Goal: Task Accomplishment & Management: Use online tool/utility

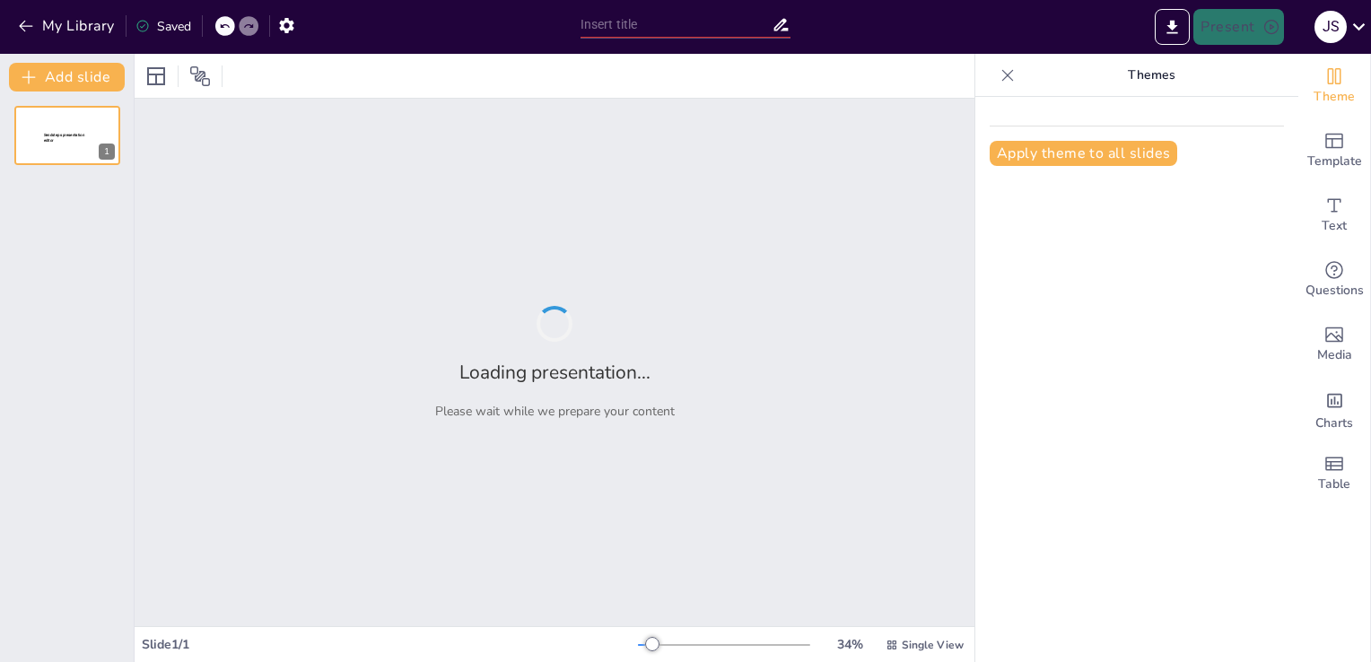
type input "Clasificación de los Animales Vertebrados"
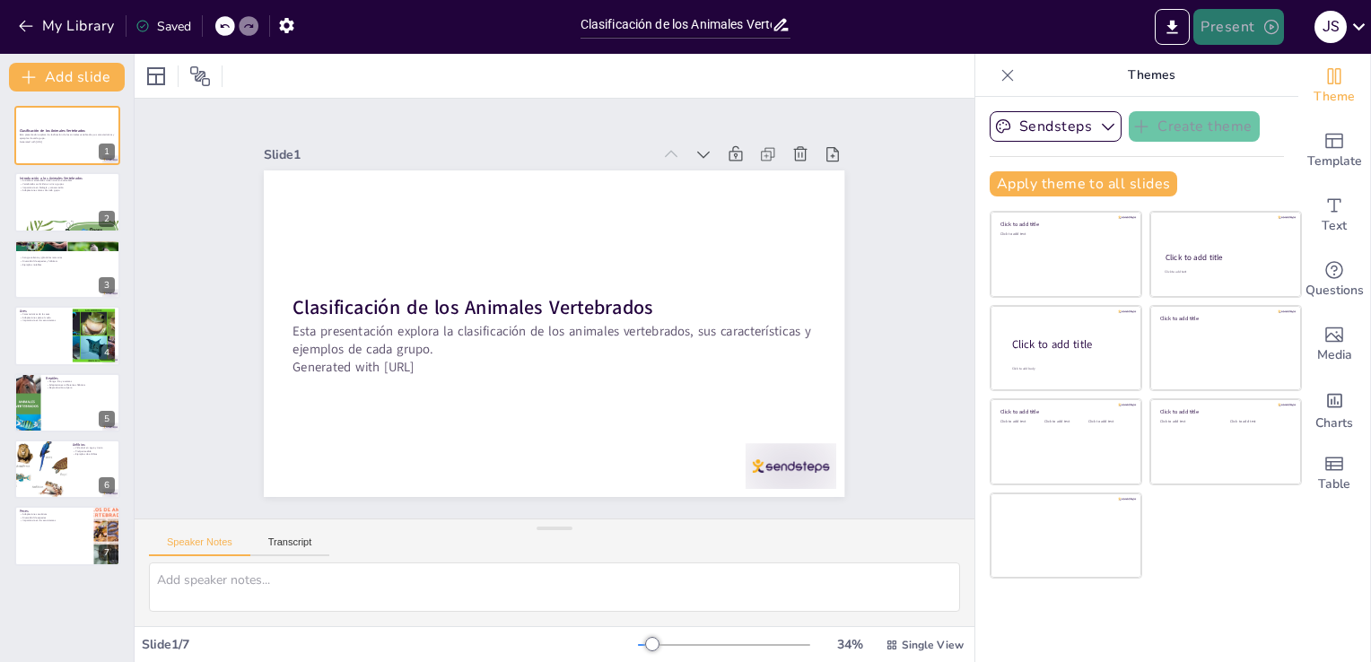
click at [1252, 30] on button "Present" at bounding box center [1238, 27] width 90 height 36
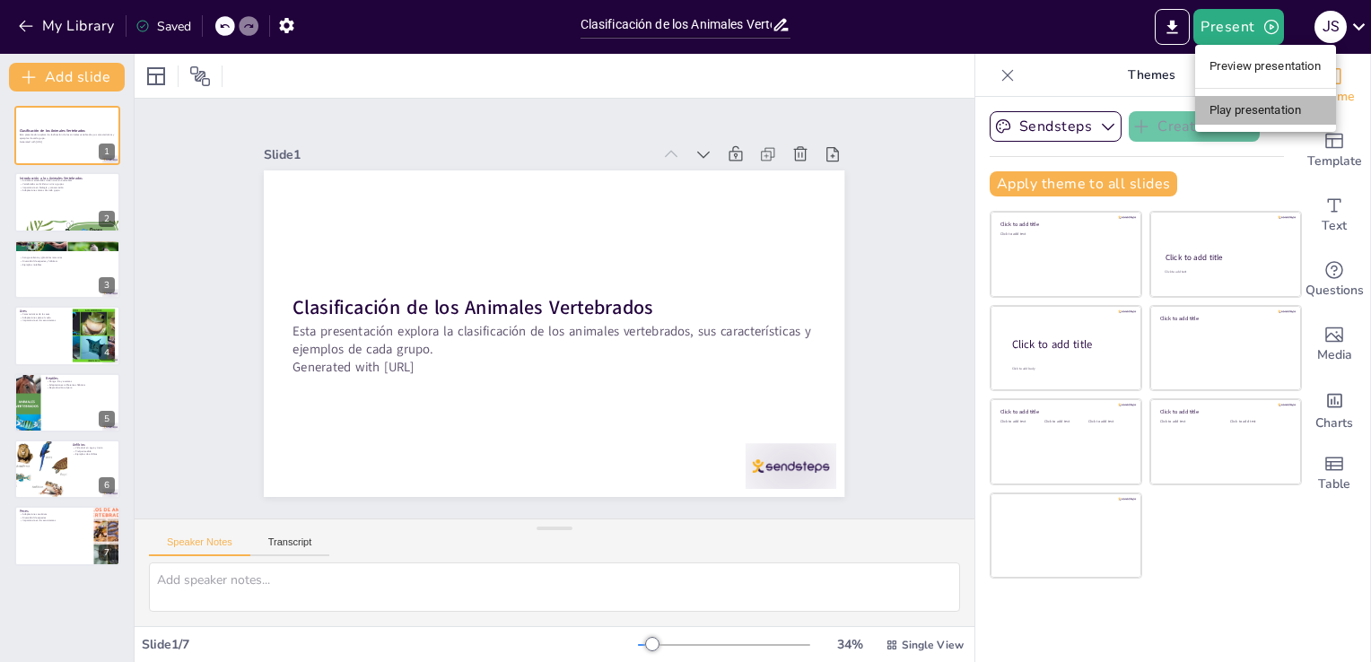
click at [1258, 106] on li "Play presentation" at bounding box center [1265, 110] width 141 height 29
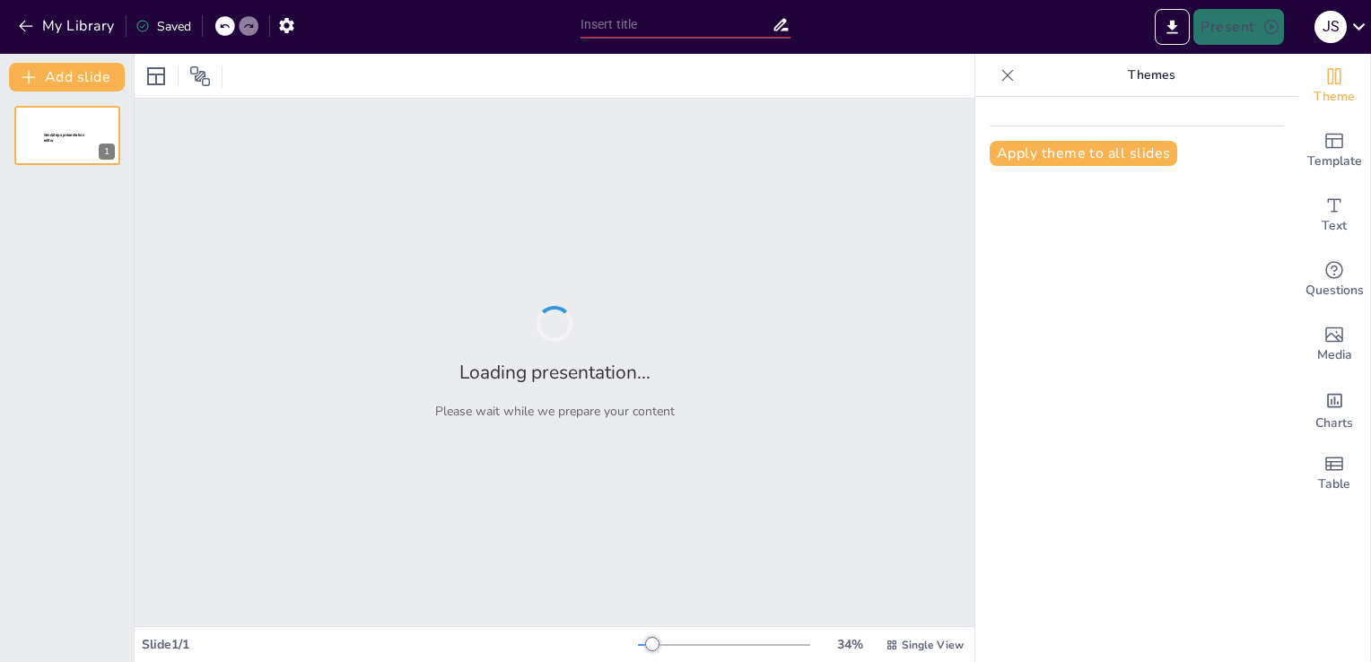
type input "Clasificación de los Animales Vertebrados"
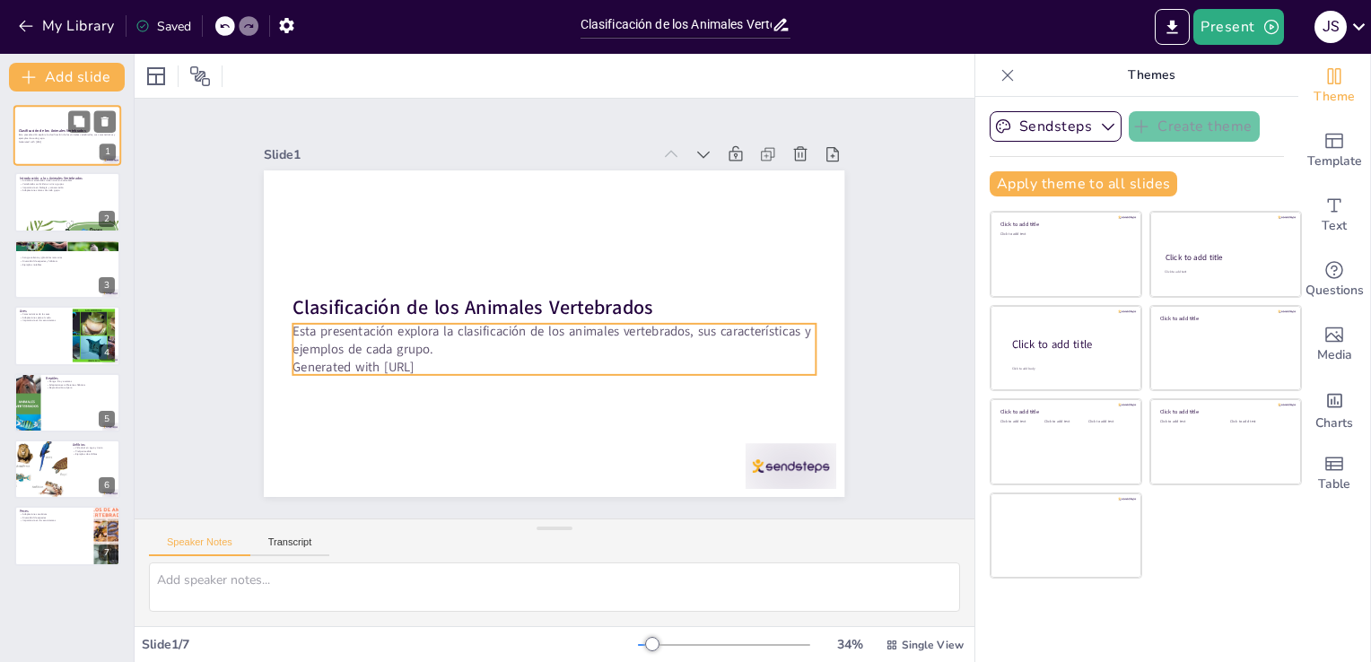
click at [83, 142] on p "Generated with [URL]" at bounding box center [67, 142] width 97 height 4
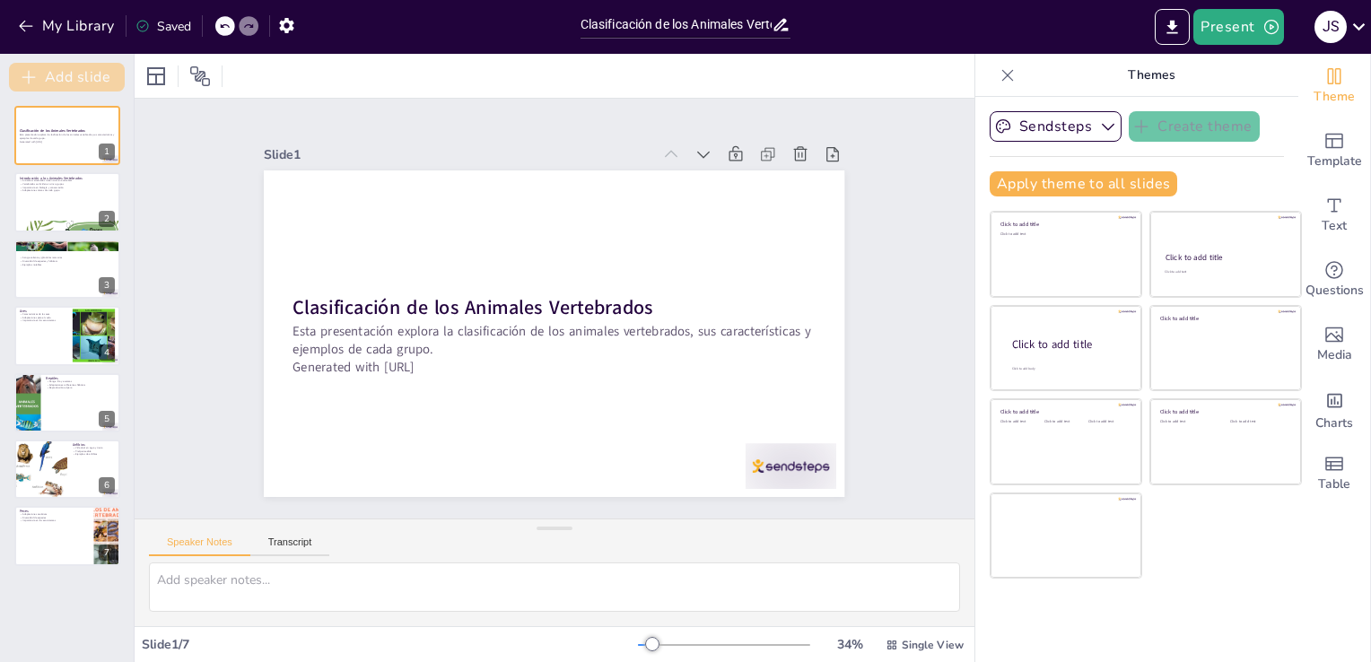
click at [86, 79] on button "Add slide" at bounding box center [67, 77] width 116 height 29
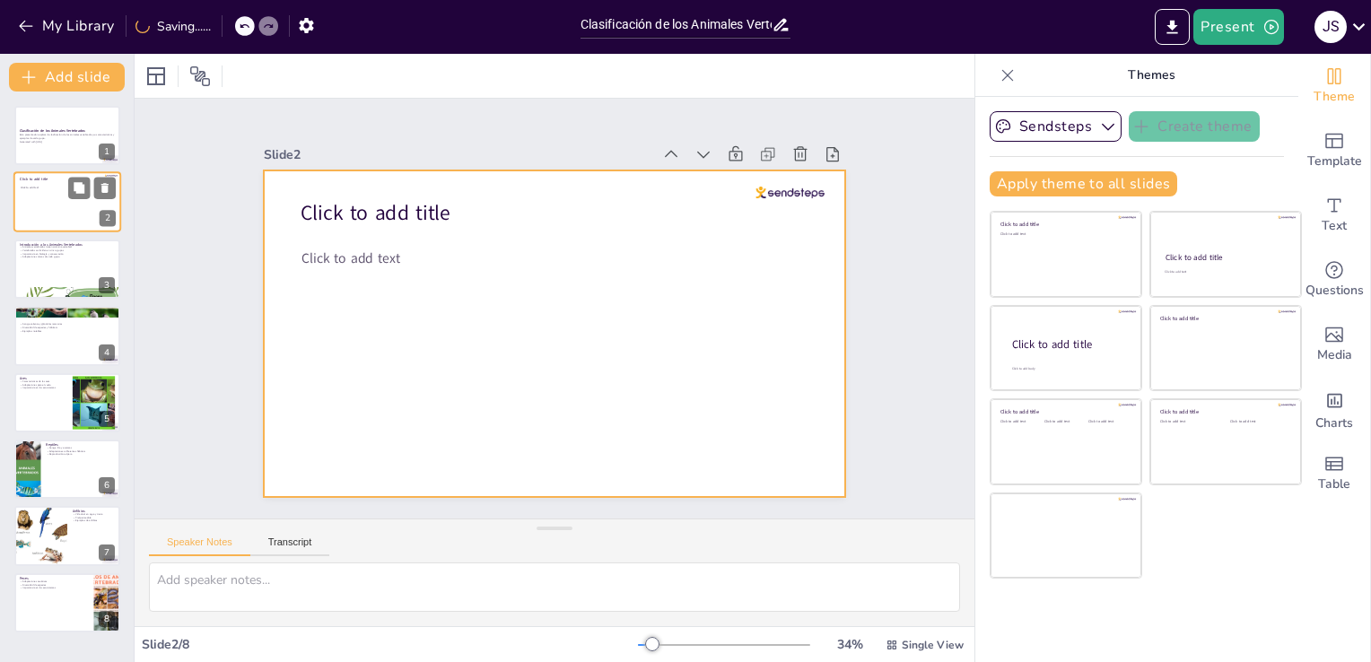
click at [70, 215] on div at bounding box center [67, 202] width 108 height 61
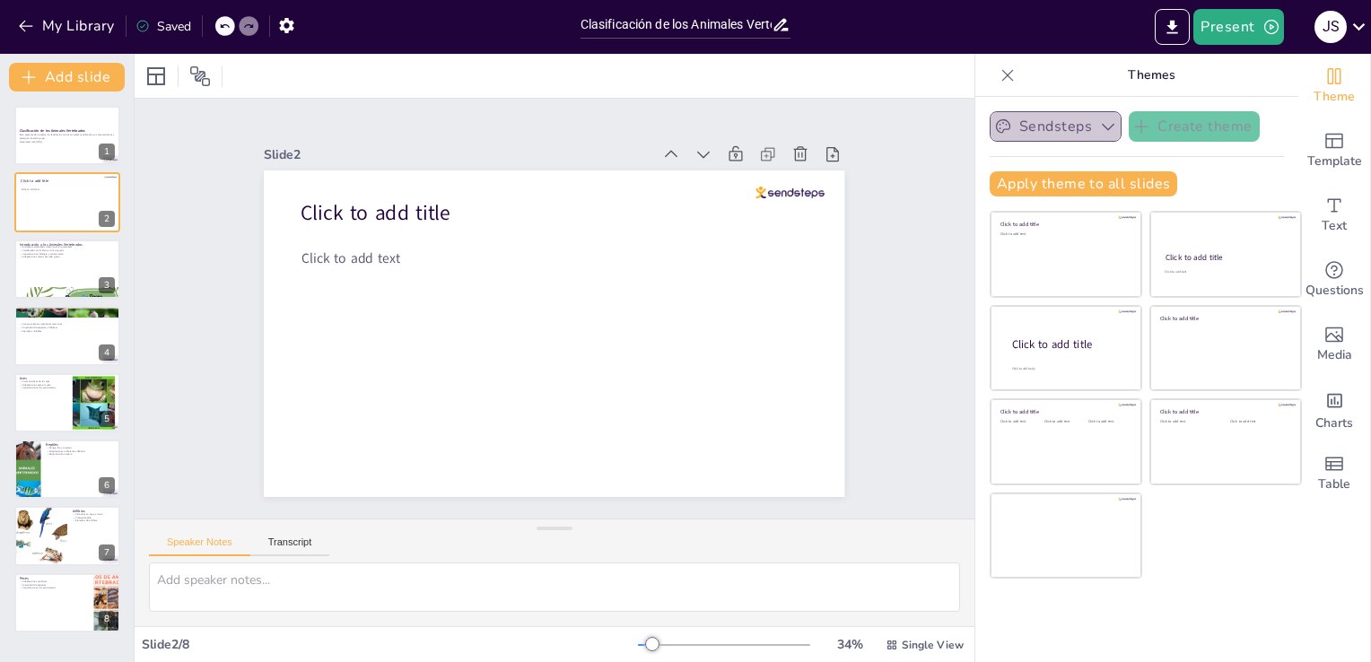
click at [1069, 129] on button "Sendsteps" at bounding box center [1055, 126] width 132 height 30
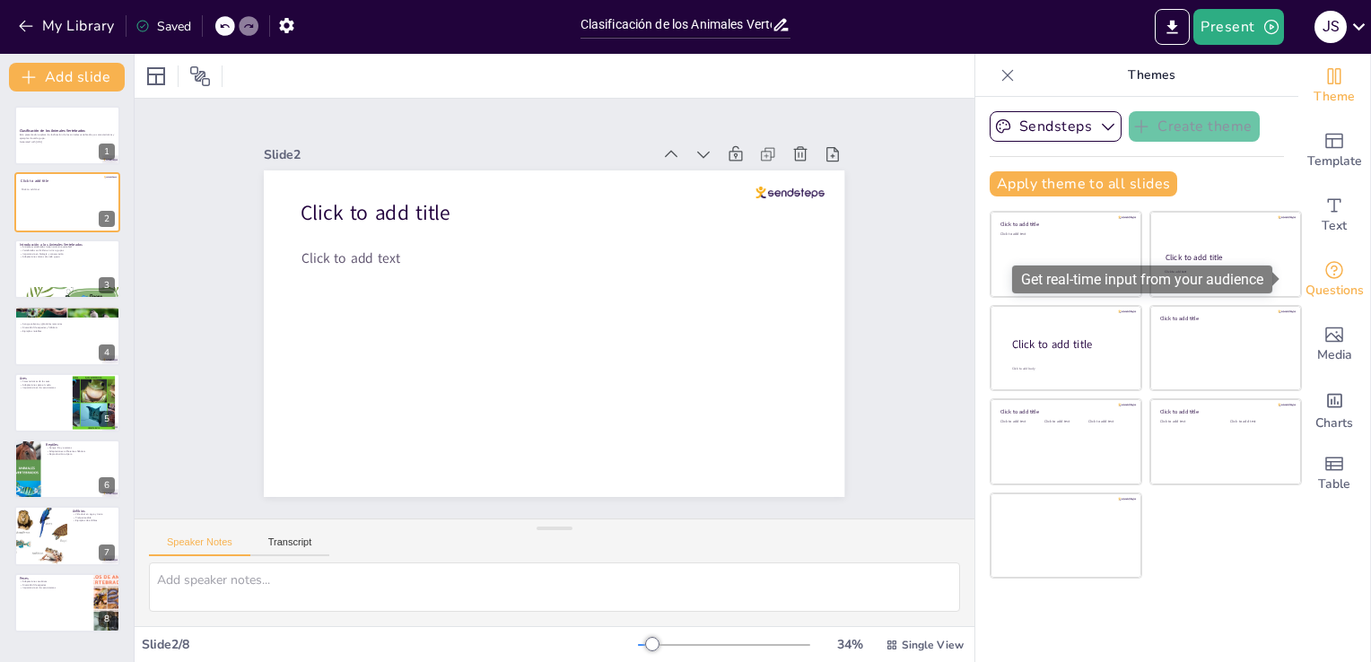
click at [1320, 284] on span "Questions" at bounding box center [1334, 291] width 58 height 20
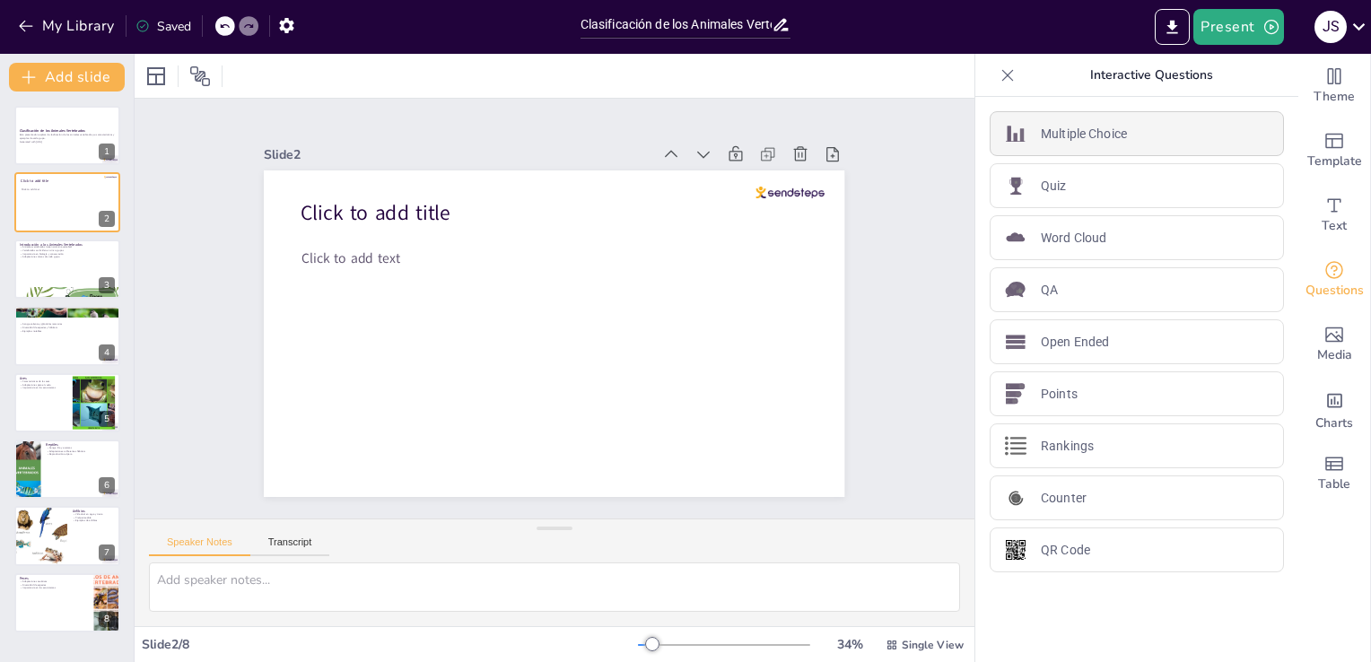
click at [1116, 127] on div "Multiple Choice" at bounding box center [1136, 133] width 294 height 45
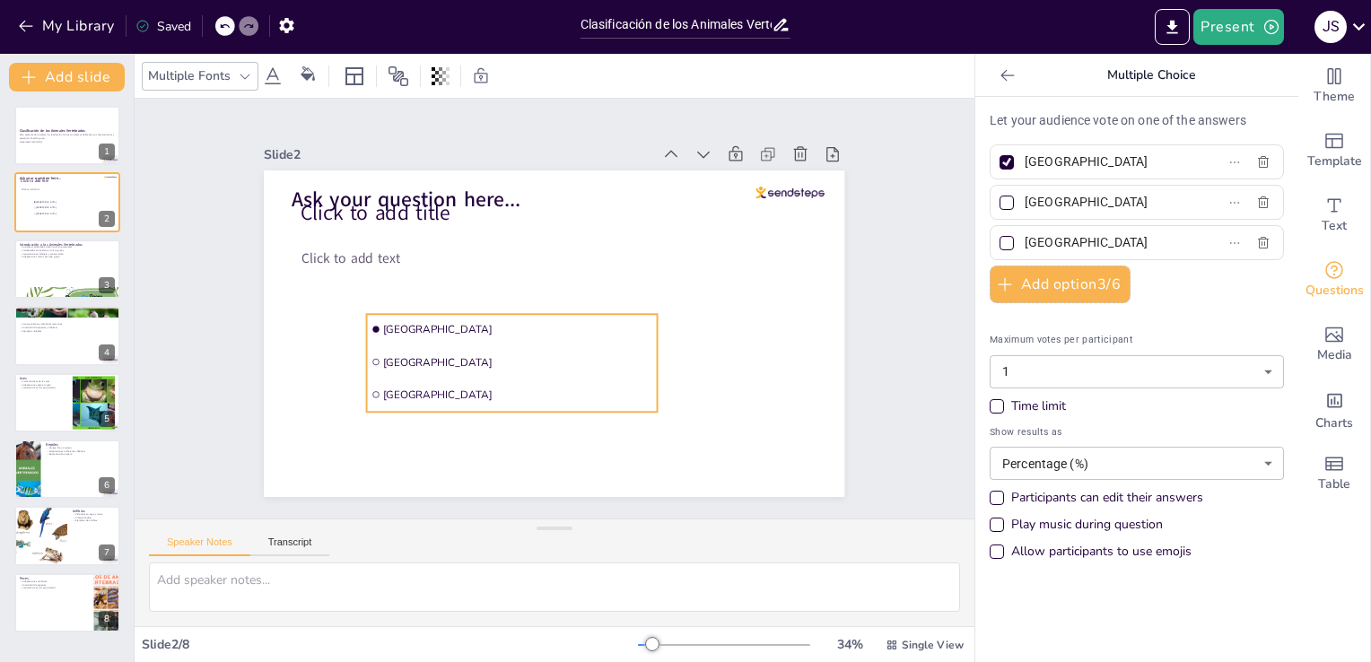
drag, startPoint x: 545, startPoint y: 241, endPoint x: 604, endPoint y: 310, distance: 90.4
click at [604, 314] on li "Amsterdam" at bounding box center [512, 329] width 291 height 30
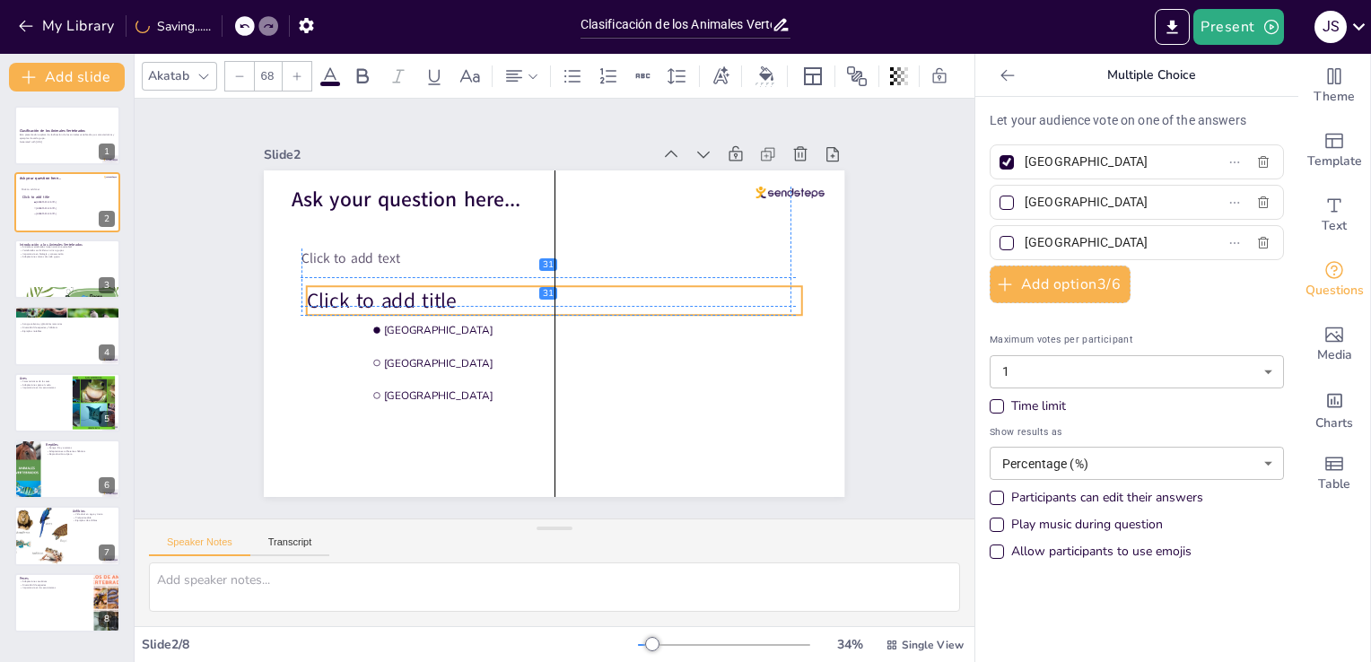
drag, startPoint x: 420, startPoint y: 207, endPoint x: 392, endPoint y: 292, distance: 89.6
click at [418, 292] on span "Click to add title" at bounding box center [387, 265] width 152 height 58
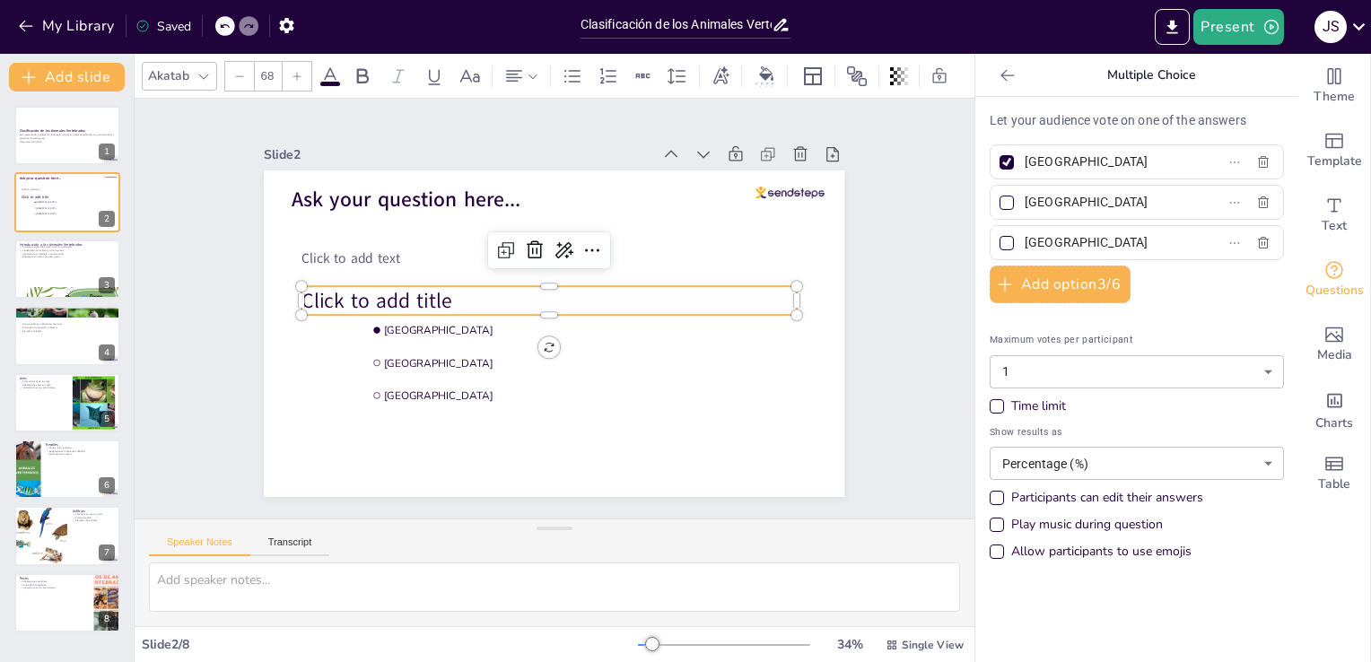
click at [402, 301] on span "Click to add title" at bounding box center [378, 282] width 152 height 44
click at [402, 301] on span "Click to add title" at bounding box center [384, 283] width 152 height 44
drag, startPoint x: 445, startPoint y: 296, endPoint x: 298, endPoint y: 301, distance: 147.2
click at [298, 301] on div "Click to add text Ask your question here... Amsterdam Rotterdam The Hague Click…" at bounding box center [552, 334] width 612 height 386
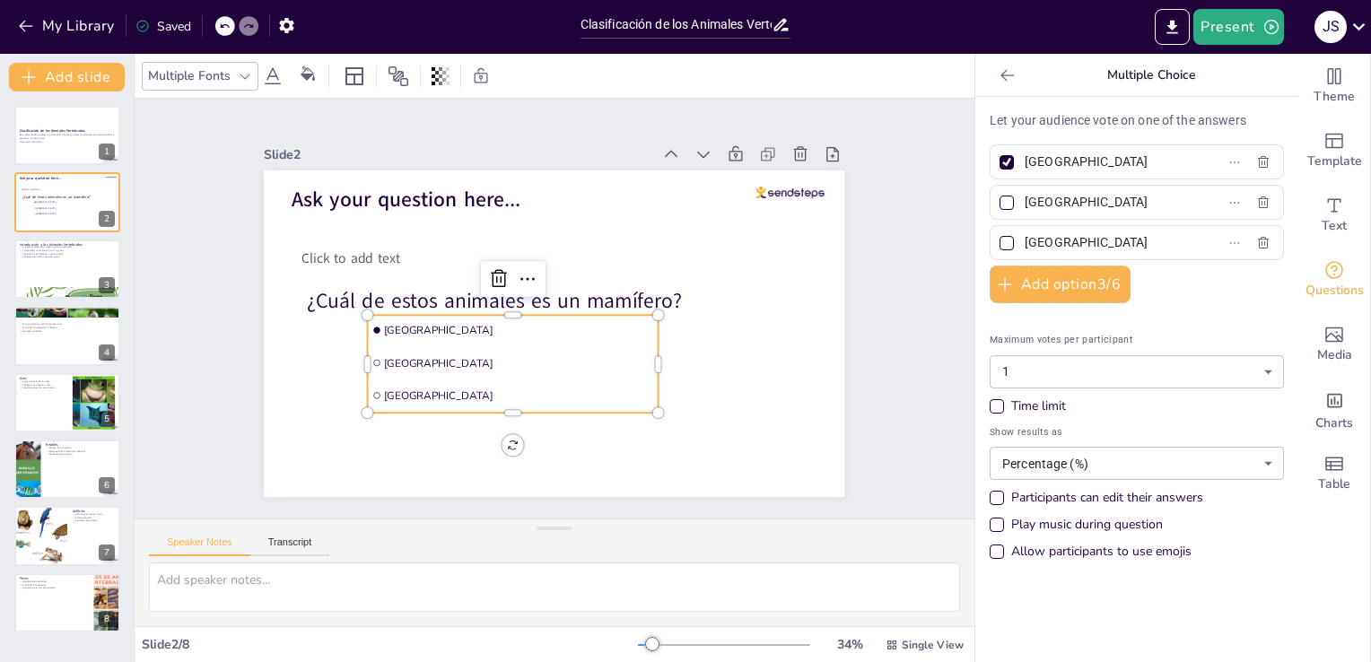
click at [409, 322] on span "Amsterdam" at bounding box center [516, 326] width 269 height 42
click at [409, 323] on span "Amsterdam" at bounding box center [518, 330] width 269 height 14
click at [426, 322] on span "Amsterdam" at bounding box center [516, 326] width 269 height 42
click at [426, 323] on span "Amsterdam" at bounding box center [518, 330] width 269 height 14
click at [431, 324] on span "Amsterdam" at bounding box center [514, 318] width 260 height 97
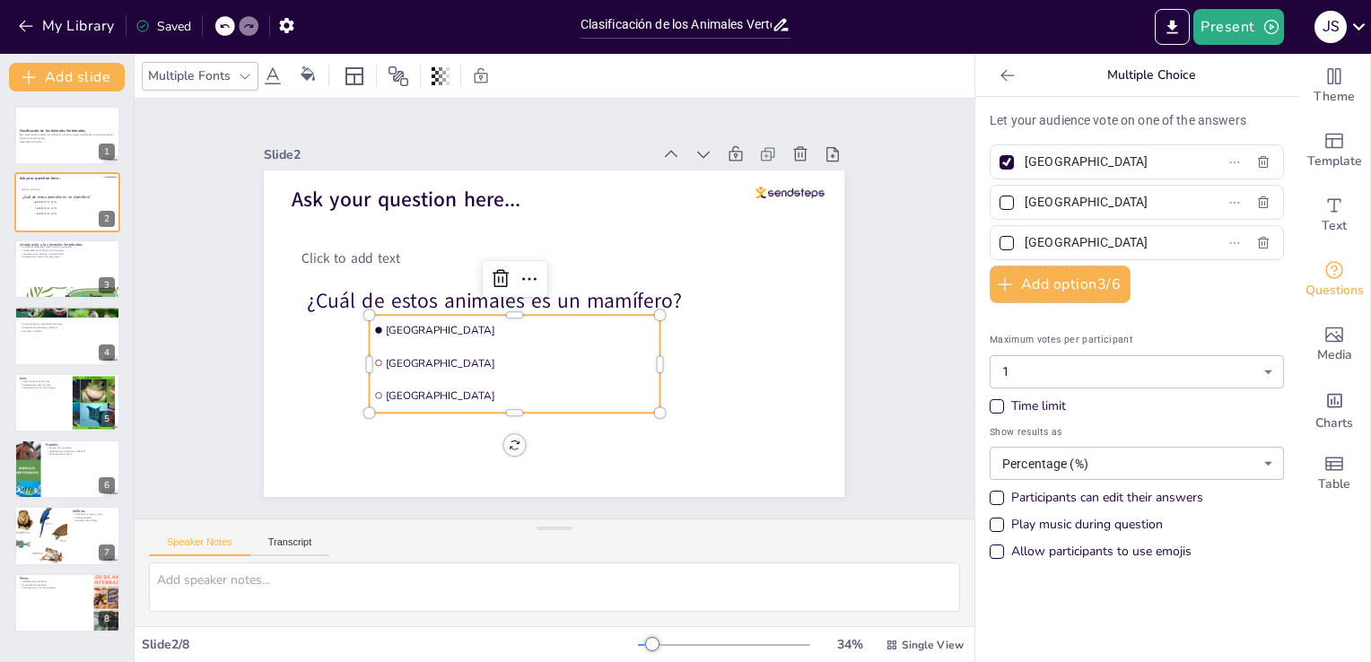
click at [431, 324] on span "Amsterdam" at bounding box center [520, 330] width 269 height 14
click at [518, 274] on icon at bounding box center [529, 279] width 22 height 22
click at [412, 332] on li "Amsterdam" at bounding box center [515, 330] width 291 height 30
click at [1087, 166] on input "Amsterdam" at bounding box center [1107, 162] width 167 height 26
type input "A"
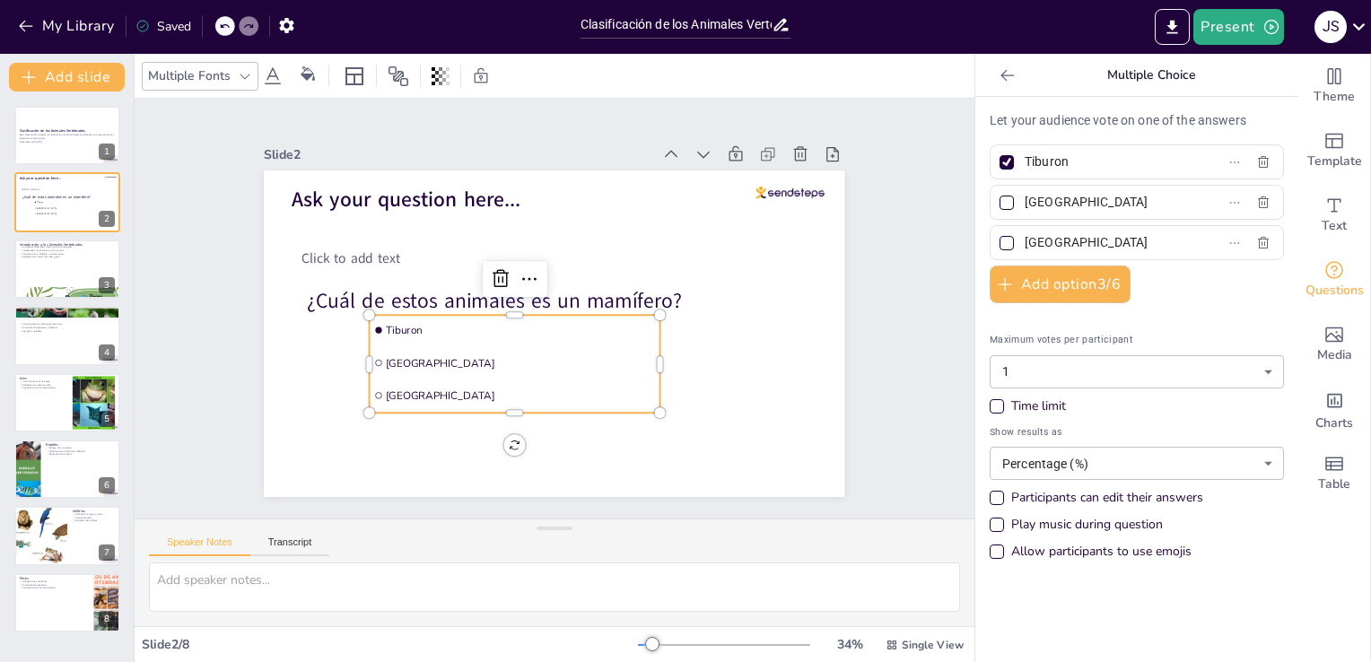
type input "Tiburon"
click at [1086, 205] on input "Rotterdam" at bounding box center [1107, 202] width 167 height 26
type input "R"
type input "Delfín"
click at [1096, 244] on input "The Hague" at bounding box center [1107, 243] width 167 height 26
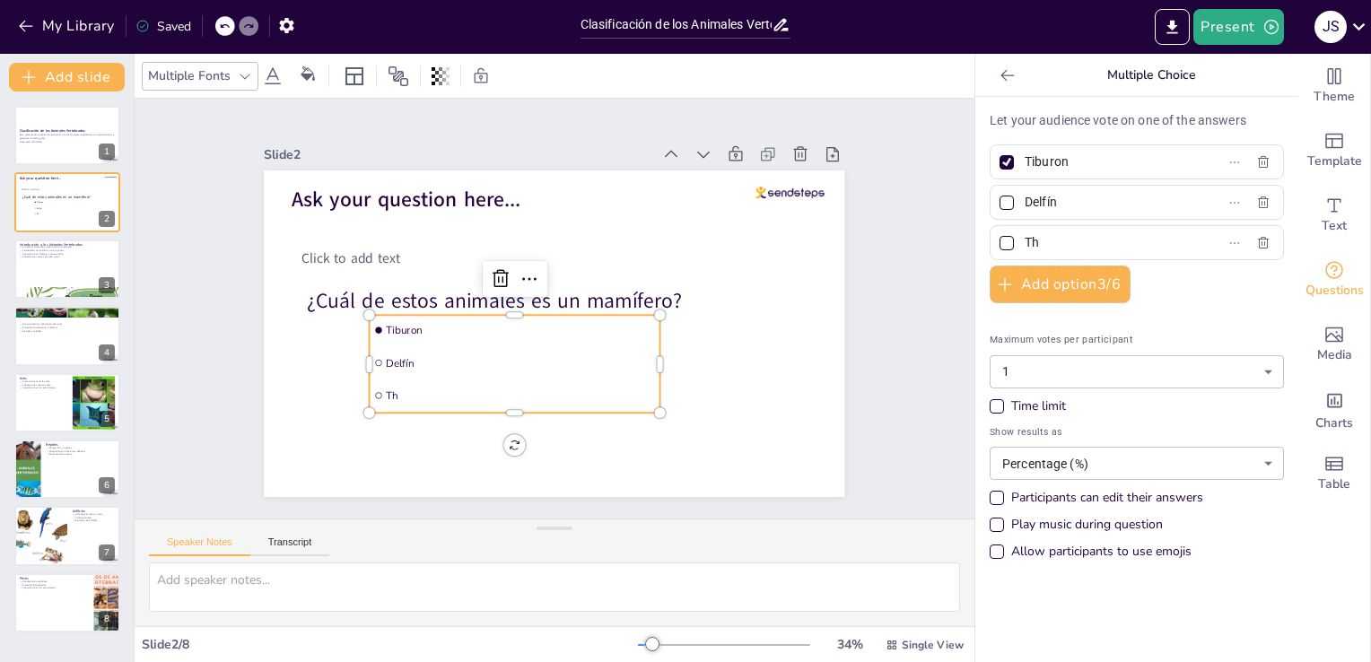
type input "T"
type input "á"
type input "Ágila"
click at [1041, 278] on button "Add option 3 / 6" at bounding box center [1059, 285] width 141 height 38
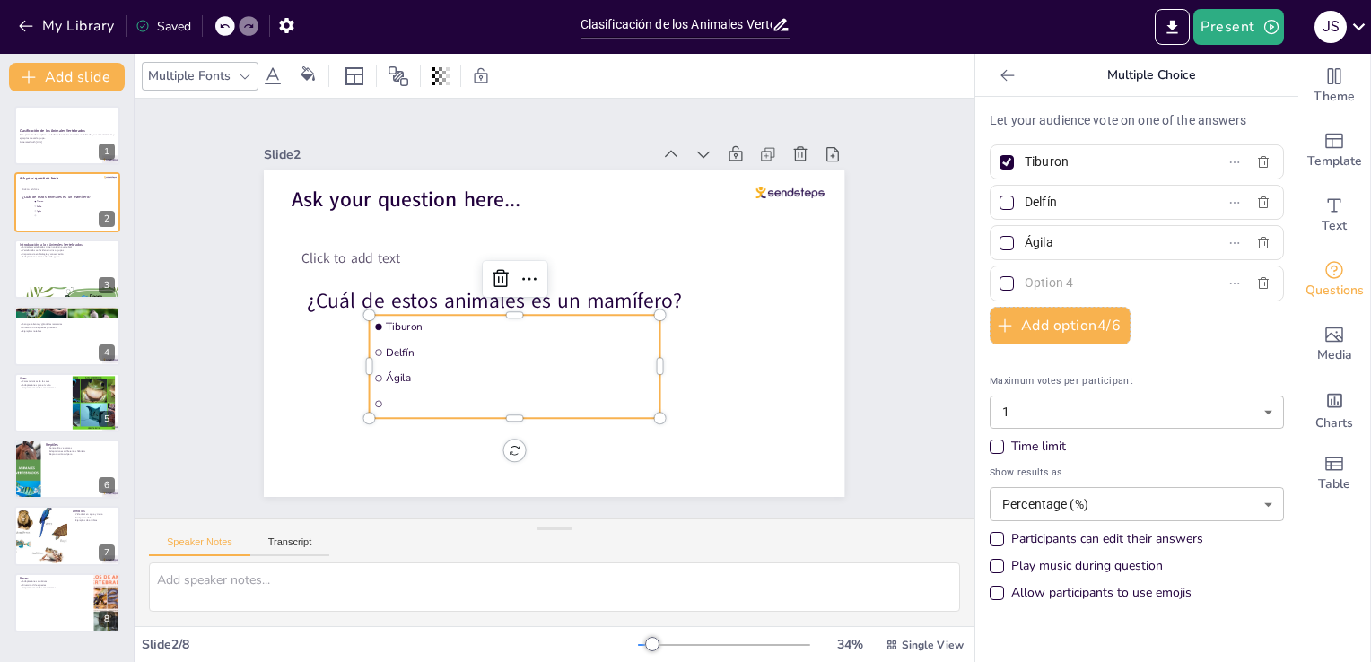
drag, startPoint x: 1044, startPoint y: 276, endPoint x: 1054, endPoint y: 274, distance: 10.0
click at [1048, 276] on input "text" at bounding box center [1107, 283] width 167 height 26
type input "Rana"
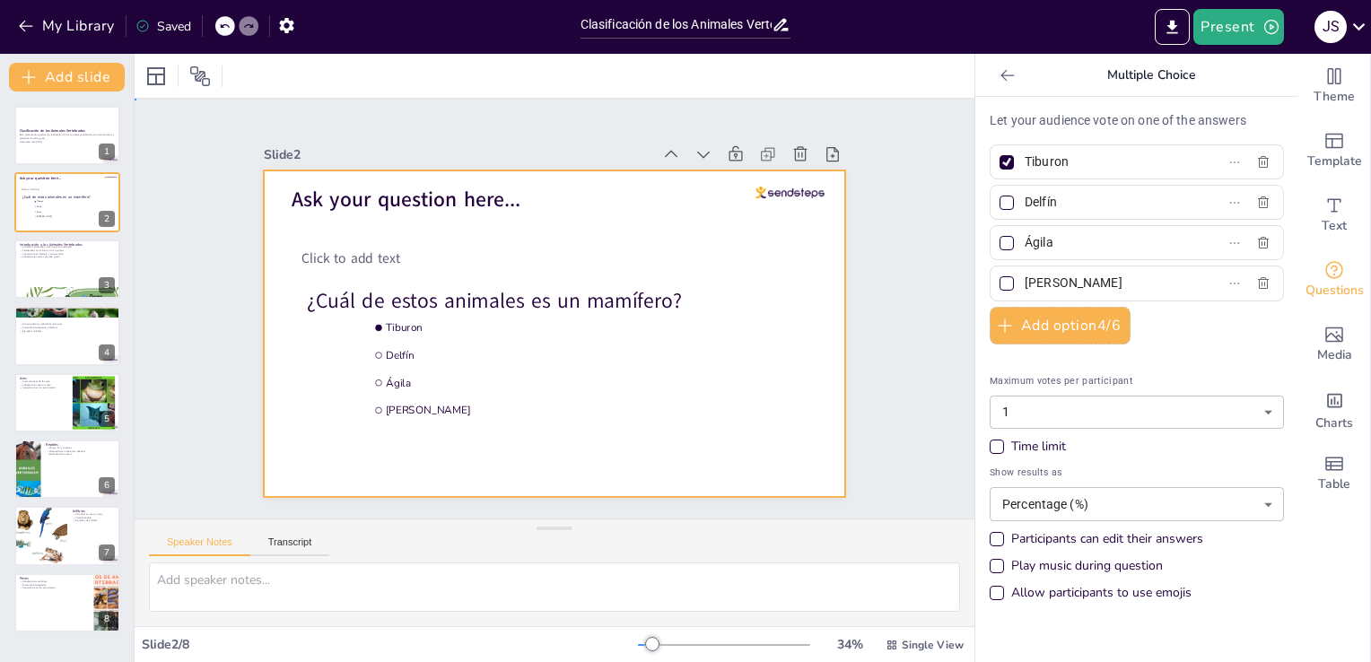
click at [701, 321] on div at bounding box center [554, 333] width 580 height 327
click at [163, 33] on div "Saved" at bounding box center [163, 26] width 56 height 17
click at [1239, 33] on button "Present" at bounding box center [1238, 27] width 90 height 36
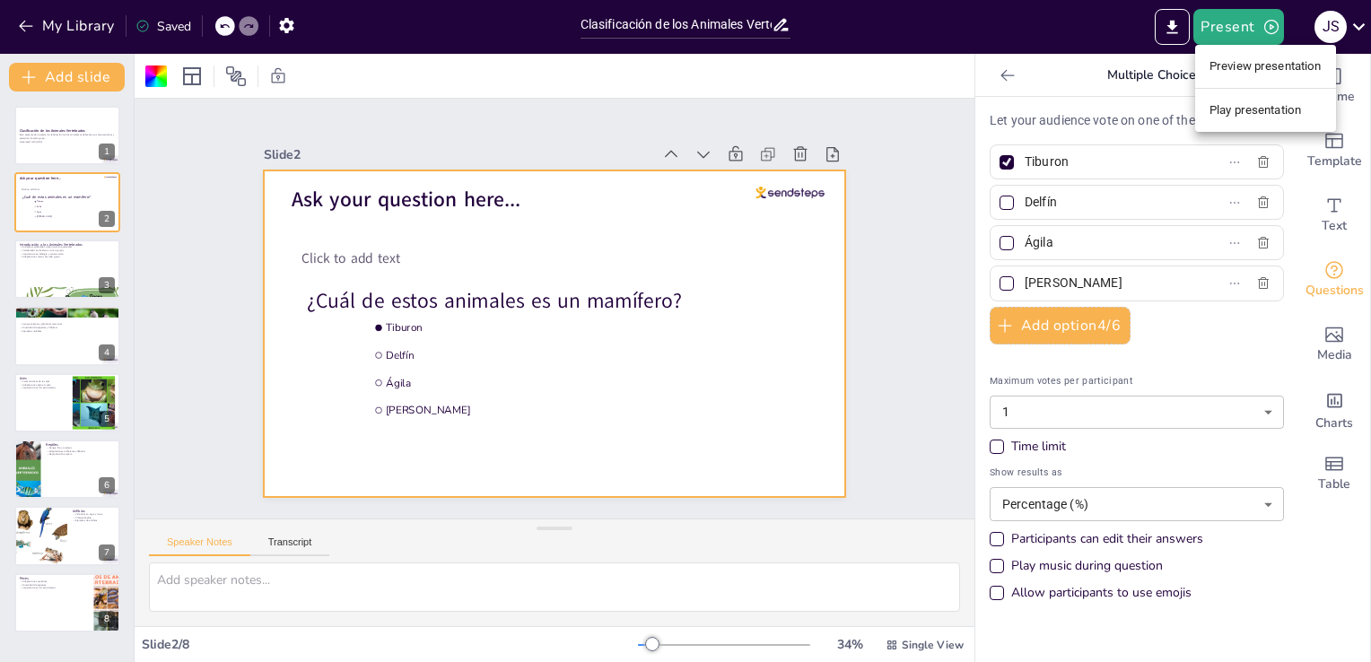
click at [1284, 111] on li "Play presentation" at bounding box center [1265, 110] width 141 height 29
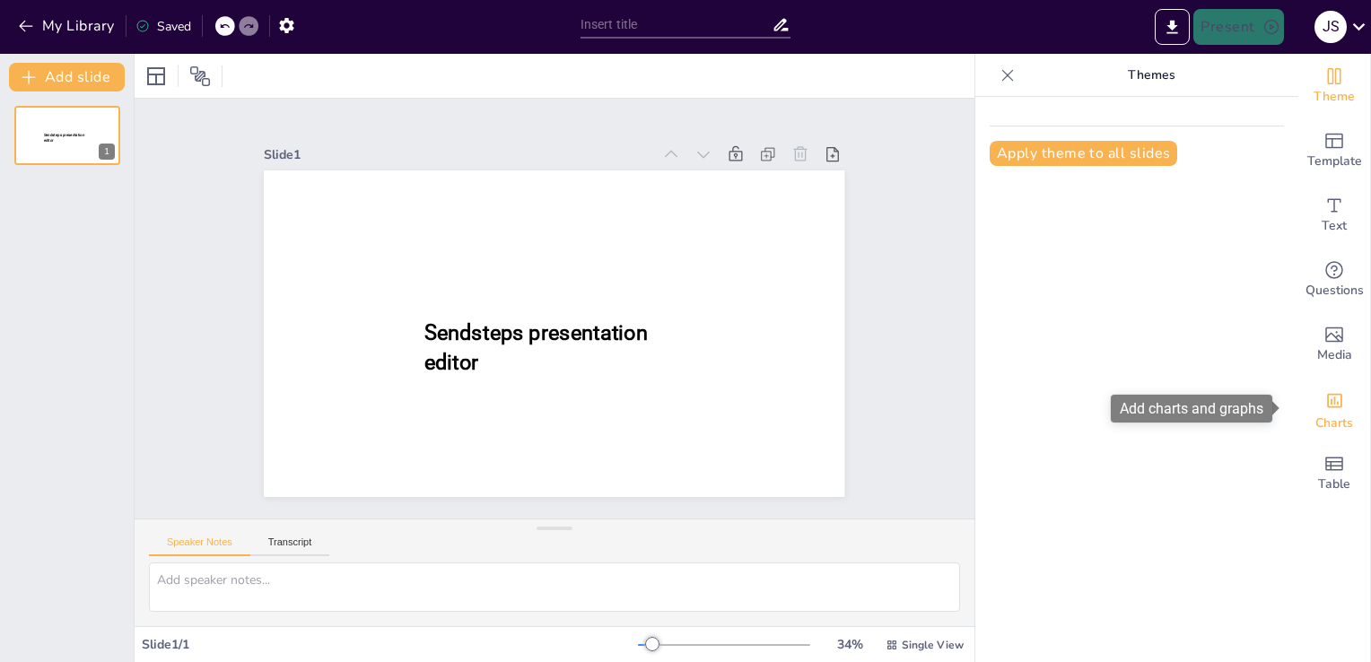
type input "Clasificación de los Animales Vertebrados"
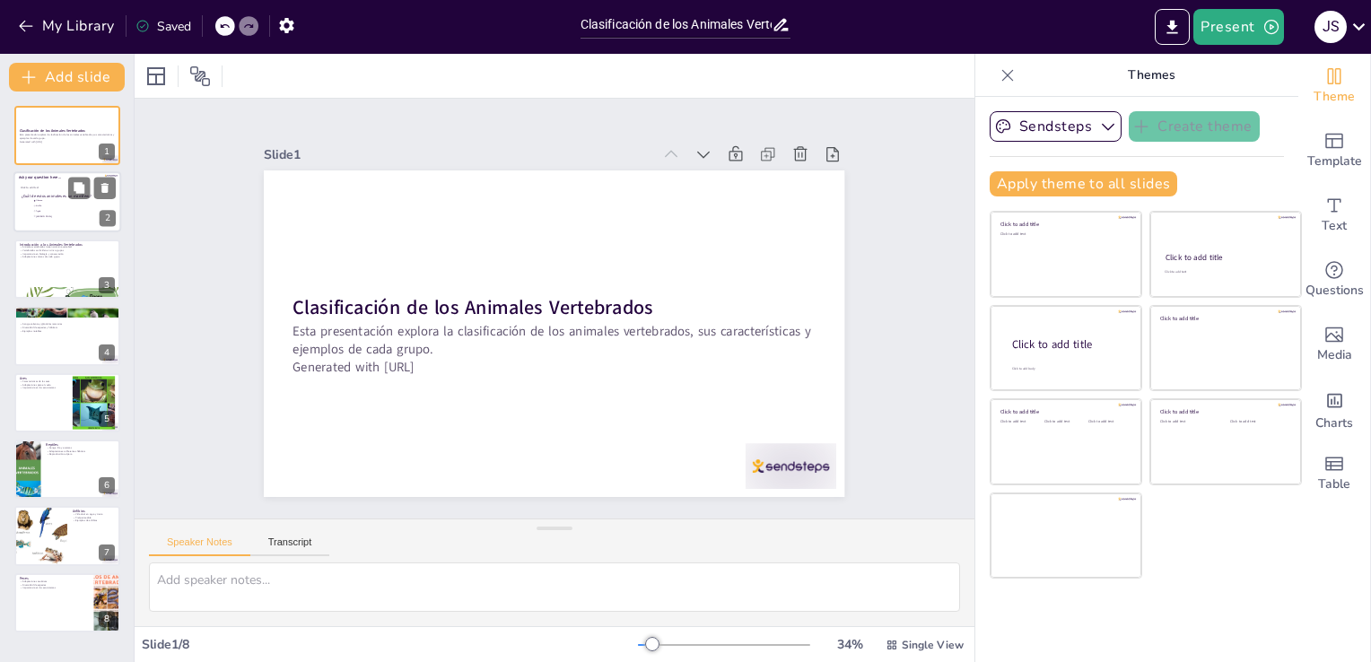
click at [45, 200] on span "Tiburon" at bounding box center [61, 201] width 50 height 3
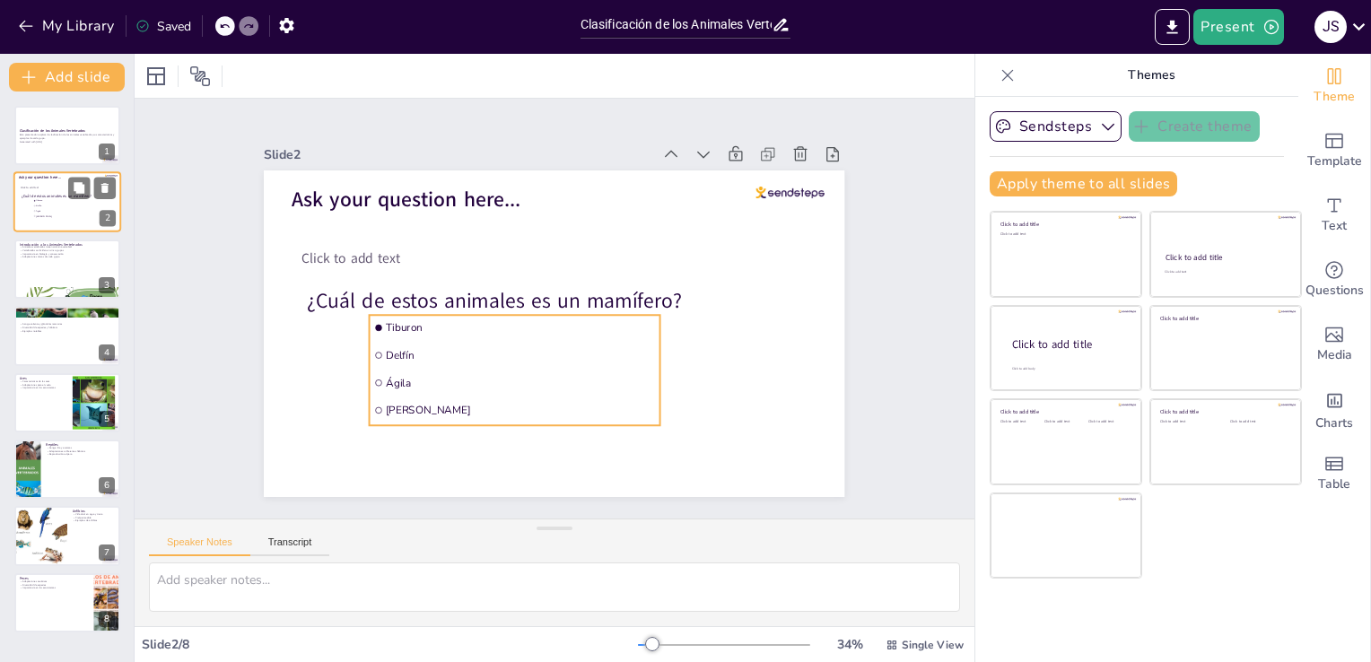
click at [74, 210] on span "Ágila" at bounding box center [61, 211] width 50 height 3
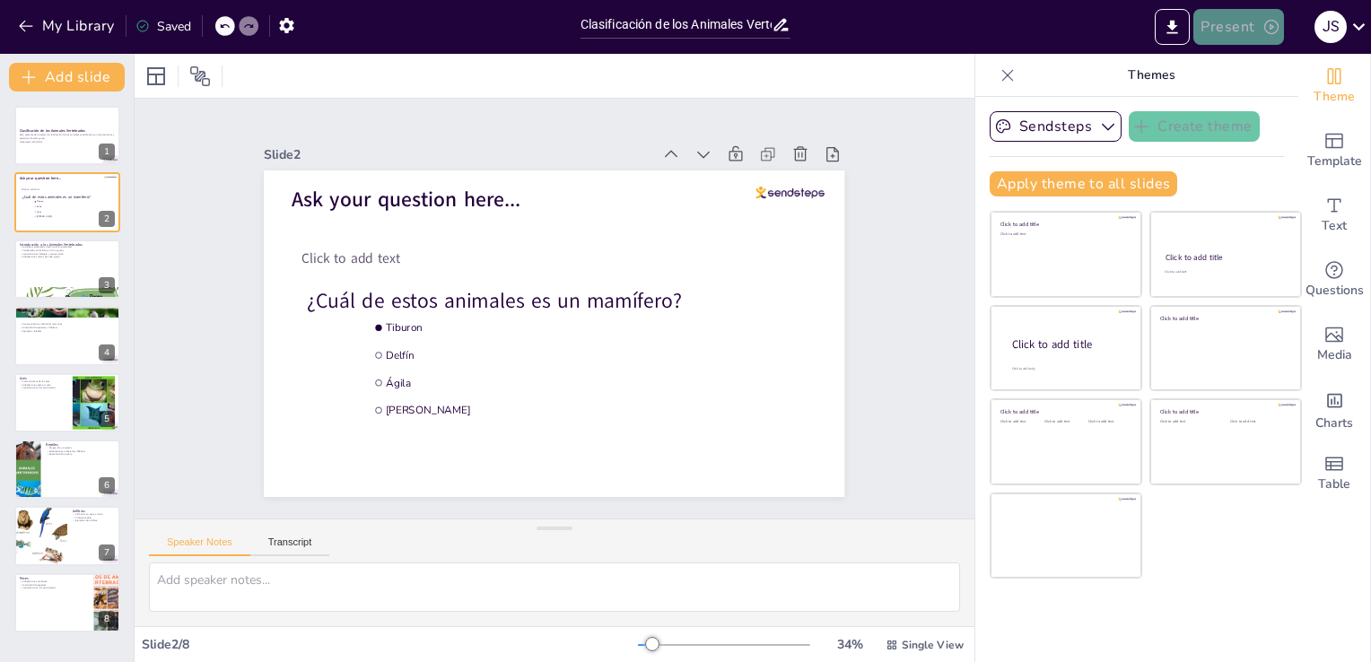
click at [1255, 37] on button "Present" at bounding box center [1238, 27] width 90 height 36
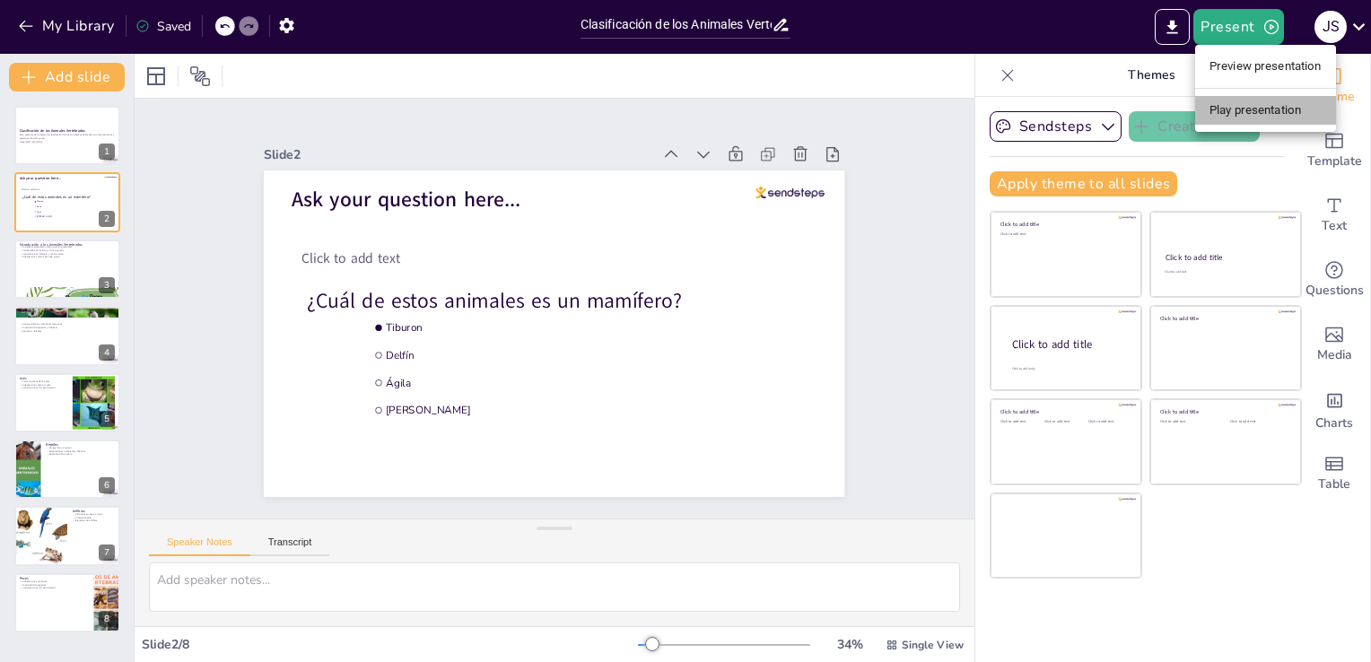
click at [1252, 109] on li "Play presentation" at bounding box center [1265, 110] width 141 height 29
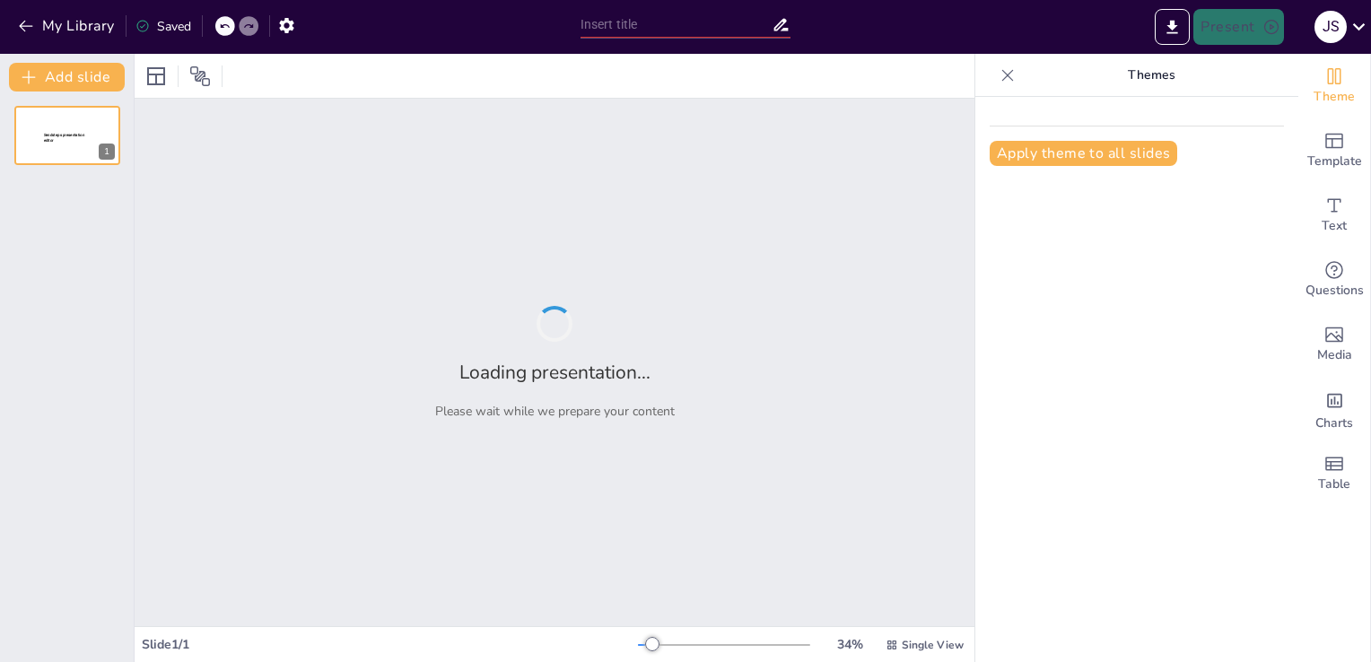
type input "Clasificación de los Animales Vertebrados"
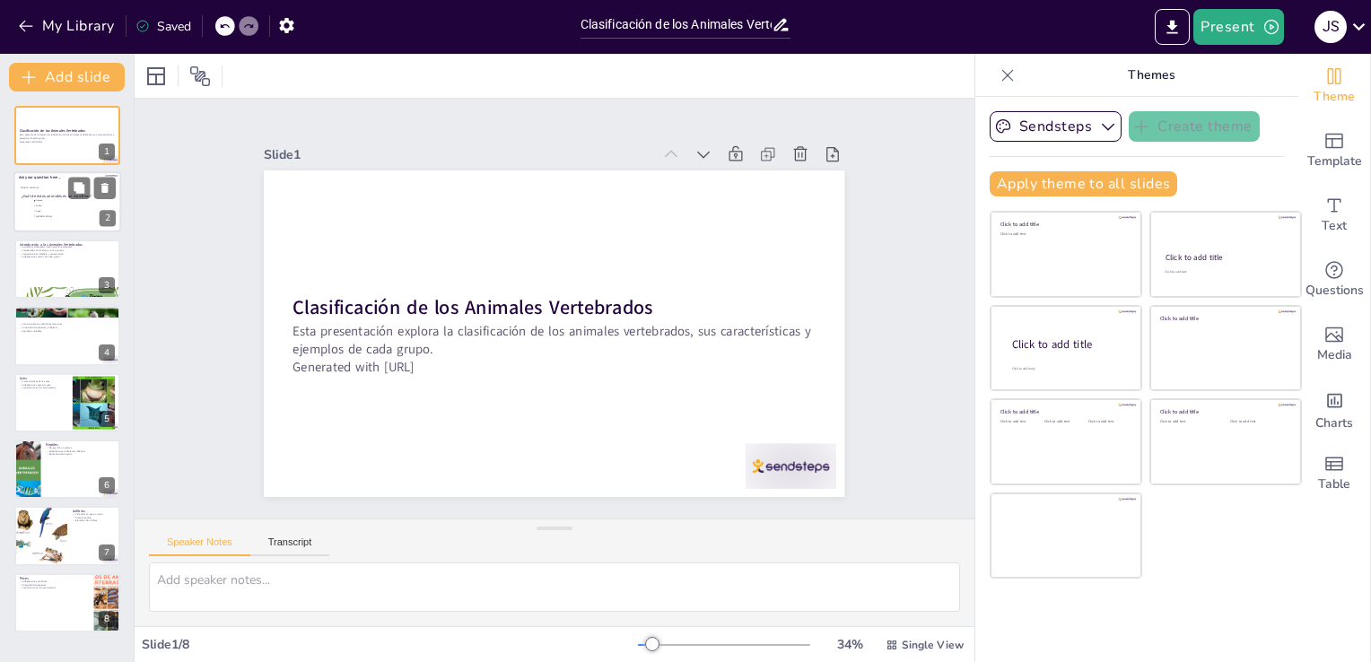
click at [64, 205] on span "Delfín" at bounding box center [61, 206] width 50 height 3
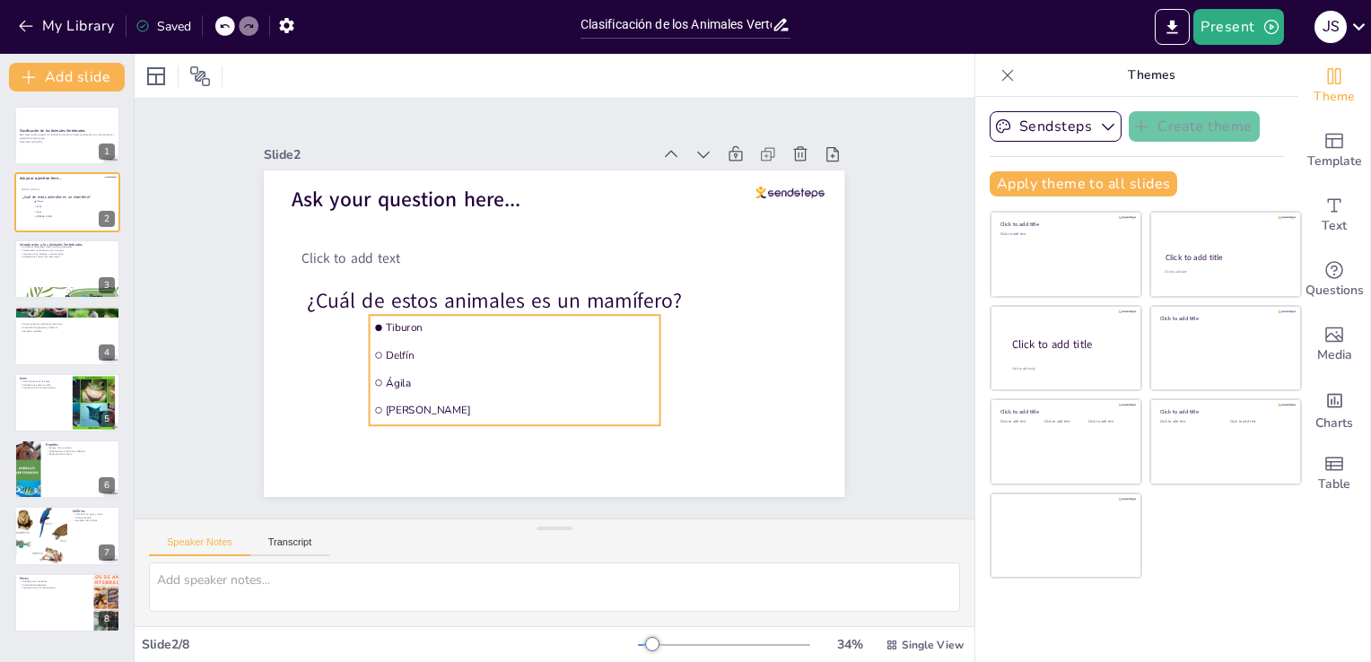
click at [484, 353] on span "Delfín" at bounding box center [515, 351] width 269 height 42
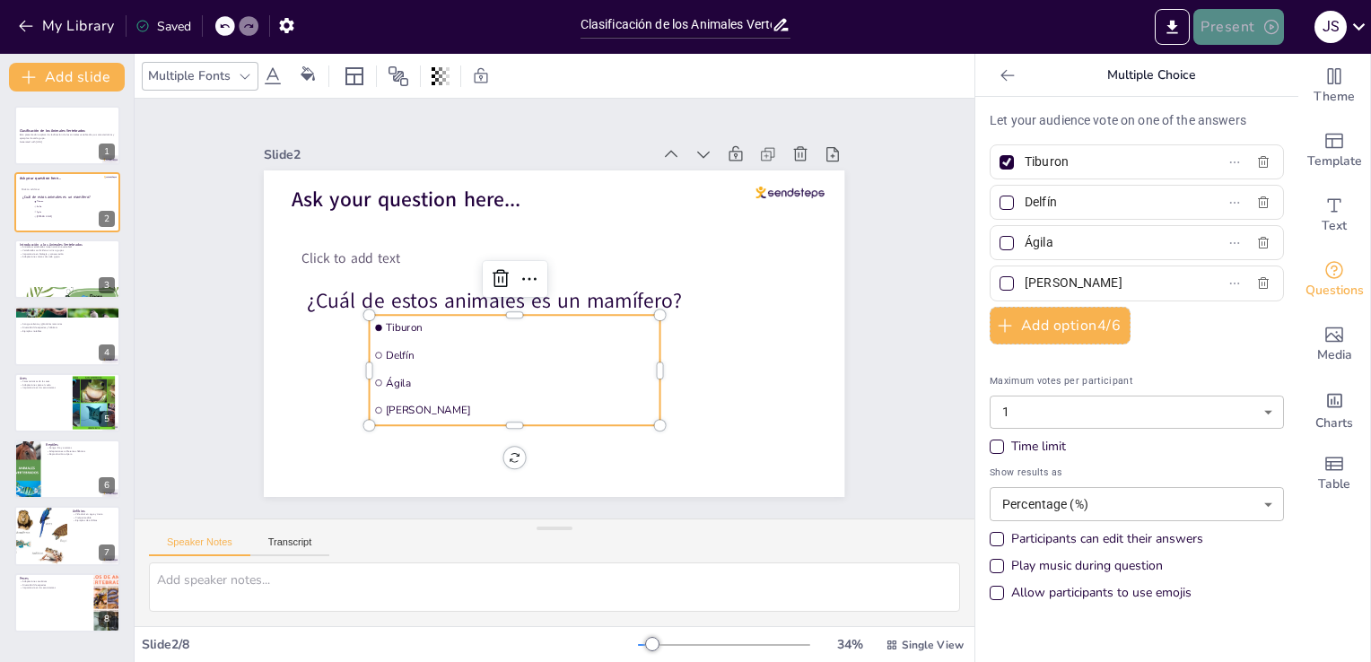
click at [1269, 37] on button "Present" at bounding box center [1238, 27] width 90 height 36
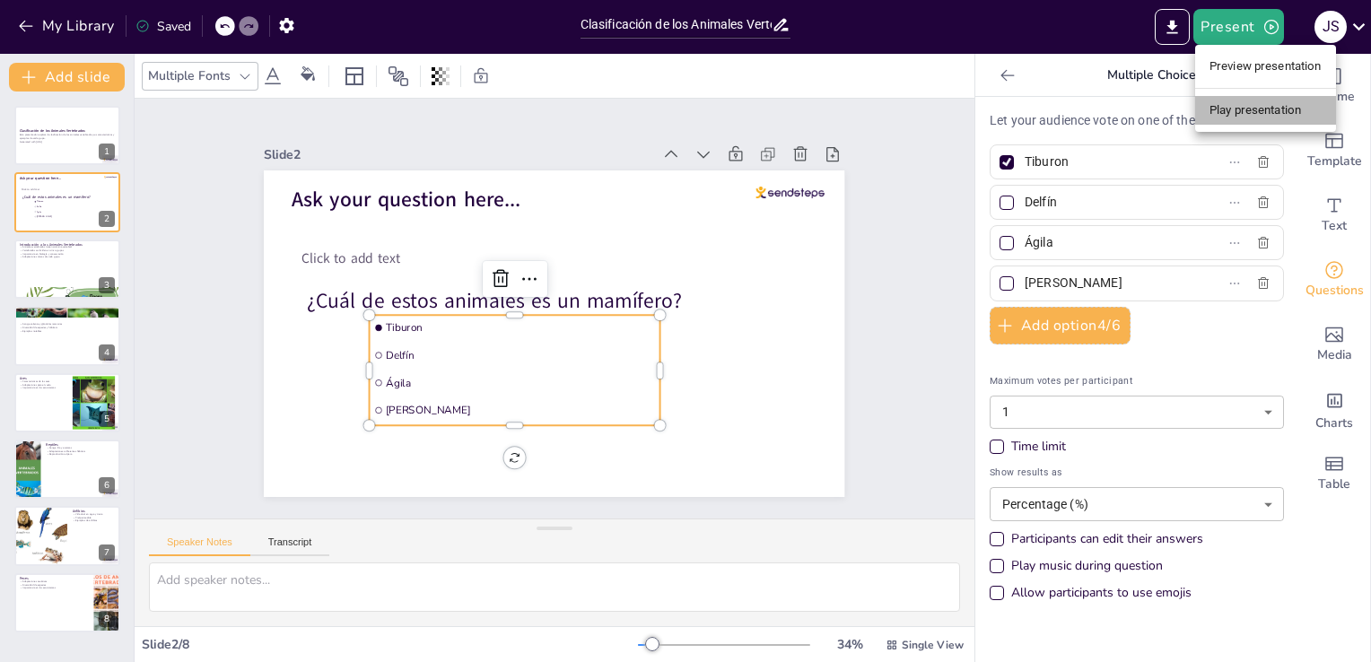
click at [1272, 112] on li "Play presentation" at bounding box center [1265, 110] width 141 height 29
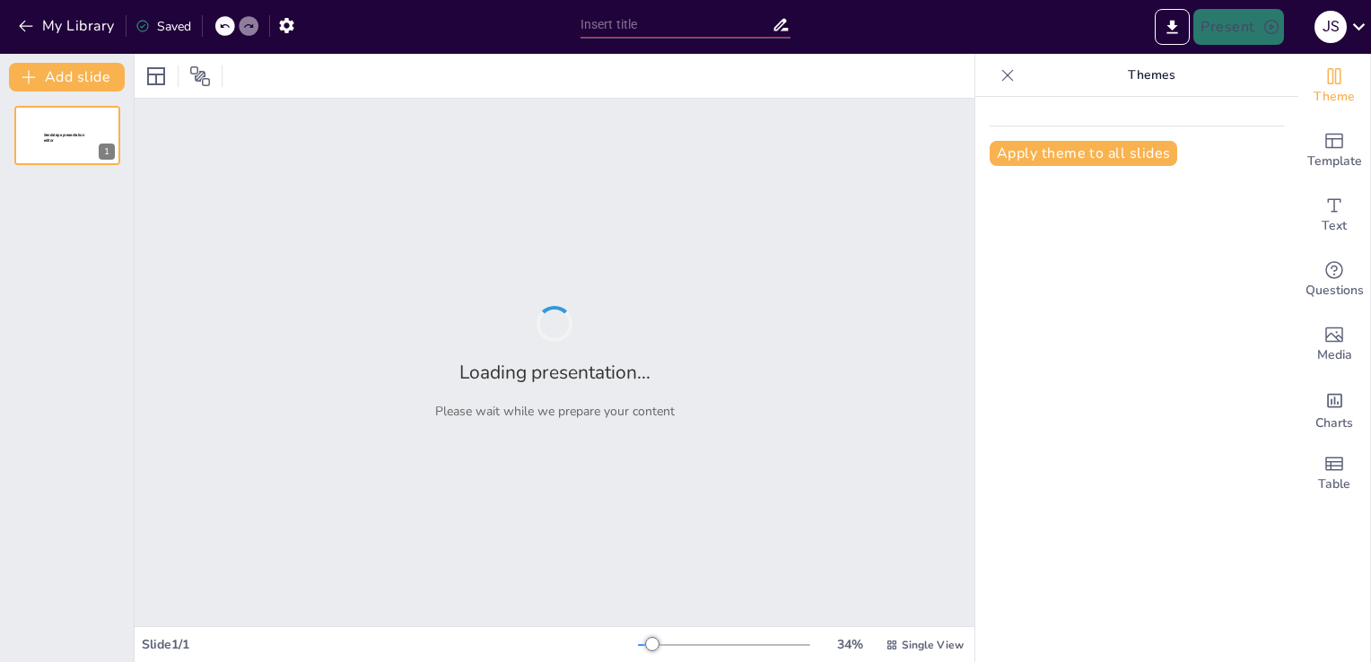
type input "La Ecología de los Animales Salvajes: Interacciones y Adaptaciones"
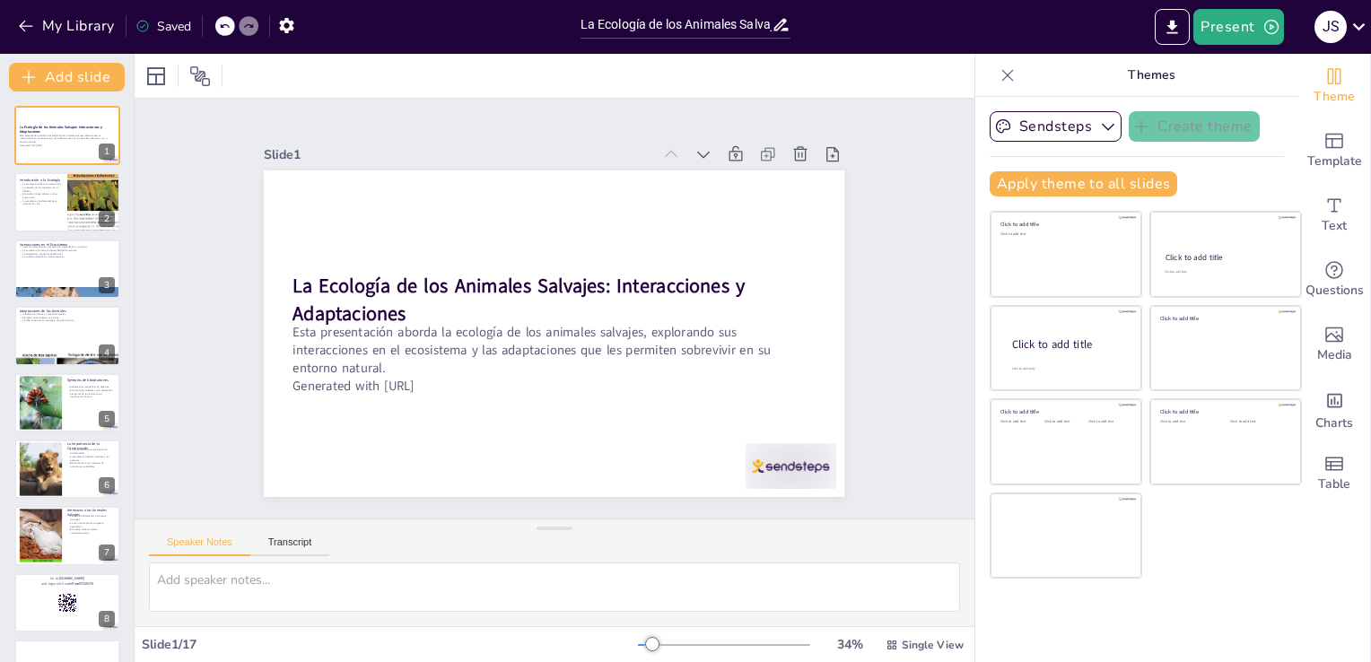
checkbox input "true"
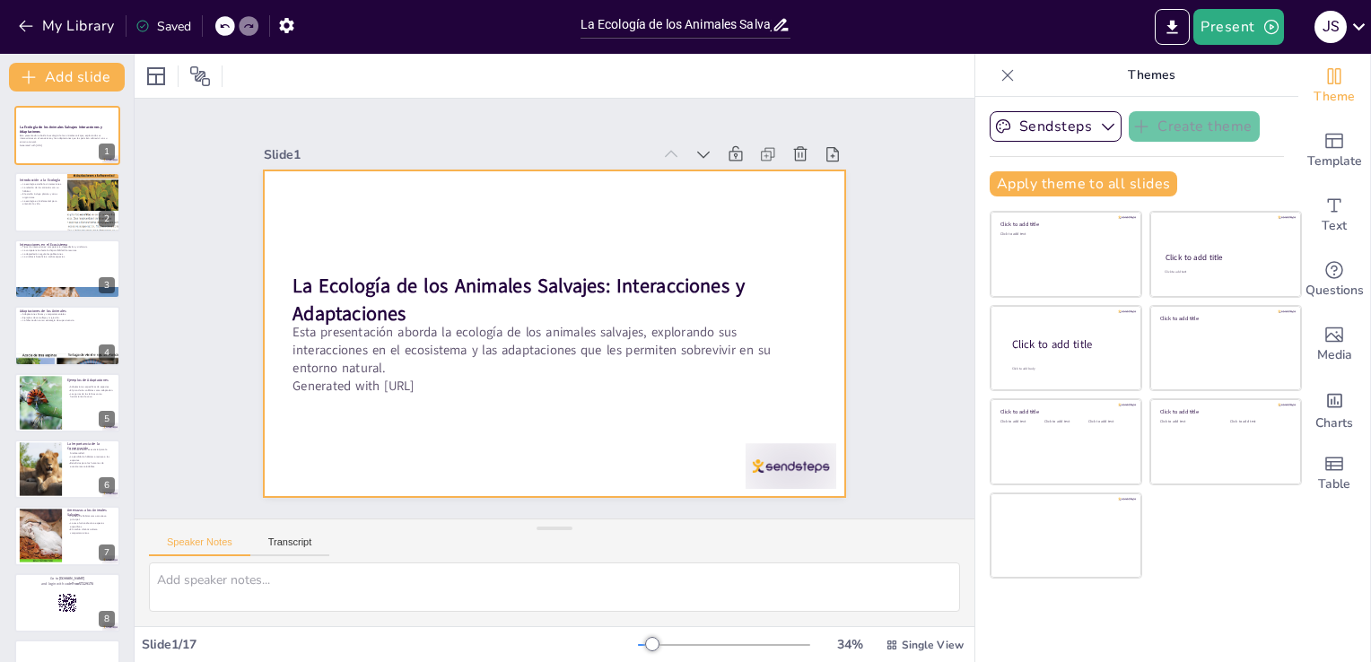
checkbox input "true"
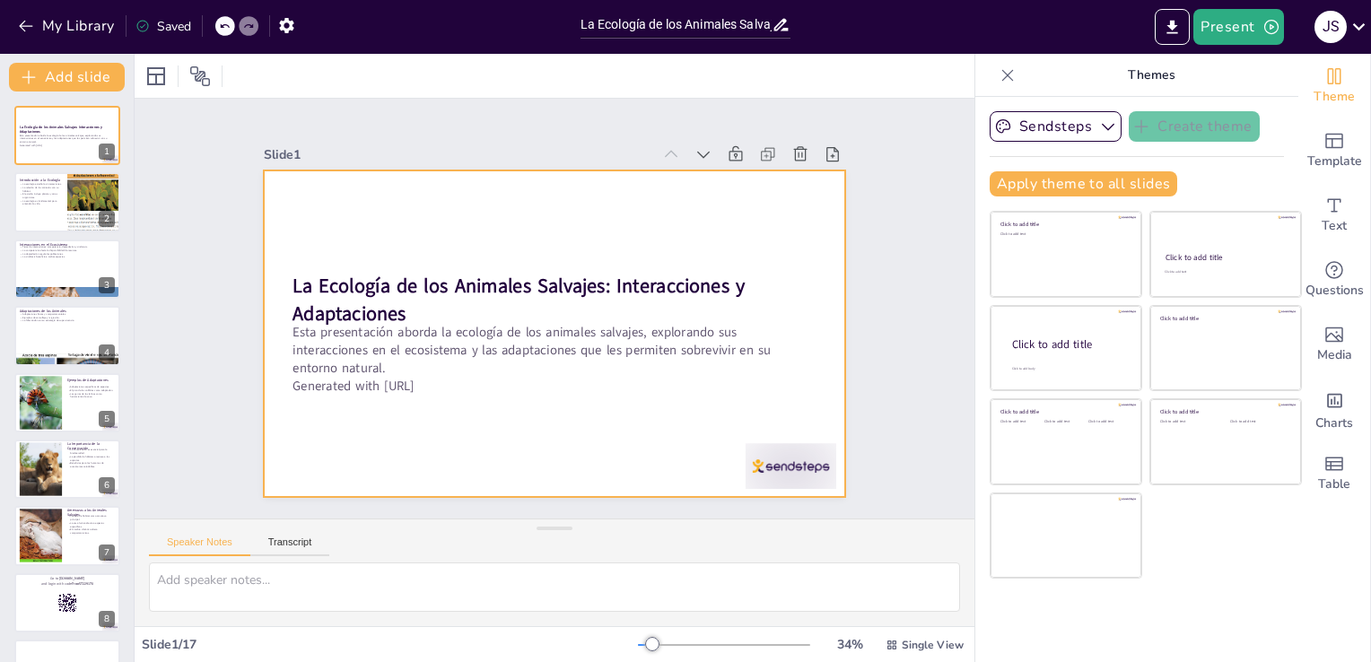
checkbox input "true"
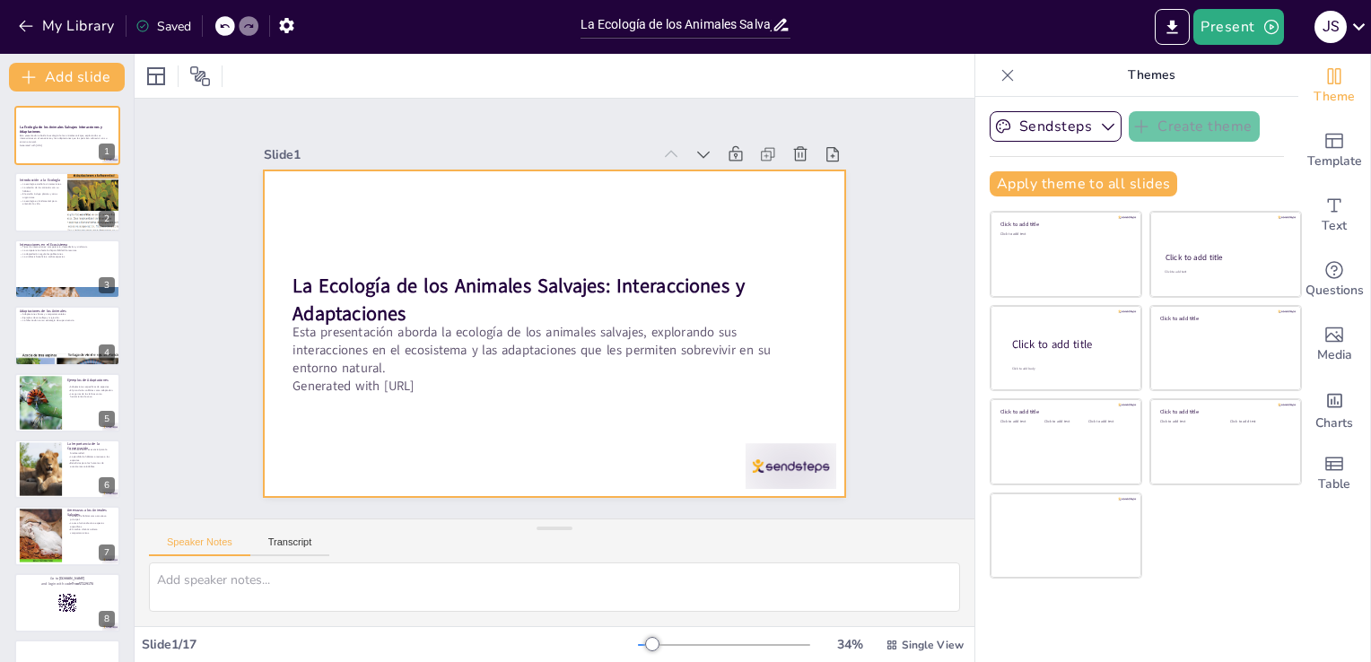
checkbox input "true"
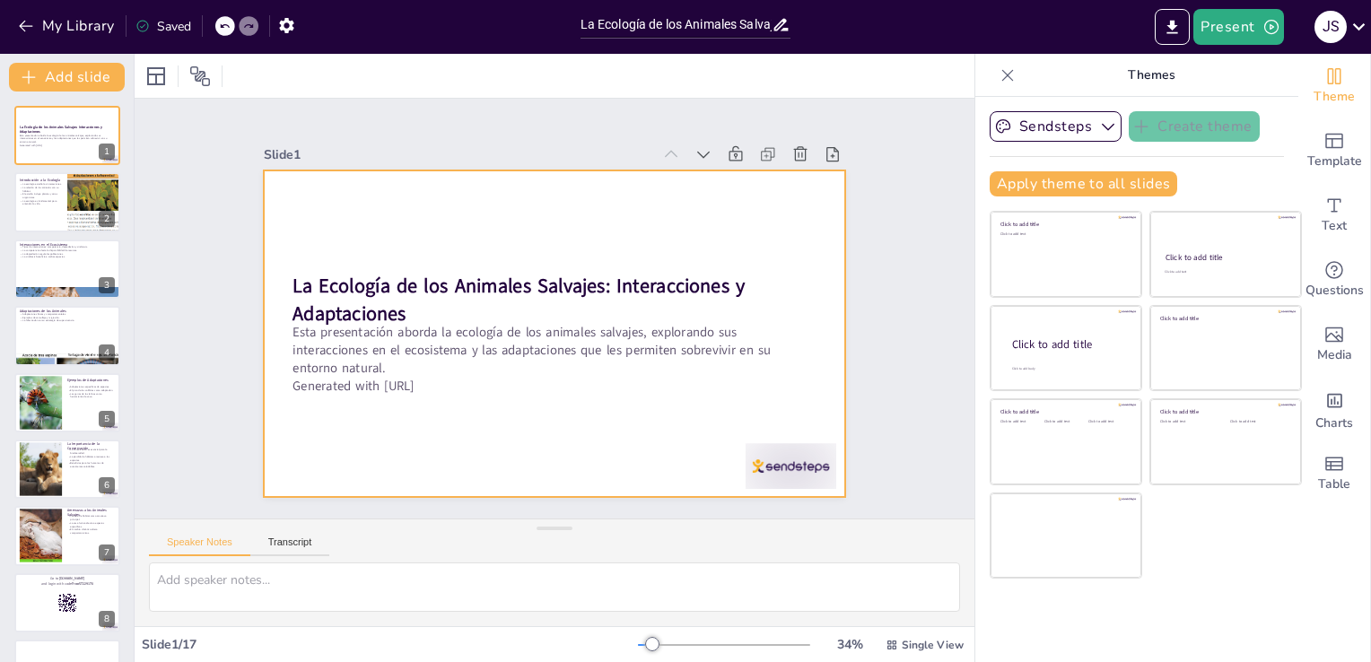
checkbox input "true"
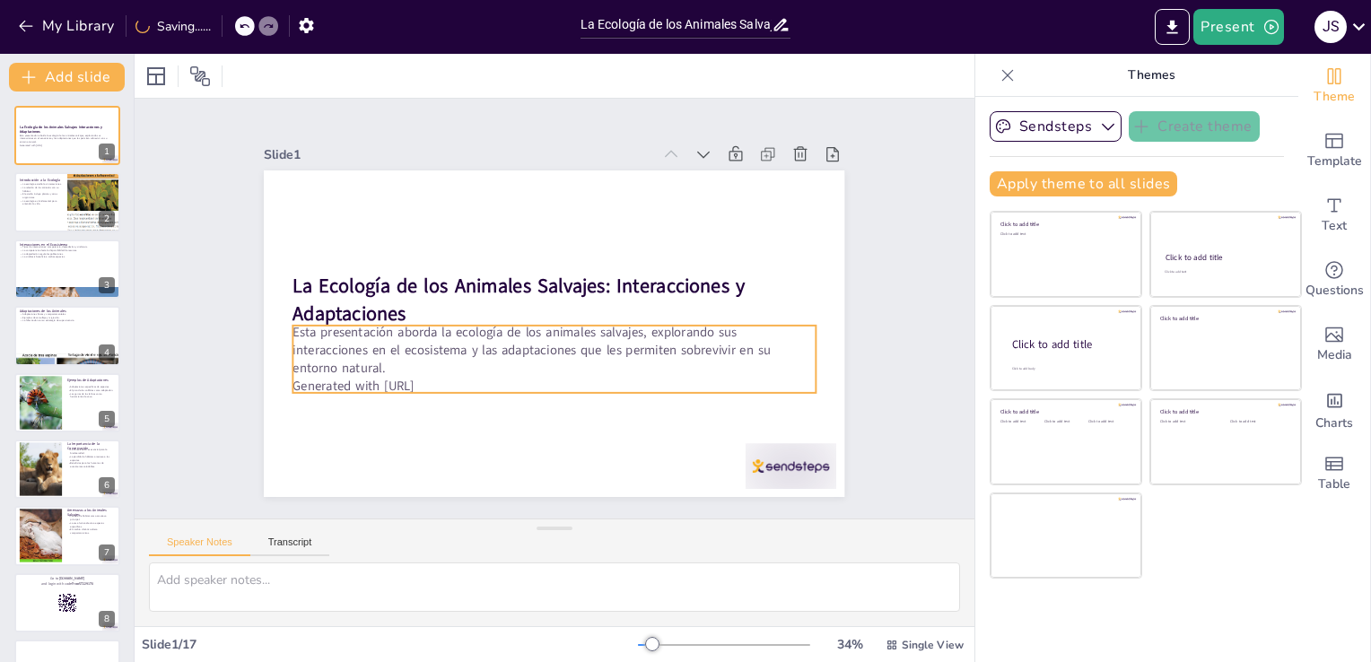
checkbox input "true"
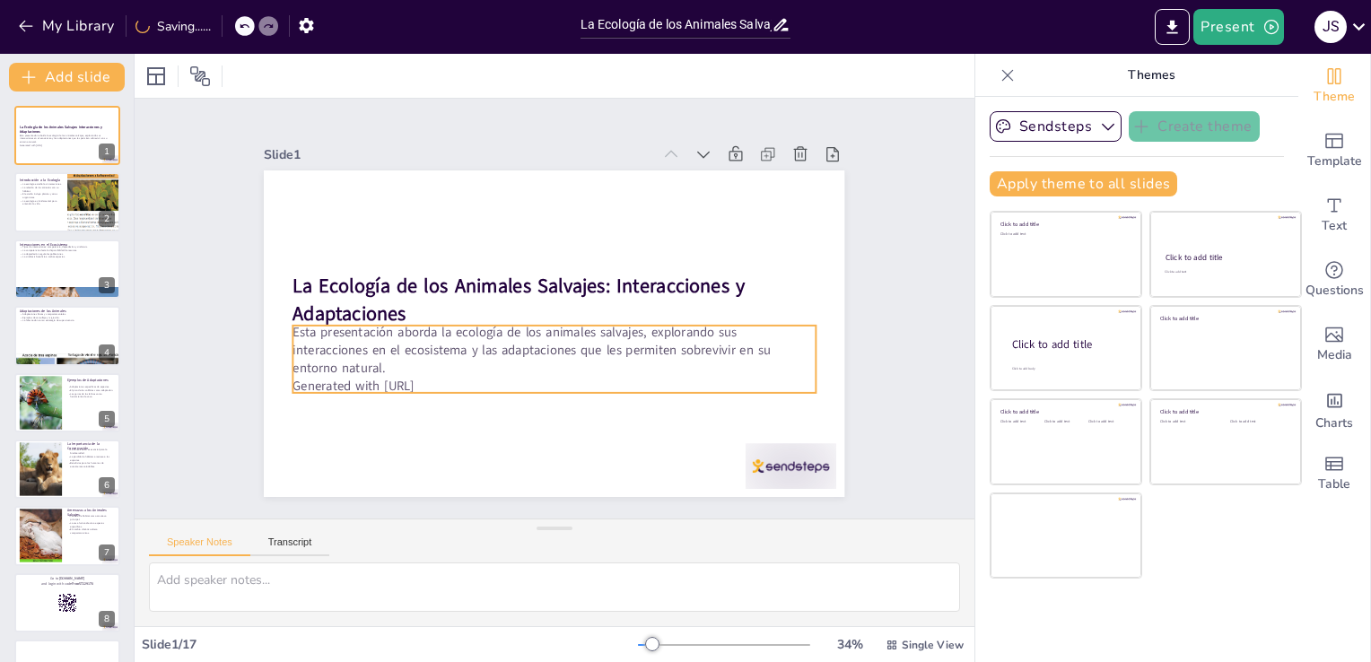
checkbox input "true"
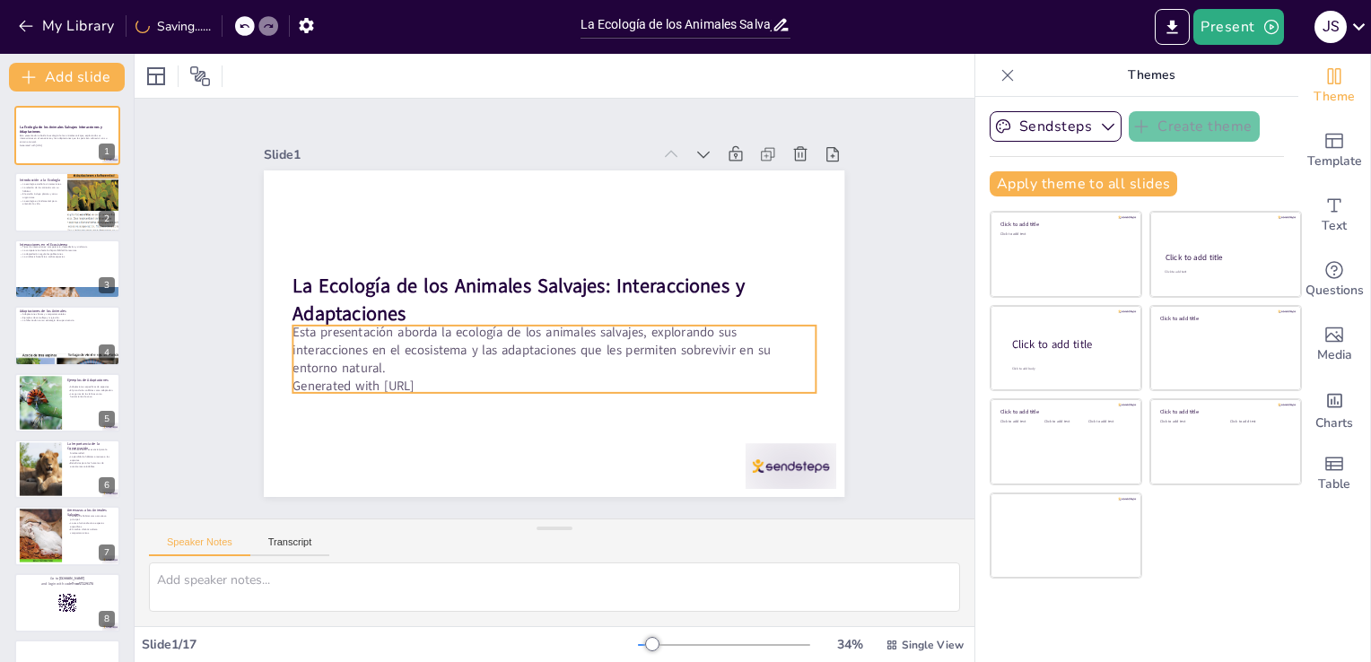
checkbox input "true"
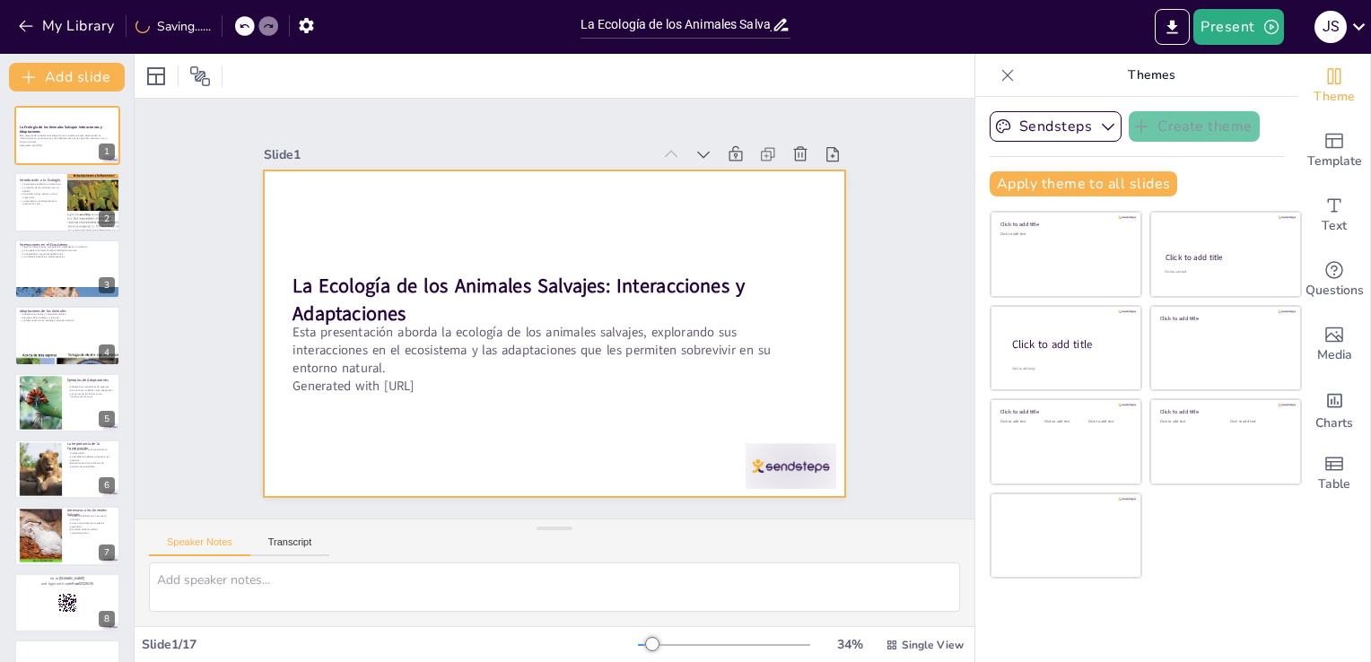
checkbox input "true"
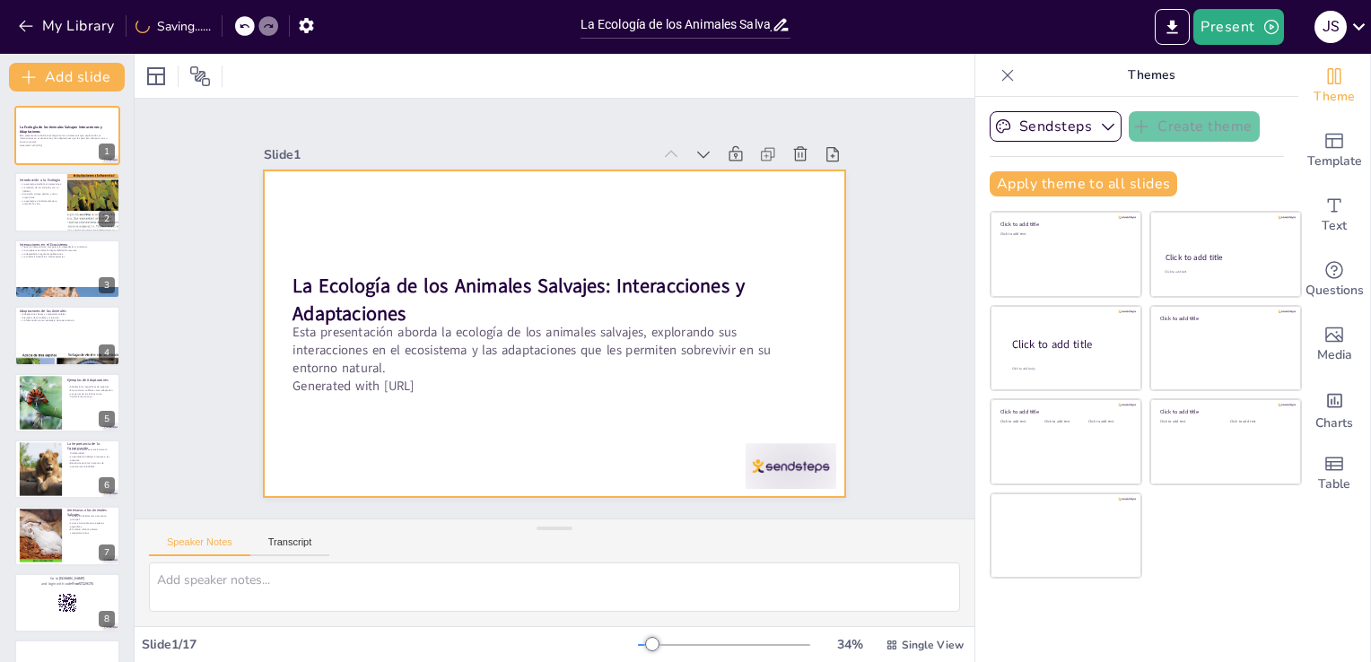
checkbox input "true"
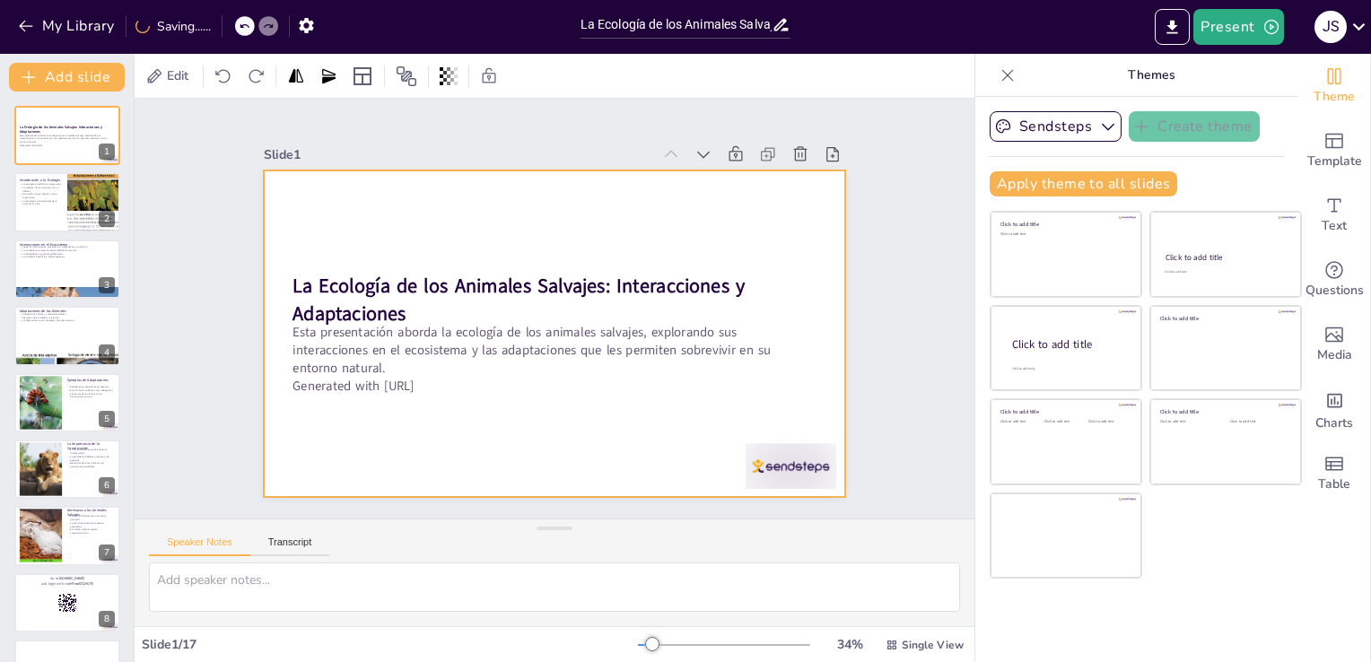
checkbox input "true"
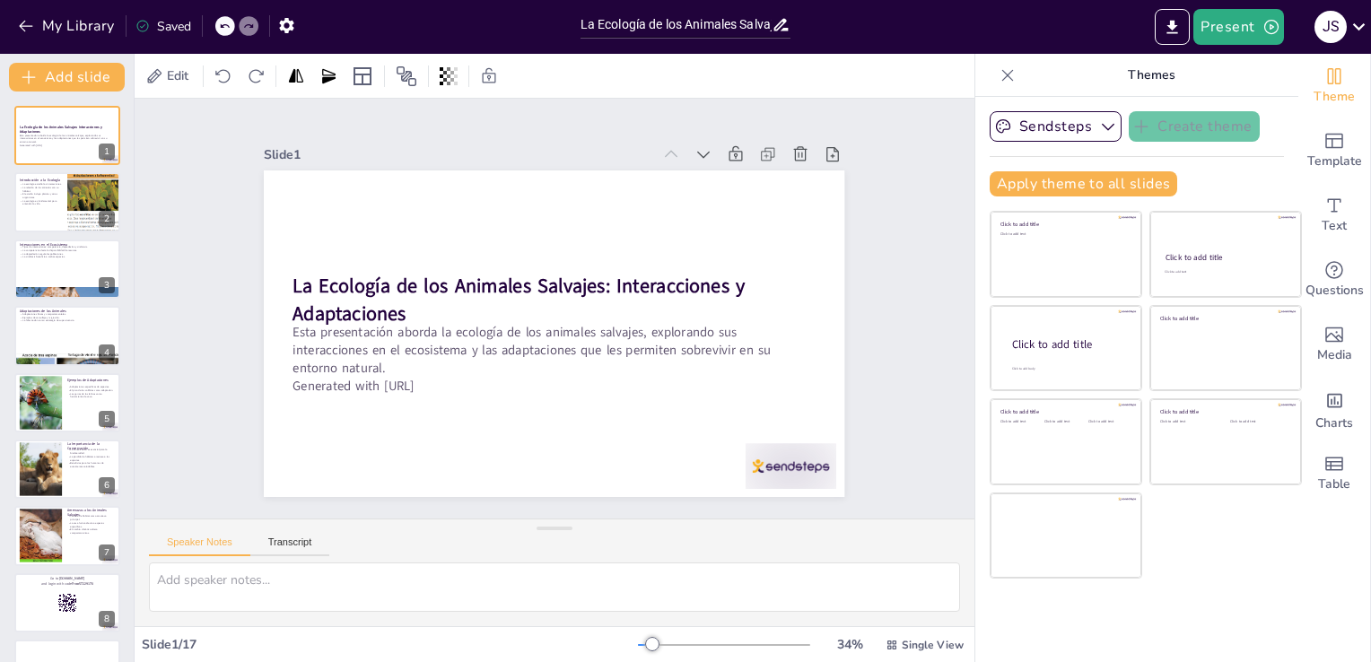
checkbox input "true"
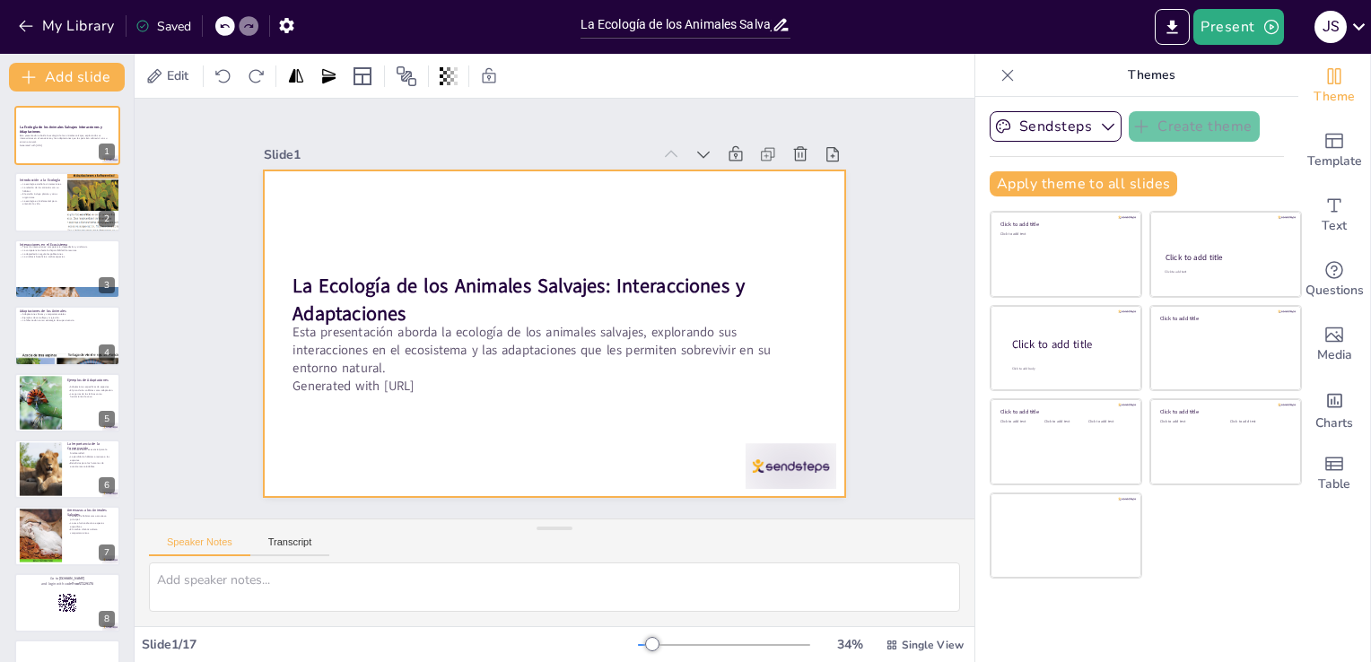
checkbox input "true"
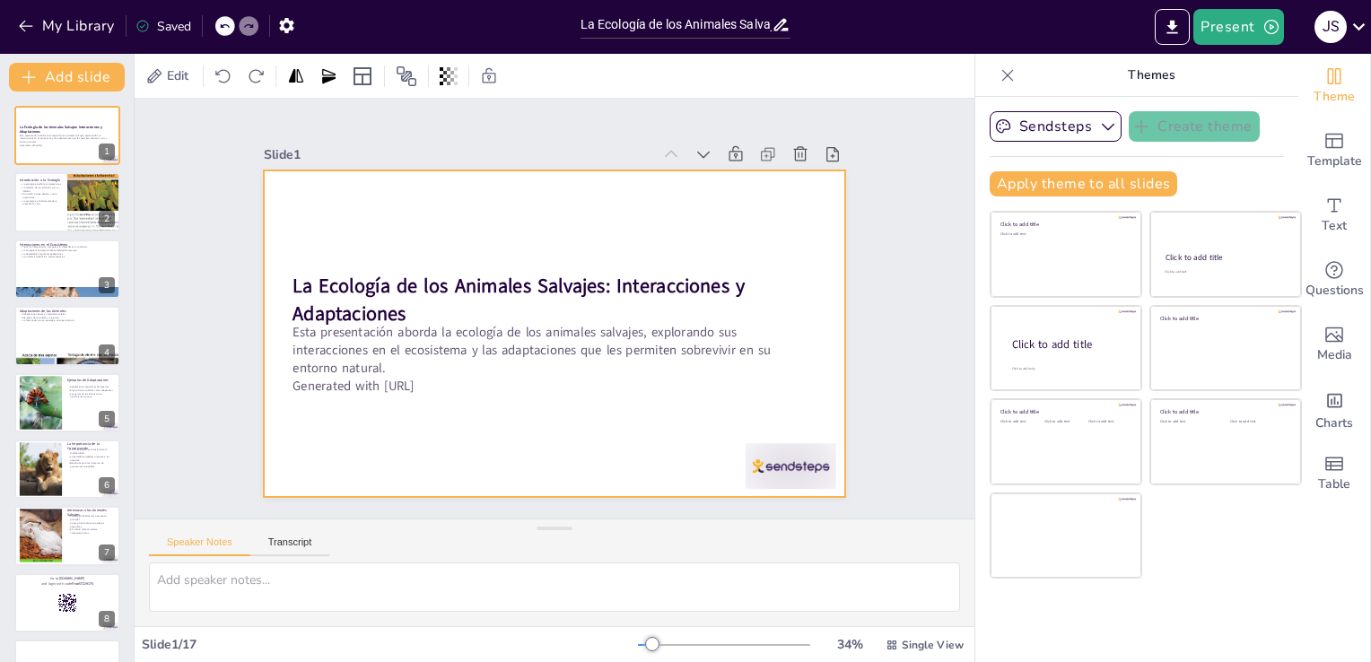
checkbox input "true"
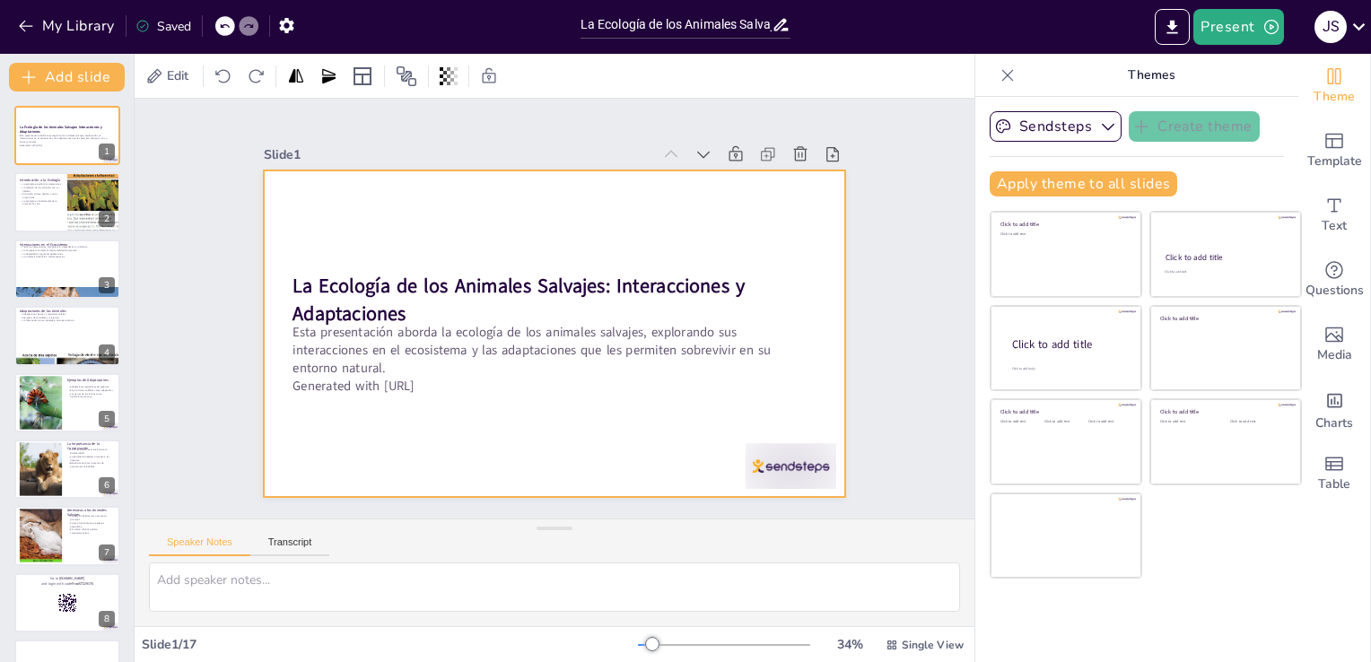
checkbox input "true"
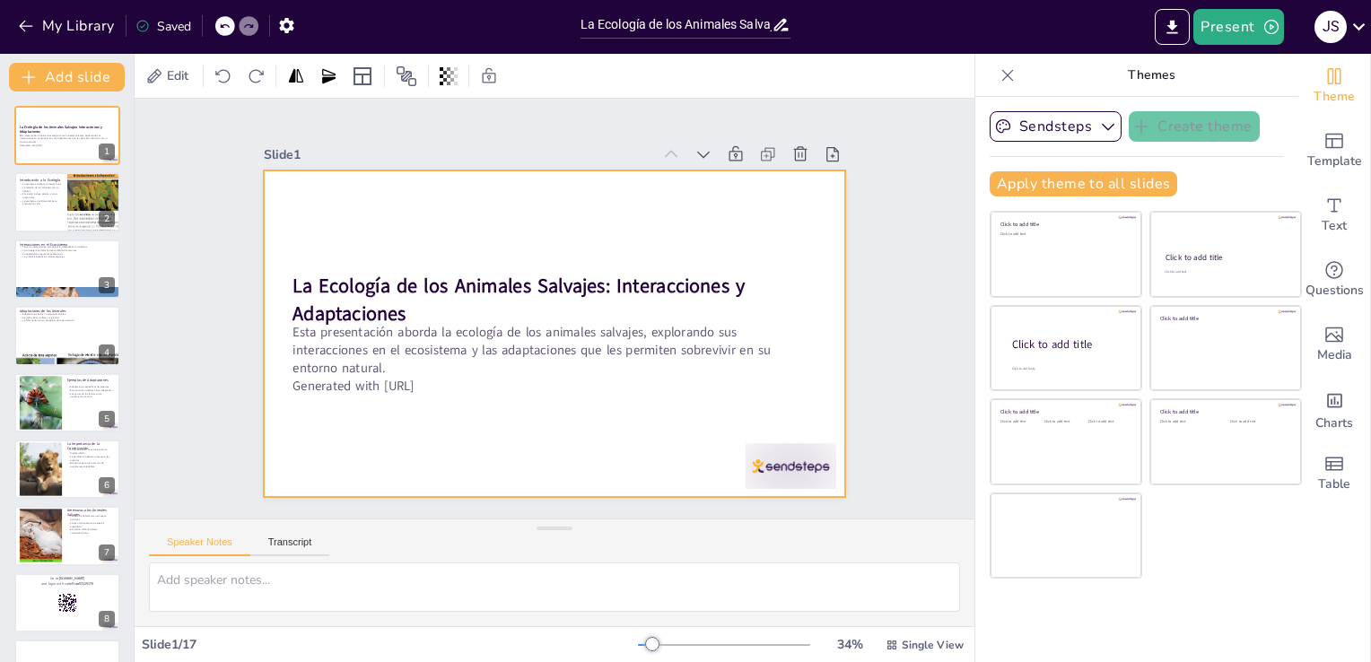
checkbox input "true"
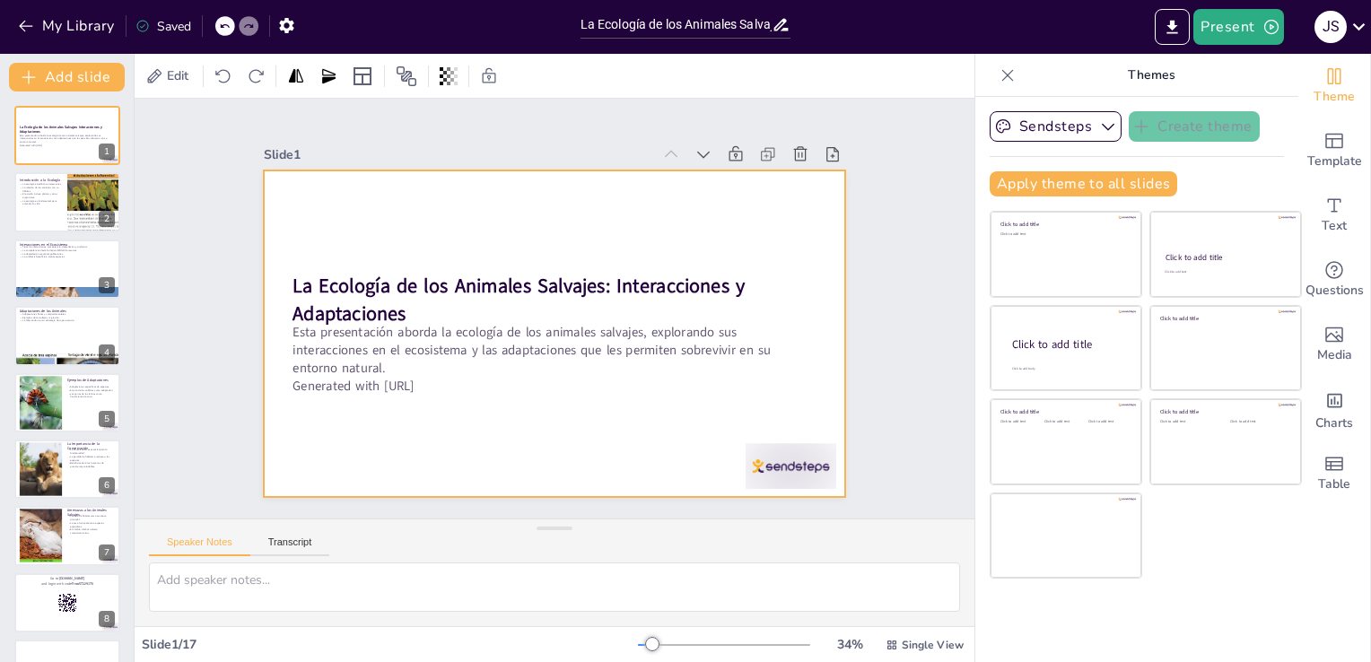
checkbox input "true"
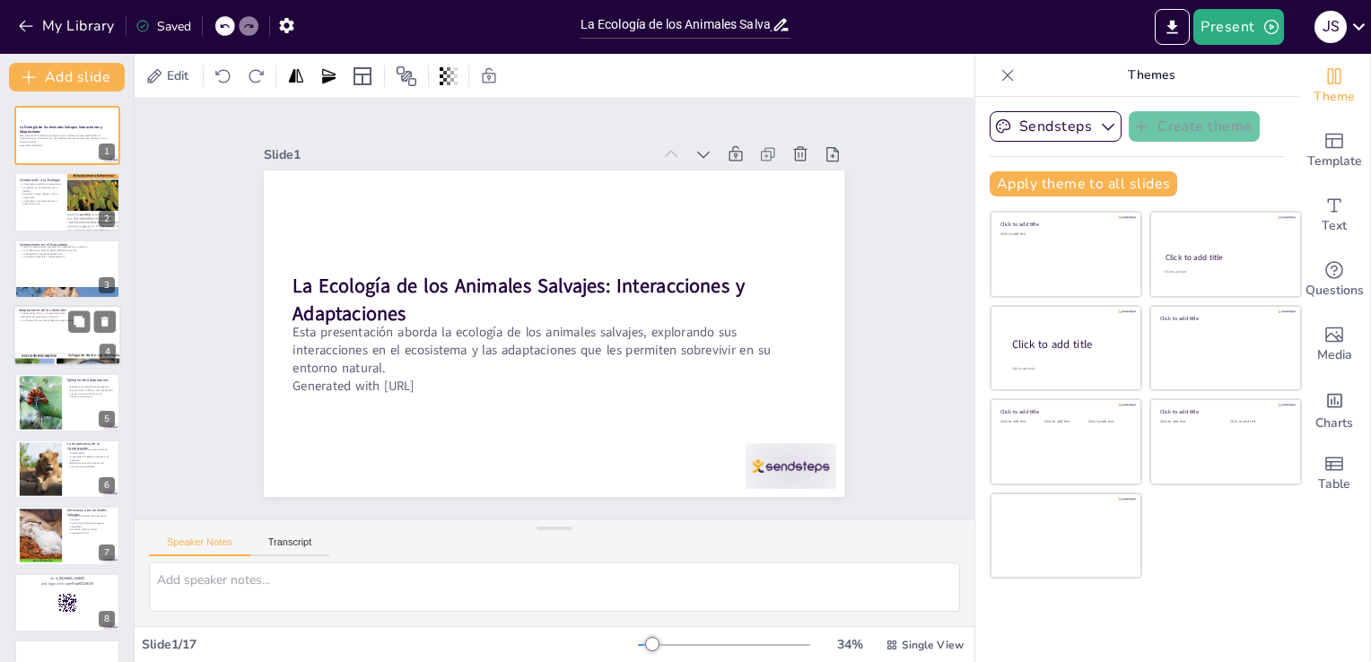
checkbox input "true"
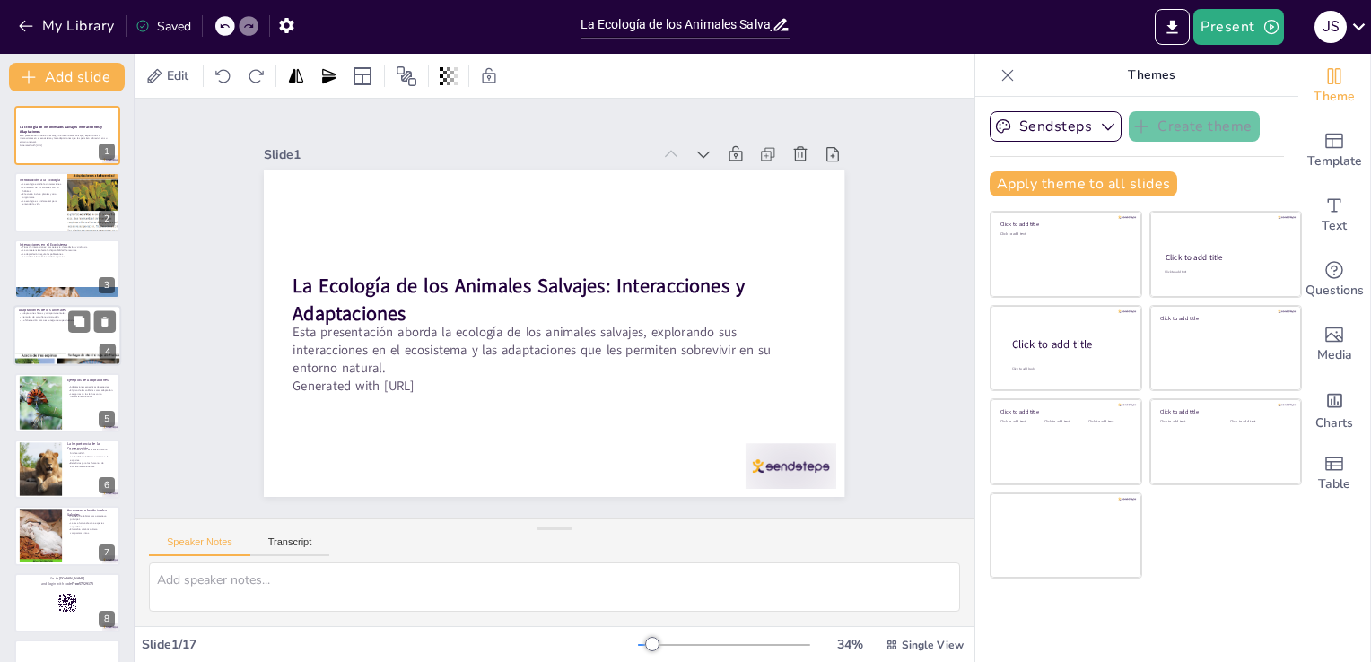
checkbox input "true"
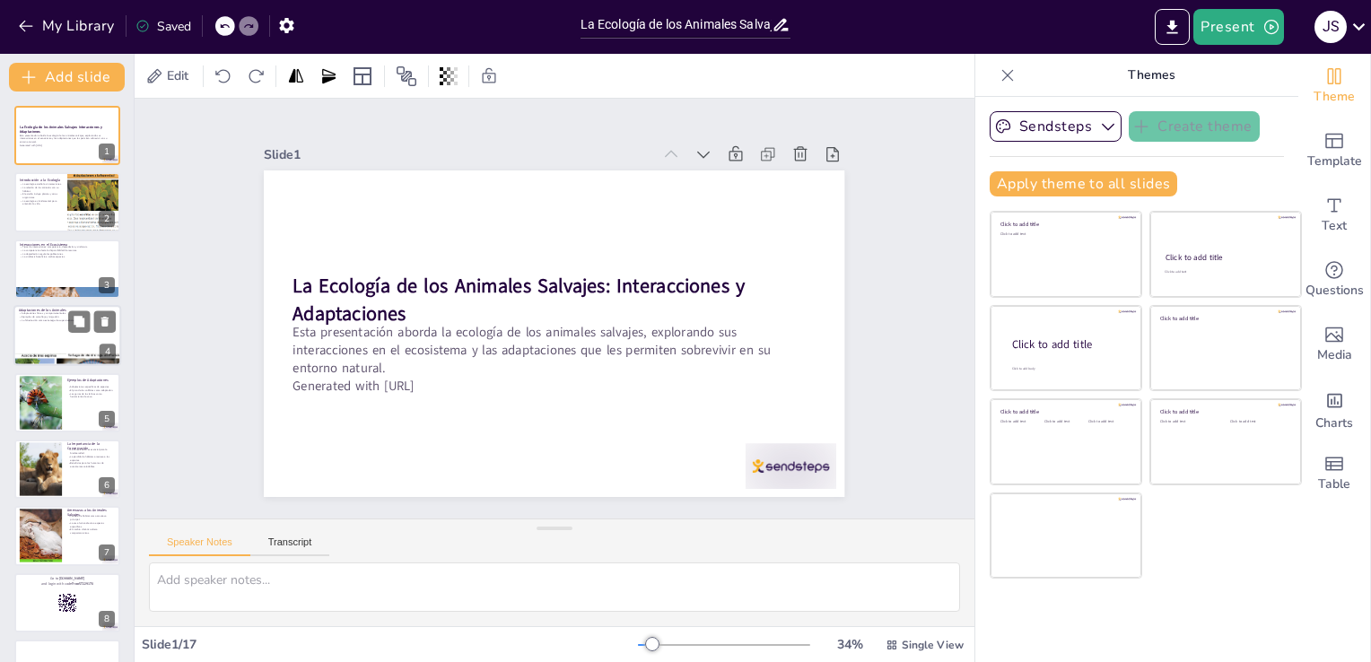
checkbox input "true"
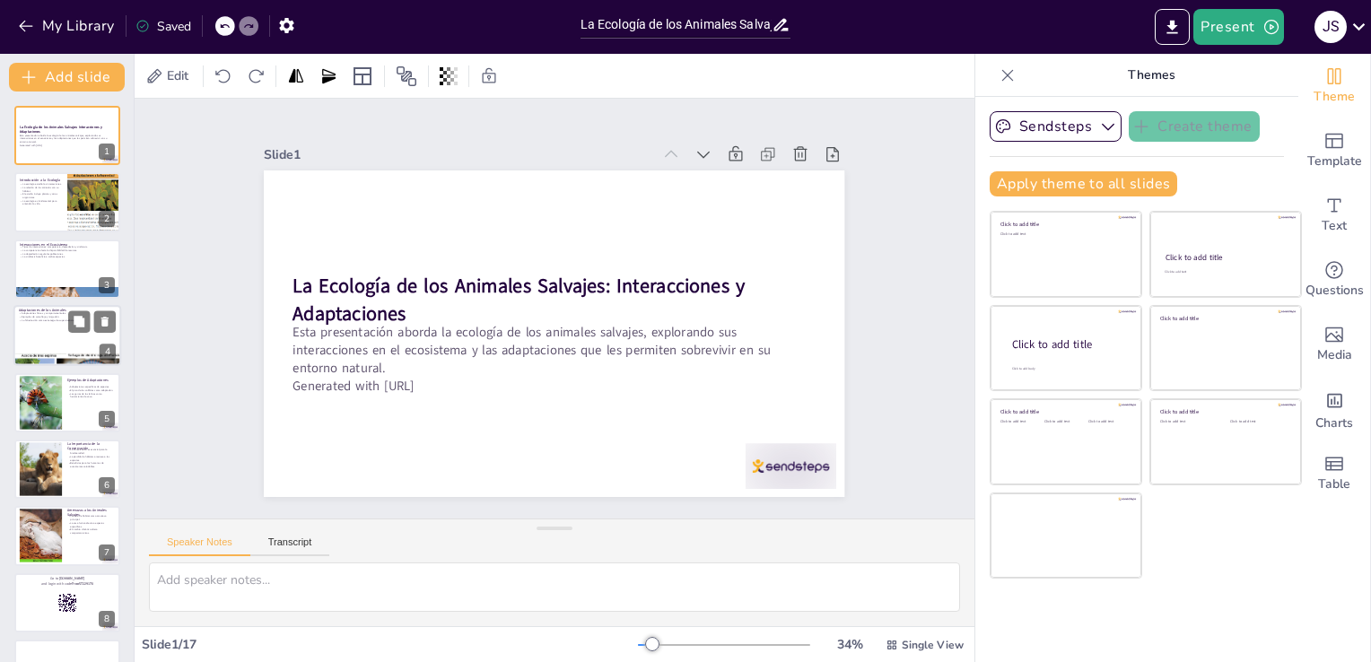
checkbox input "true"
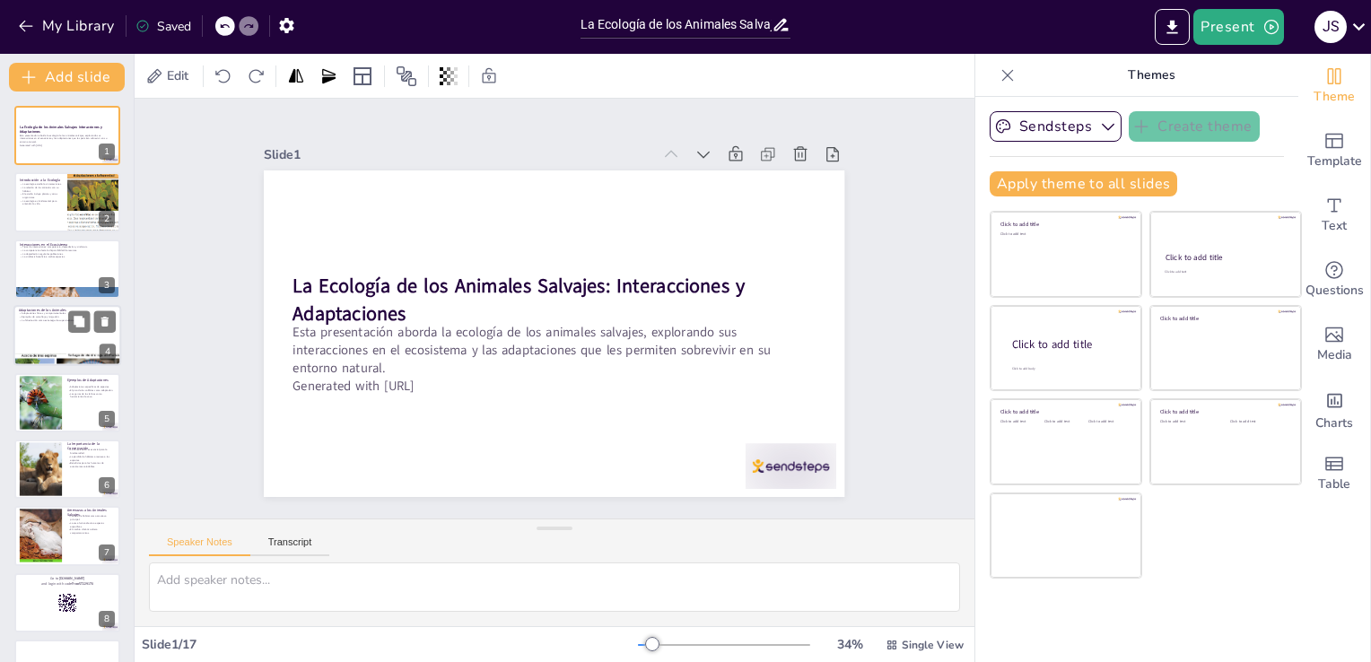
click at [57, 335] on div at bounding box center [67, 335] width 108 height 61
type textarea "Las adaptaciones son características esenciales que permiten a los animales sob…"
checkbox input "true"
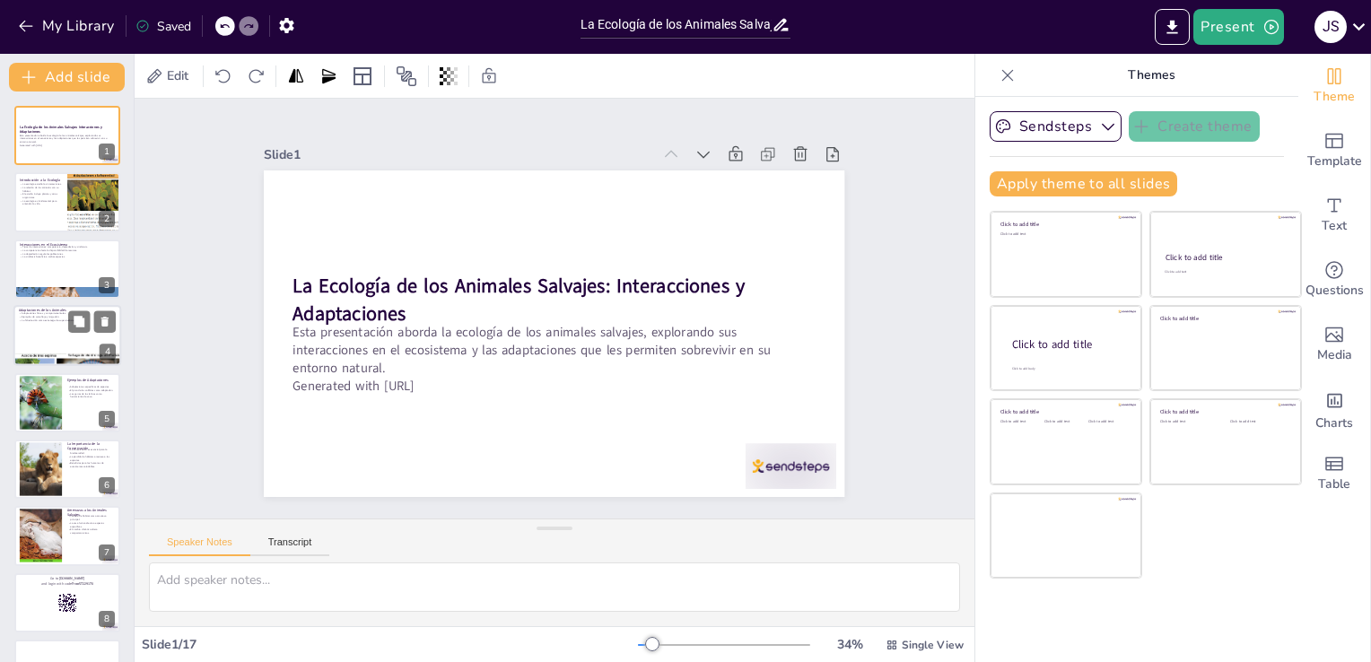
checkbox input "true"
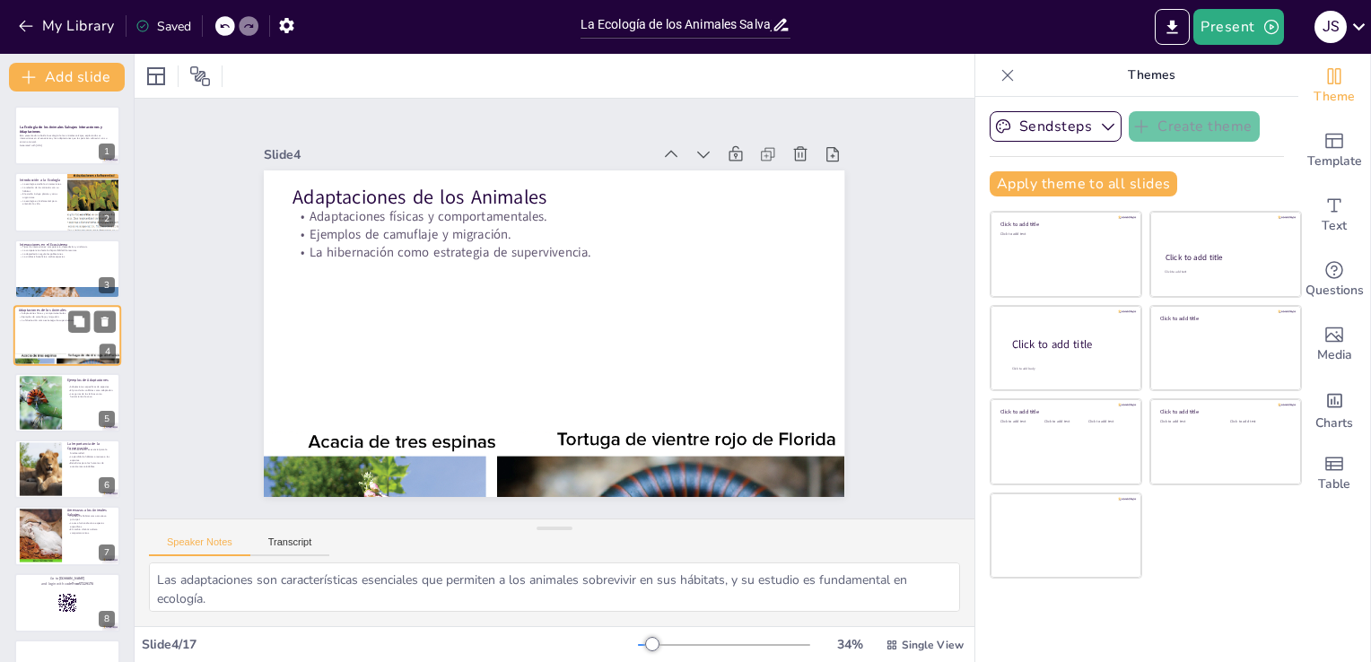
checkbox input "true"
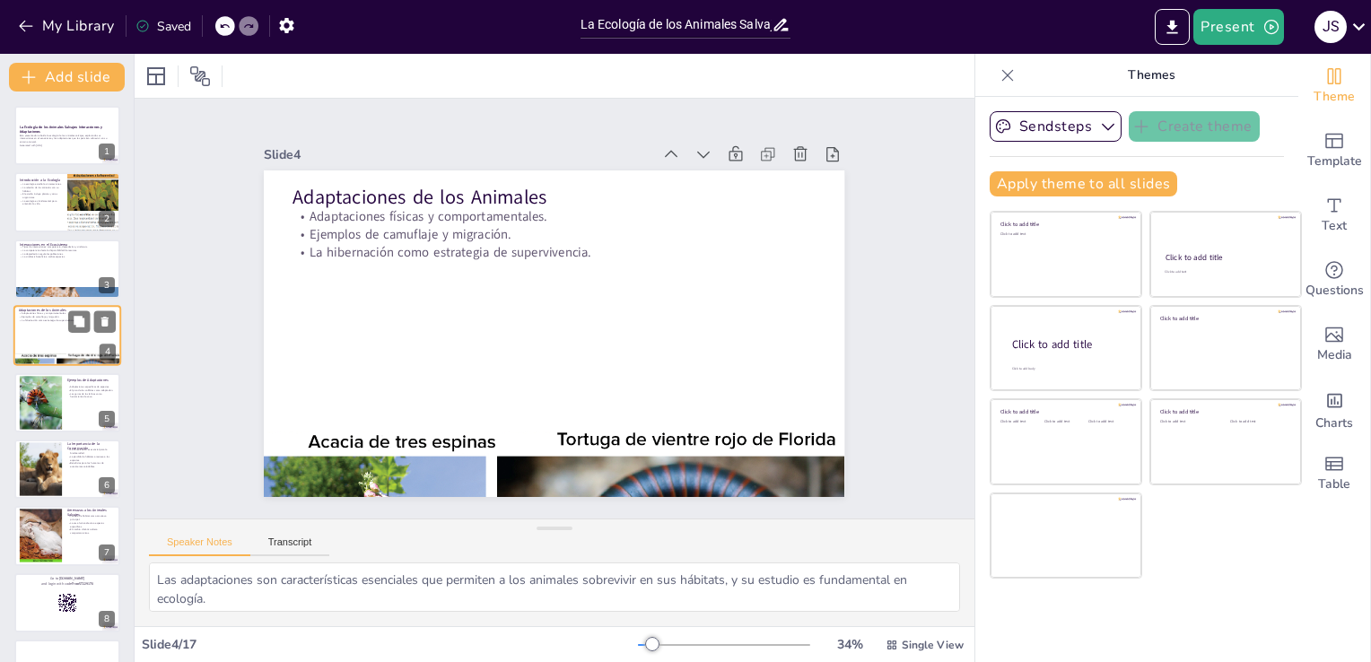
checkbox input "true"
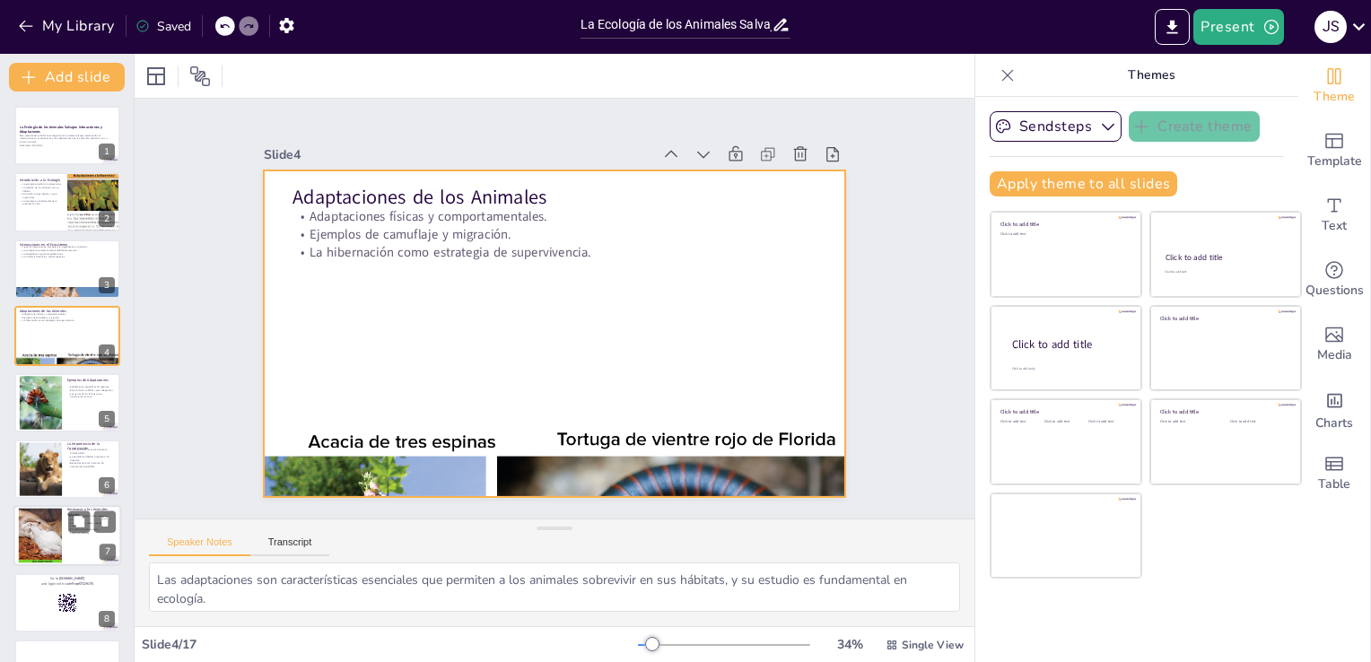
checkbox input "true"
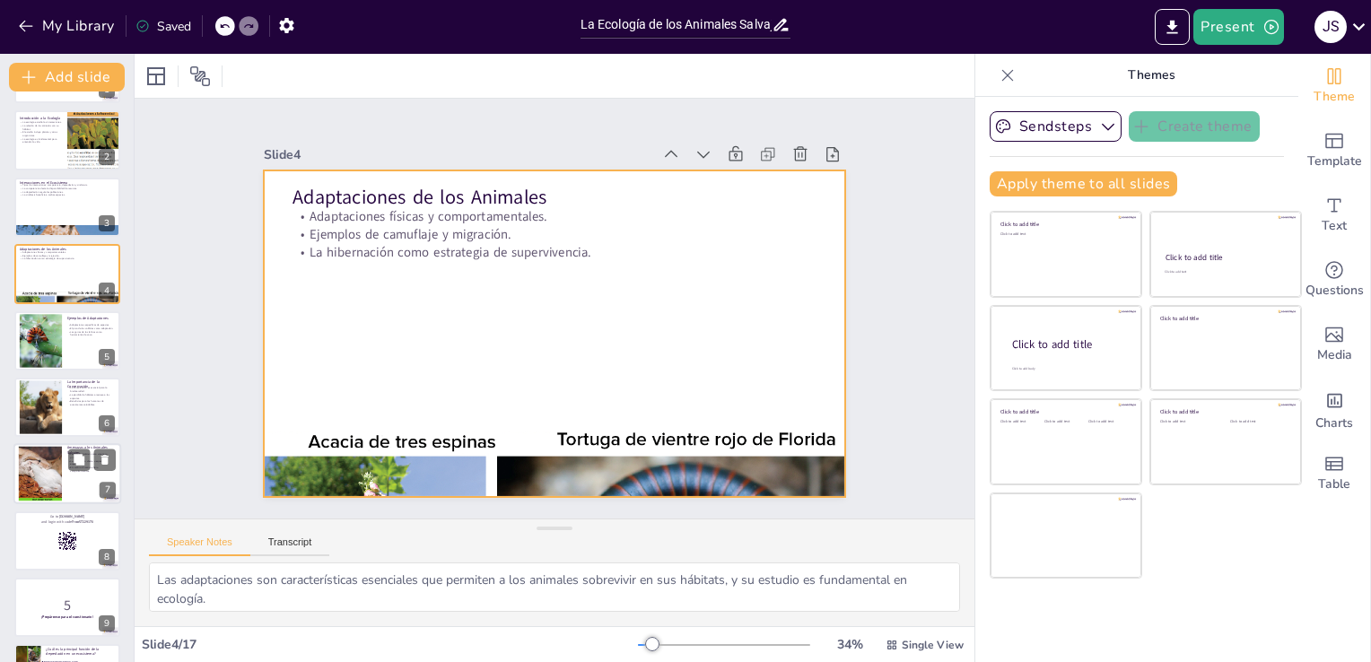
checkbox input "true"
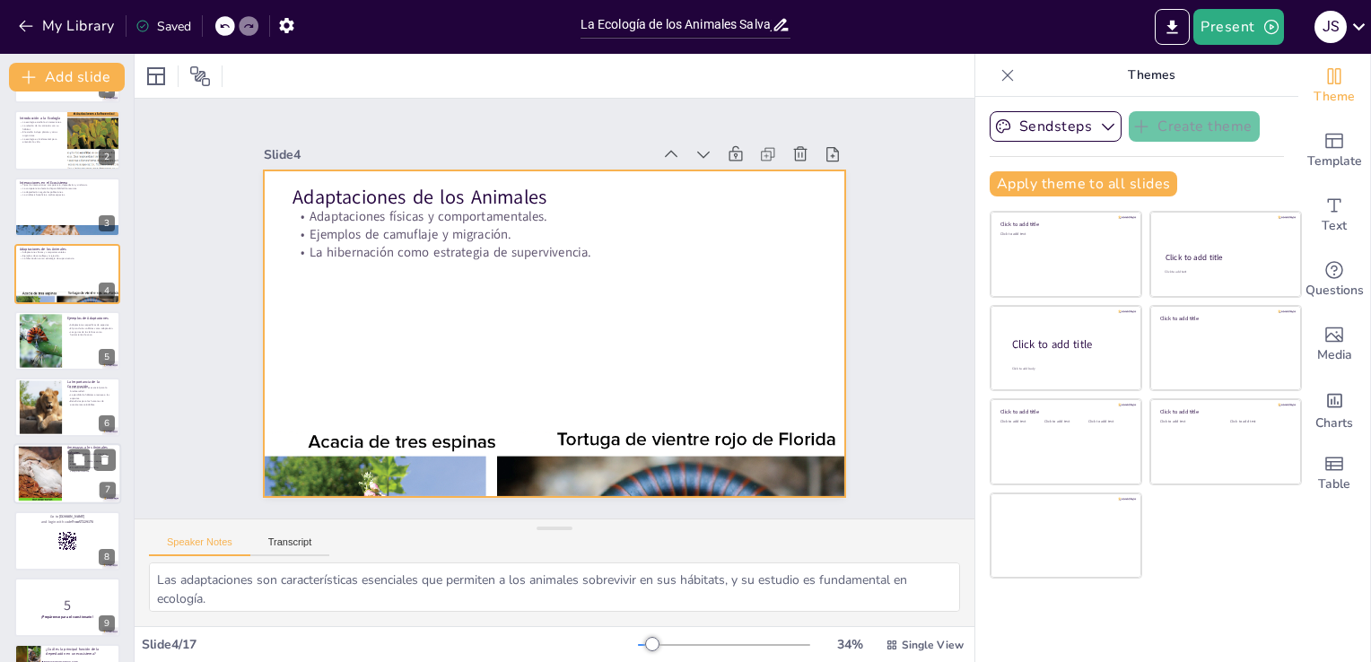
checkbox input "true"
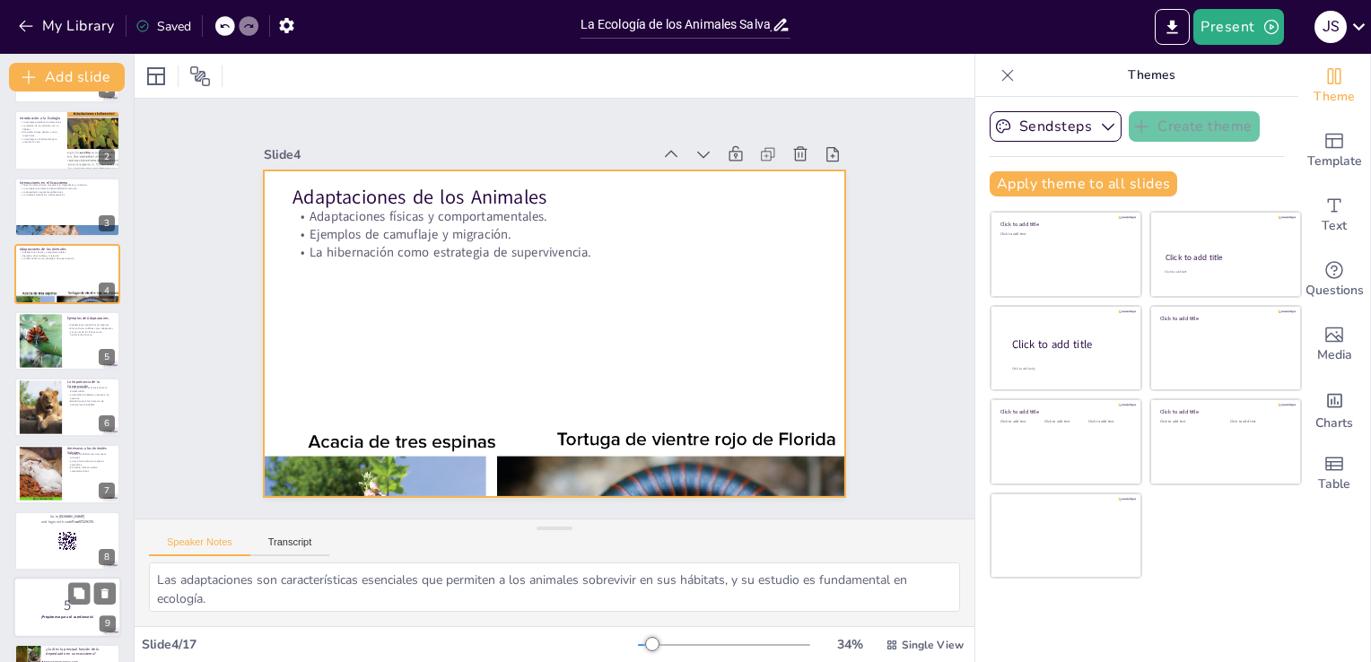
checkbox input "true"
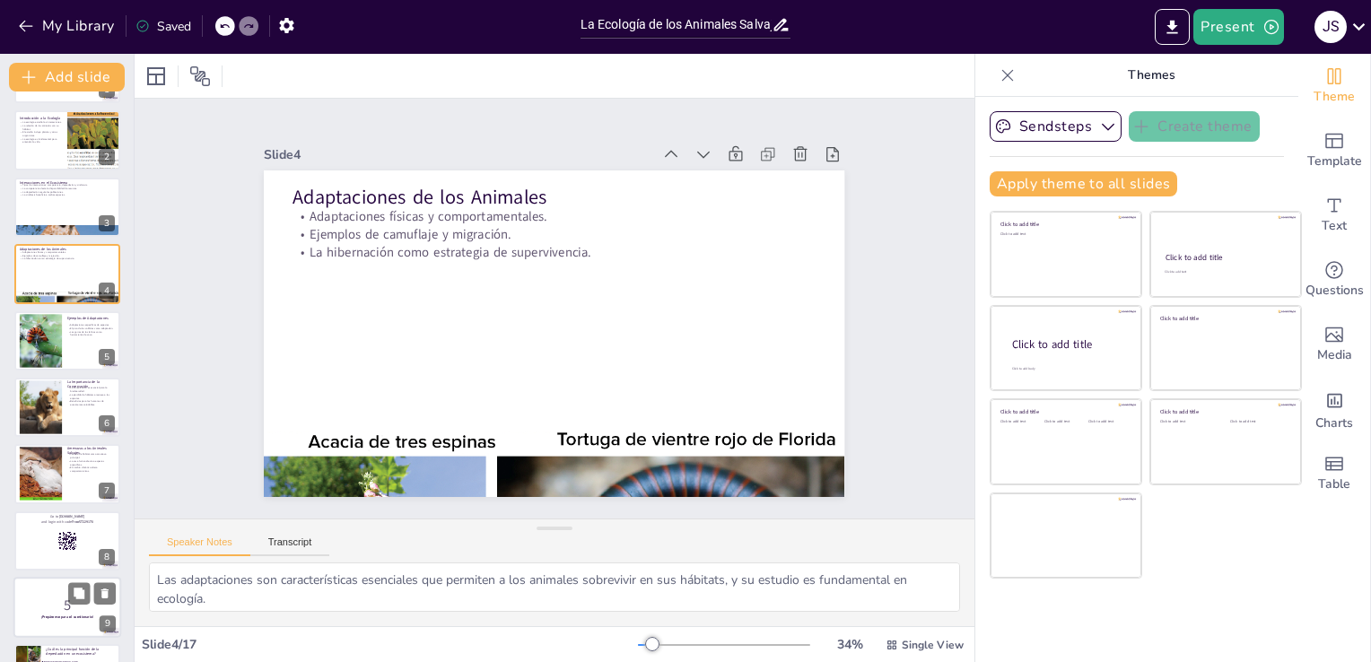
checkbox input "true"
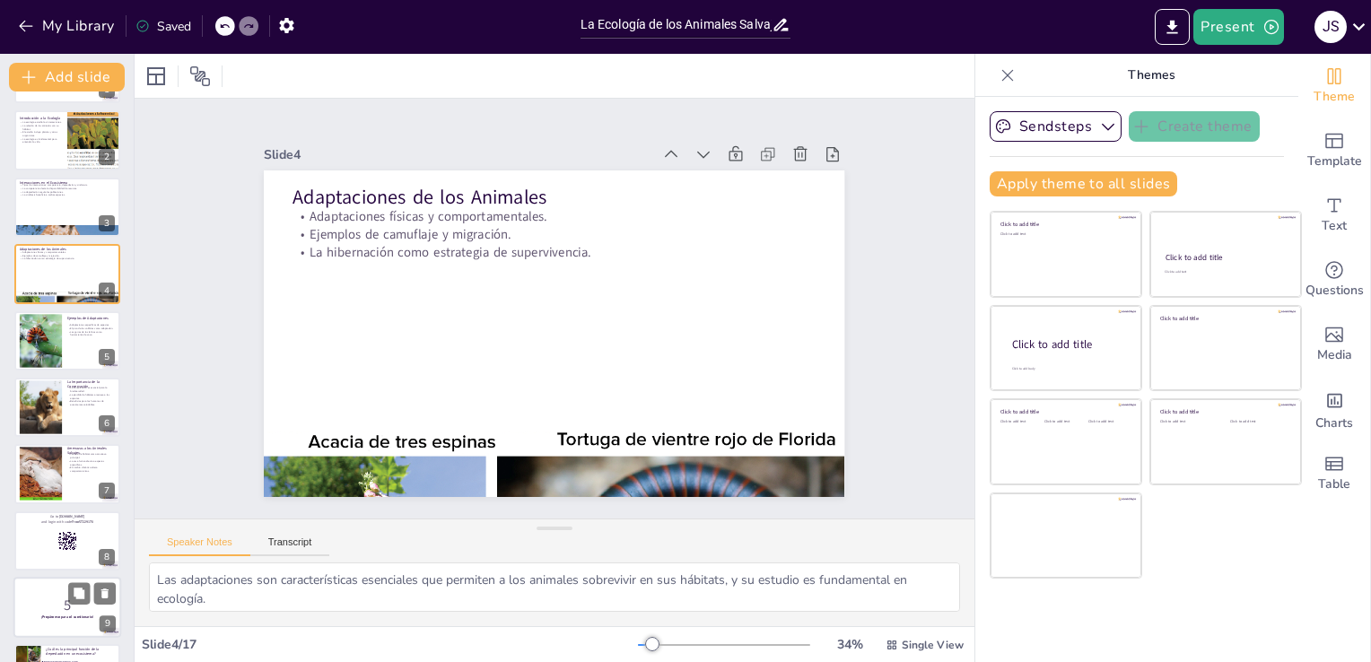
scroll to position [359, 0]
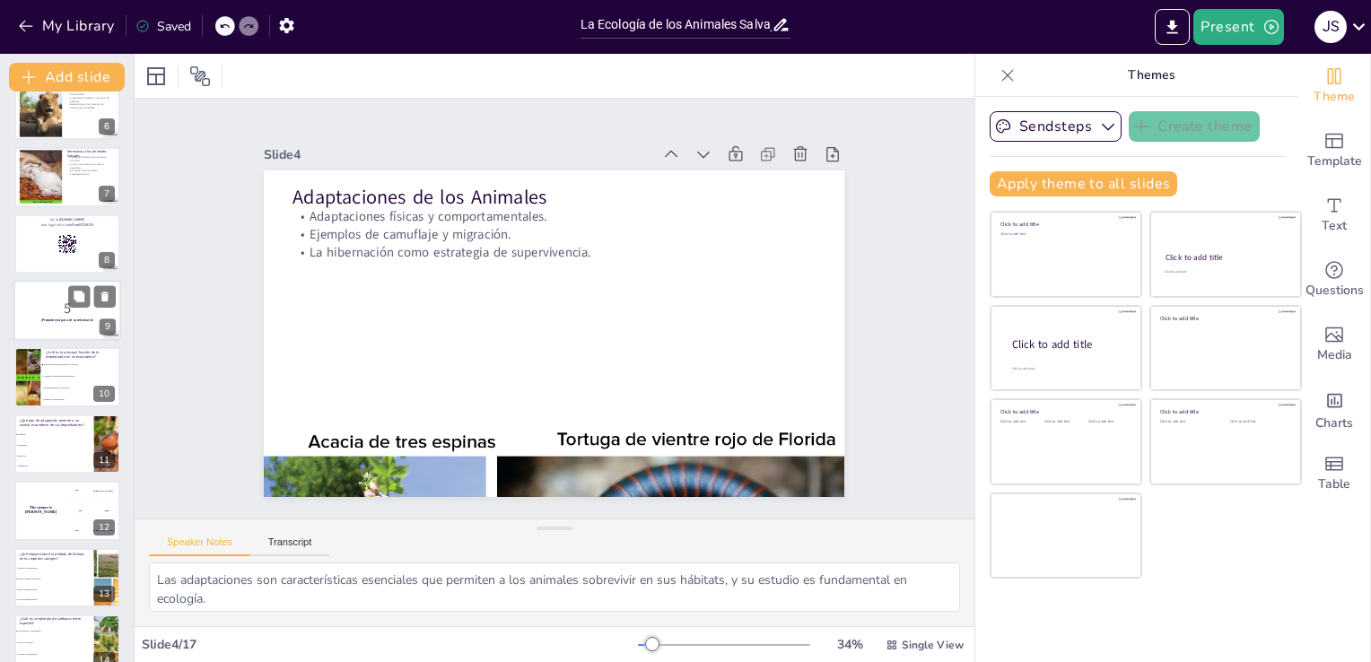
checkbox input "true"
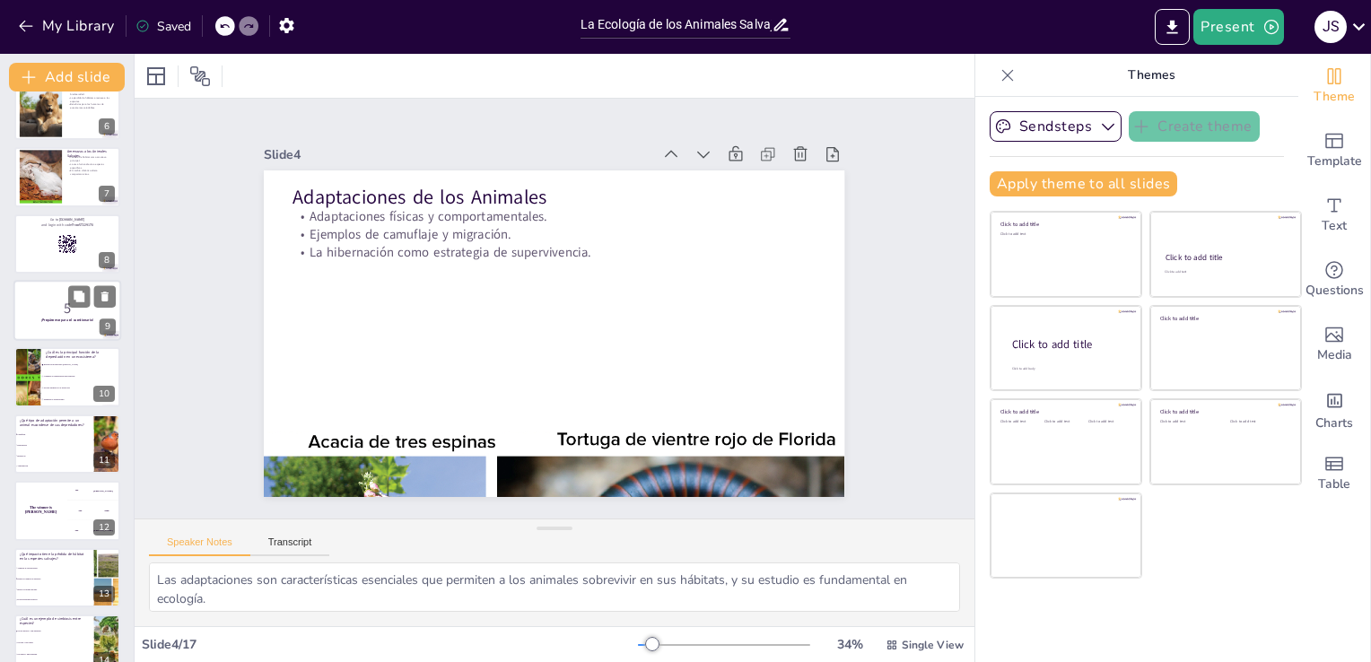
checkbox input "true"
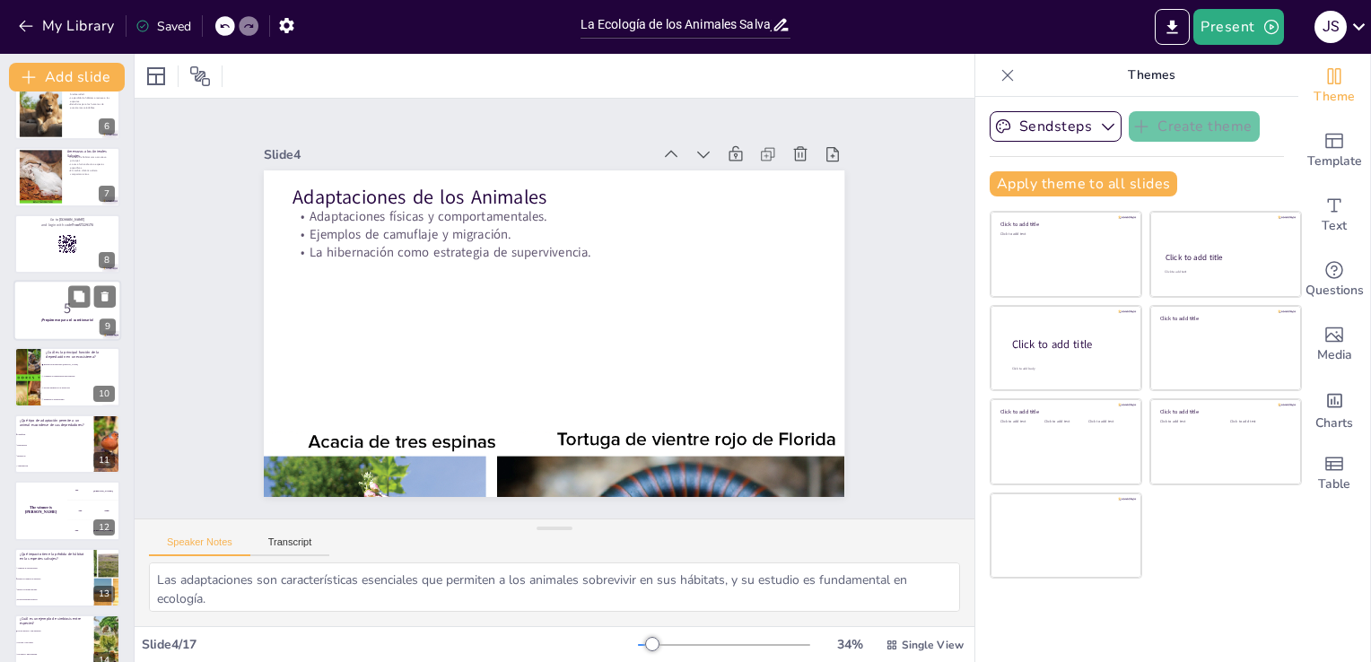
checkbox input "true"
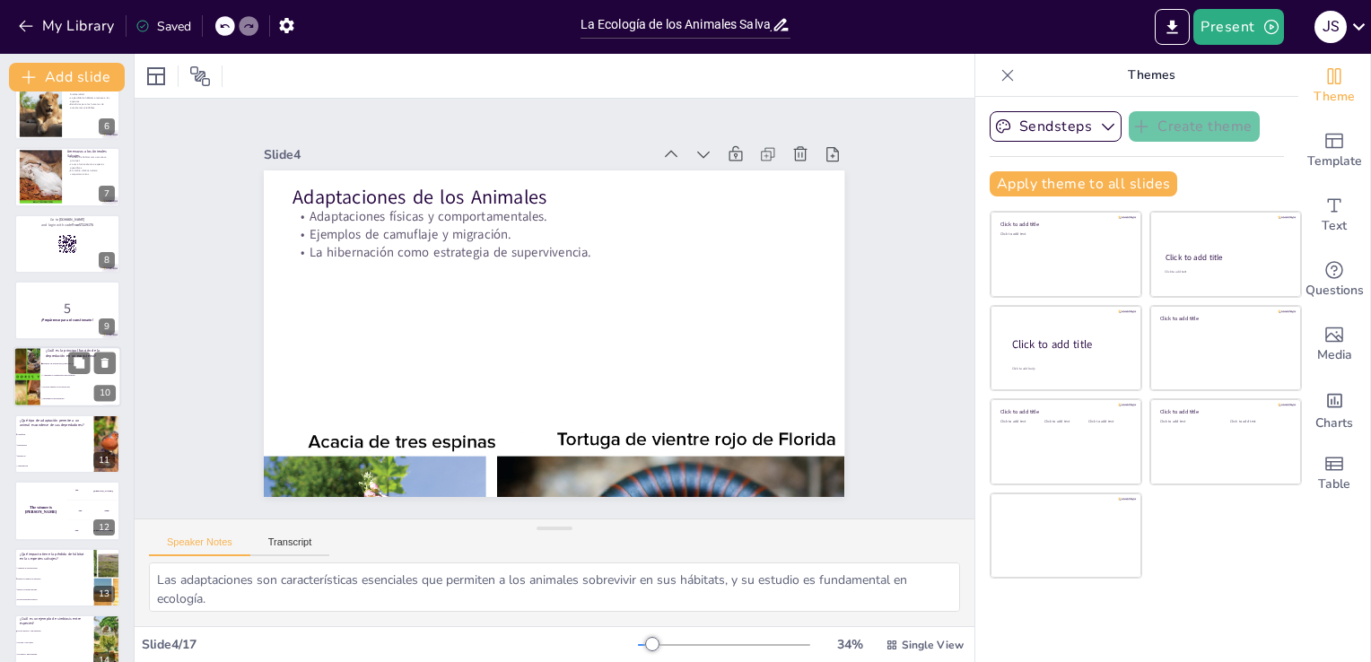
checkbox input "true"
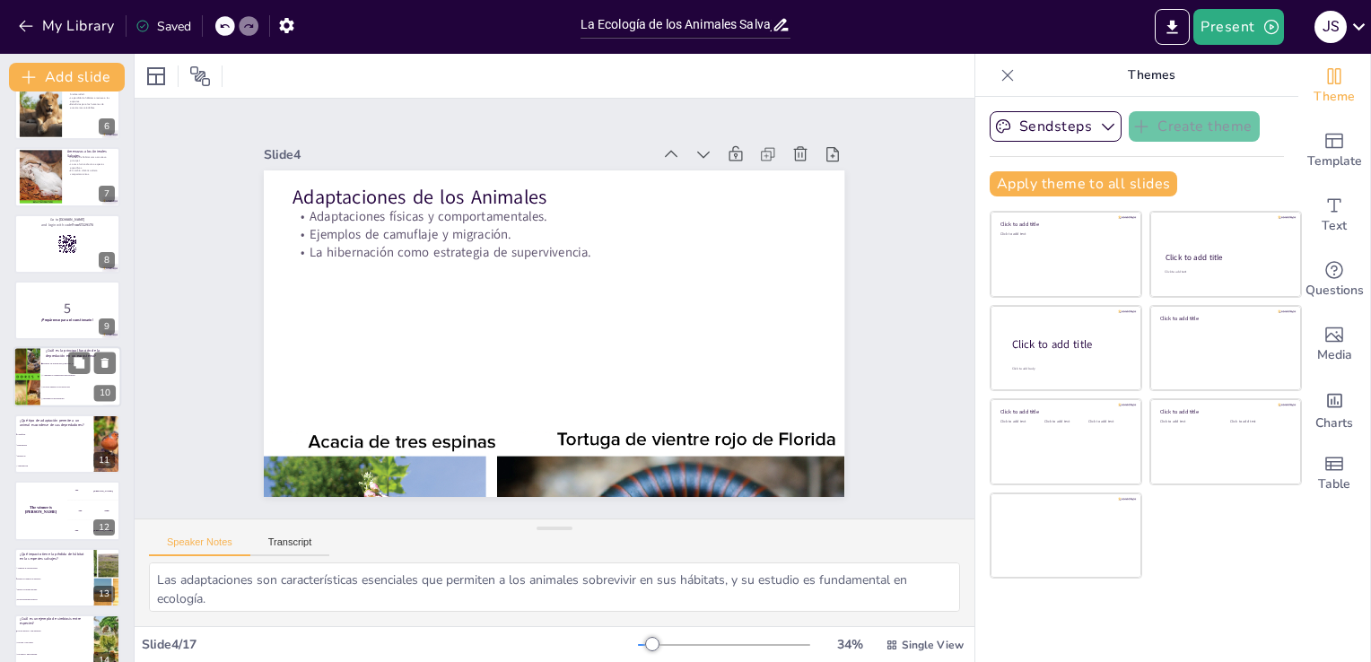
checkbox input "true"
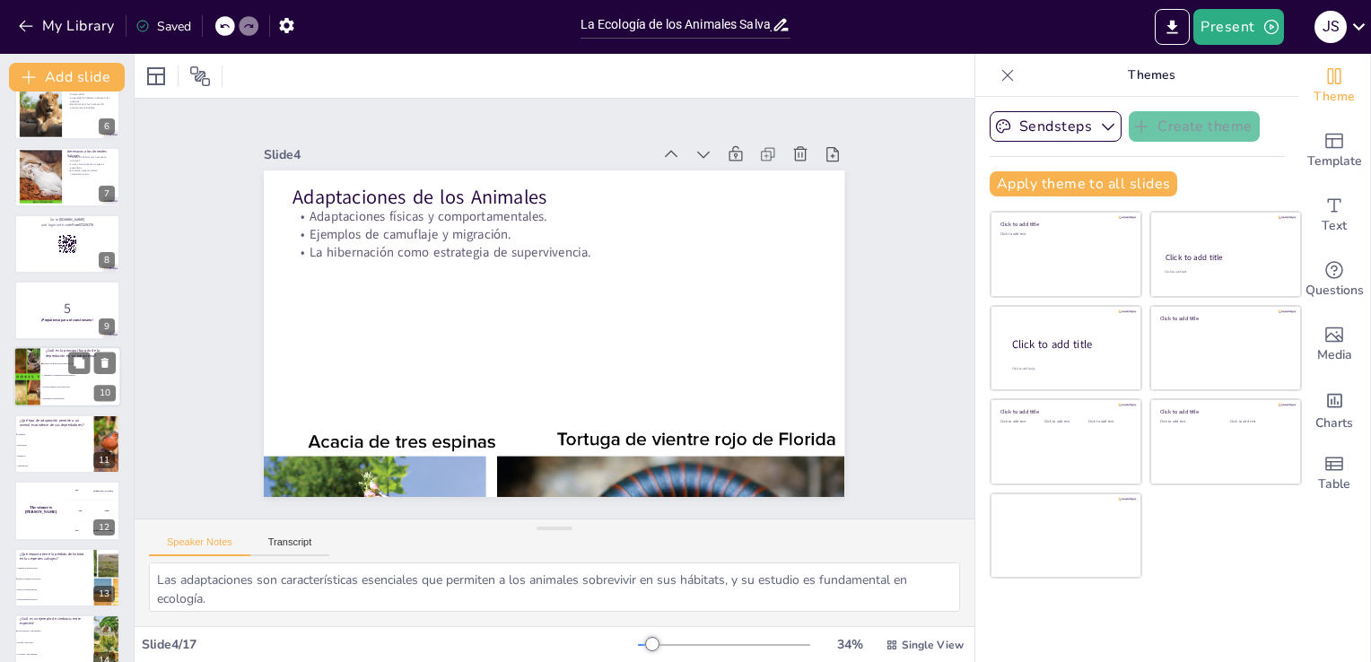
checkbox input "true"
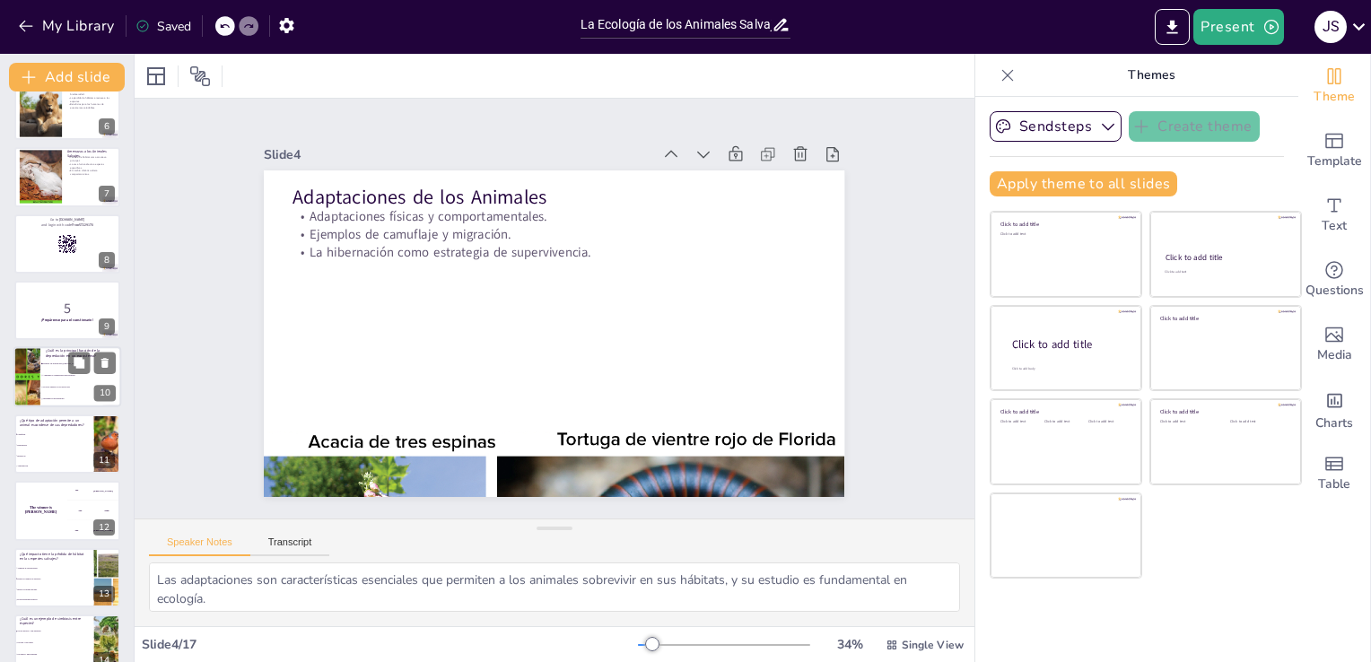
checkbox input "true"
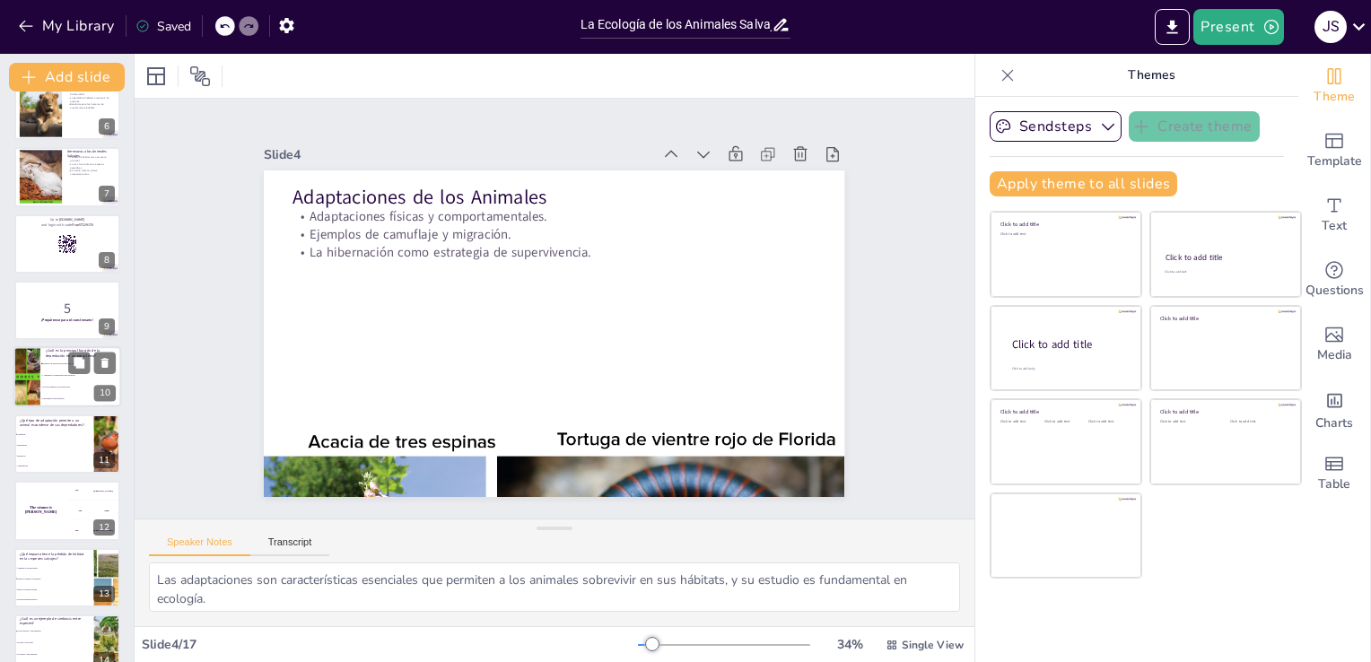
checkbox input "true"
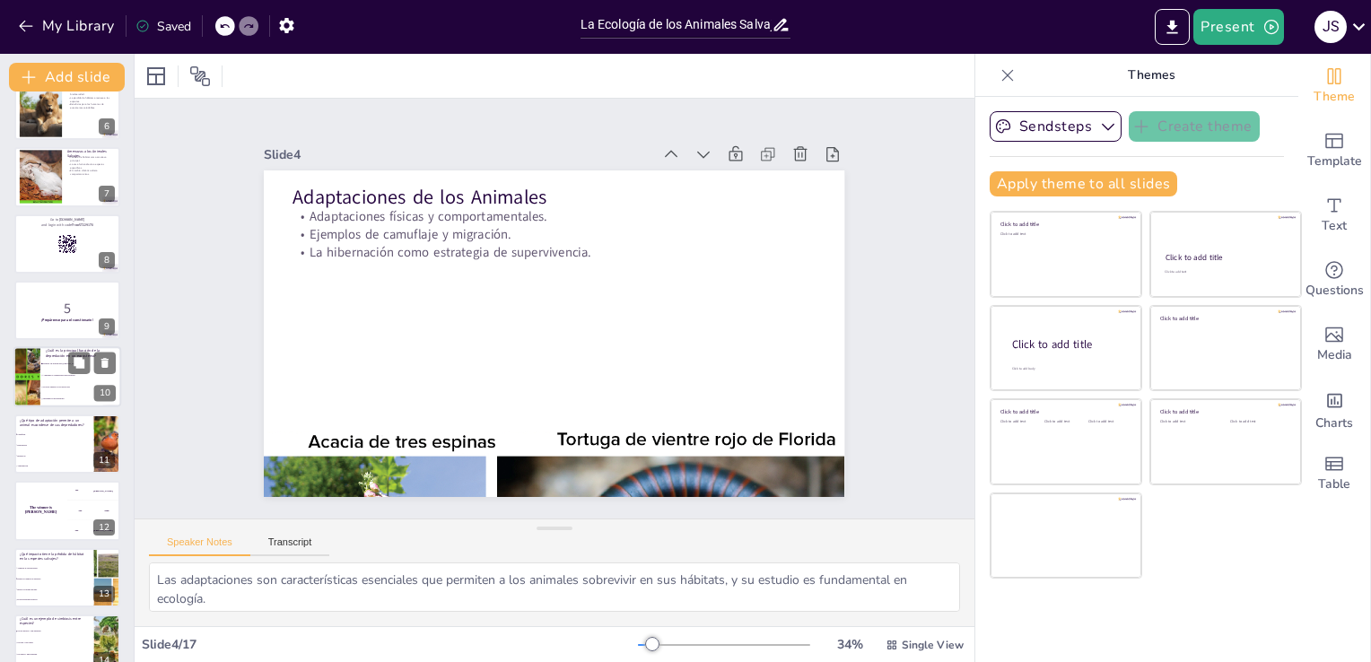
checkbox input "true"
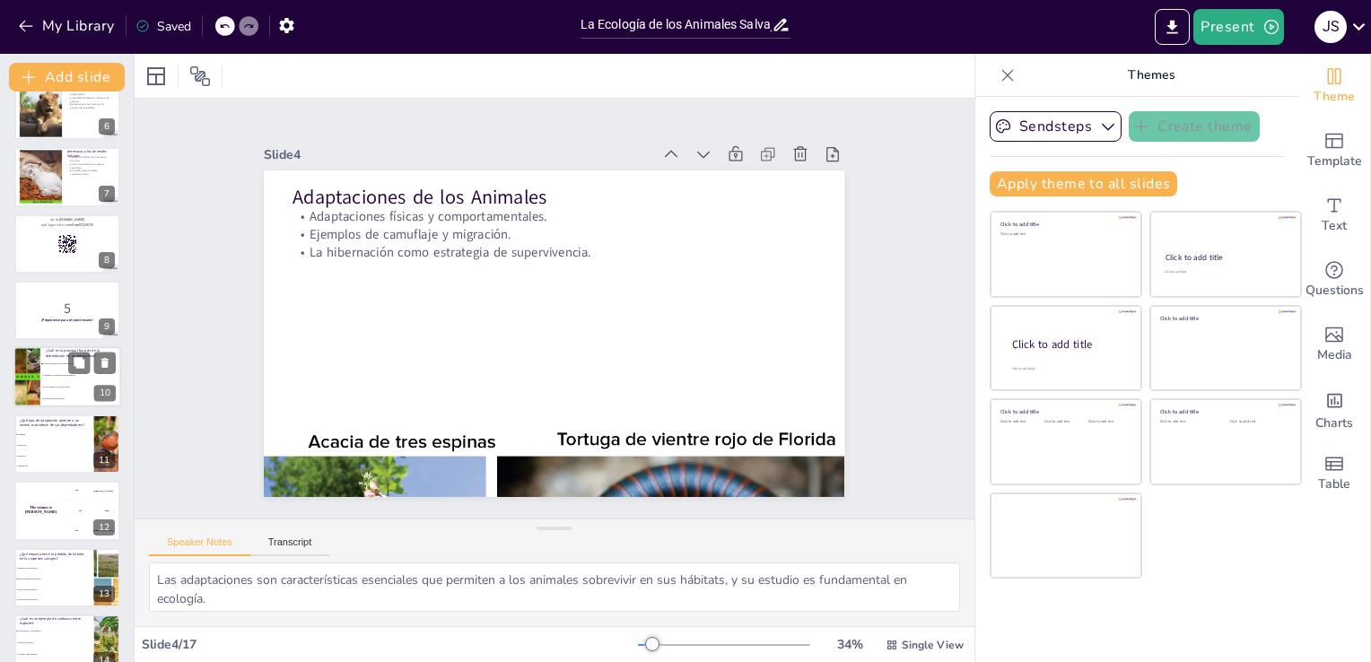
checkbox input "true"
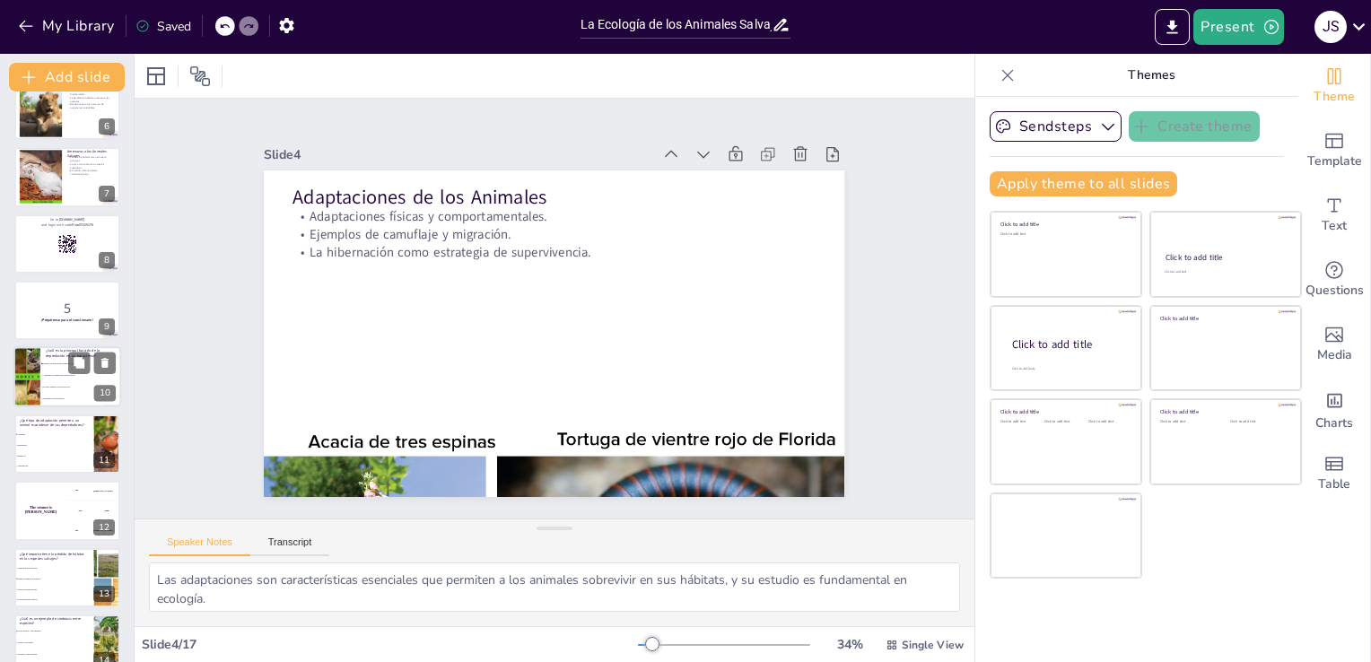
checkbox input "true"
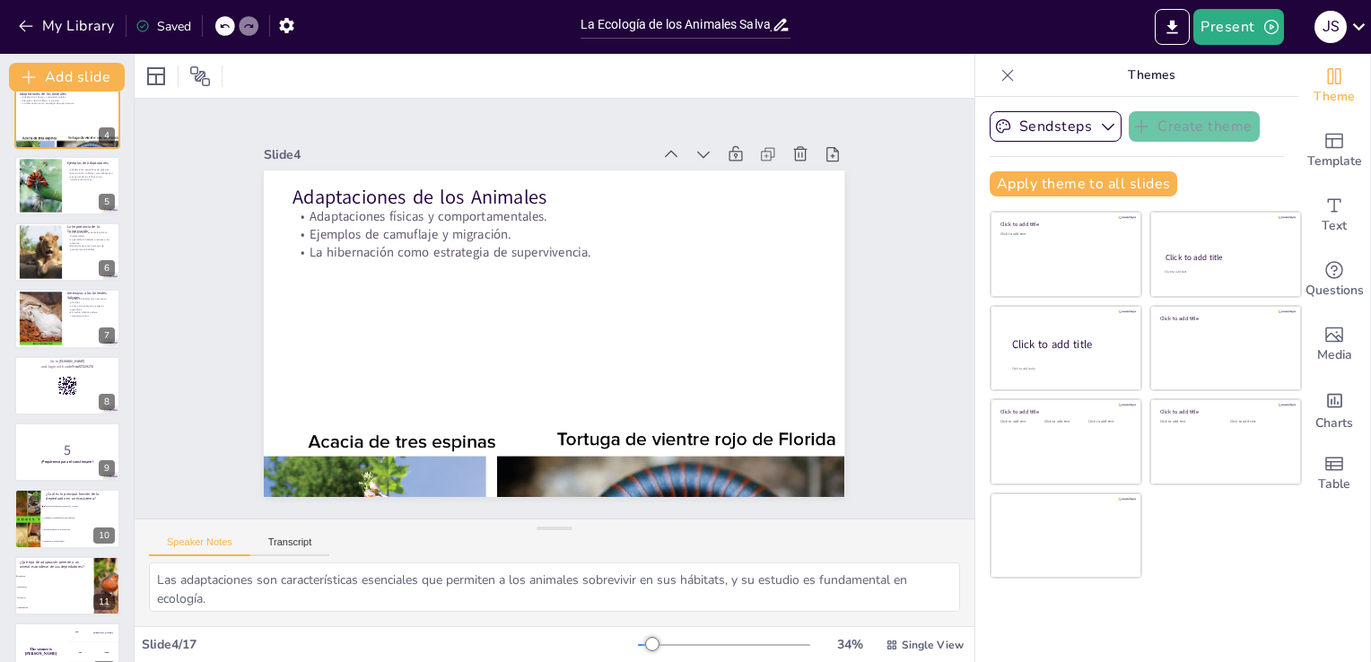
scroll to position [0, 0]
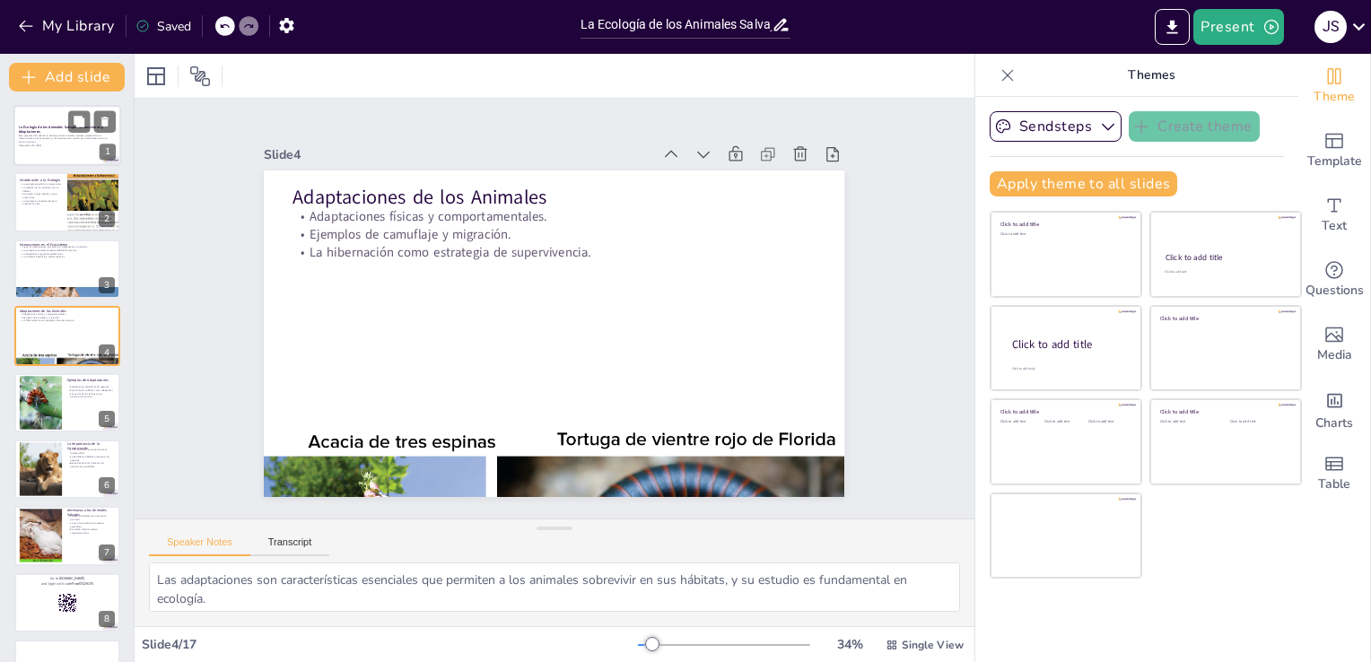
click at [32, 141] on p "Esta presentación aborda la ecología de los animales salvajes, explorando sus i…" at bounding box center [67, 139] width 97 height 10
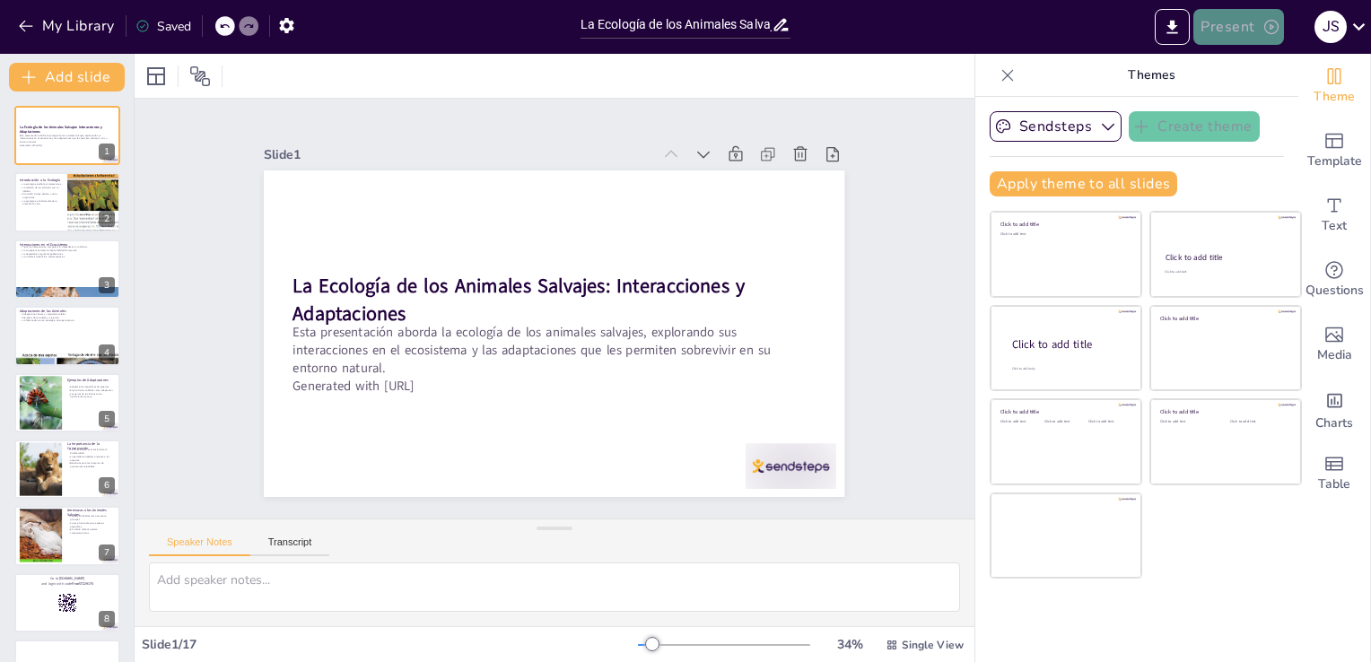
click at [1277, 27] on icon "button" at bounding box center [1271, 27] width 14 height 14
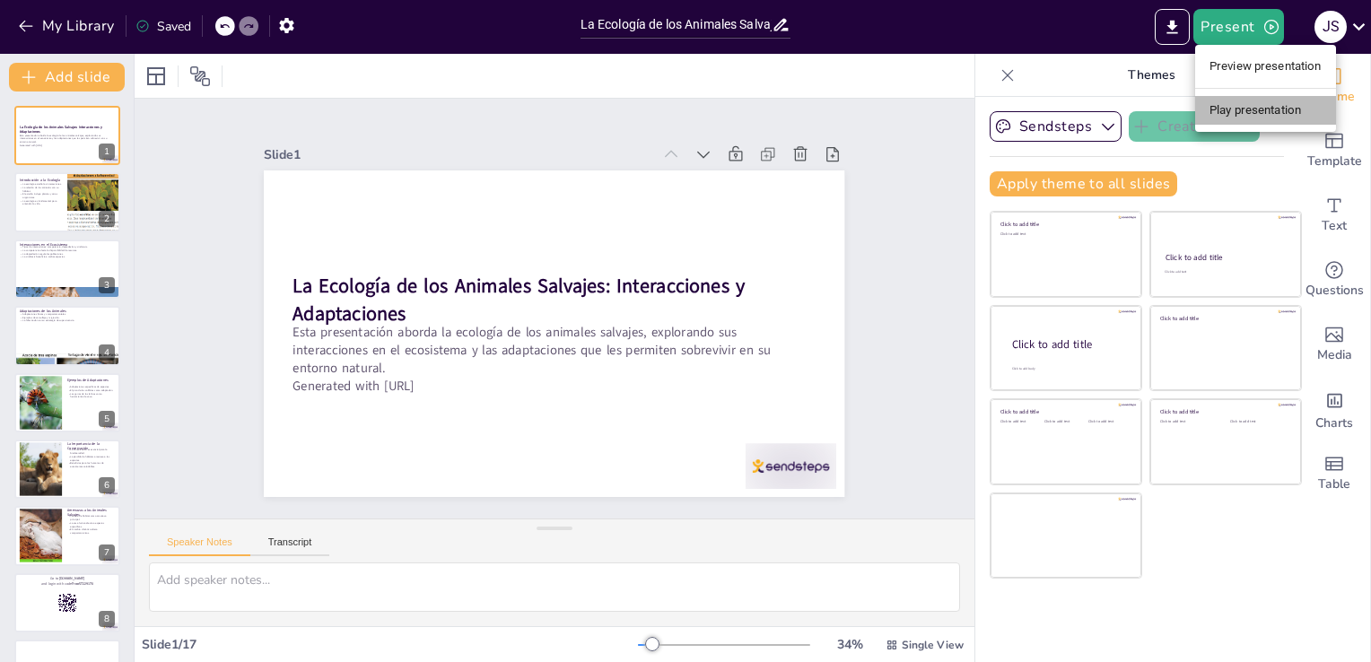
click at [1263, 109] on li "Play presentation" at bounding box center [1265, 110] width 141 height 29
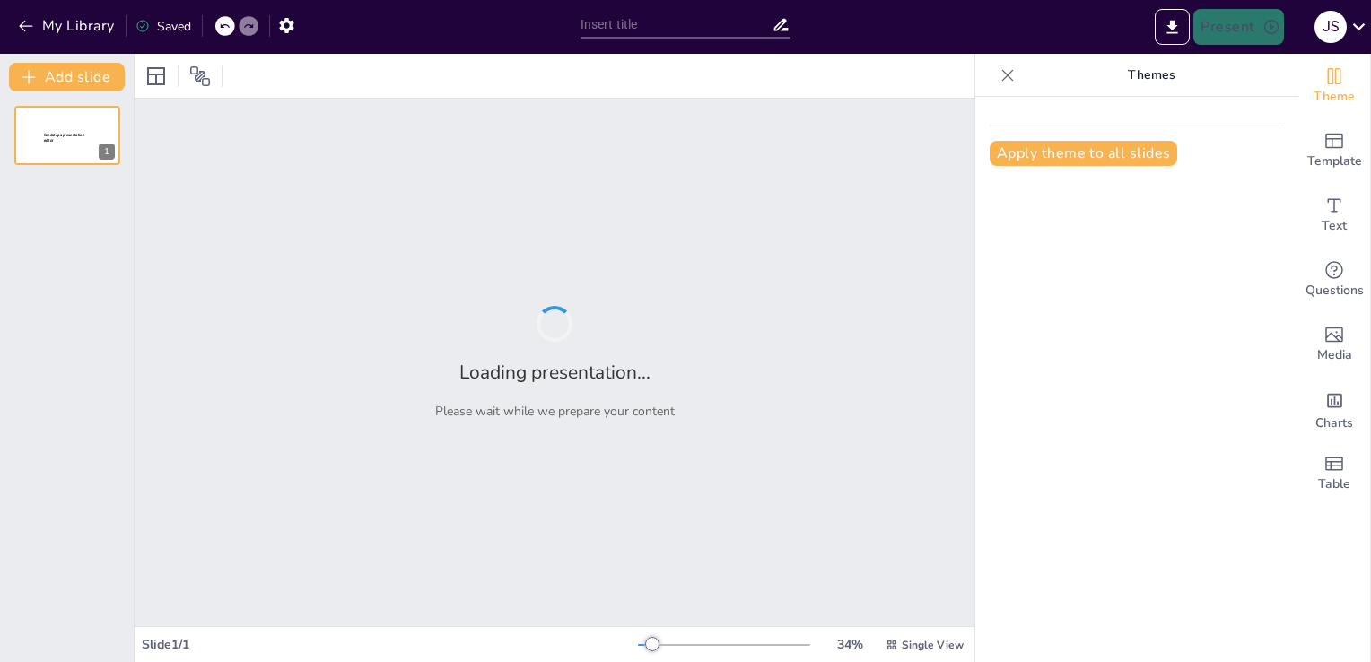
type input "Clasificación de los Animales Vertebrados"
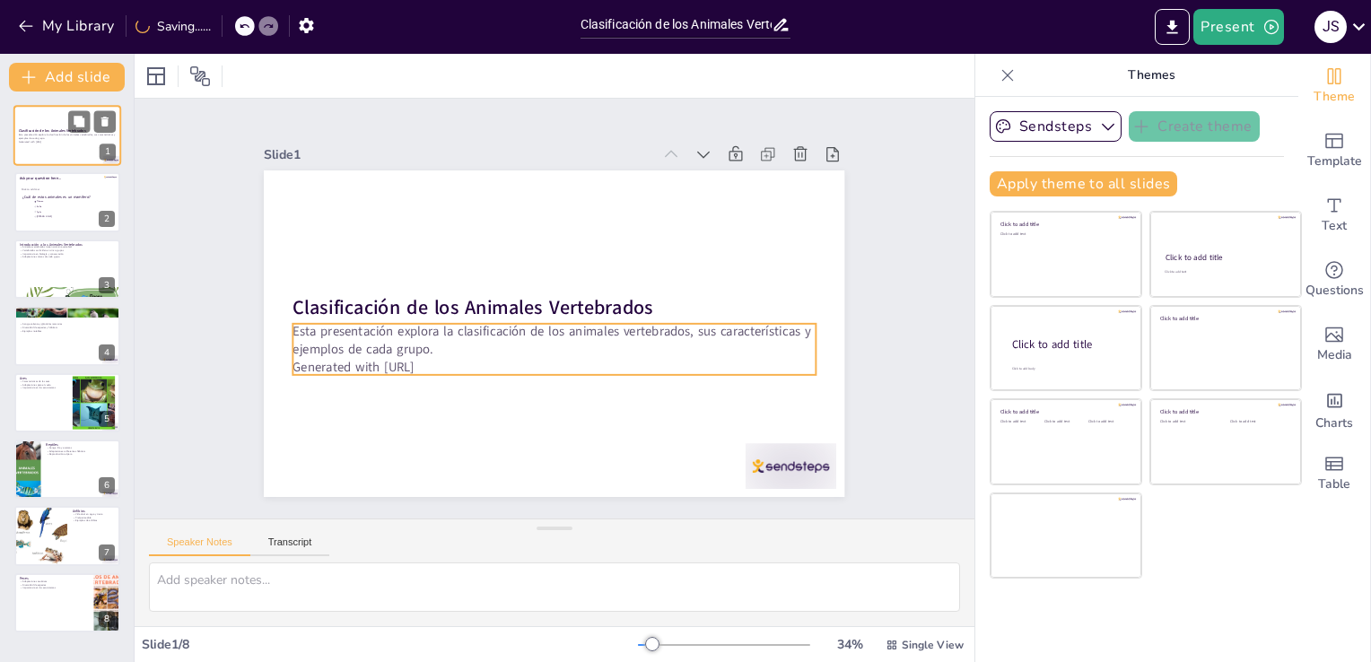
click at [65, 143] on p "Generated with [URL]" at bounding box center [67, 142] width 97 height 4
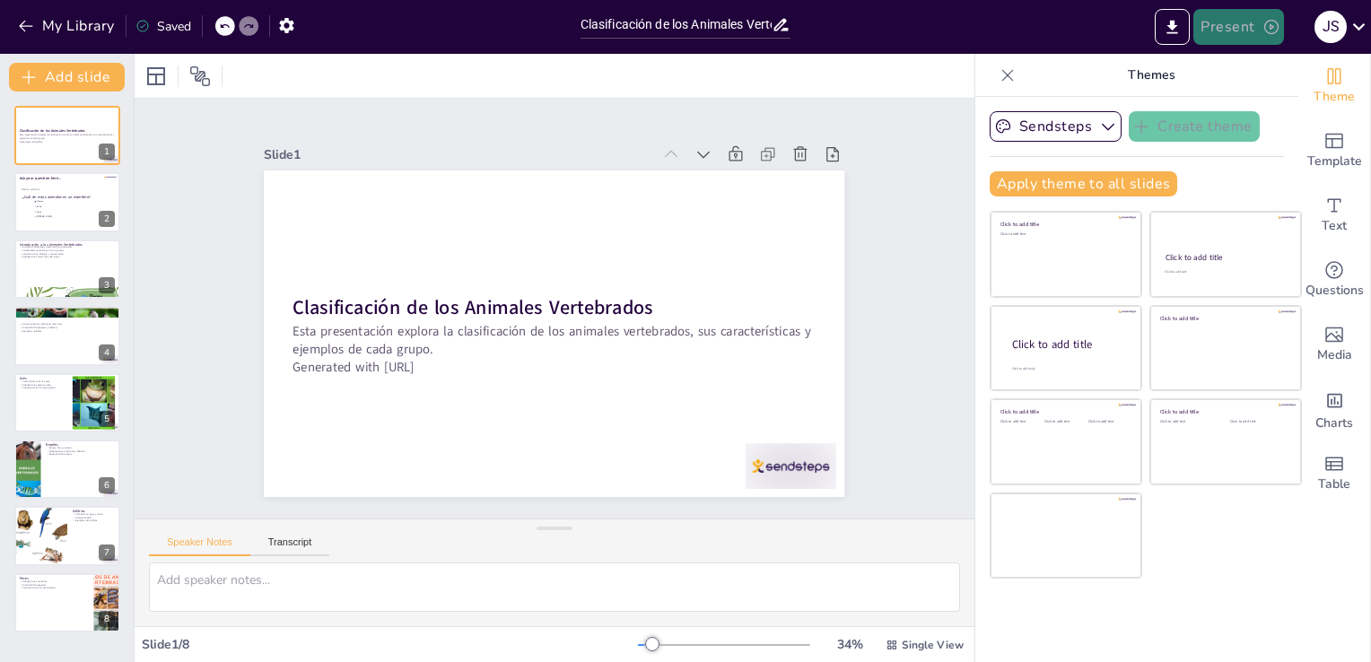
click at [1265, 28] on icon "button" at bounding box center [1271, 27] width 18 height 18
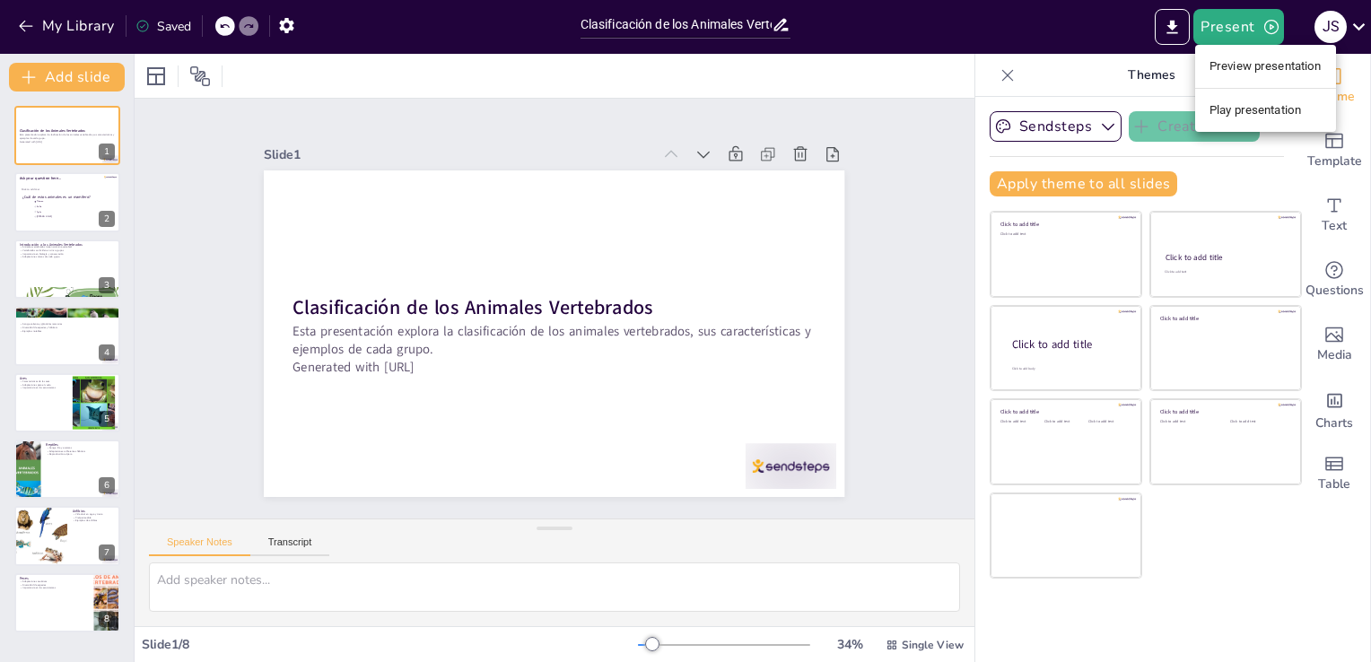
click at [1241, 28] on div at bounding box center [685, 331] width 1371 height 662
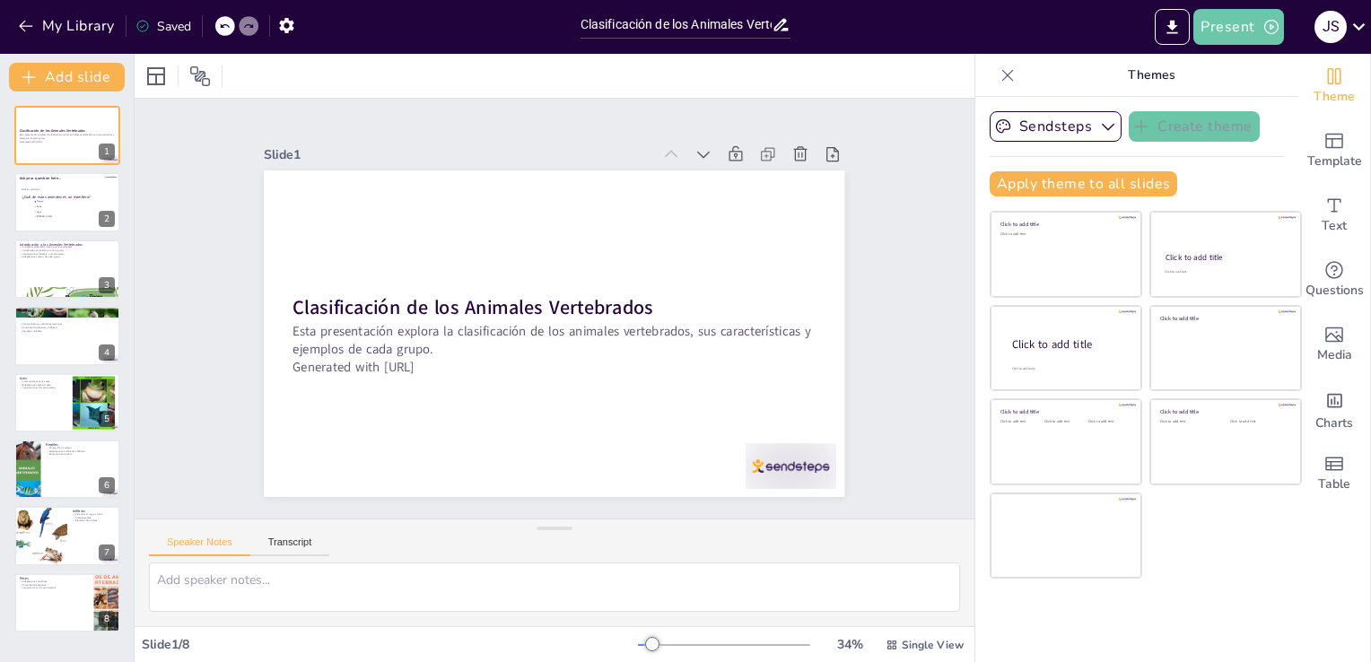
click at [1241, 29] on button "Present" at bounding box center [1238, 27] width 90 height 36
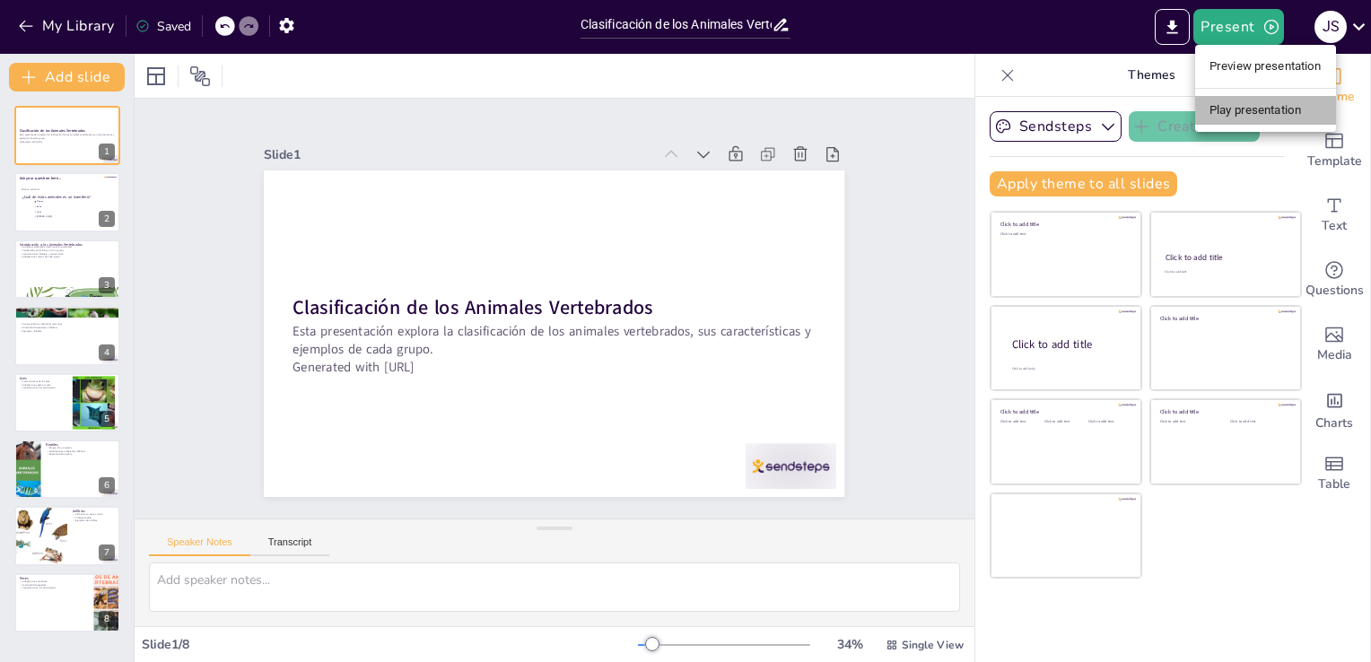
click at [1239, 117] on li "Play presentation" at bounding box center [1265, 110] width 141 height 29
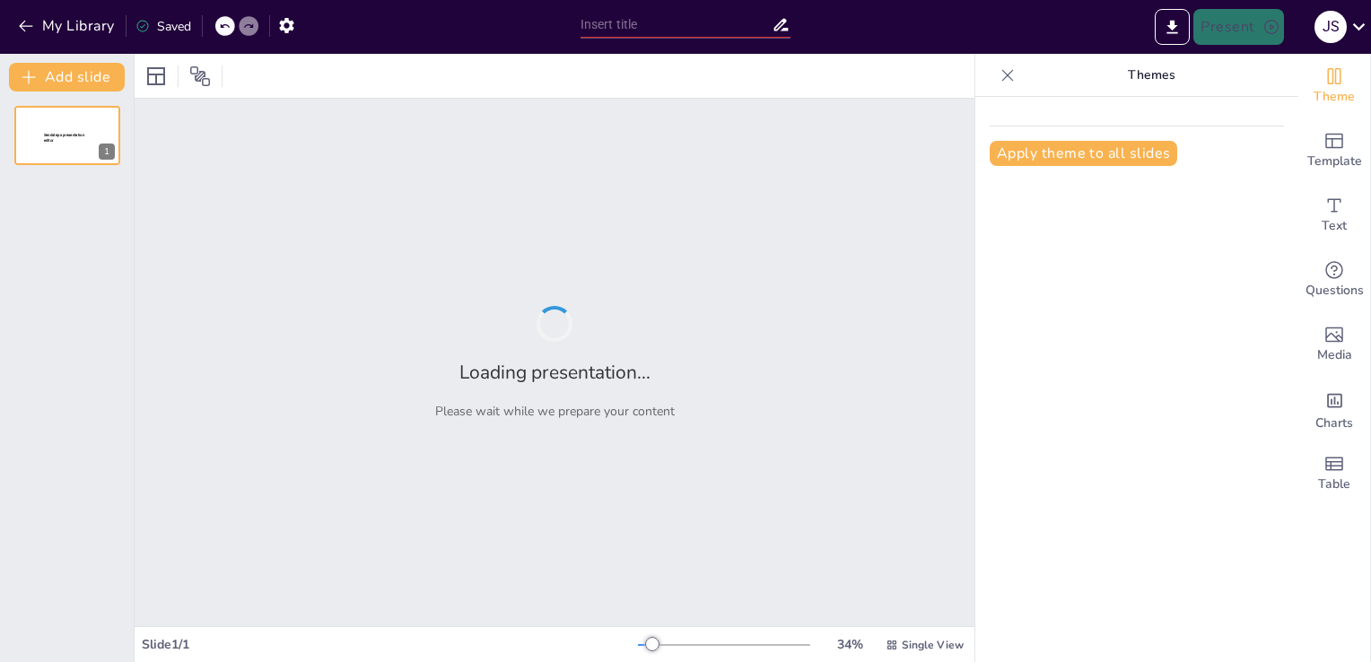
type input "La Ecología de los Animales Salvajes: Interacciones y Adaptaciones"
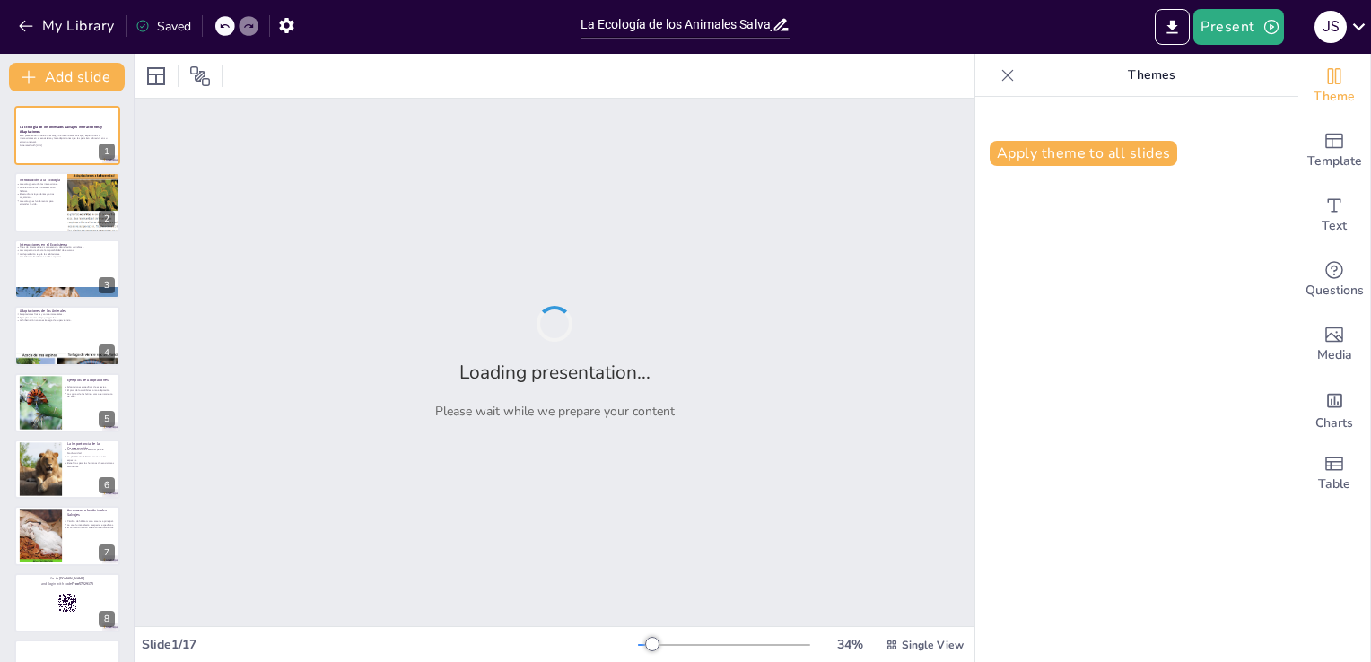
checkbox input "true"
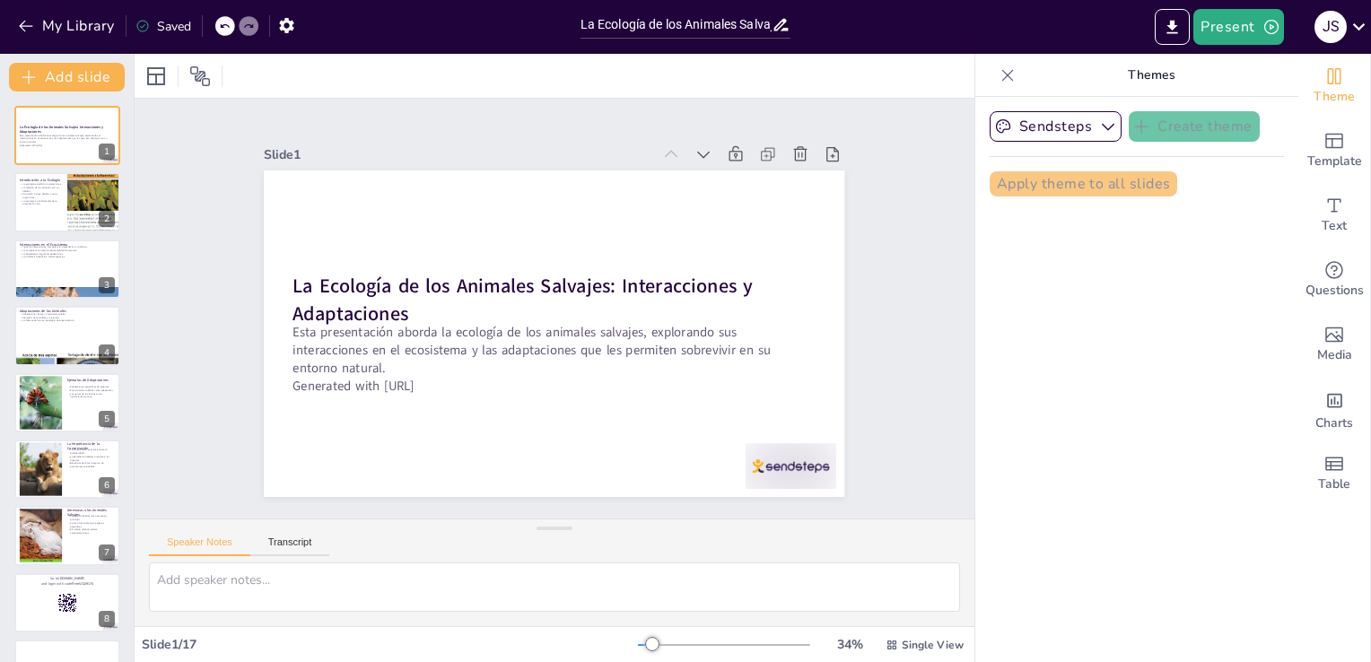
checkbox input "true"
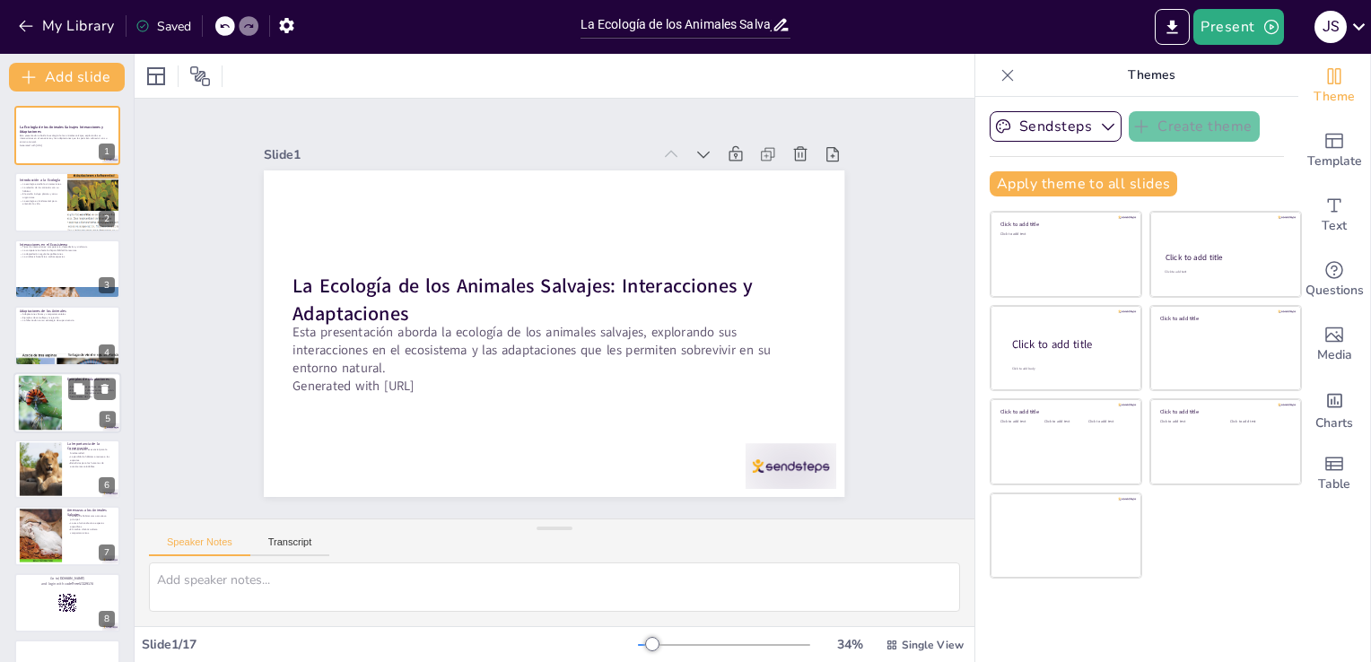
checkbox input "true"
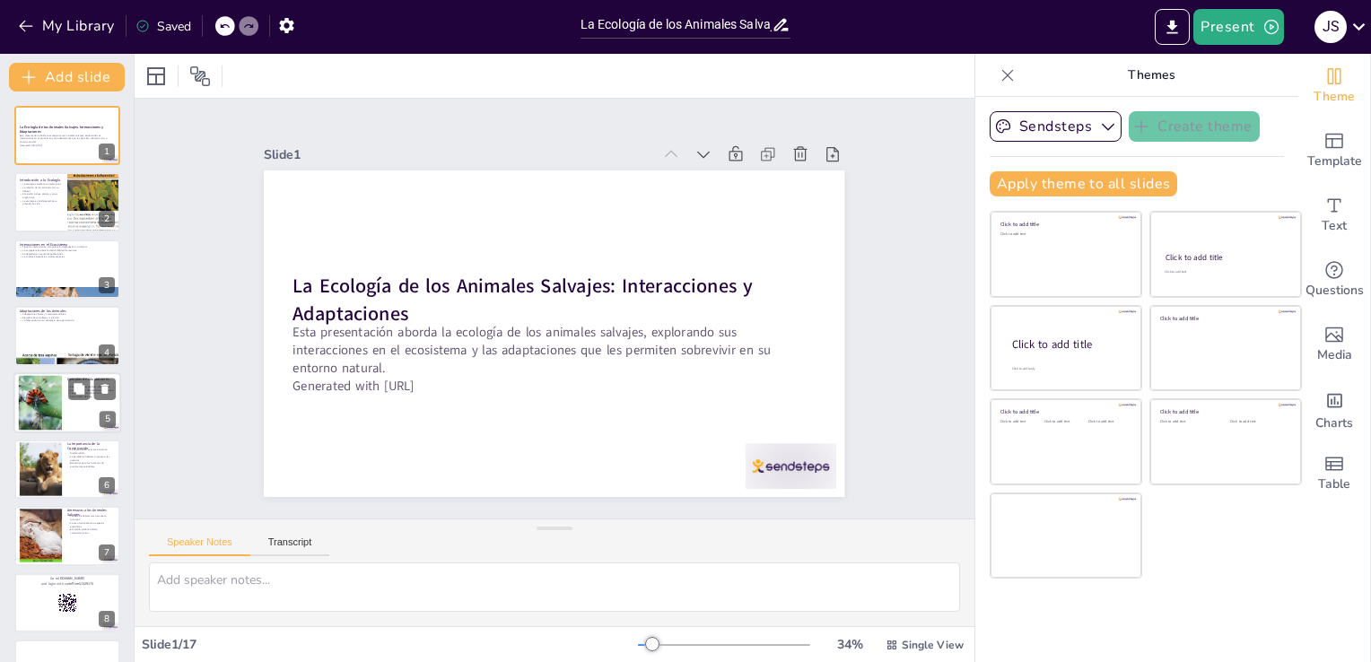
checkbox input "true"
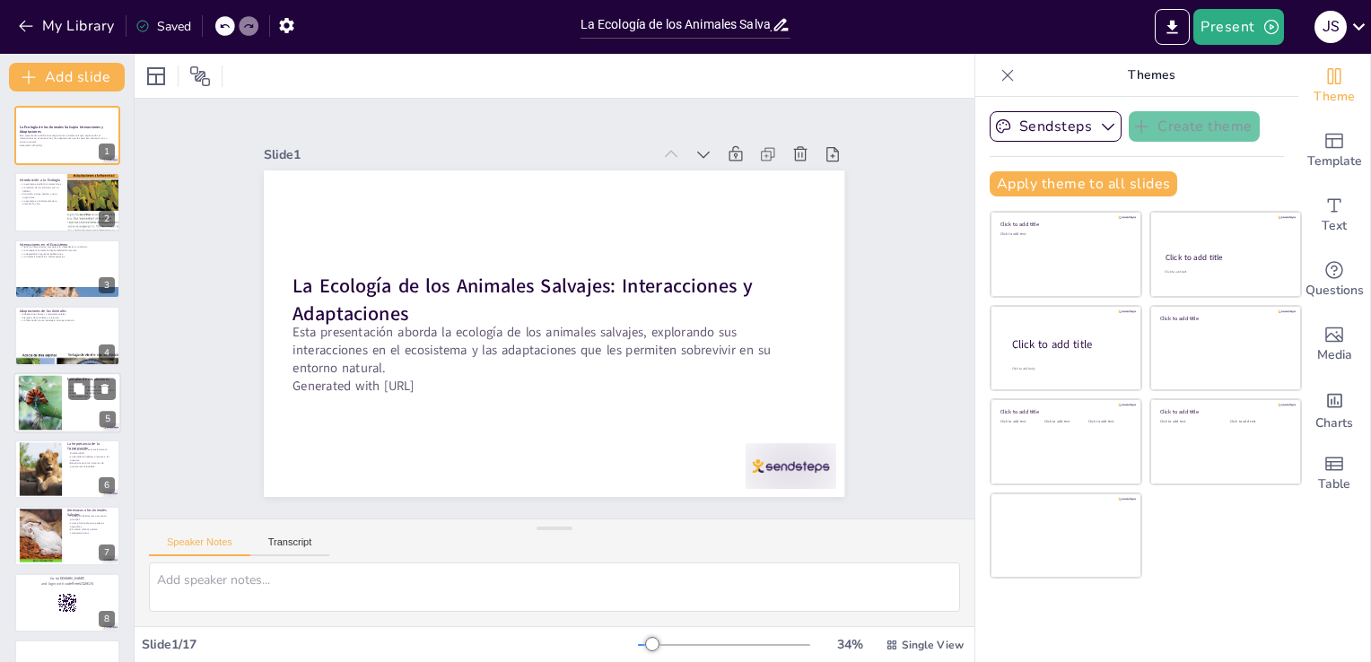
checkbox input "true"
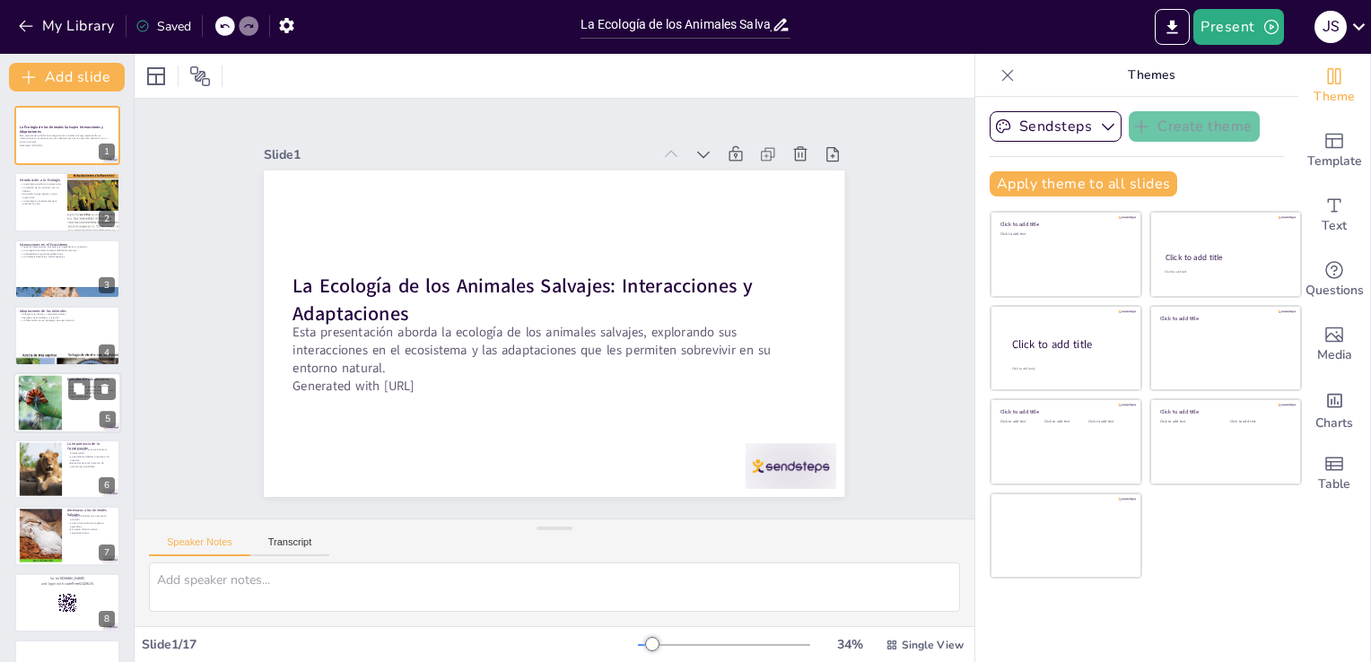
checkbox input "true"
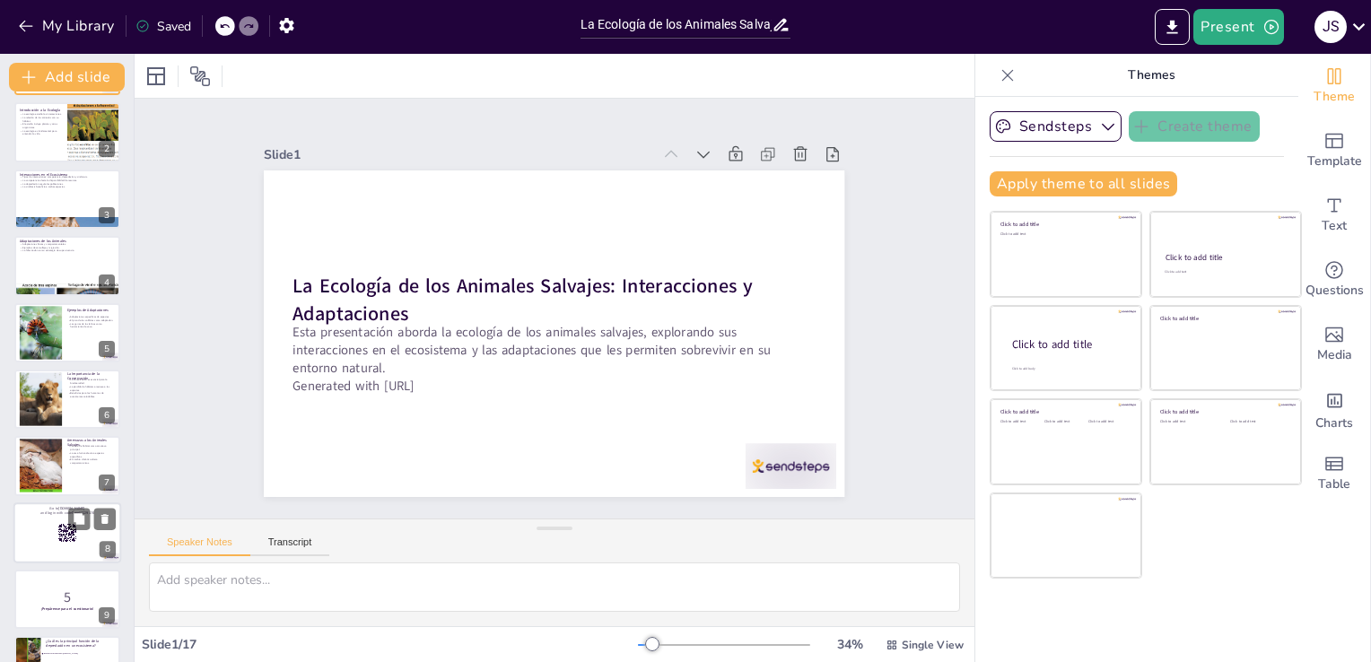
checkbox input "true"
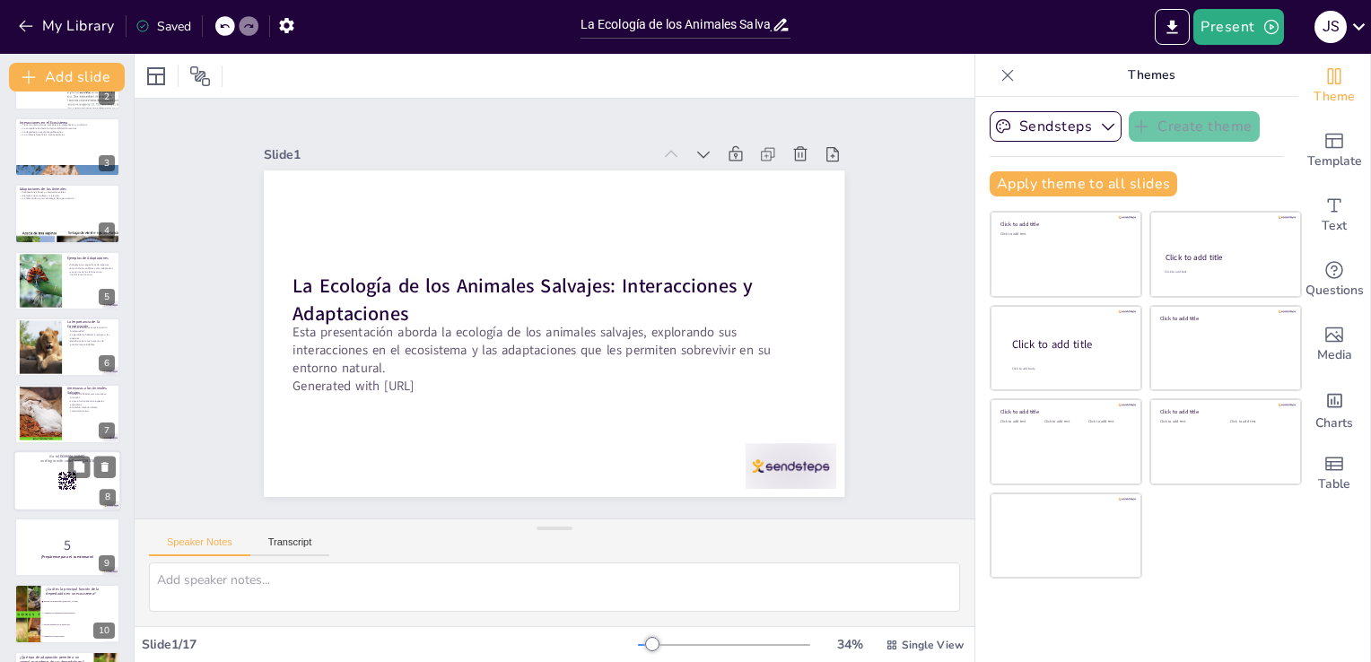
checkbox input "true"
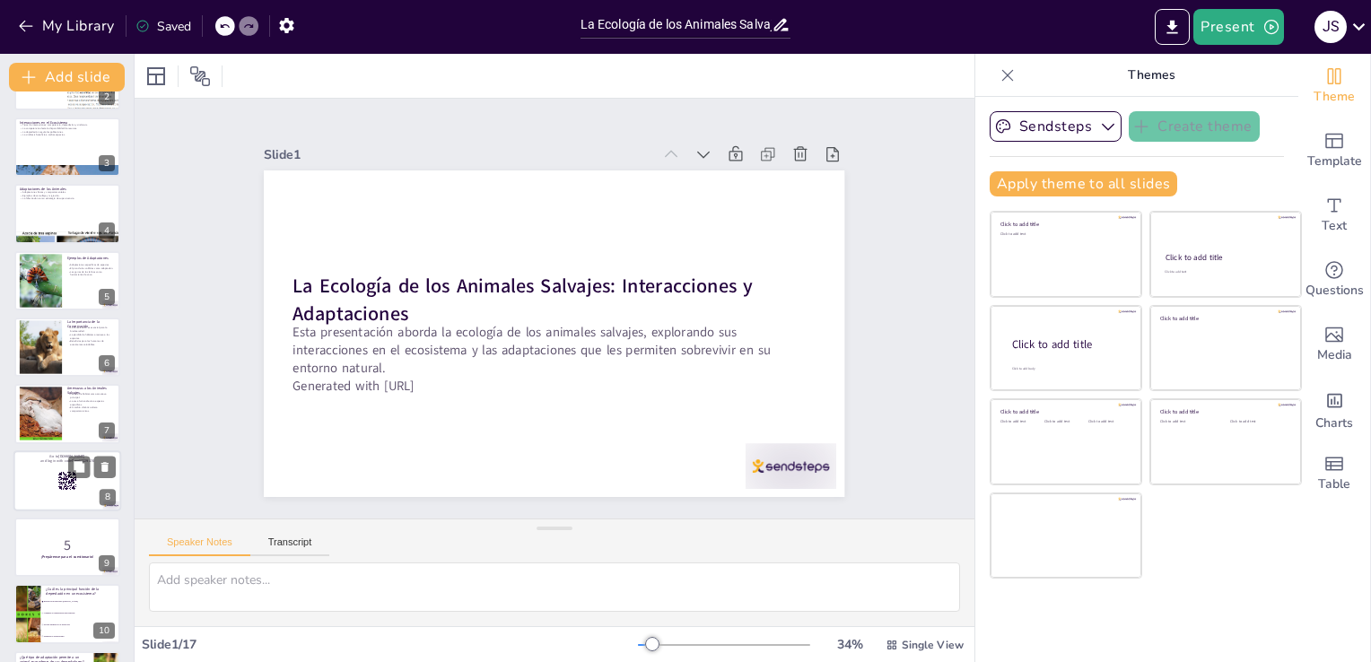
checkbox input "true"
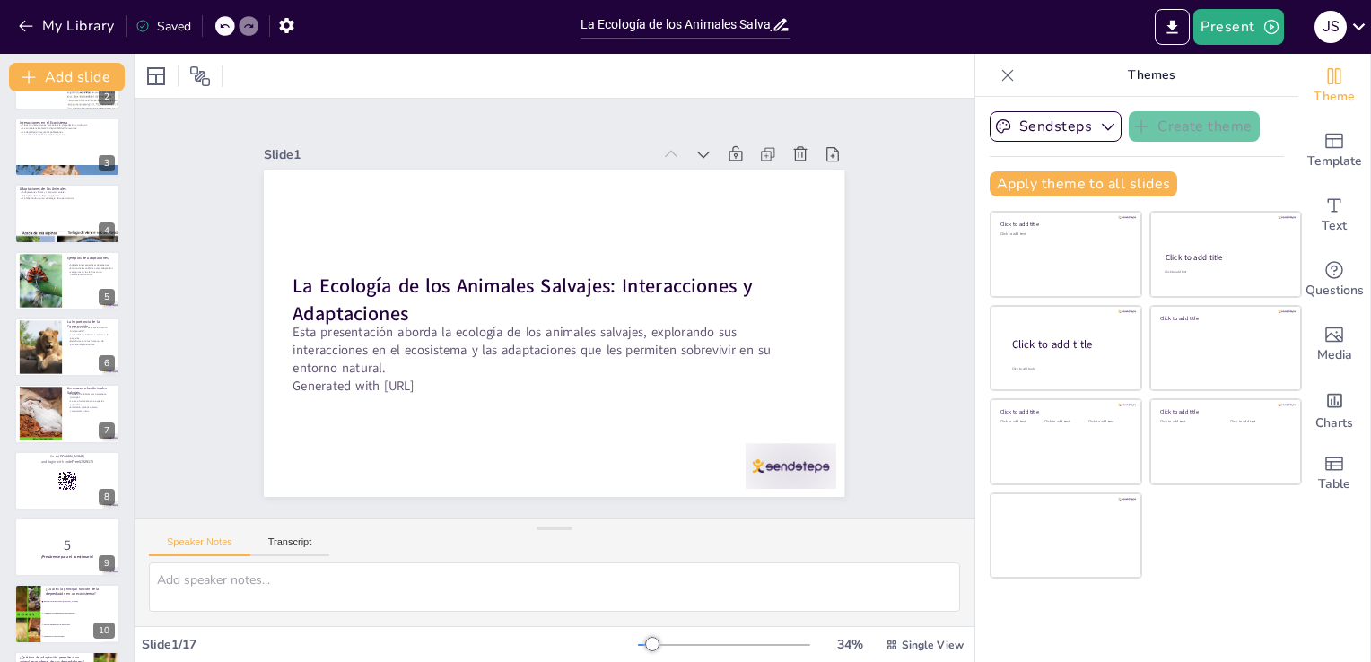
checkbox input "true"
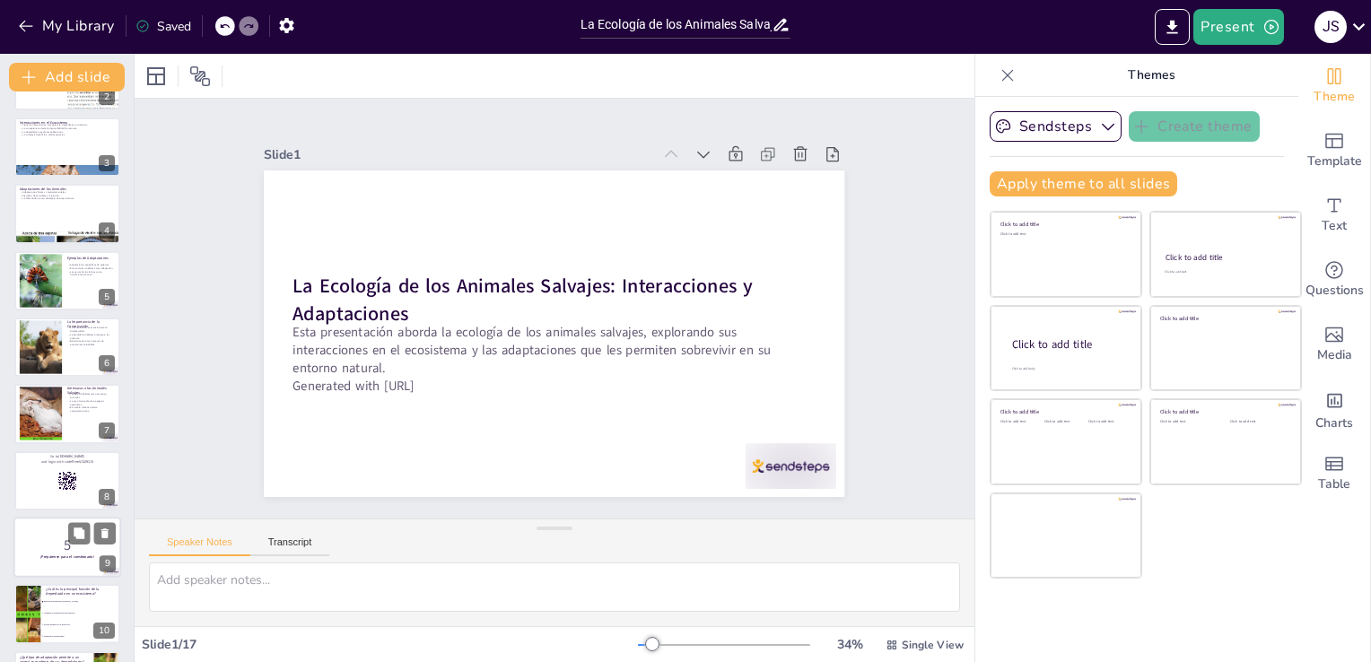
checkbox input "true"
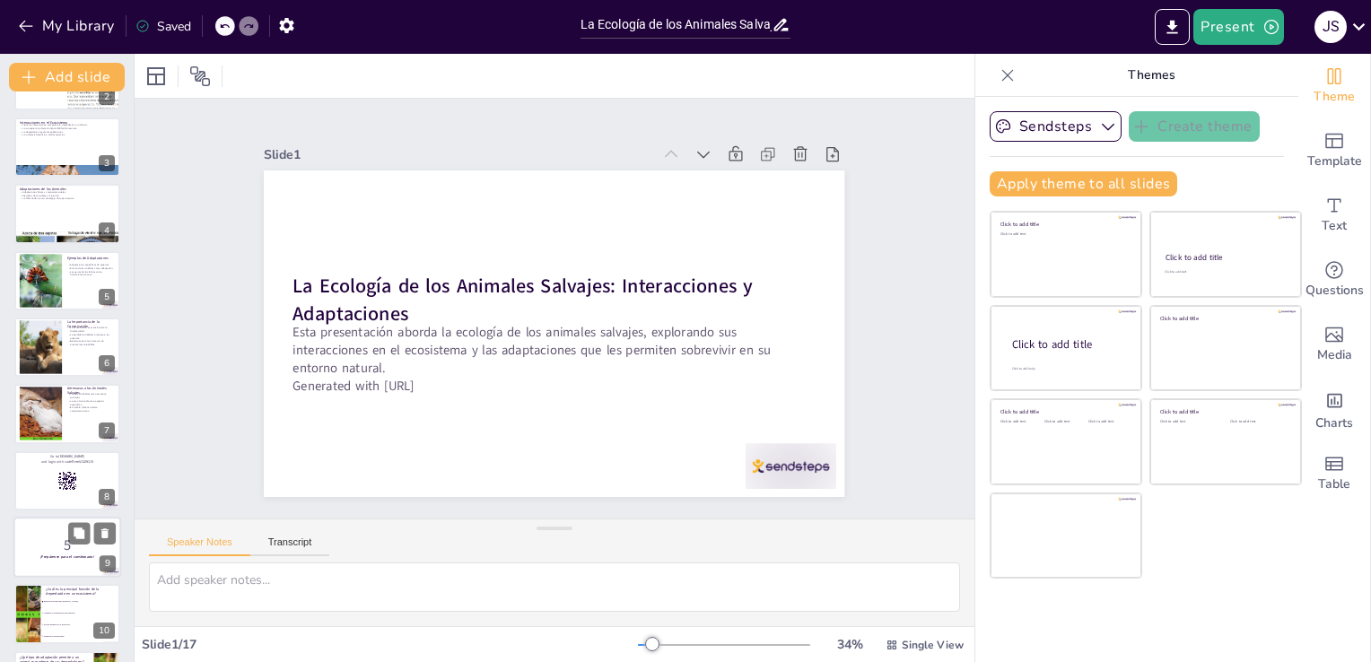
scroll to position [269, 0]
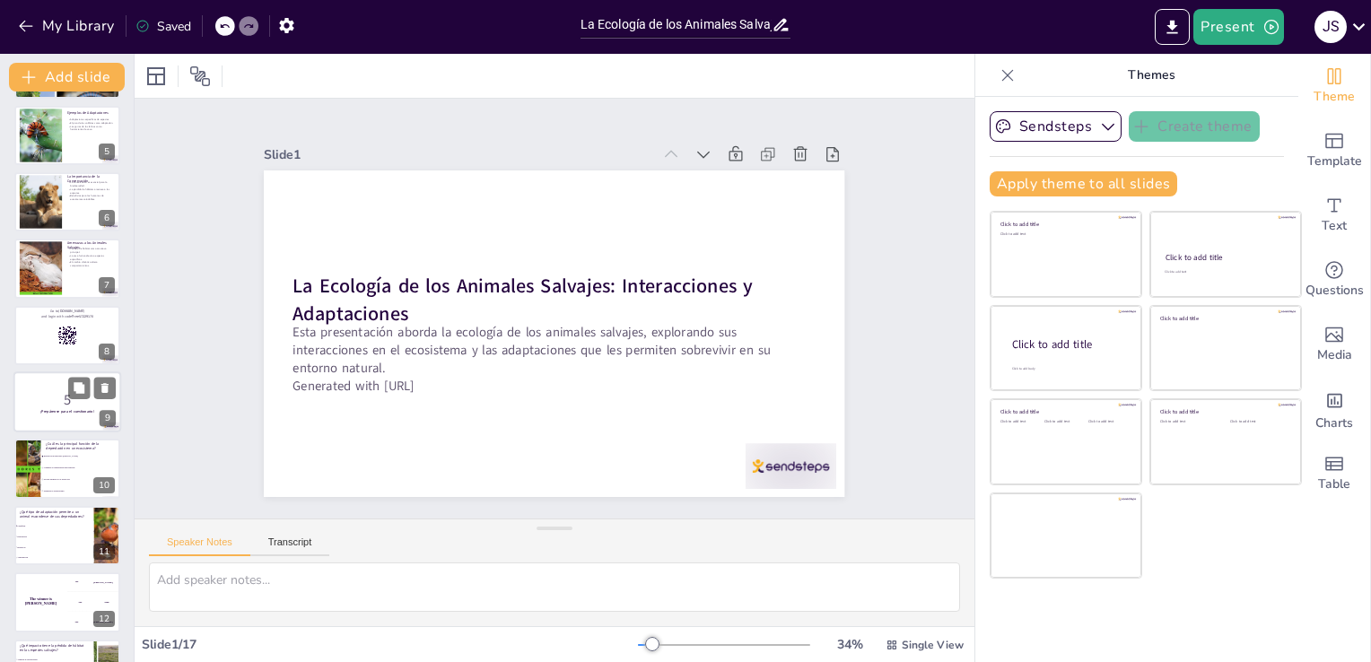
checkbox input "true"
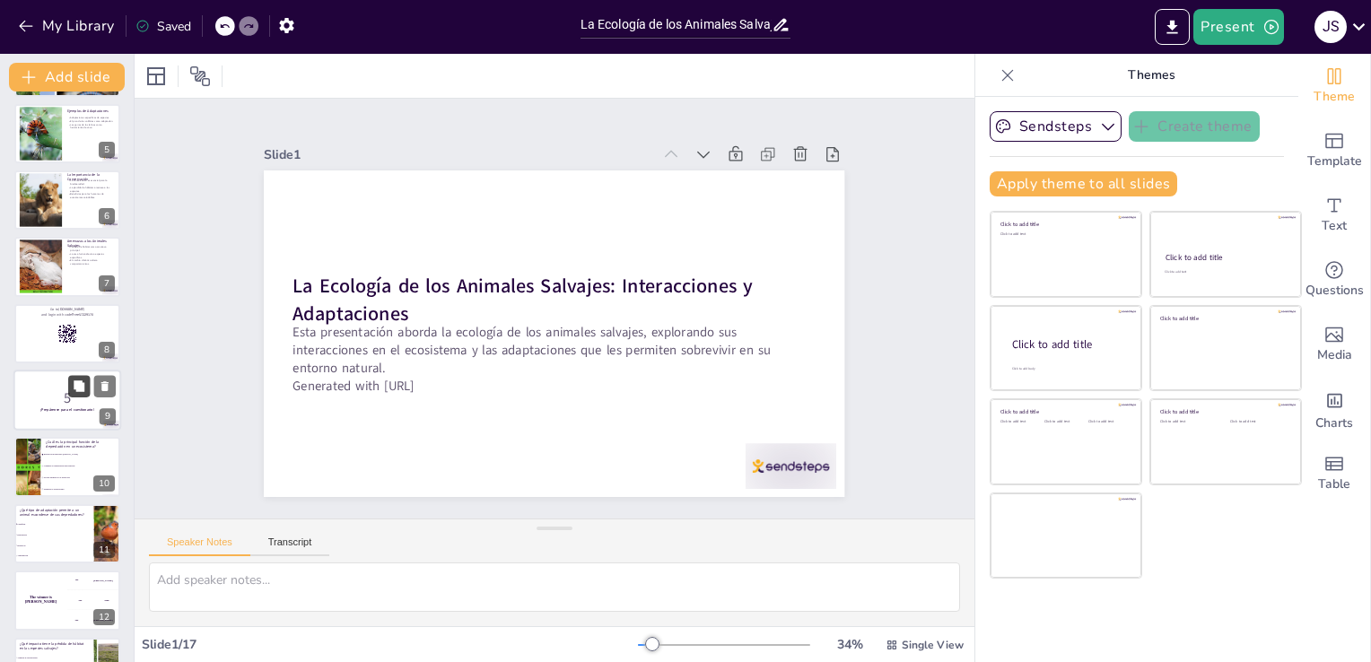
checkbox input "true"
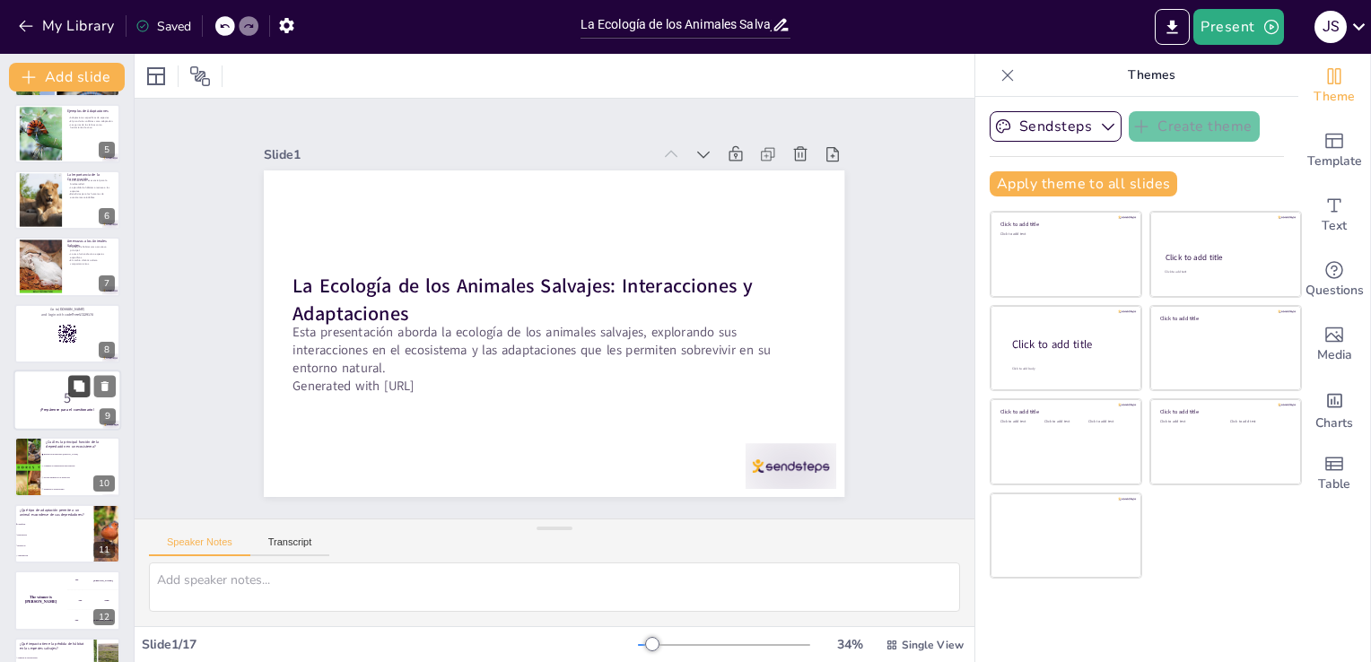
checkbox input "true"
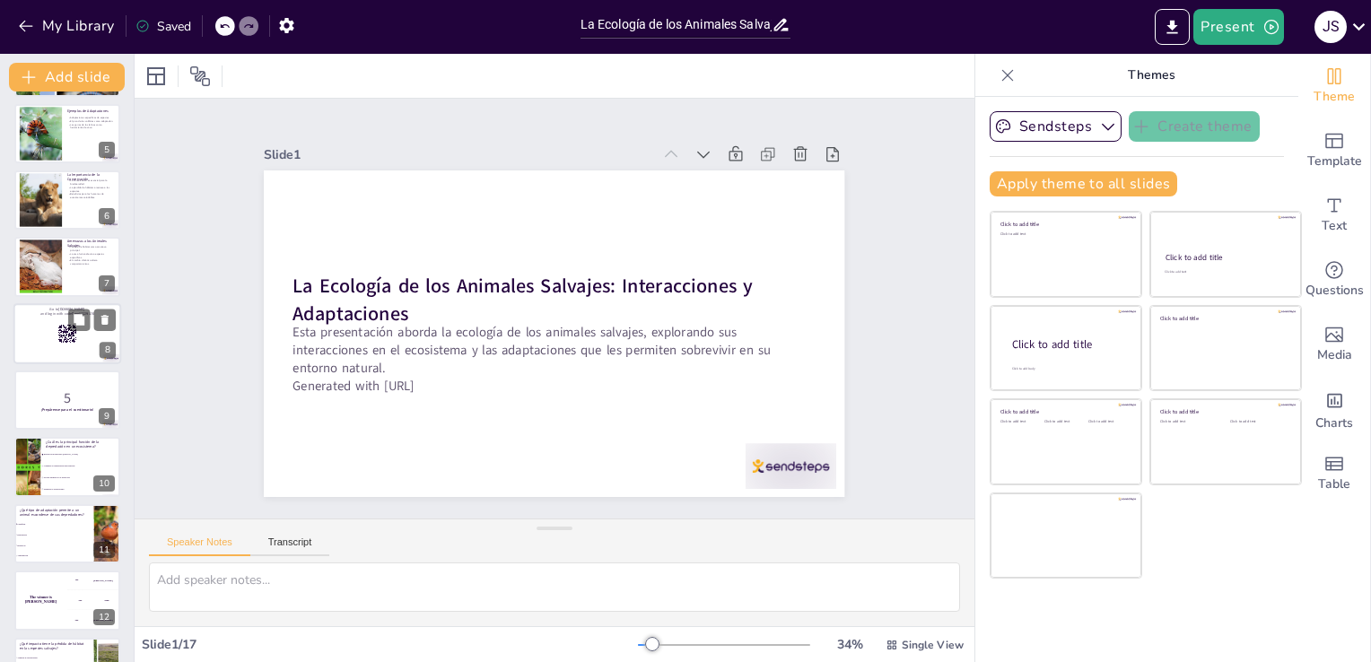
checkbox input "true"
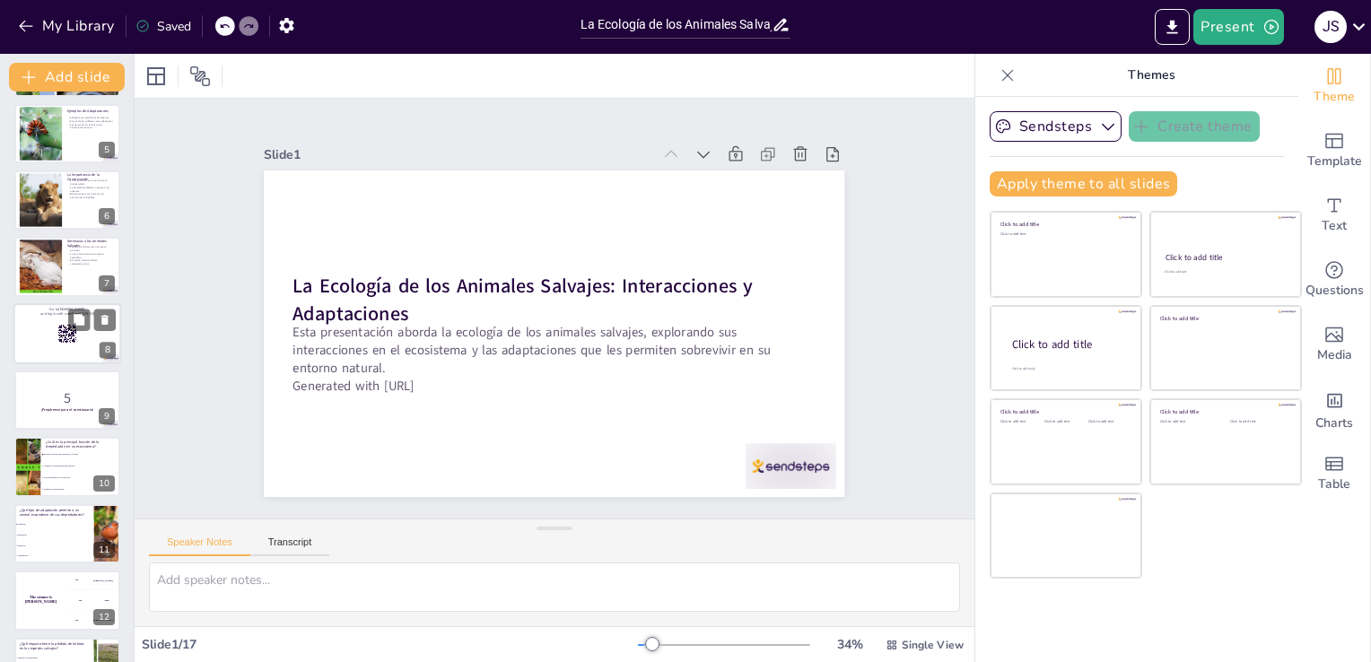
checkbox input "true"
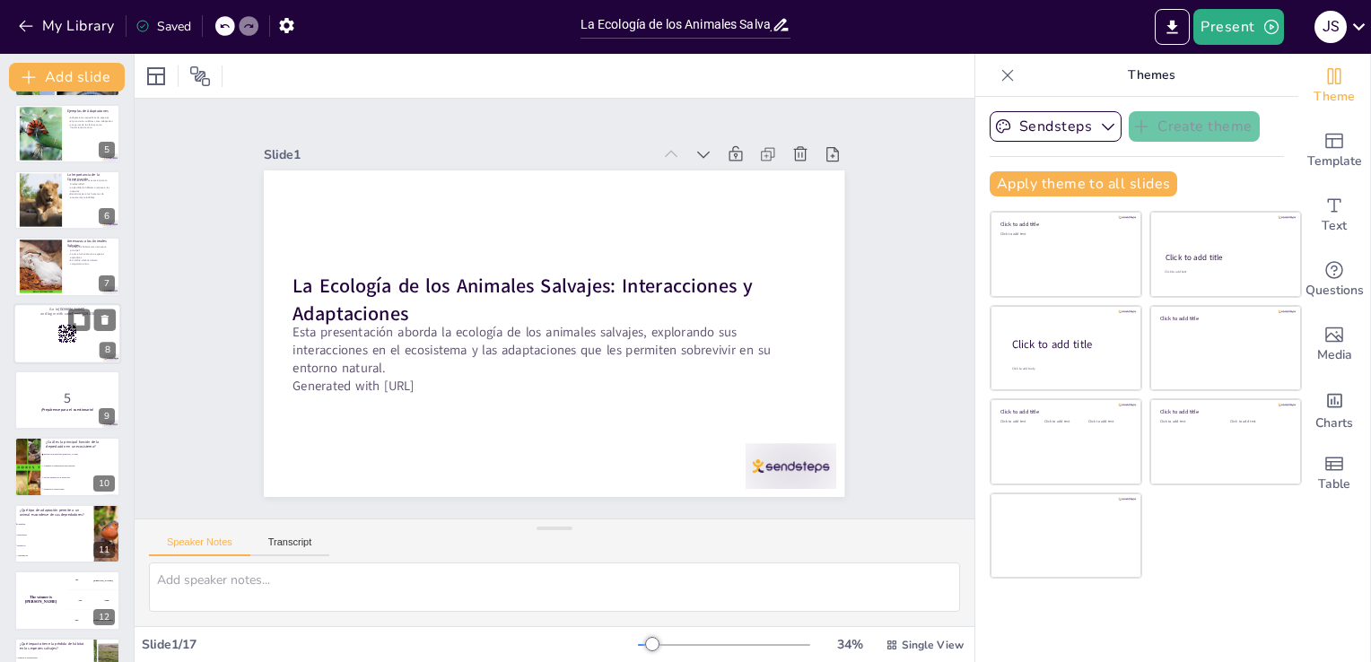
checkbox input "true"
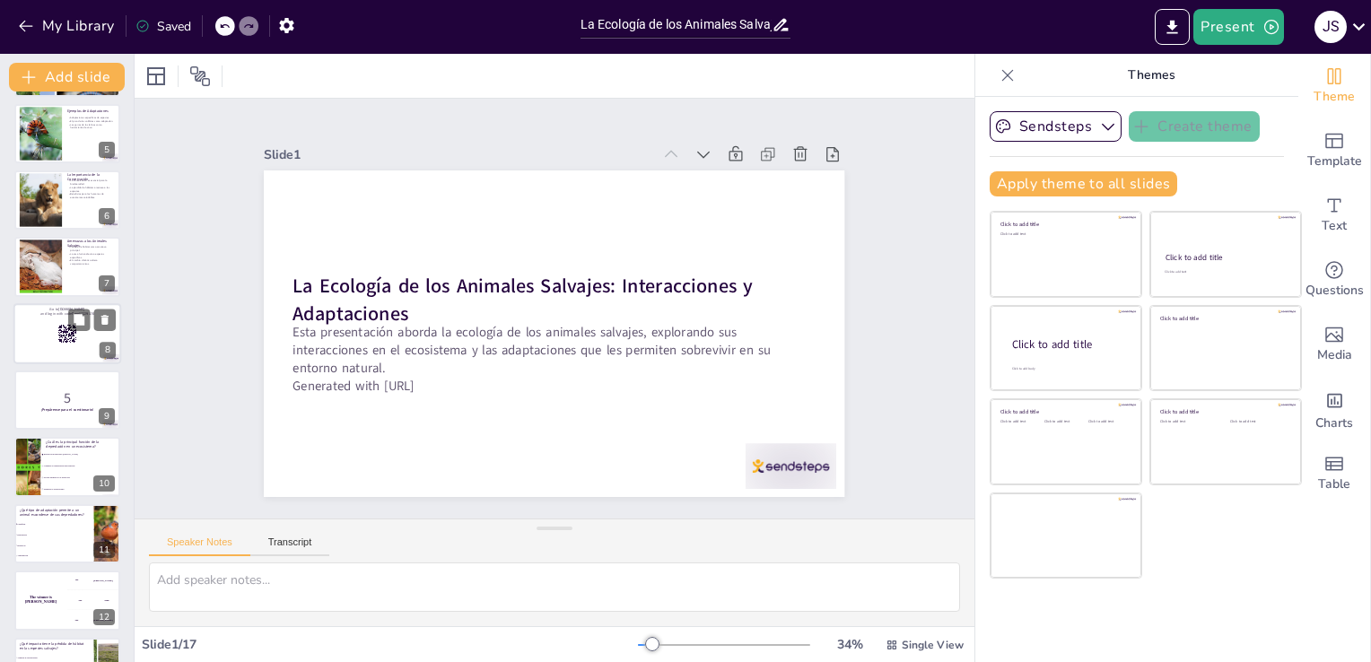
checkbox input "true"
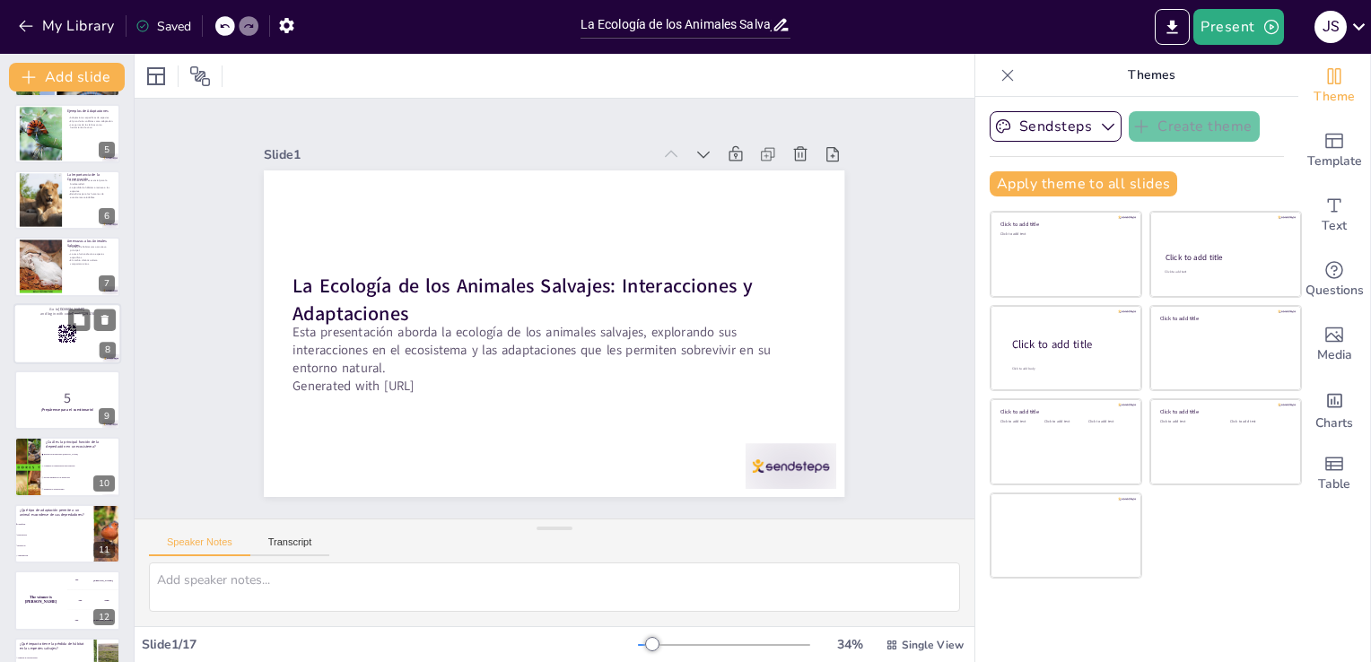
checkbox input "true"
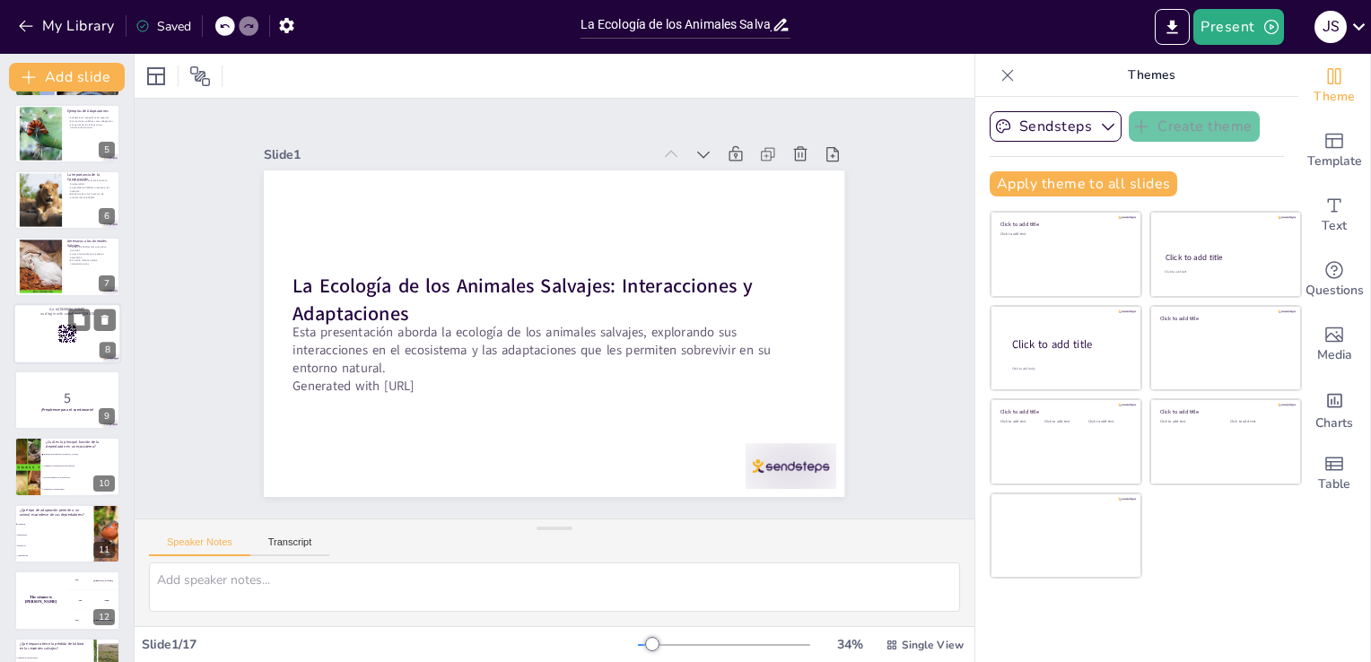
checkbox input "true"
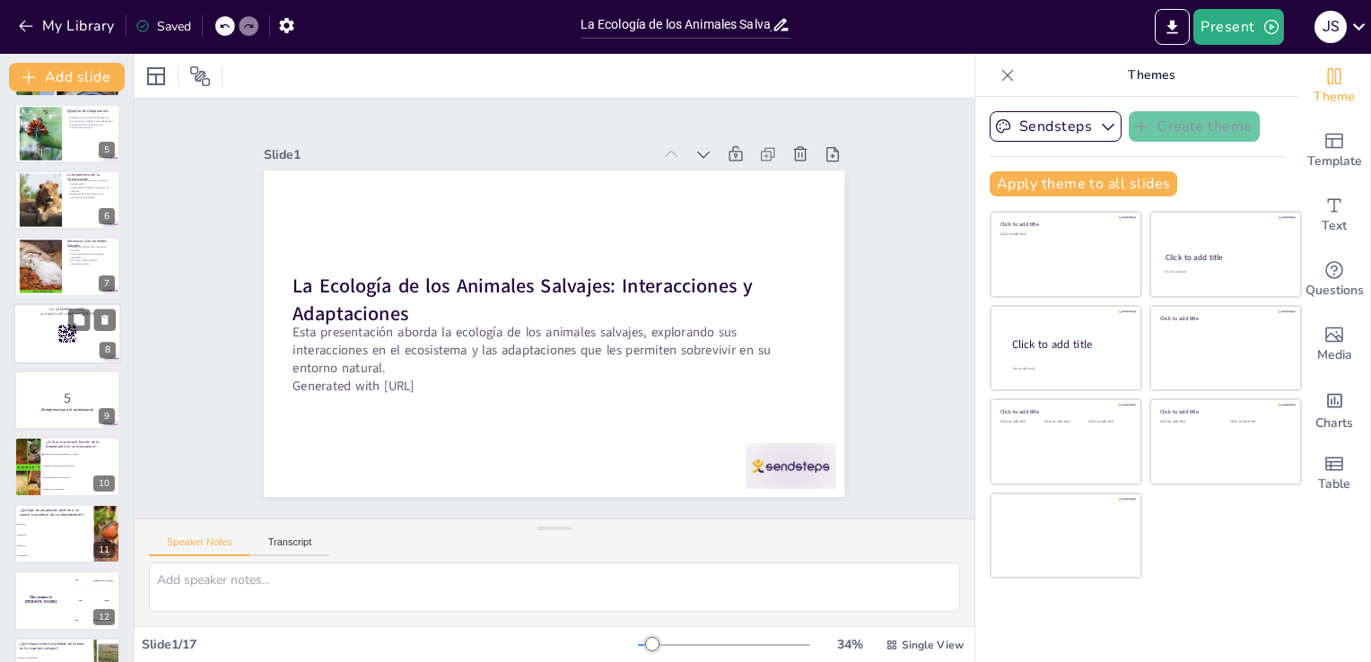
checkbox input "true"
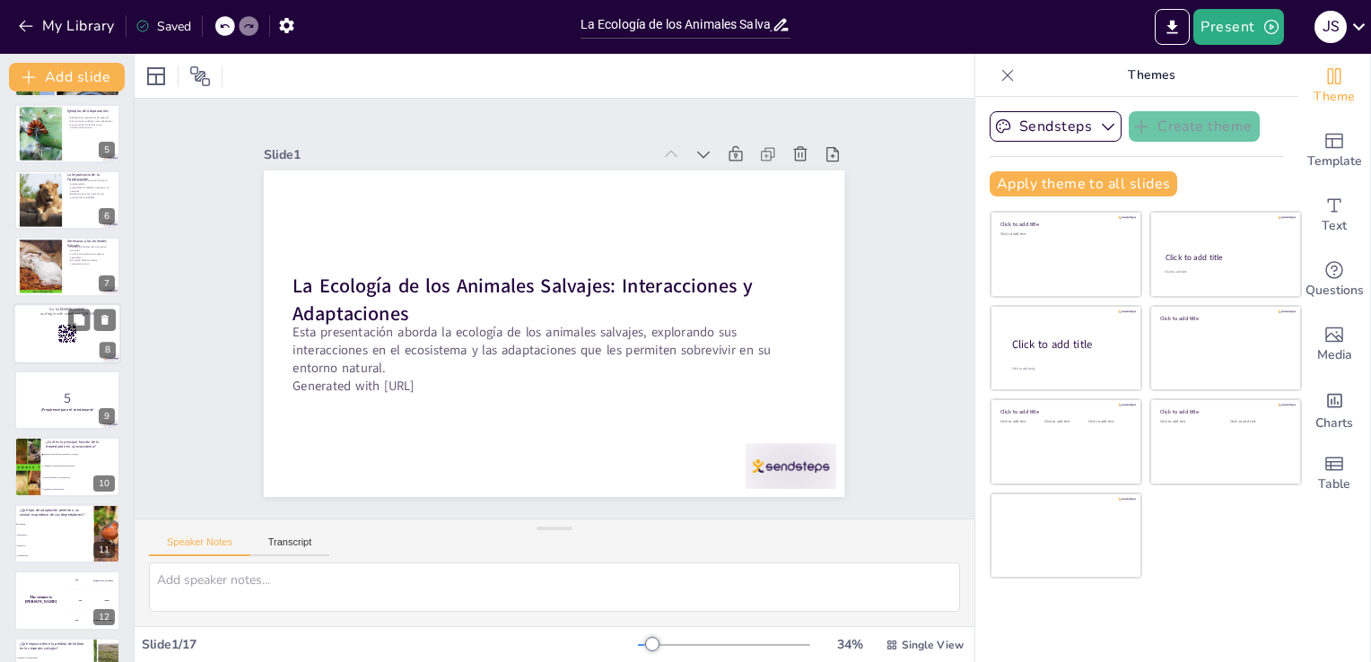
checkbox input "true"
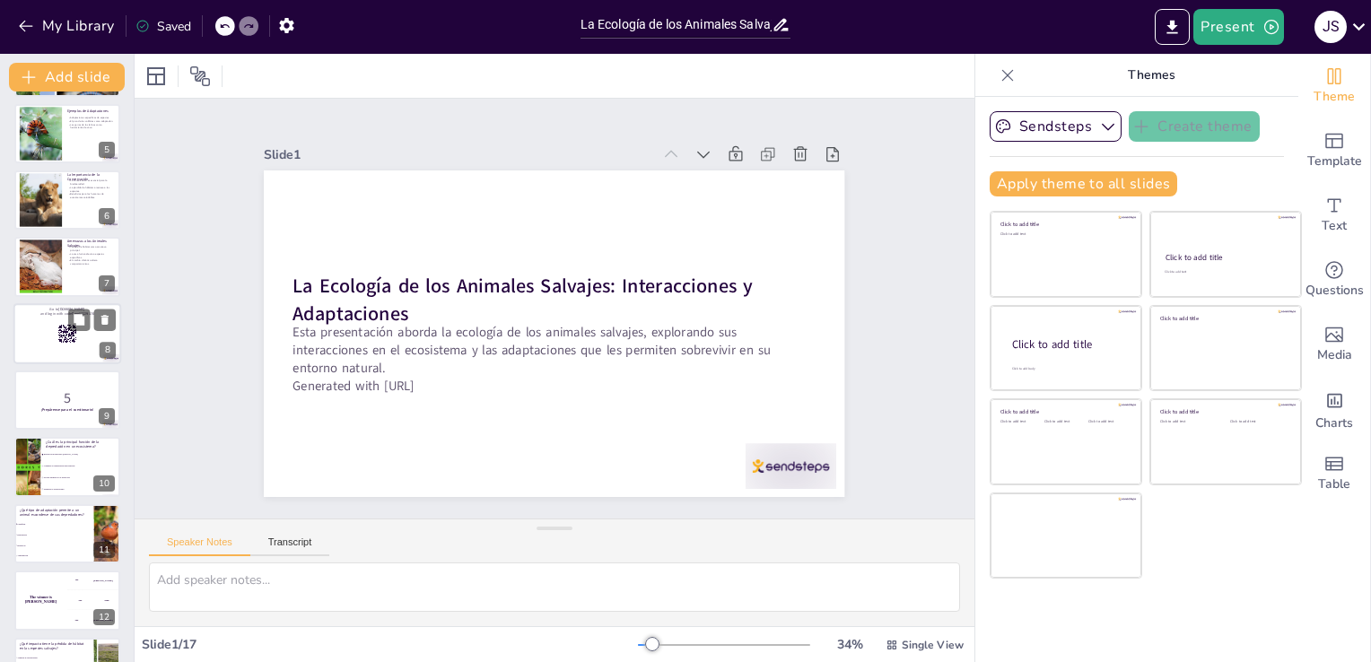
checkbox input "true"
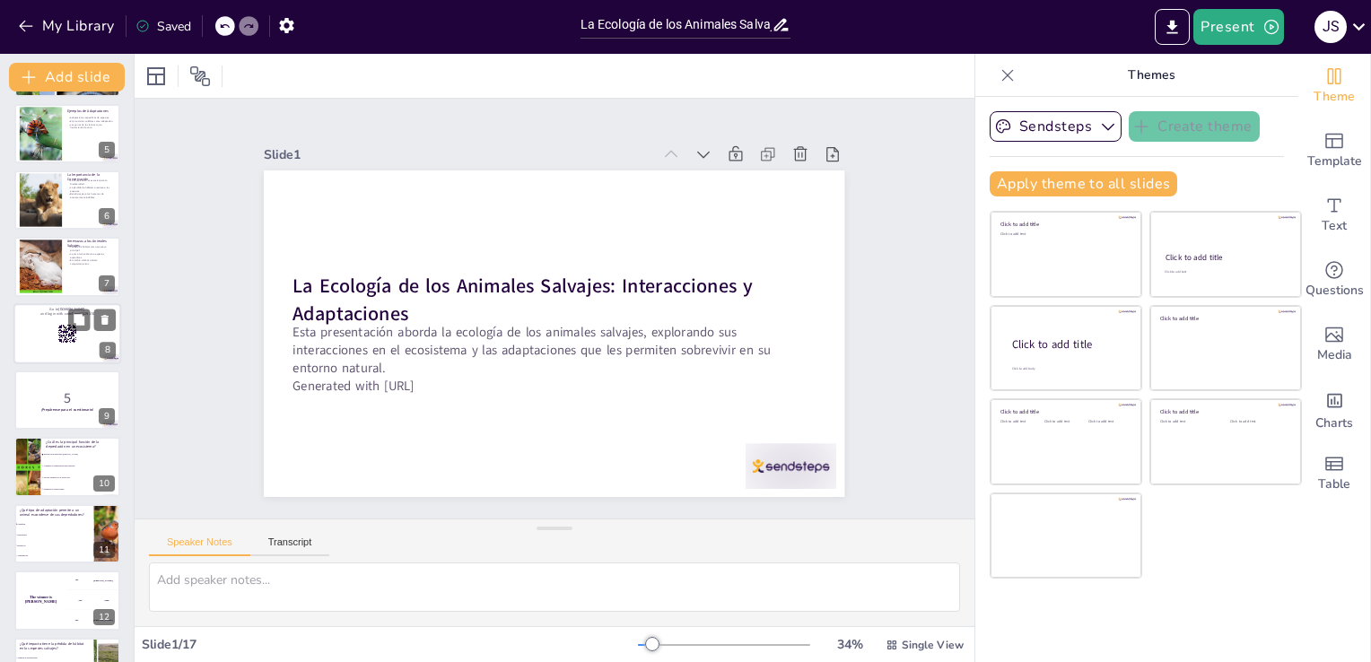
checkbox input "true"
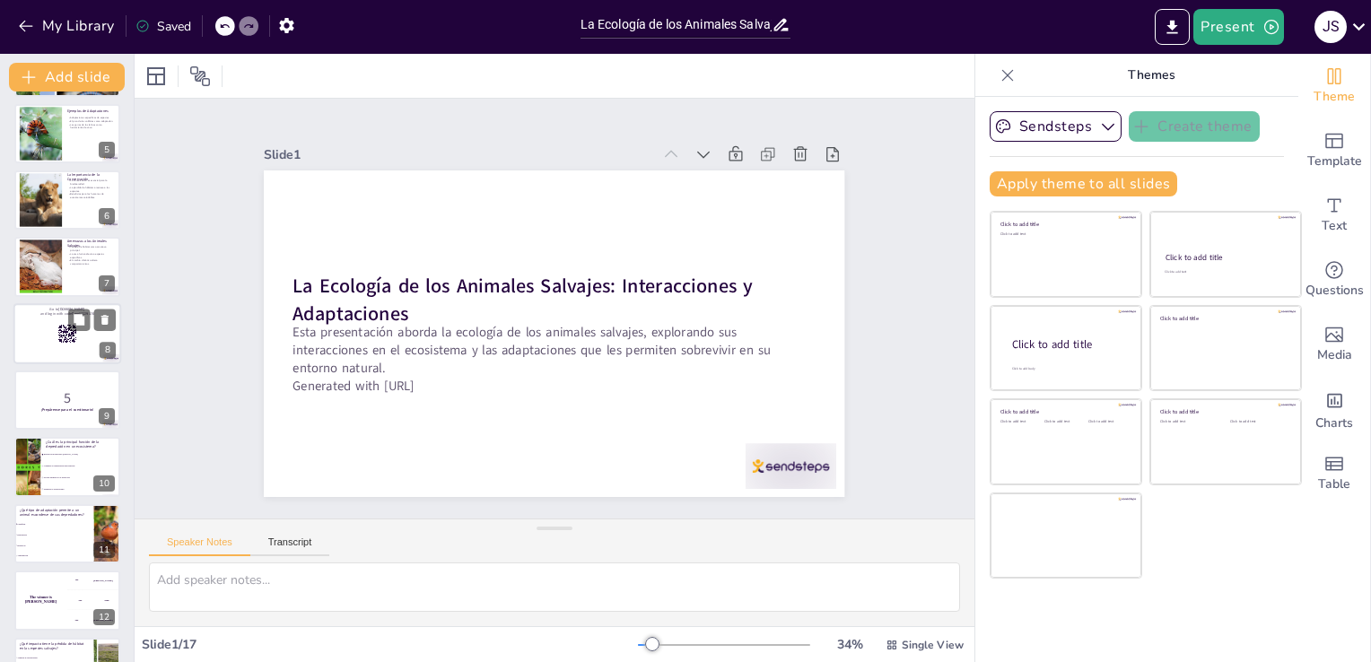
checkbox input "true"
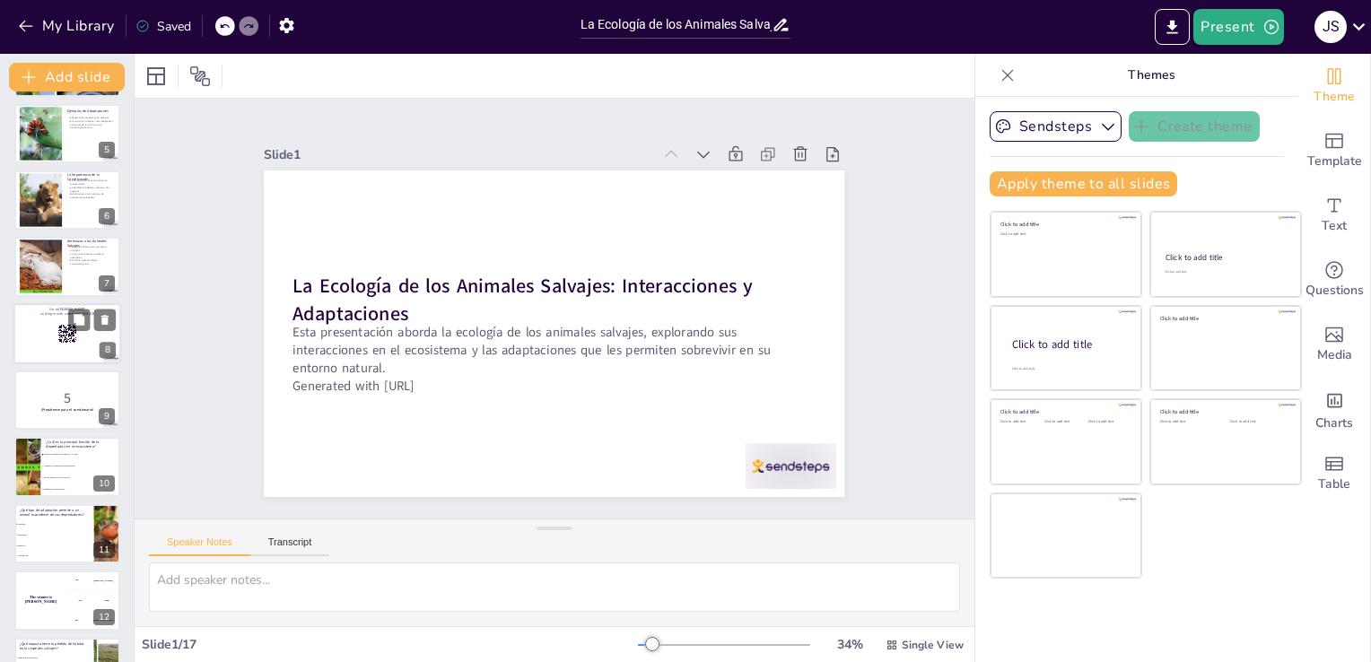
click at [58, 350] on div at bounding box center [67, 333] width 108 height 61
checkbox input "true"
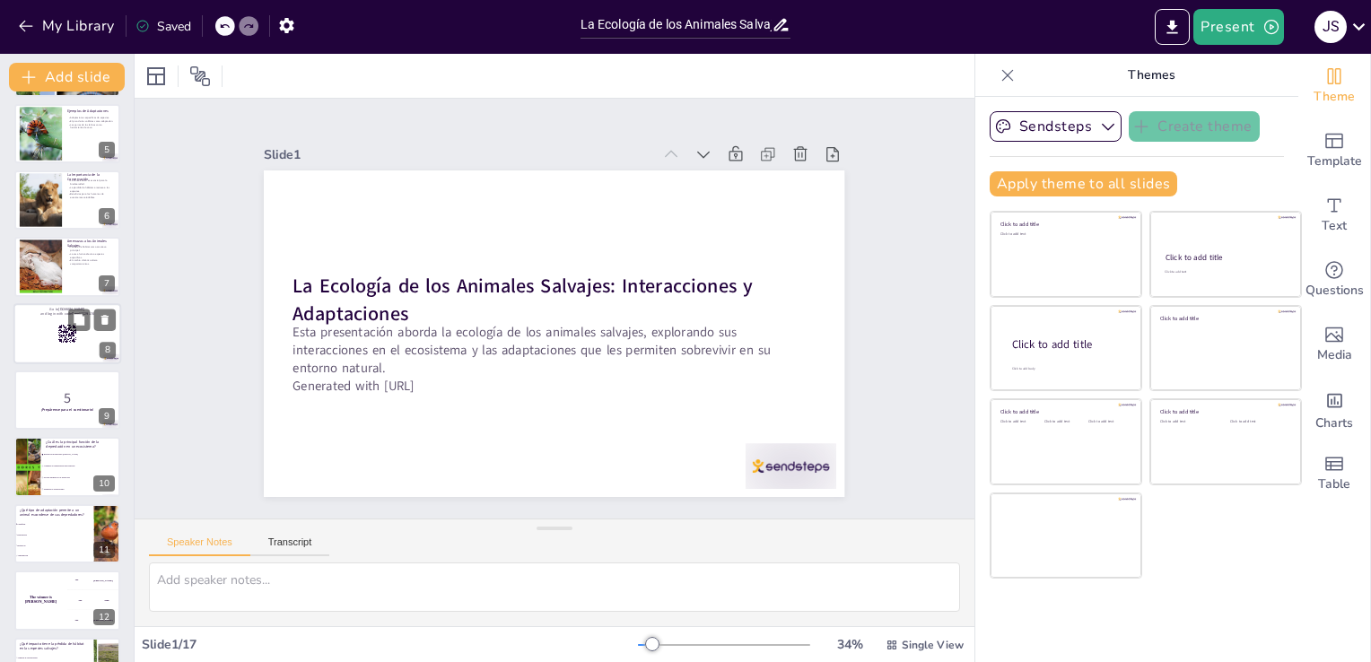
checkbox input "true"
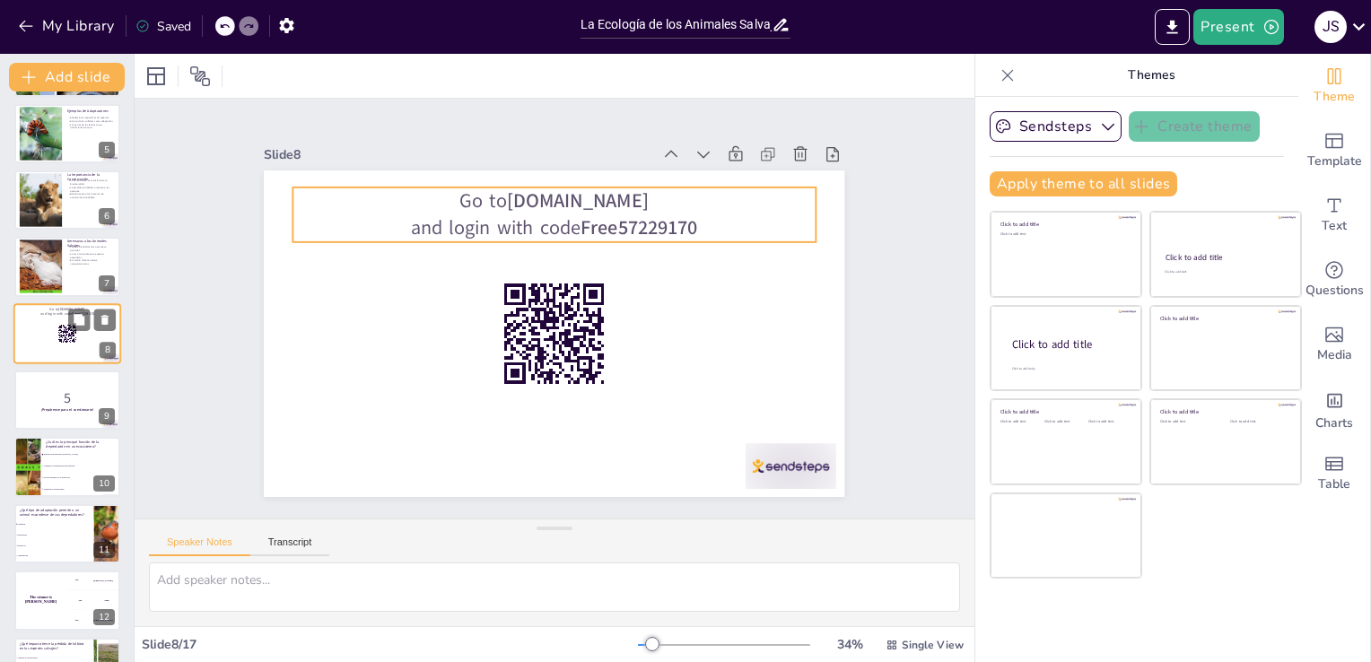
scroll to position [226, 0]
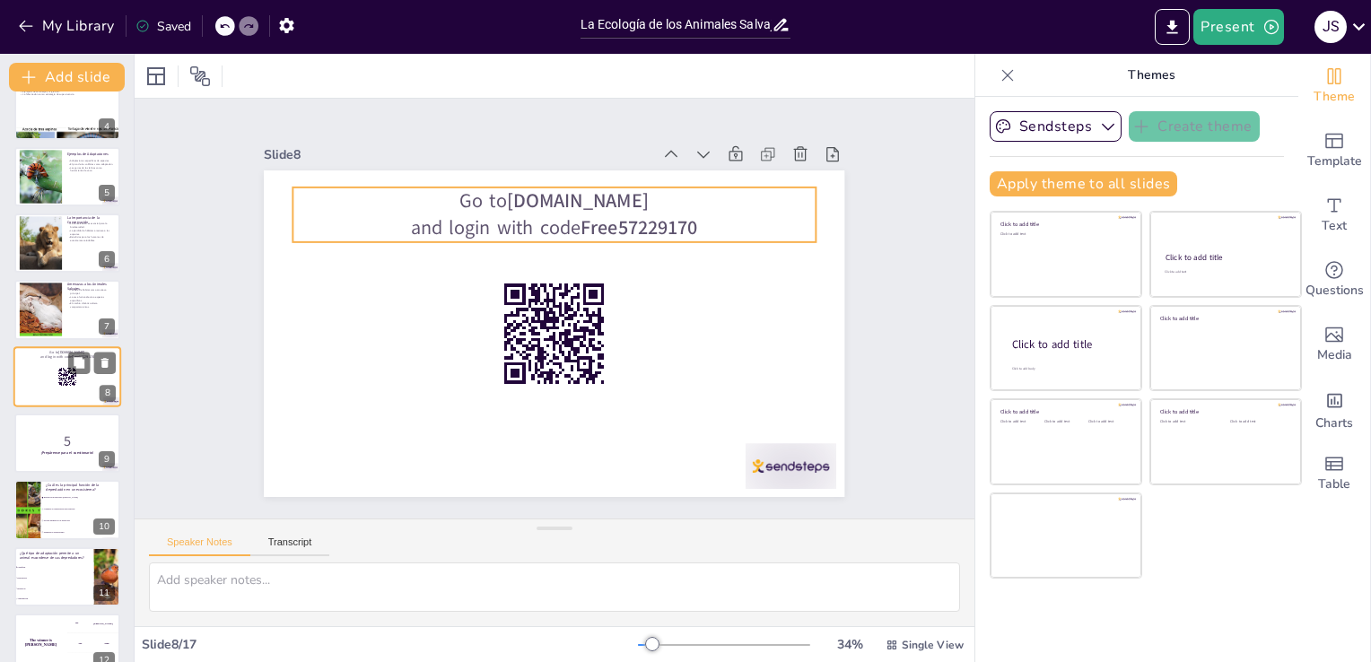
checkbox input "true"
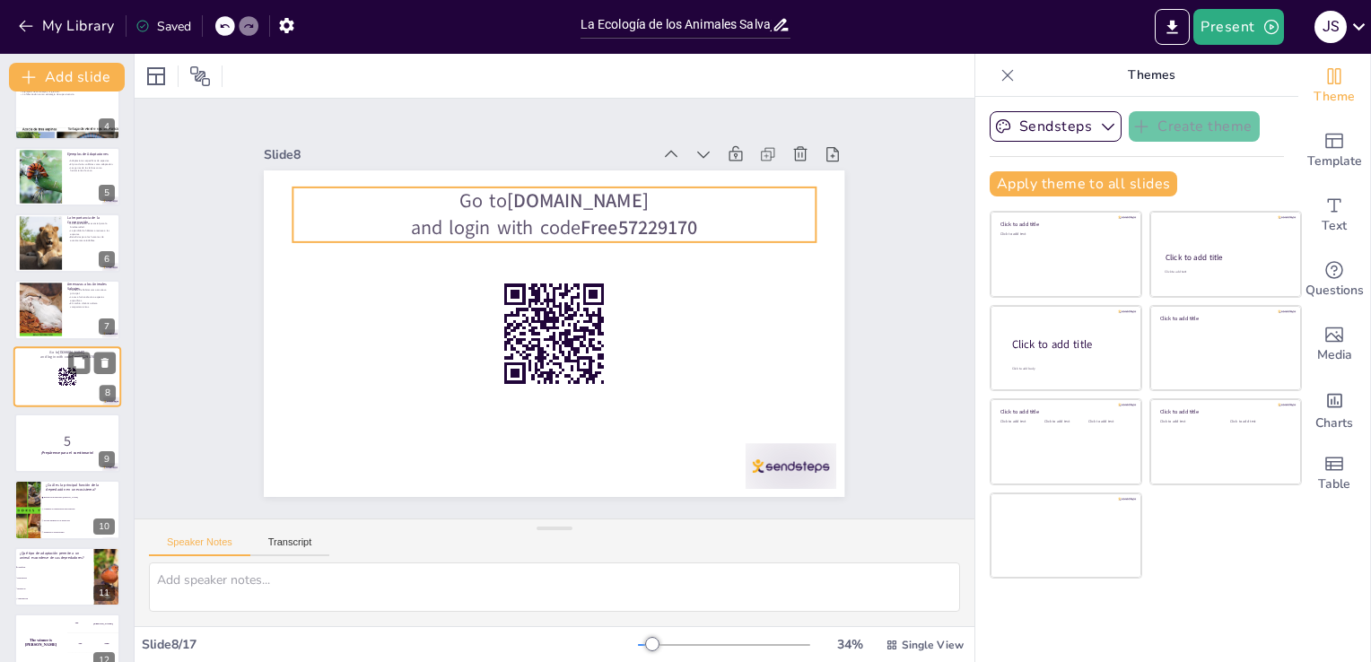
checkbox input "true"
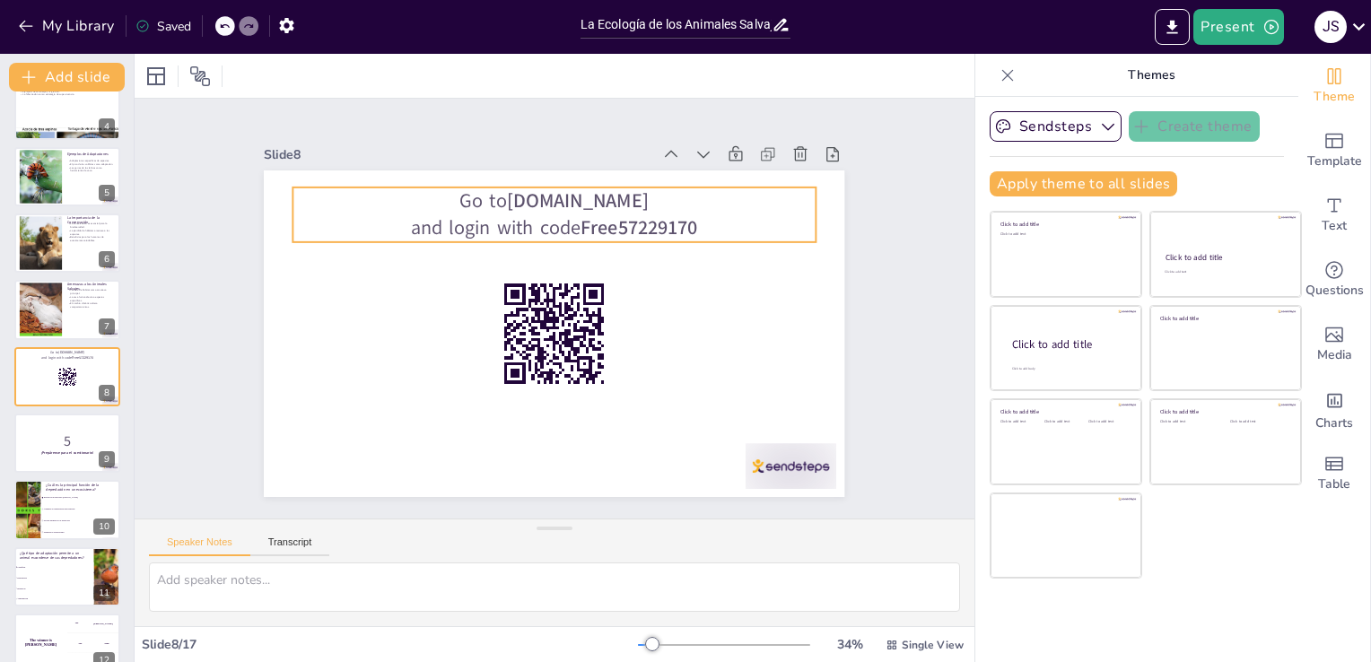
checkbox input "true"
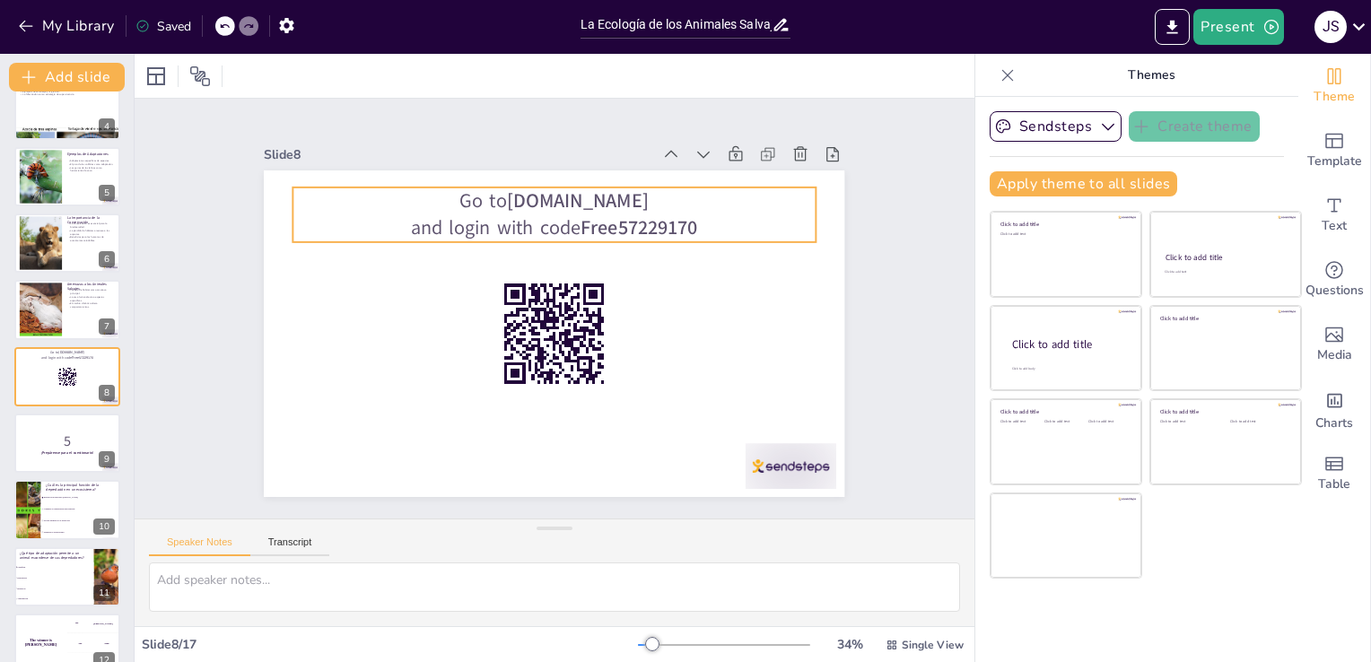
checkbox input "true"
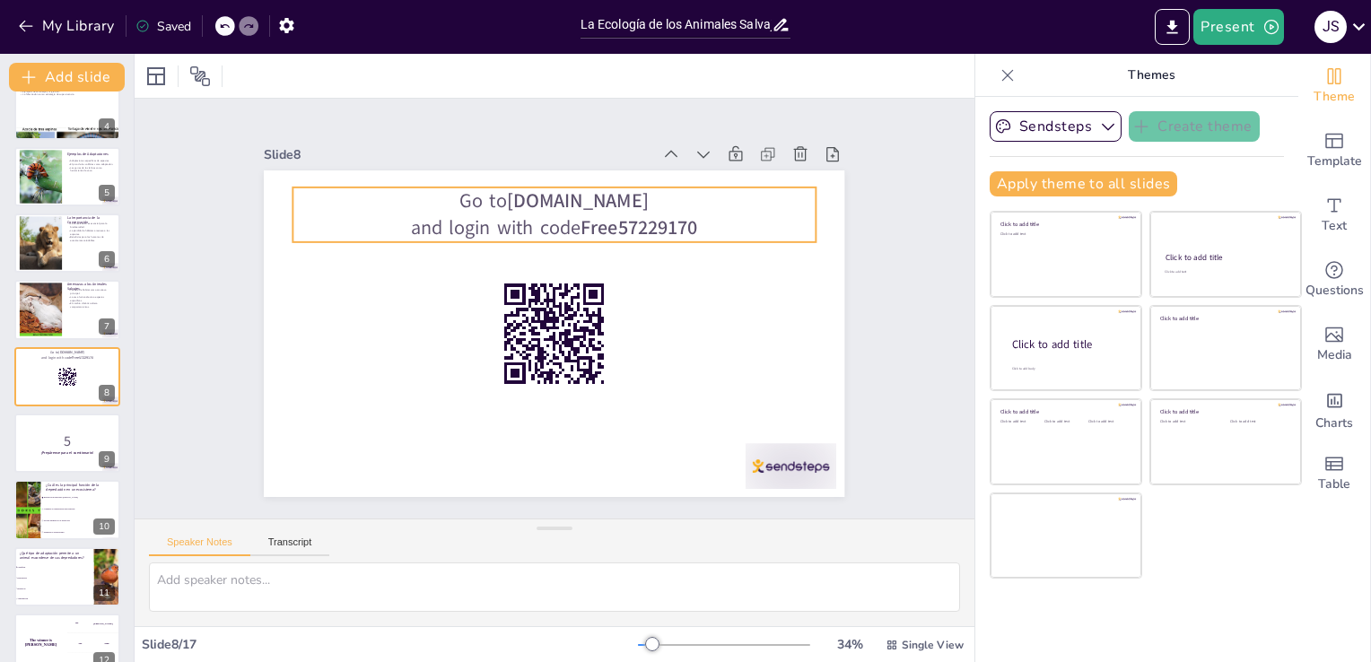
checkbox input "true"
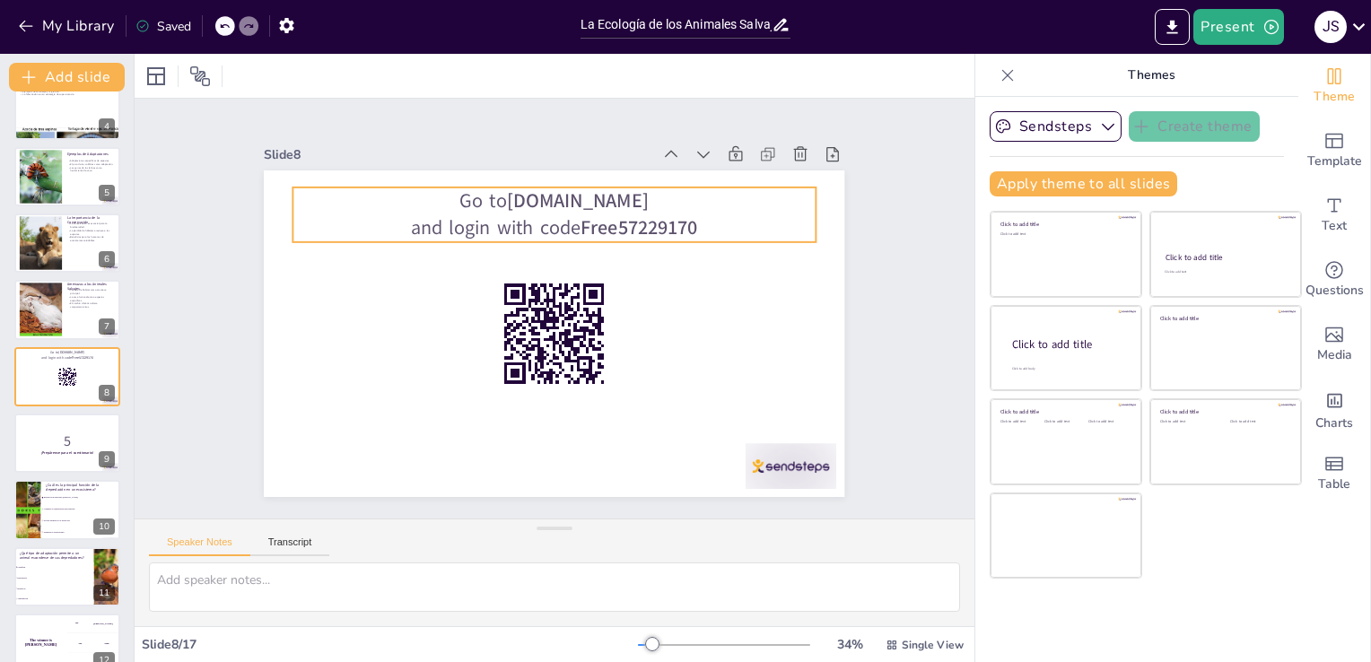
checkbox input "true"
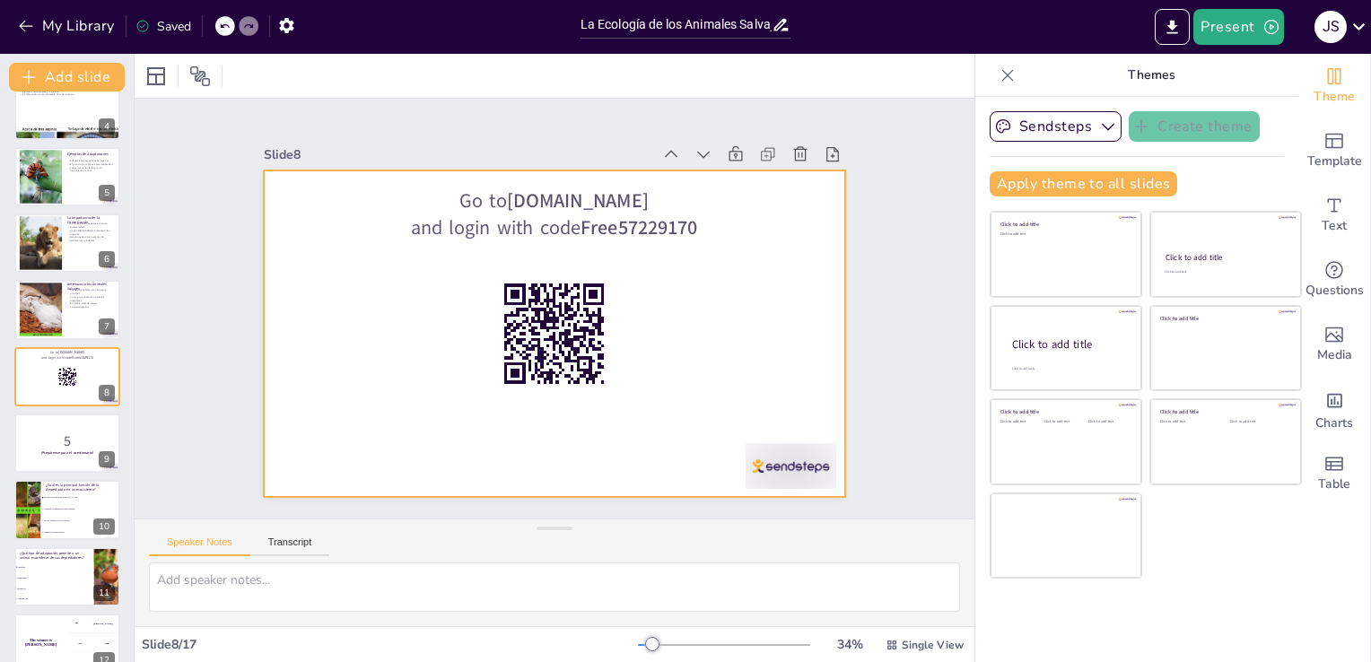
checkbox input "true"
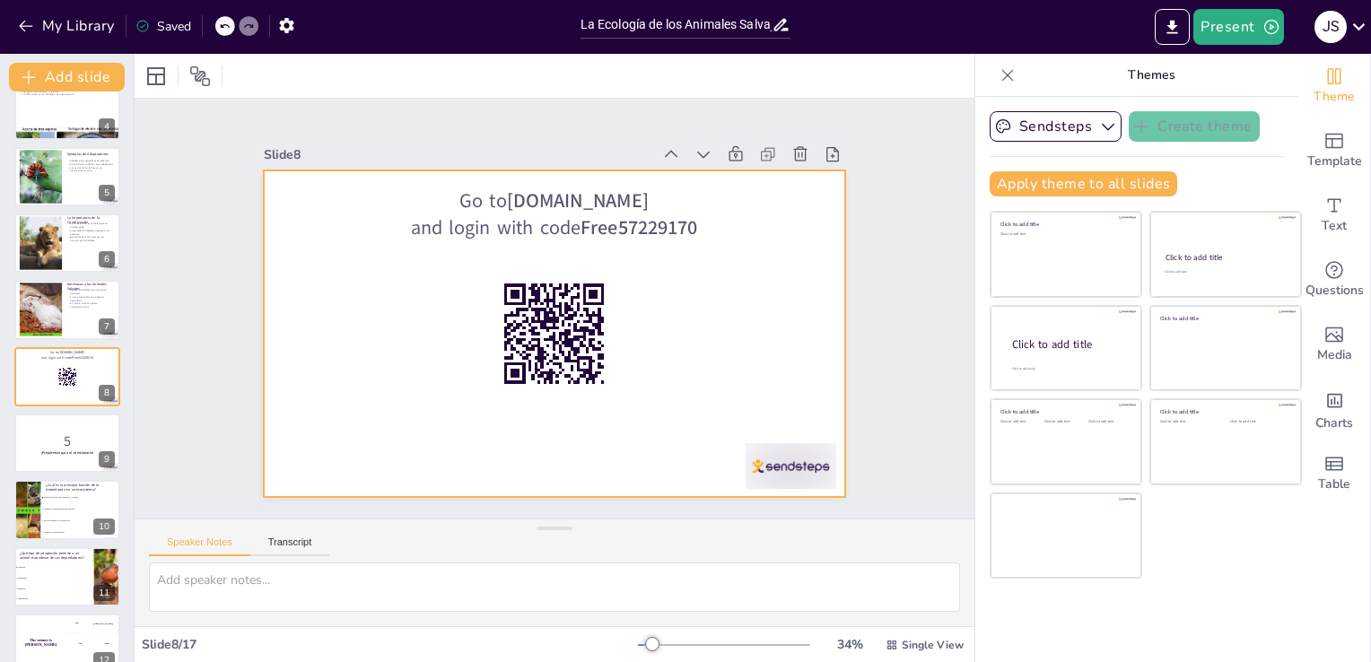
checkbox input "true"
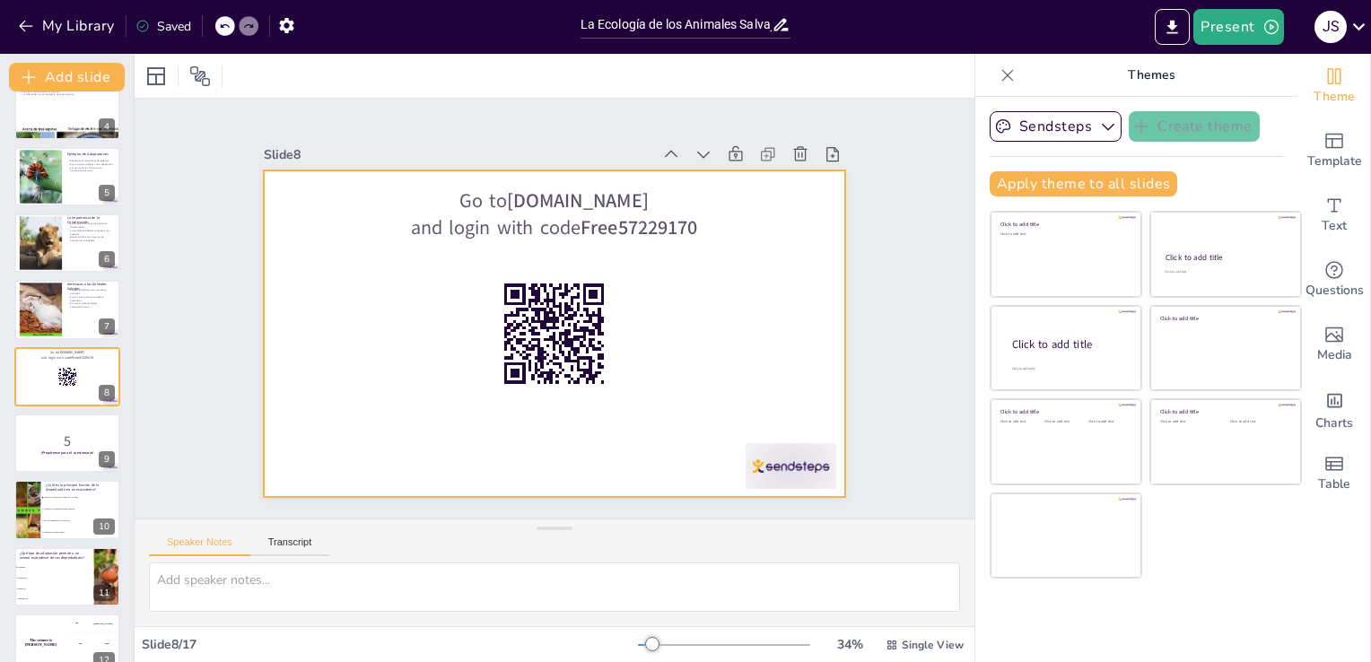
checkbox input "true"
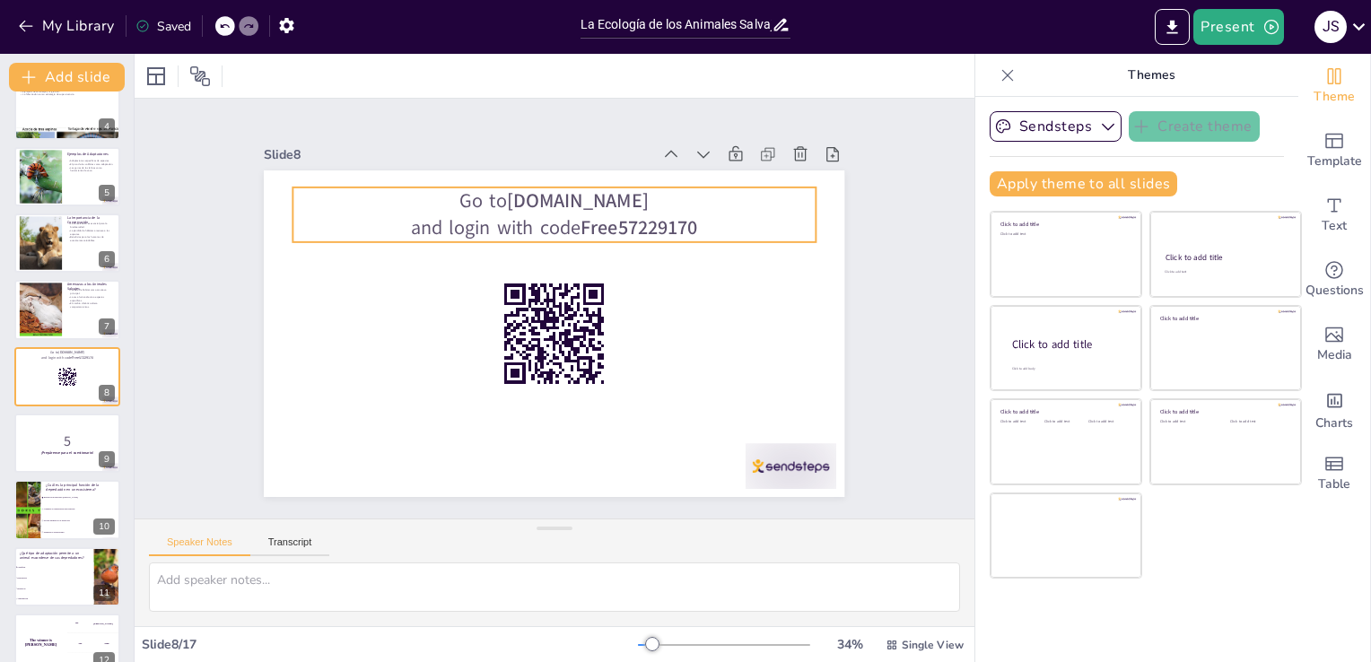
checkbox input "true"
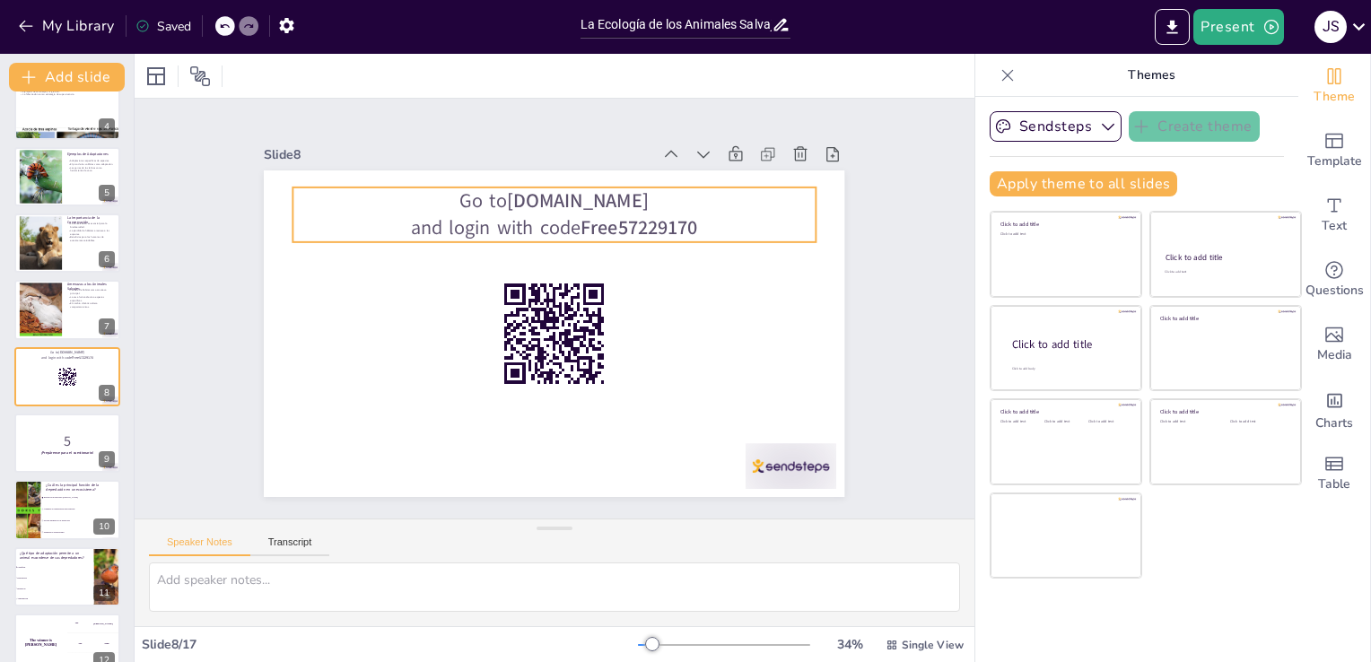
checkbox input "true"
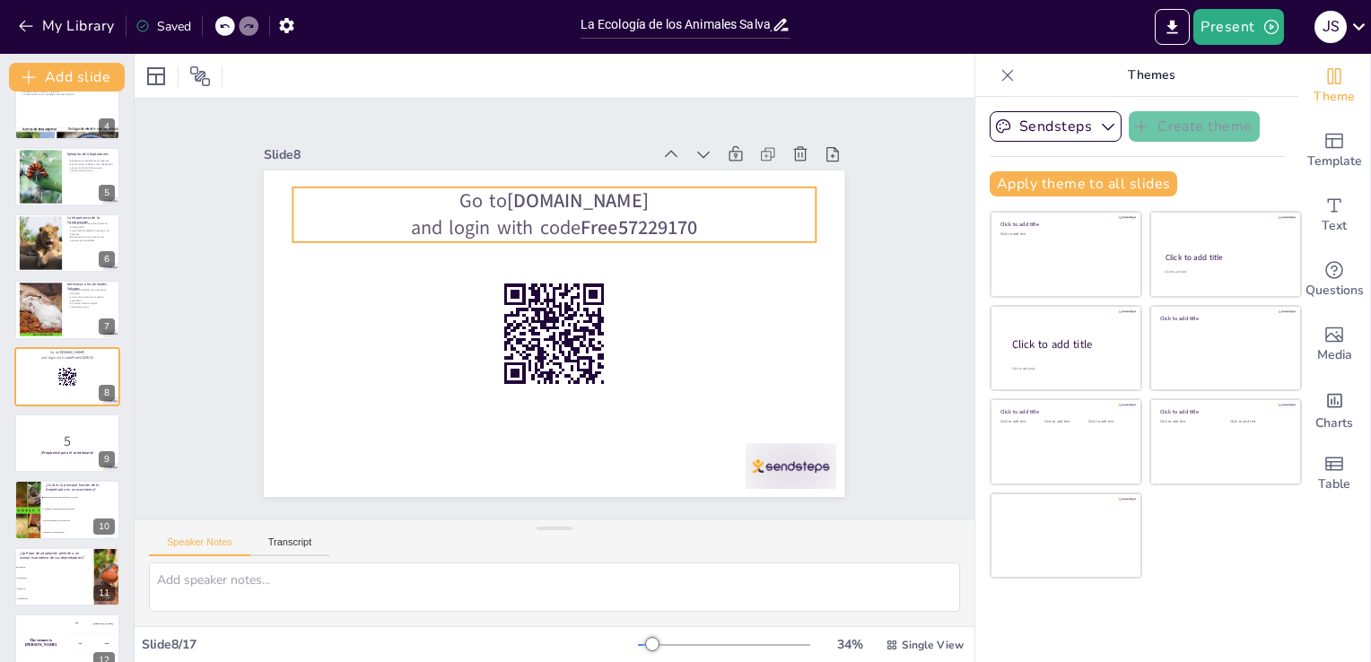
checkbox input "true"
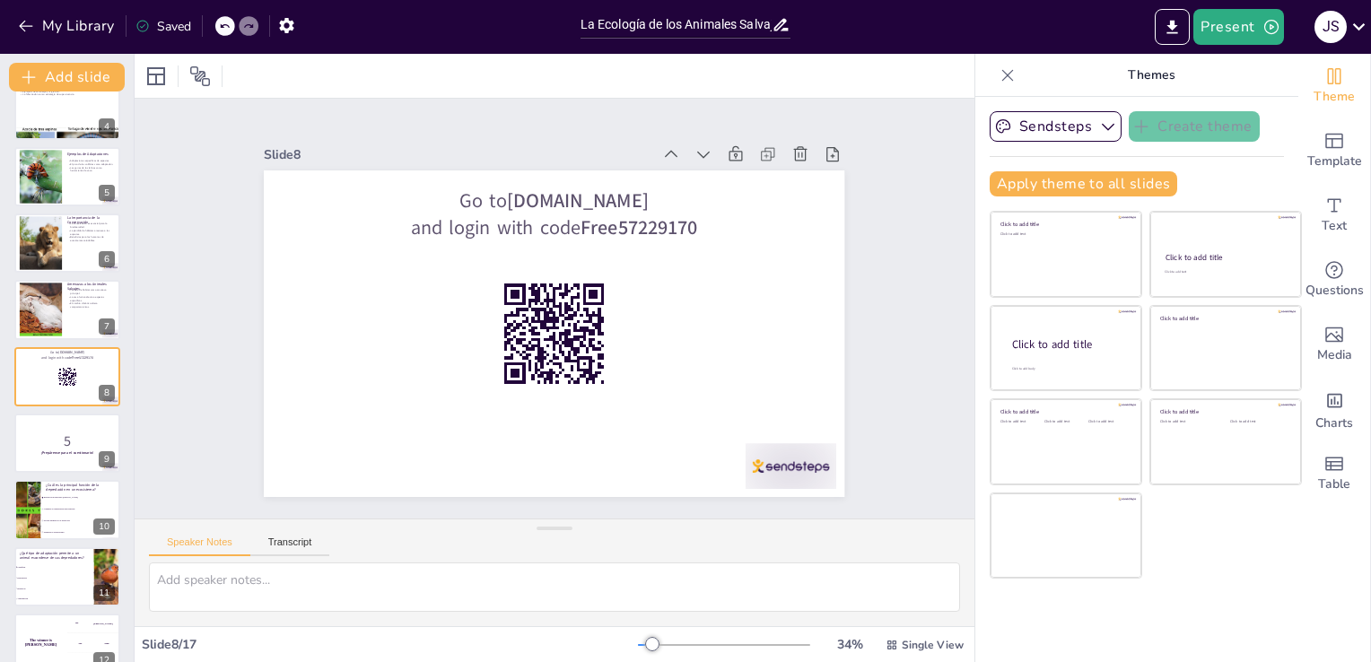
checkbox input "true"
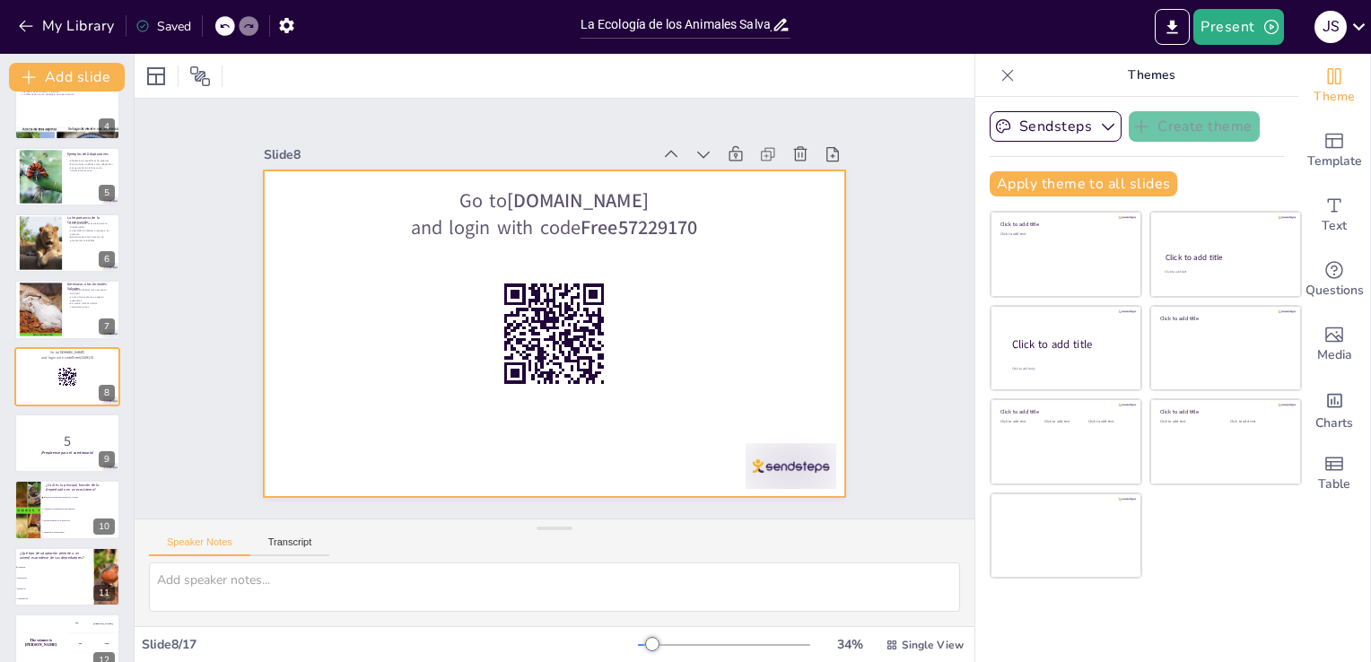
checkbox input "true"
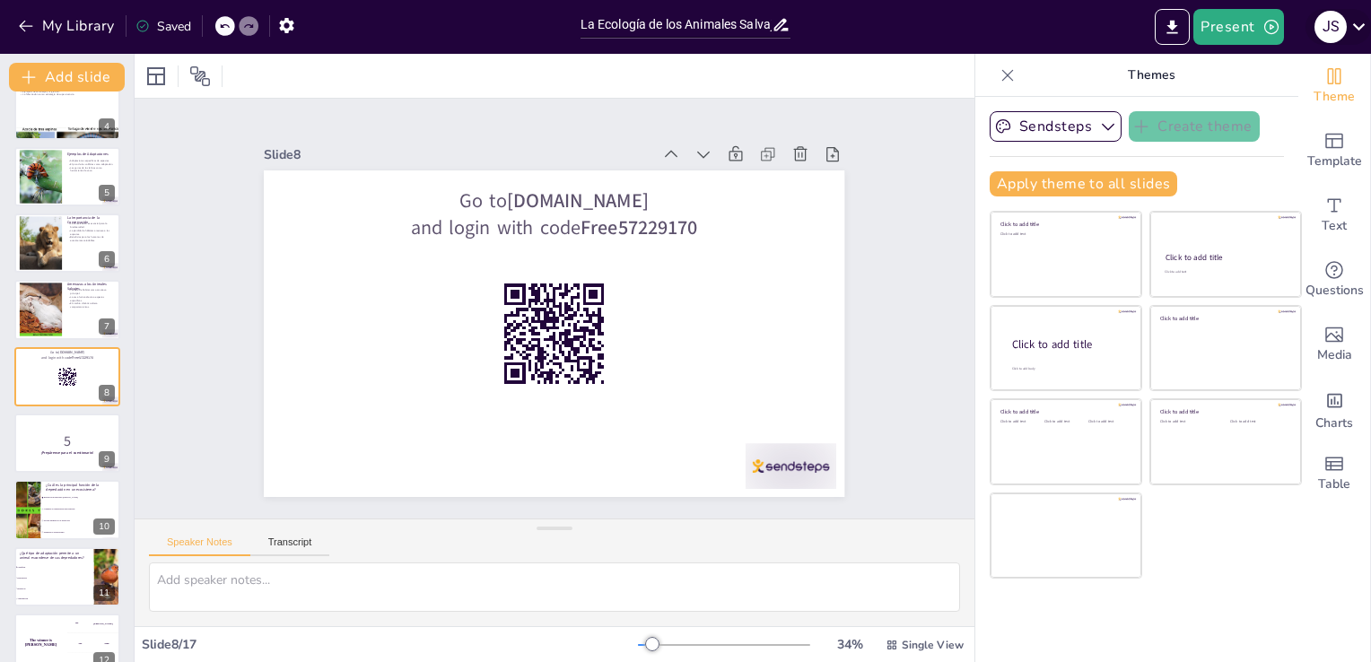
click at [1351, 29] on icon at bounding box center [1358, 26] width 24 height 24
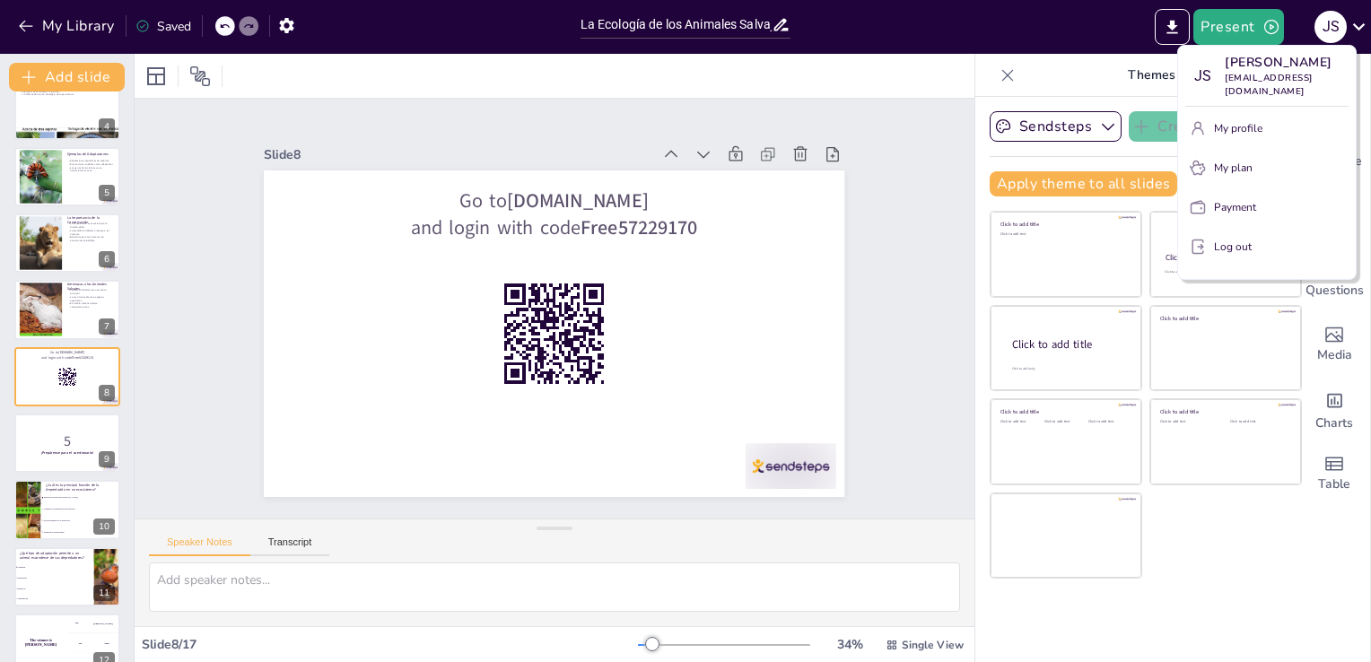
click at [1103, 45] on div at bounding box center [685, 331] width 1371 height 662
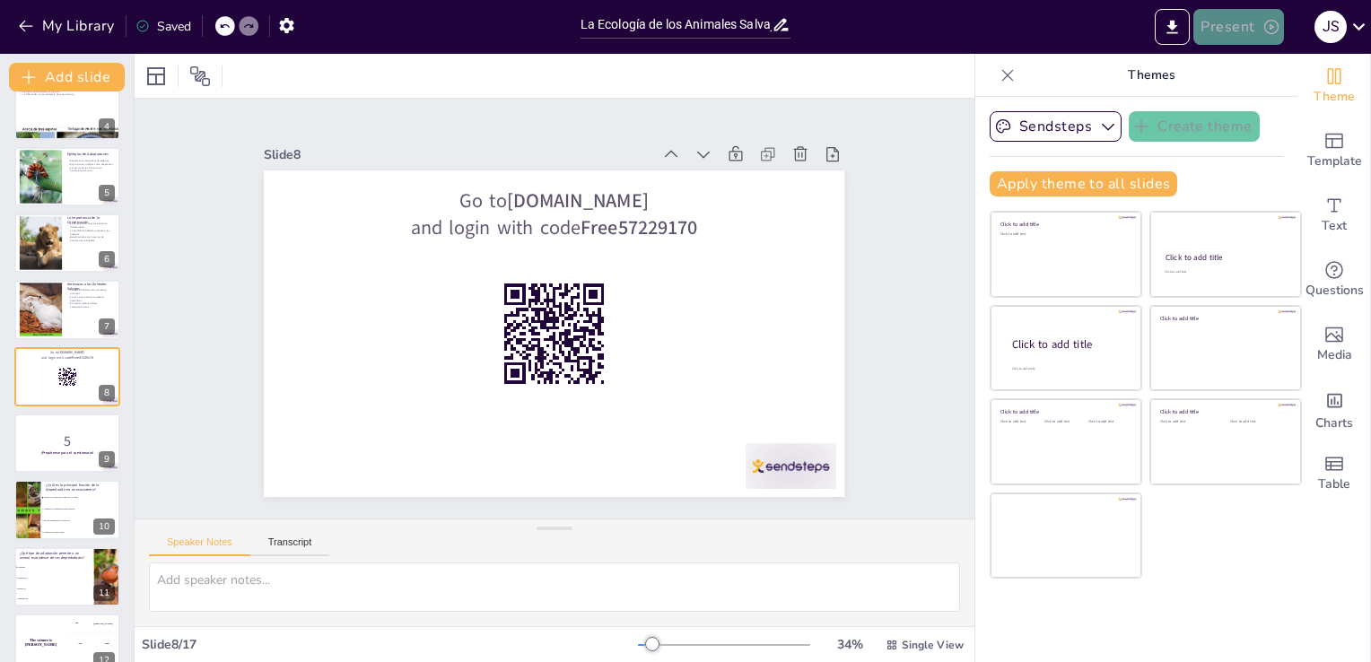
click at [1246, 31] on button "Present" at bounding box center [1238, 27] width 90 height 36
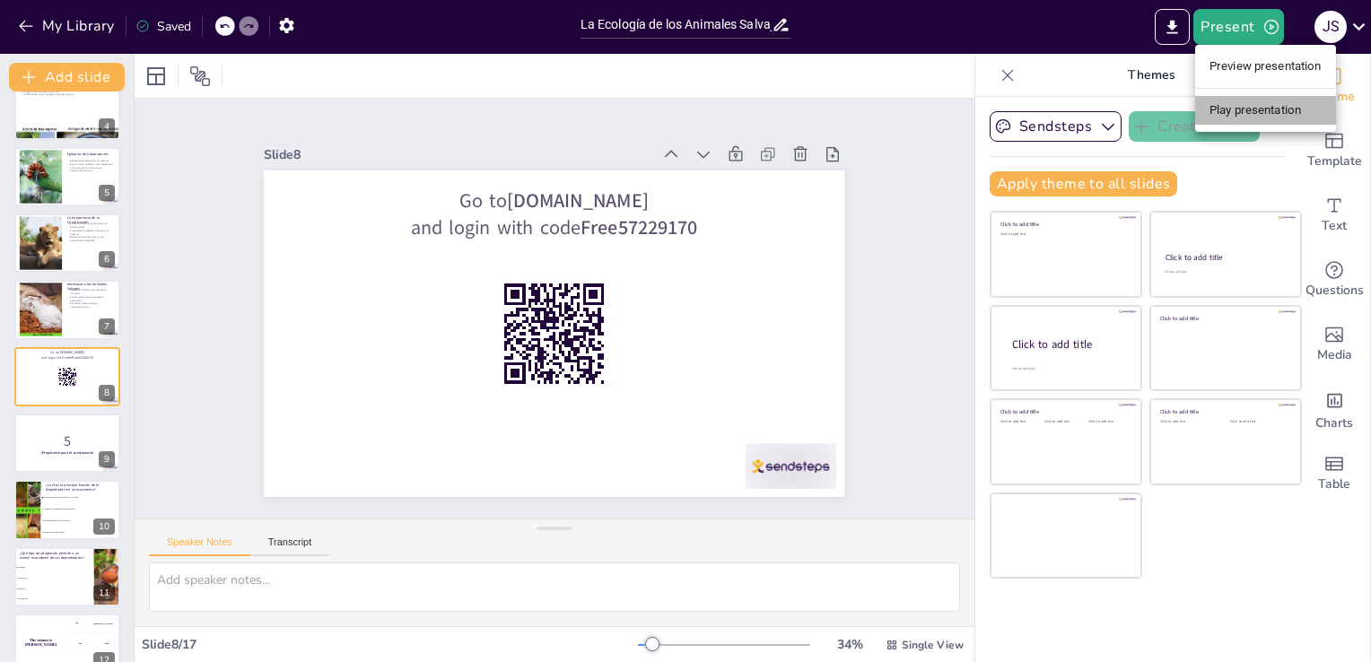
click at [1303, 109] on li "Play presentation" at bounding box center [1265, 110] width 141 height 29
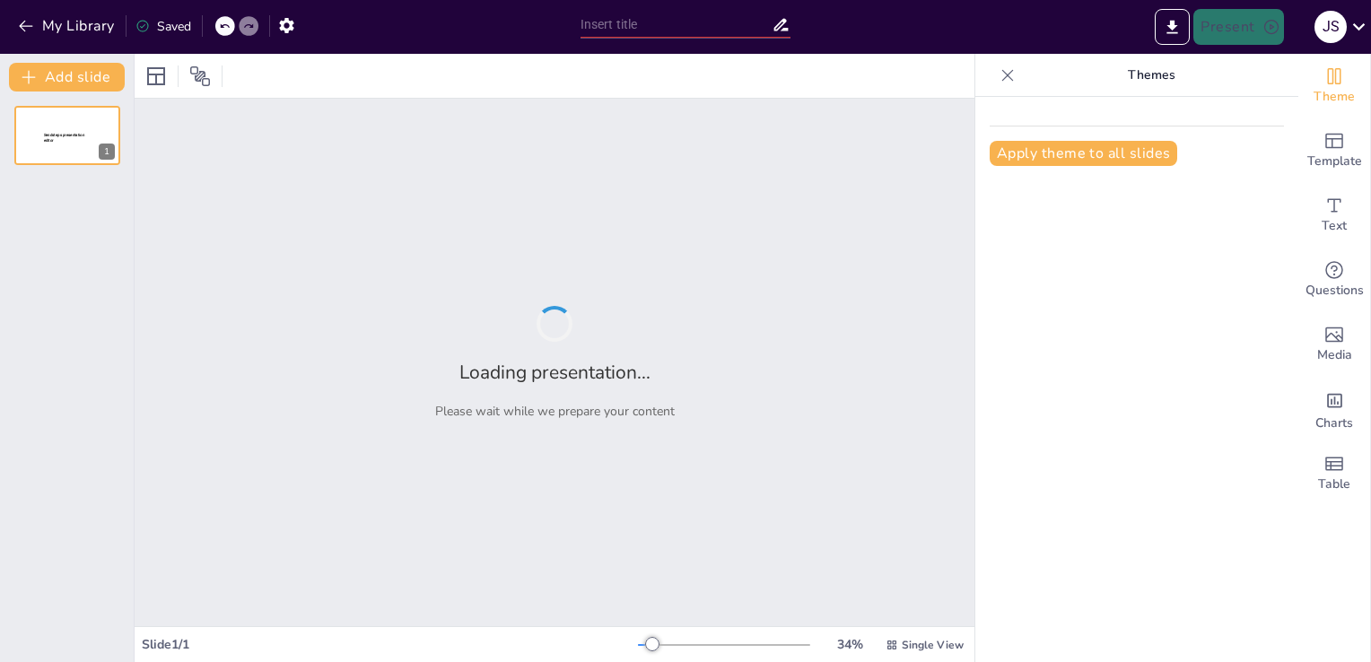
type input "La Ecología de los Animales Salvajes: Interacciones y Adaptaciones"
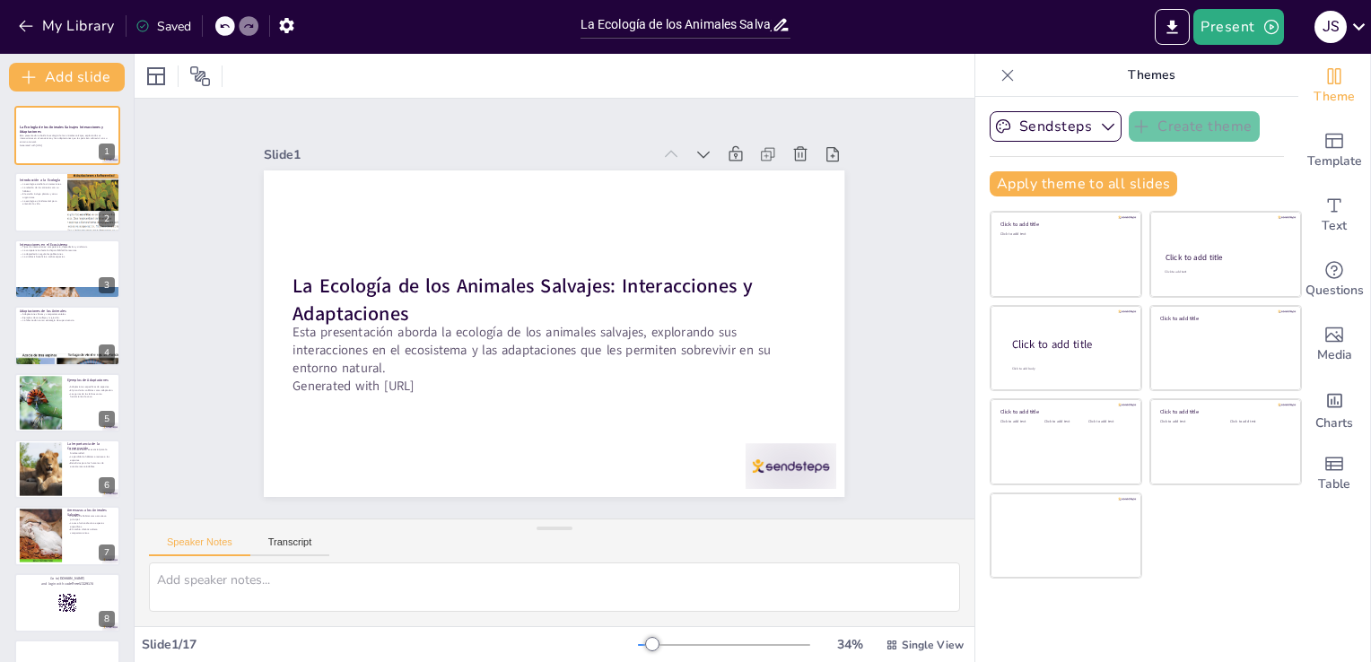
checkbox input "true"
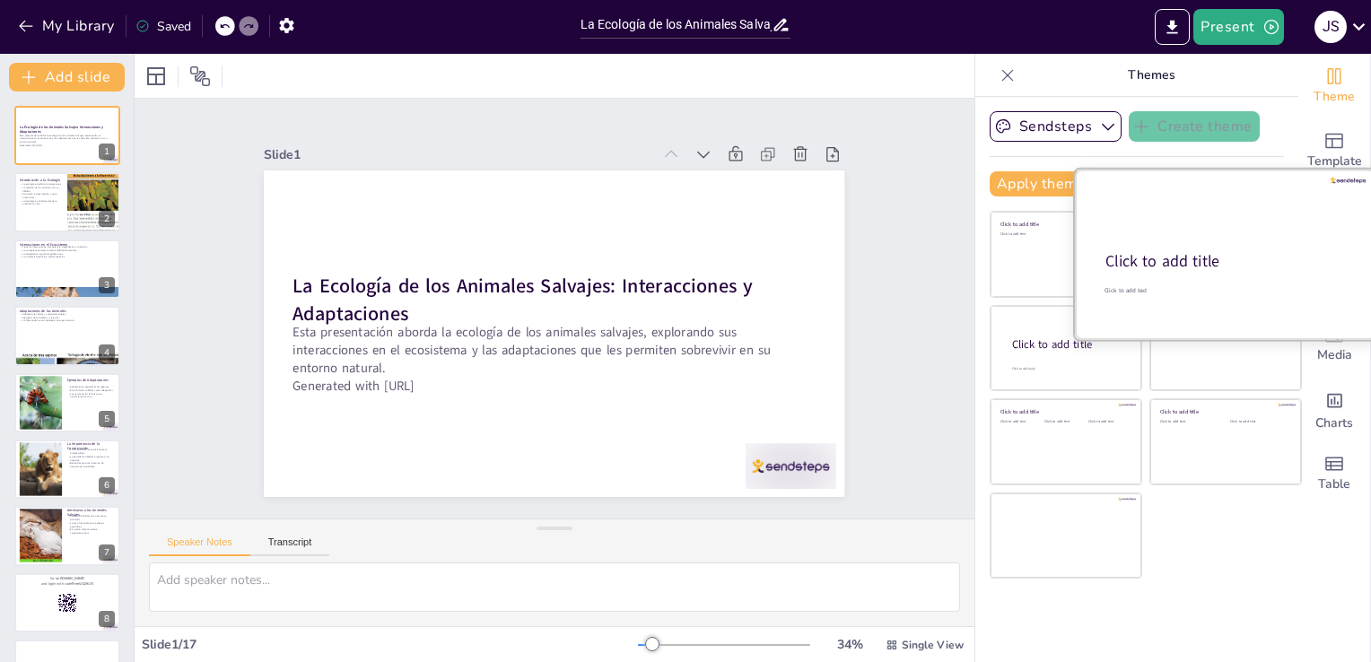
checkbox input "true"
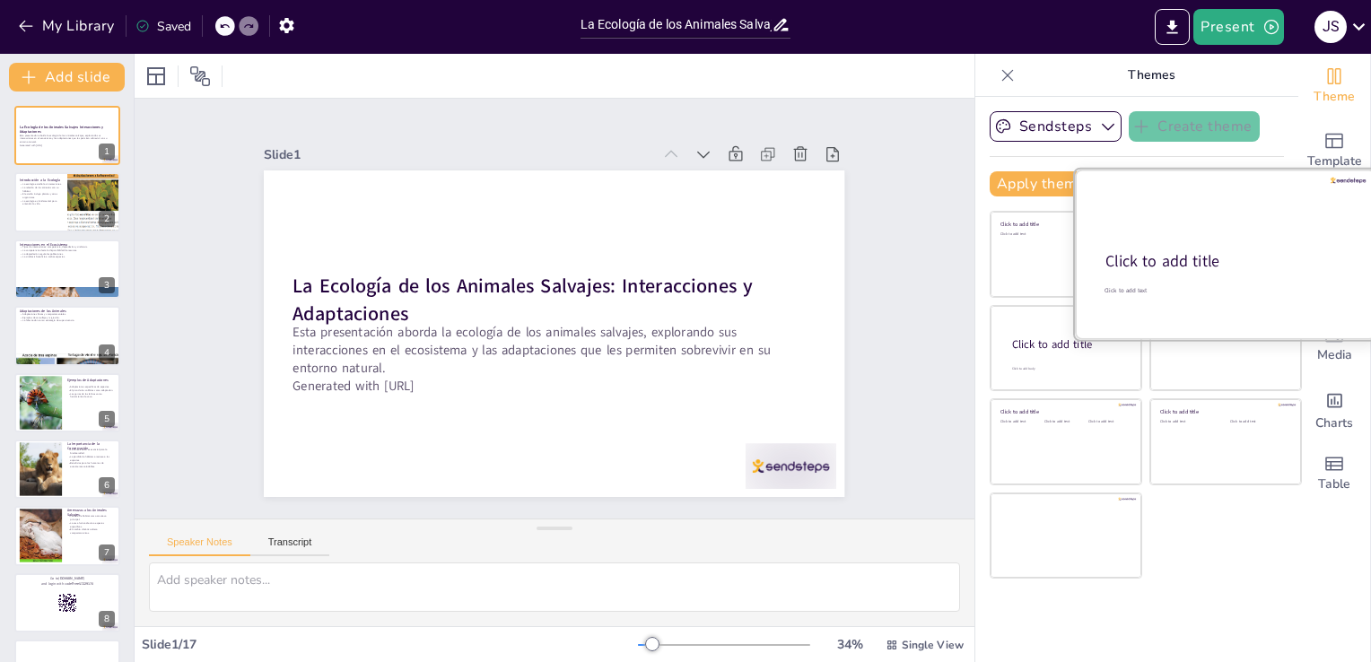
checkbox input "true"
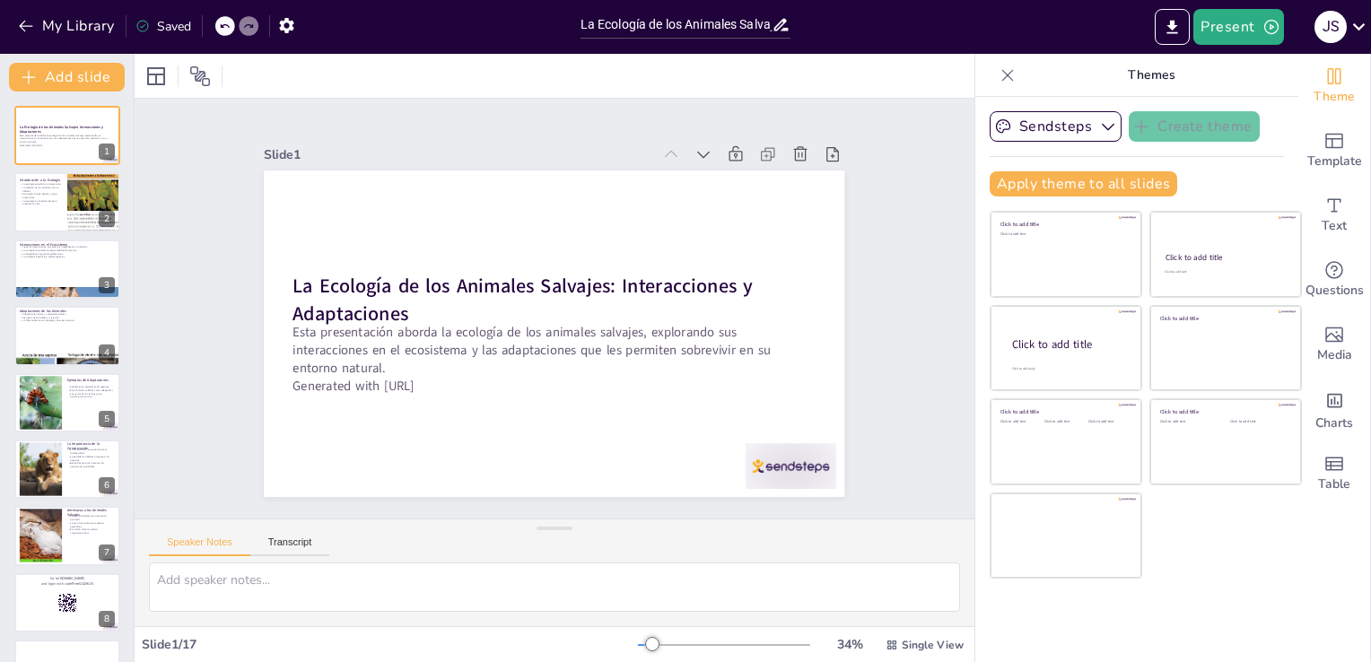
checkbox input "true"
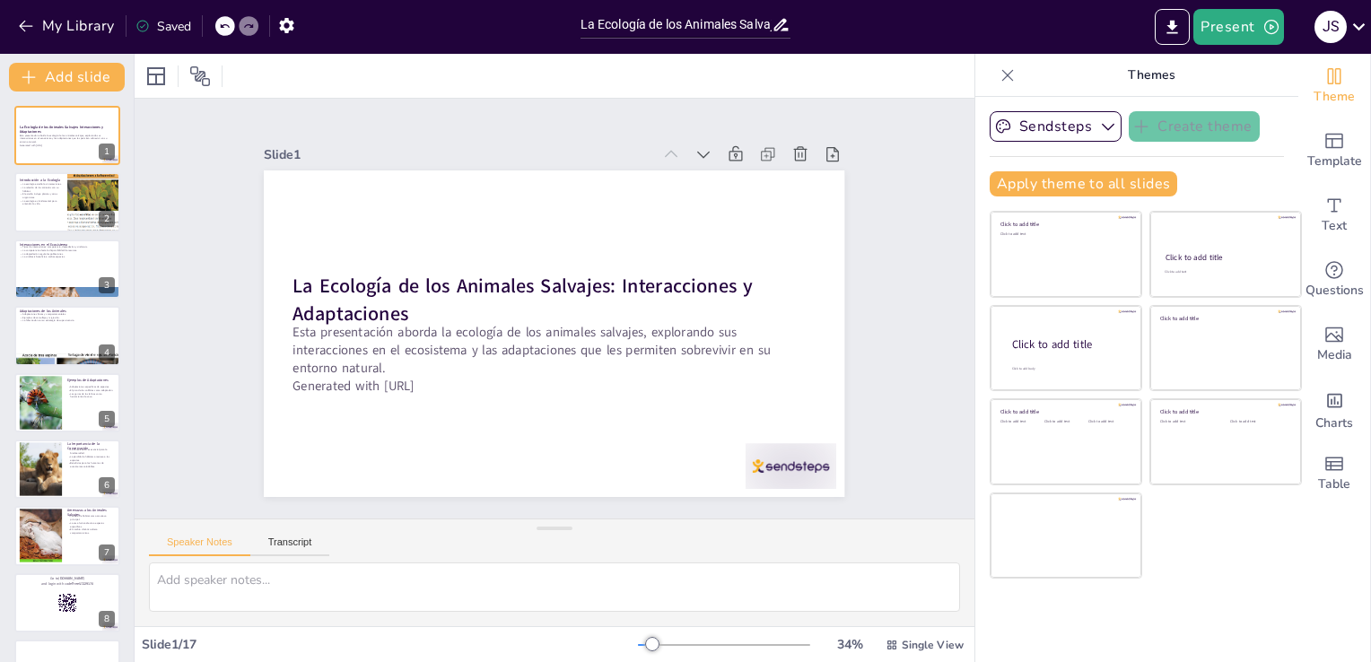
checkbox input "true"
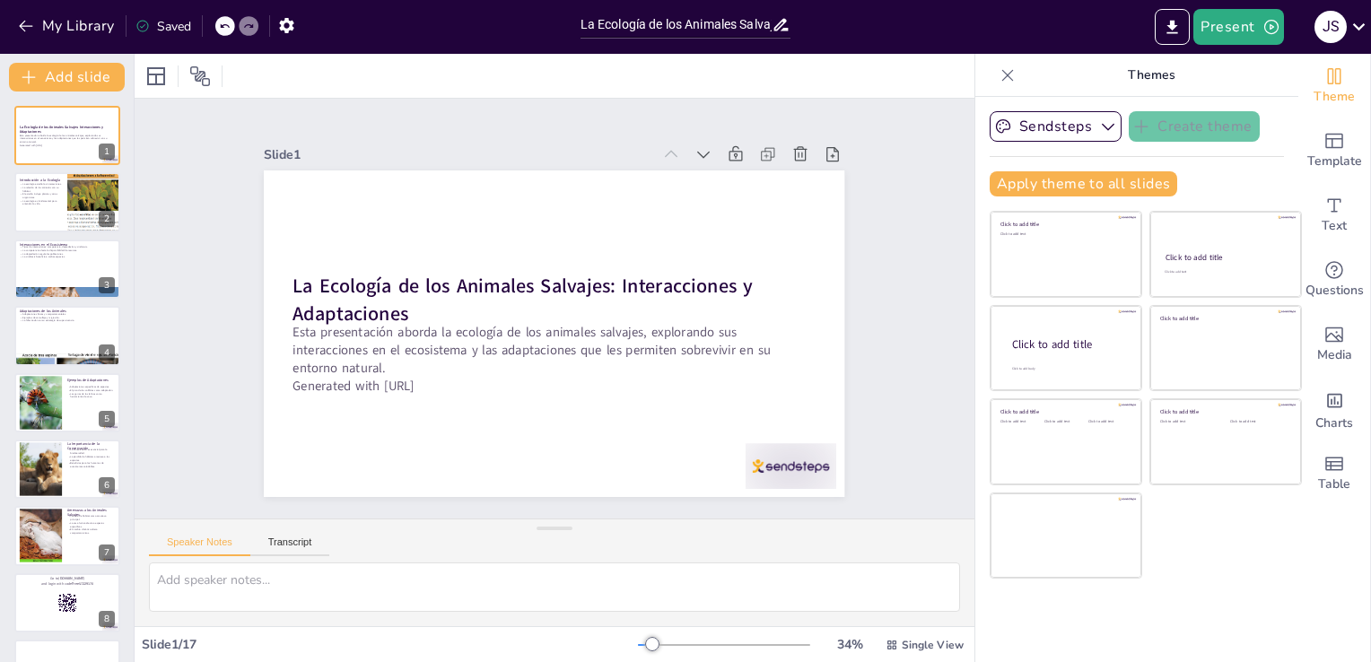
checkbox input "true"
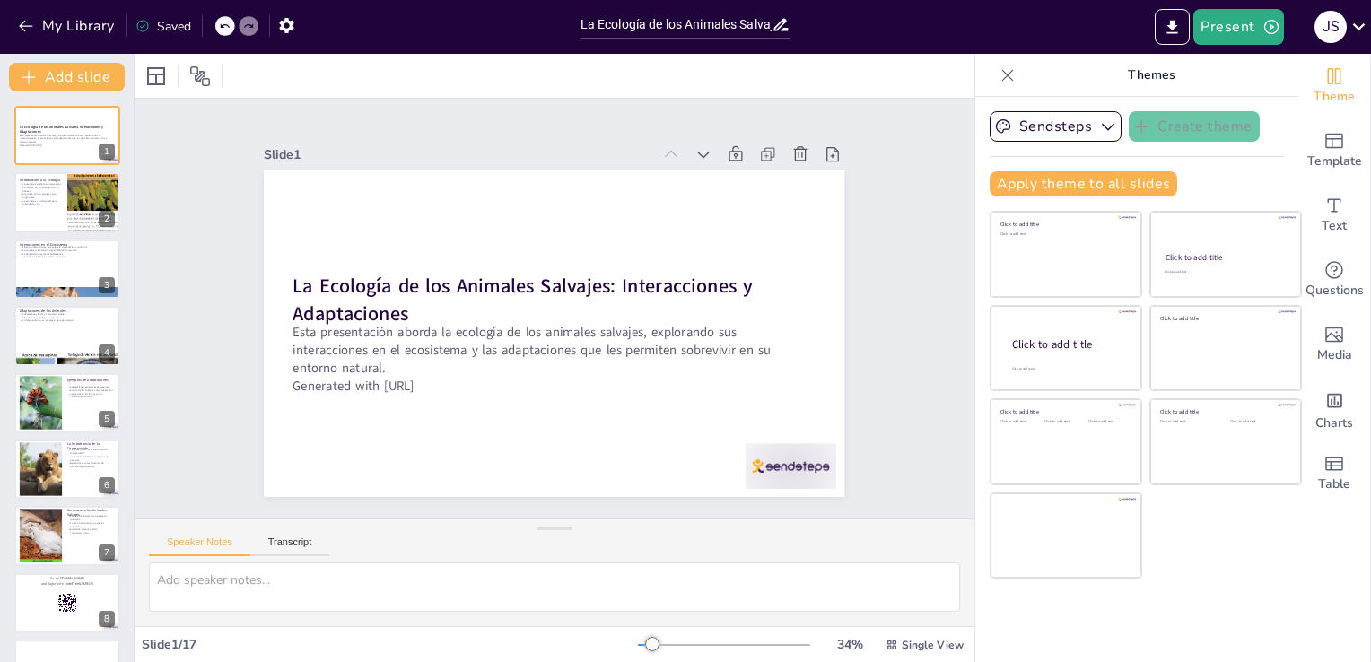
checkbox input "true"
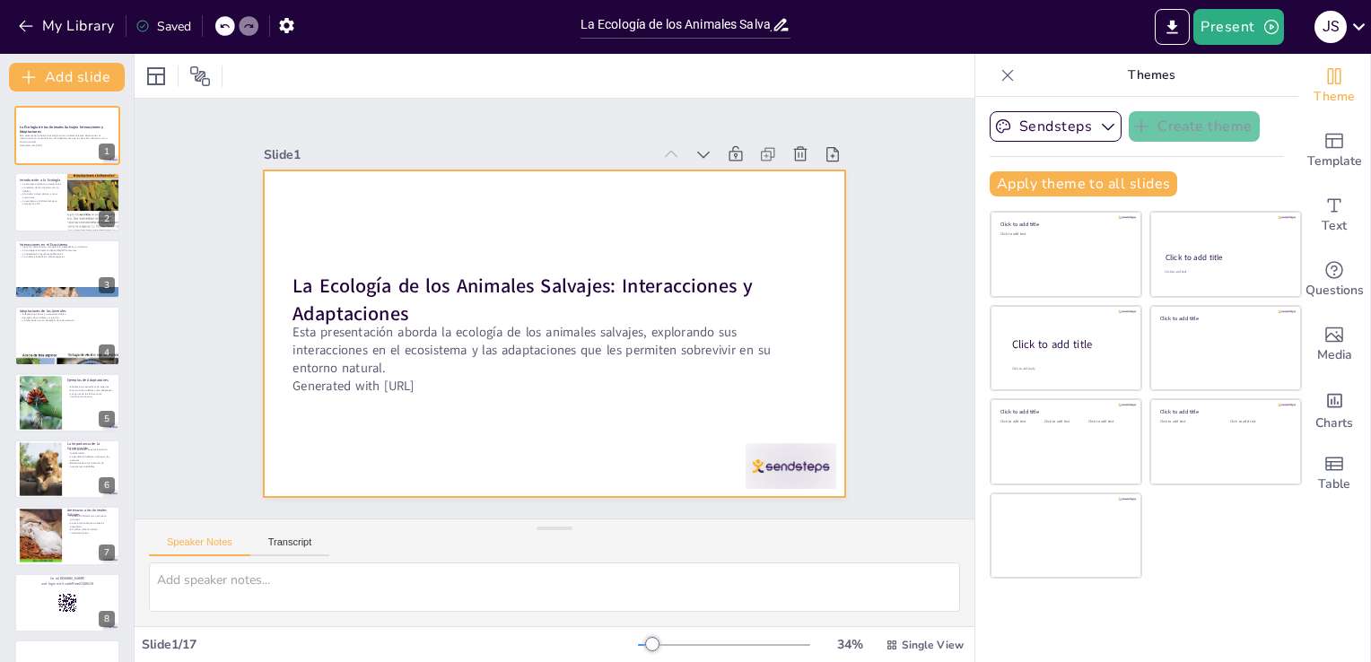
checkbox input "true"
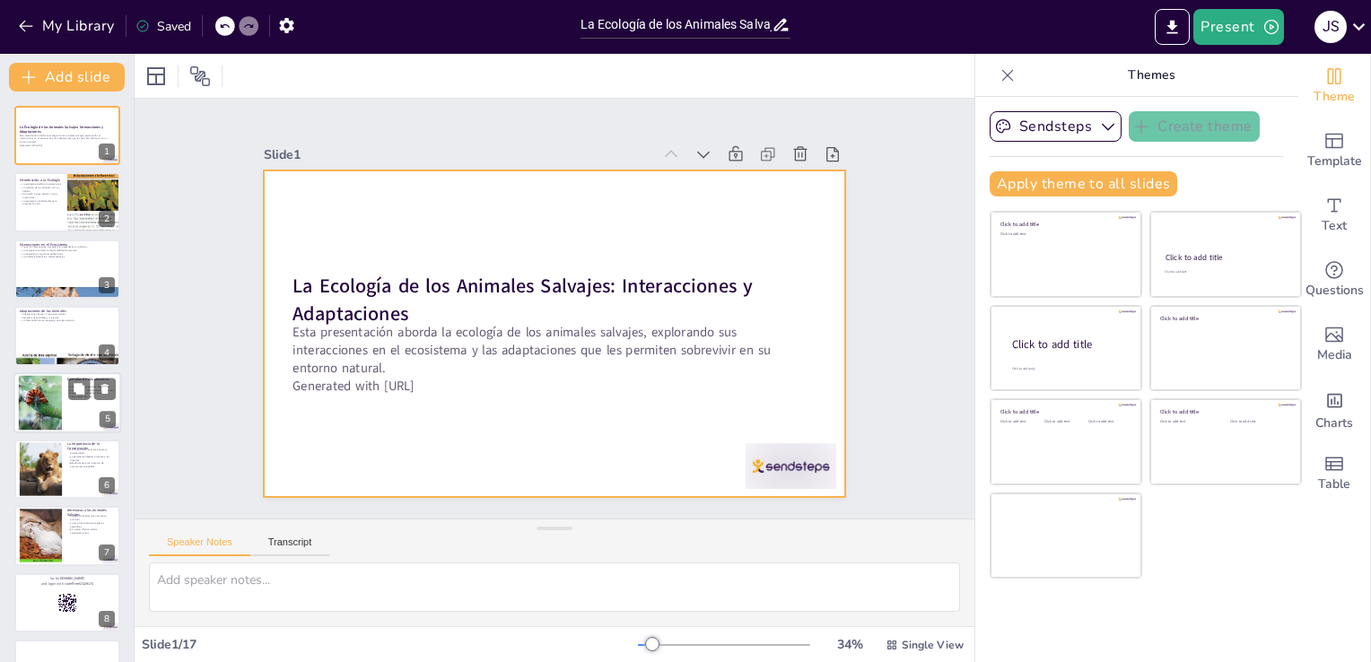
checkbox input "true"
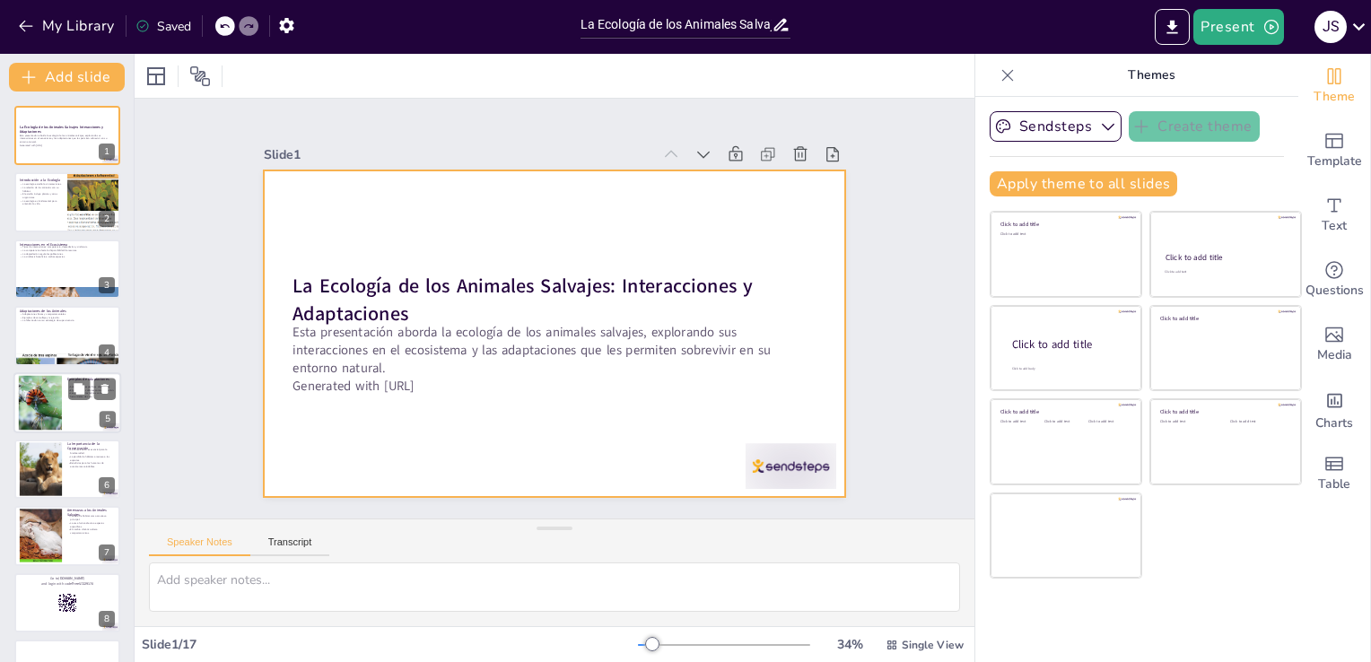
checkbox input "true"
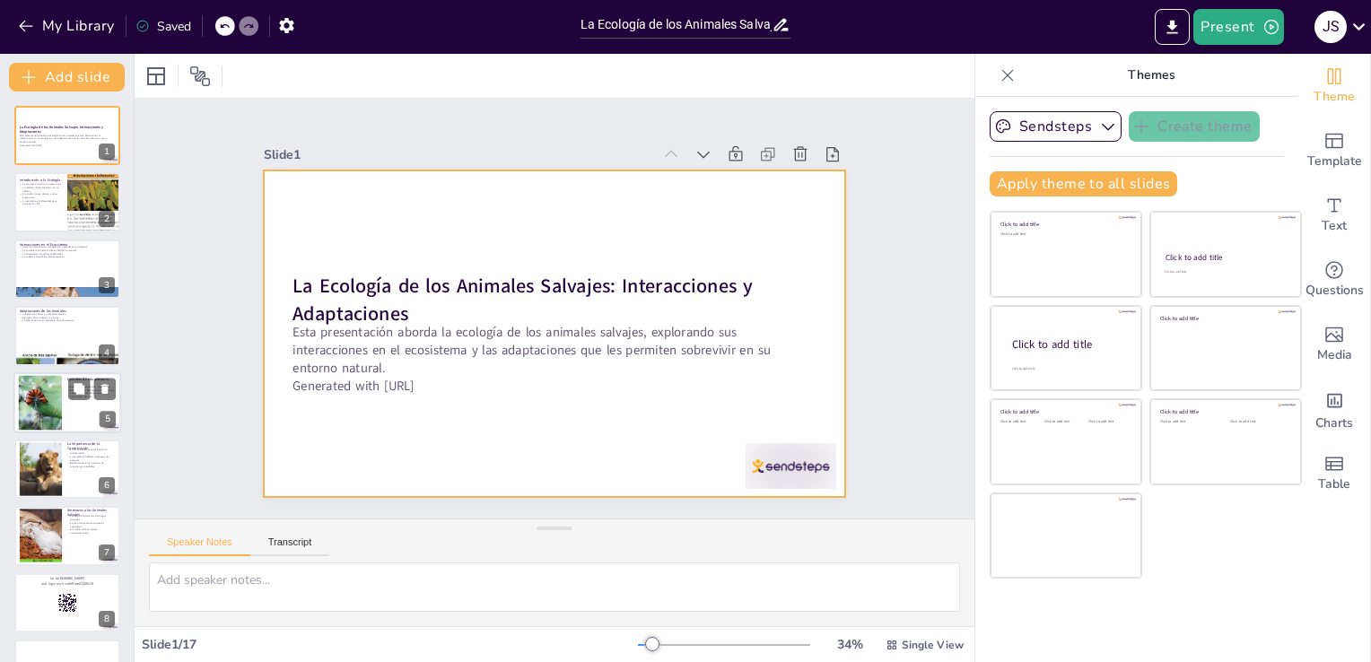
checkbox input "true"
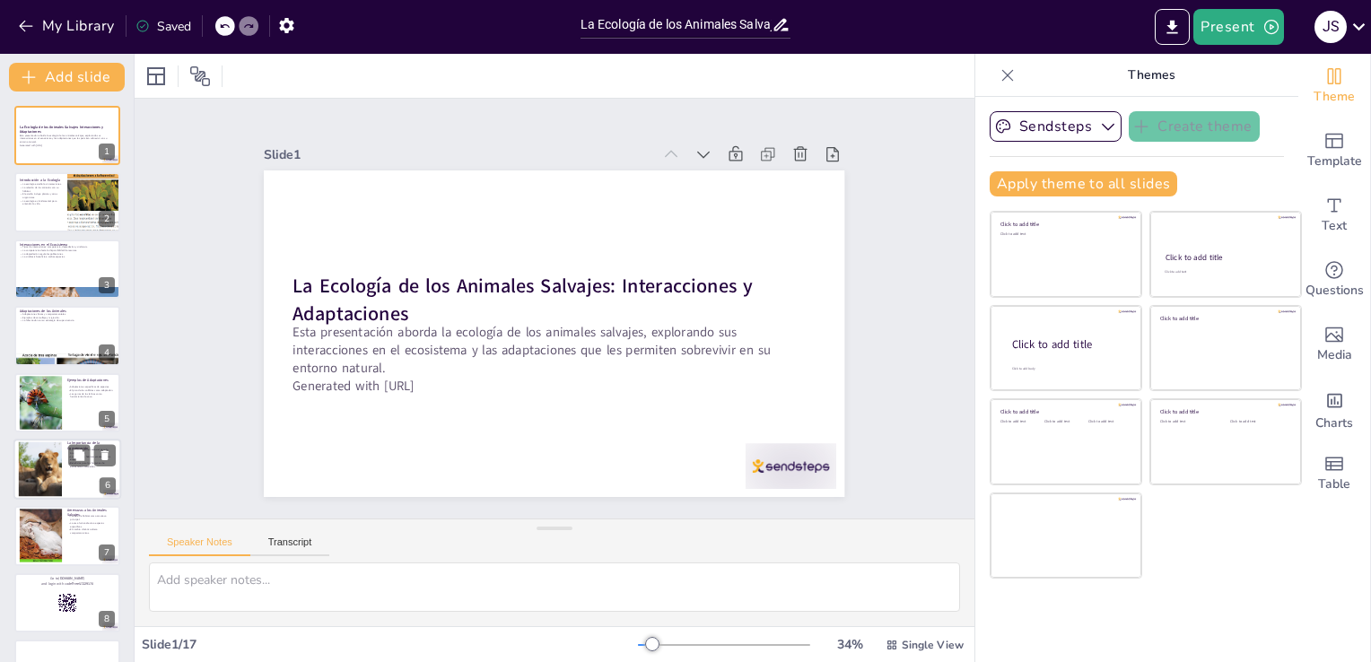
checkbox input "true"
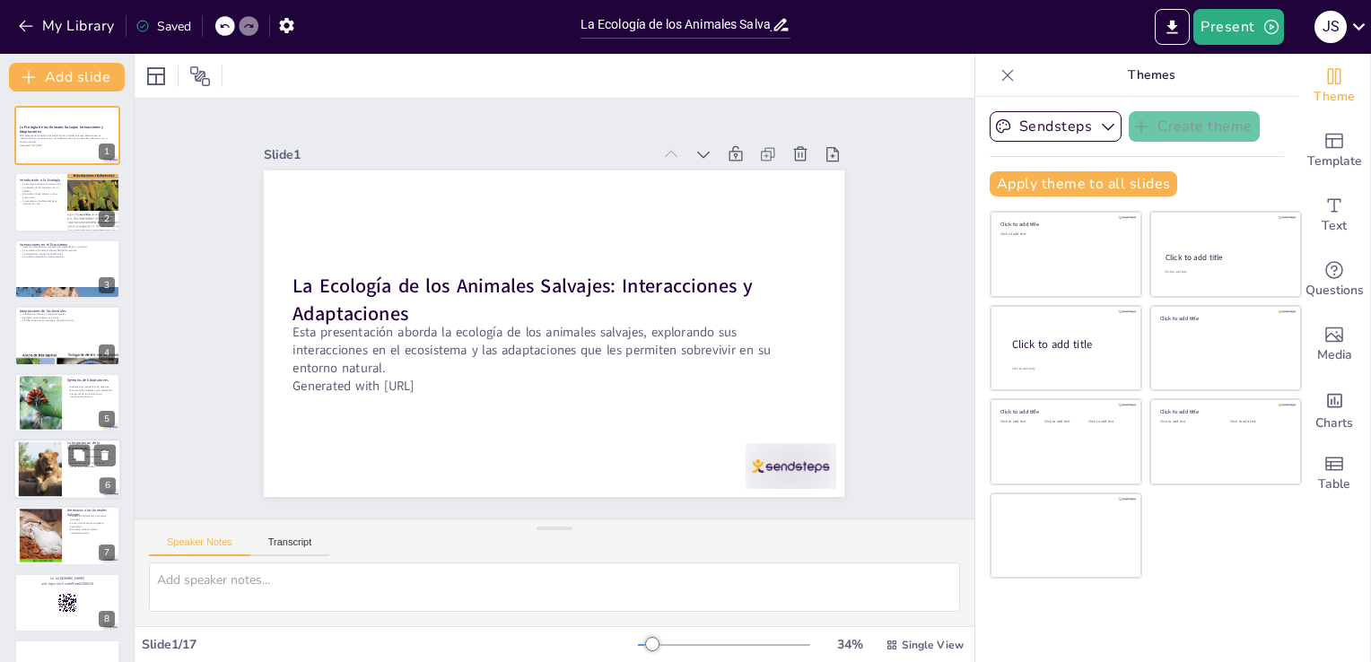
checkbox input "true"
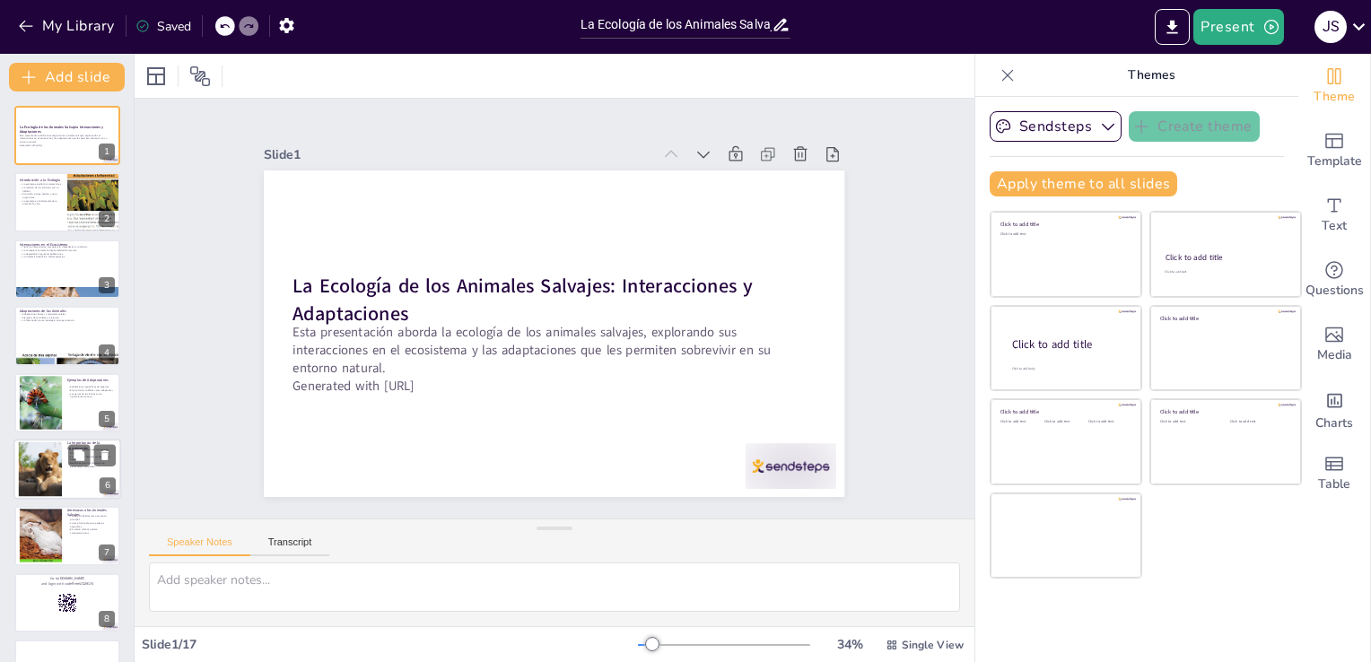
checkbox input "true"
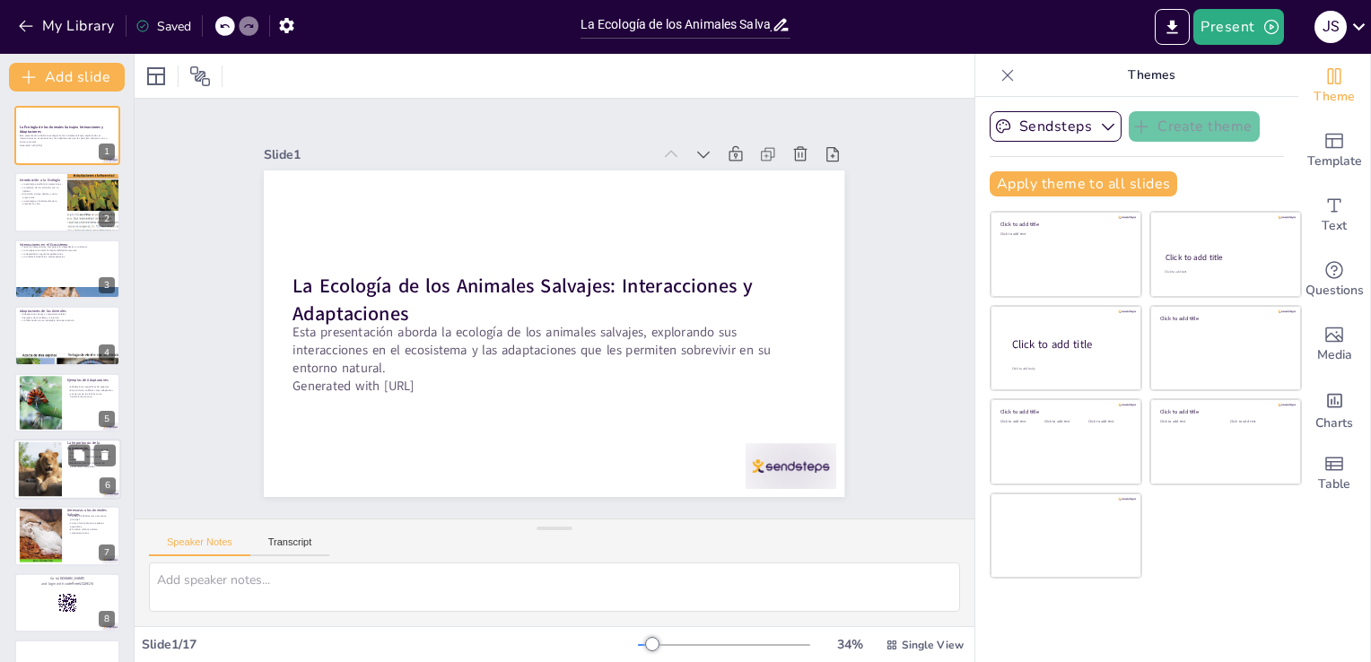
checkbox input "true"
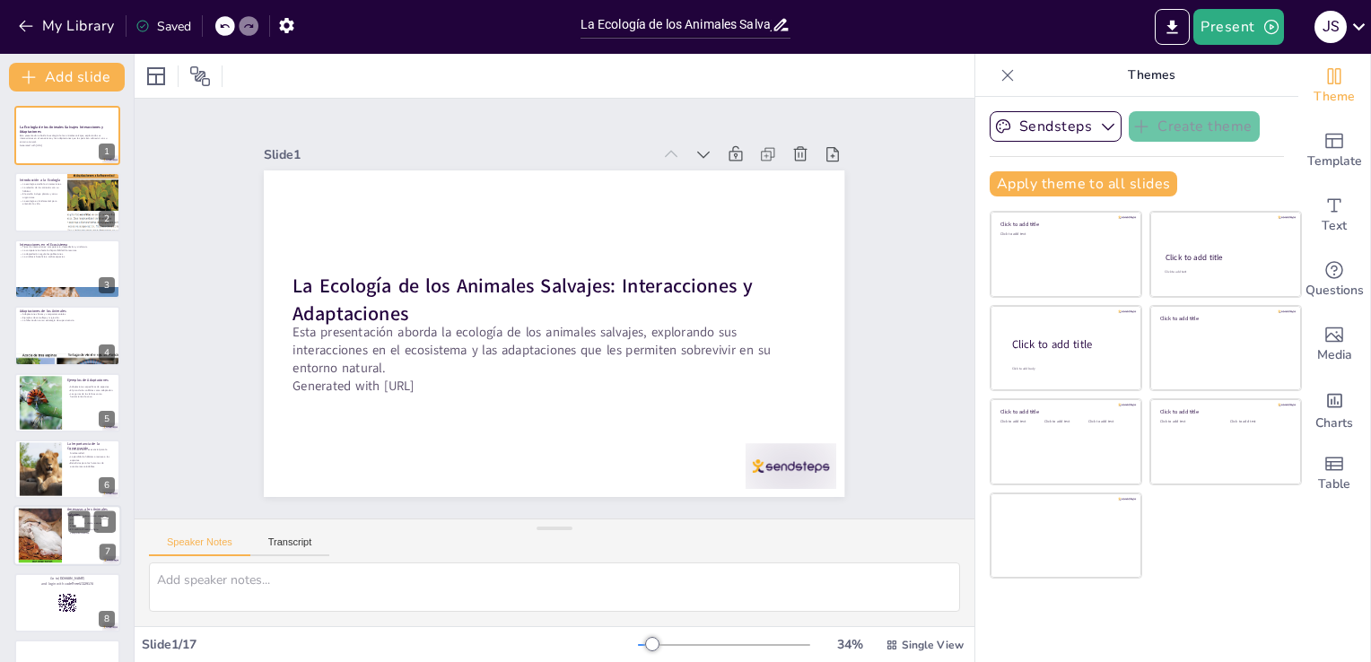
checkbox input "true"
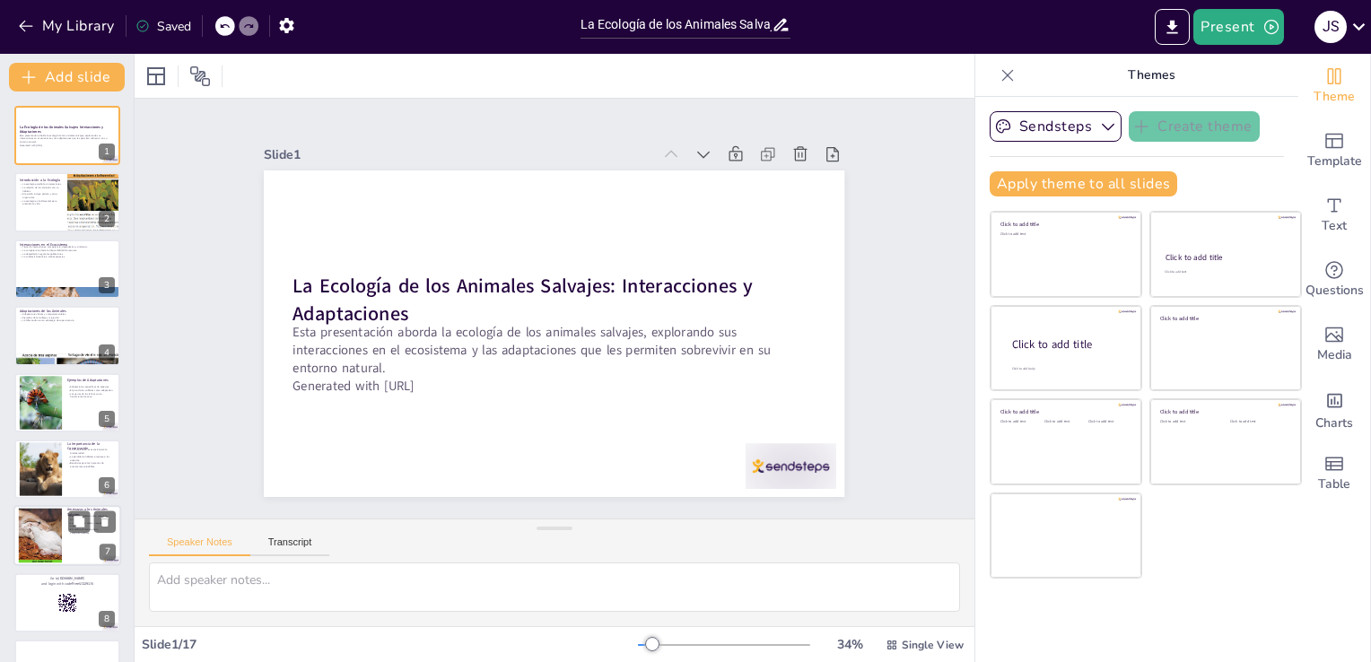
checkbox input "true"
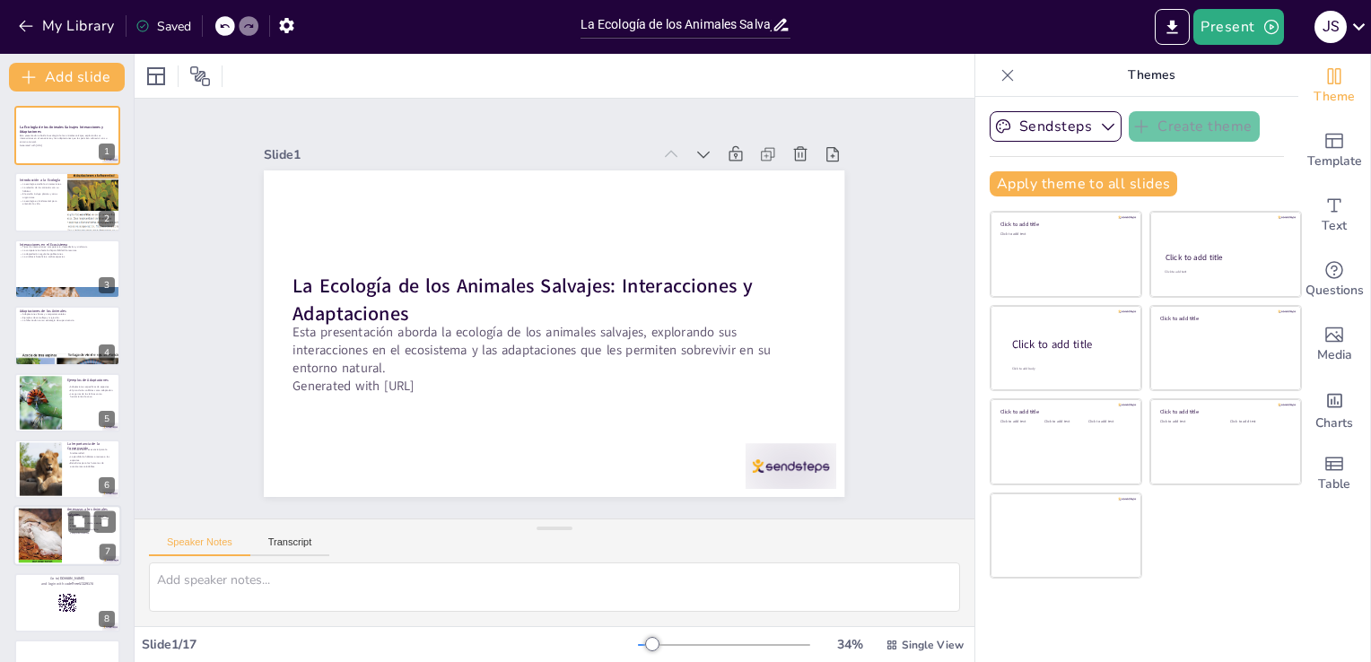
checkbox input "true"
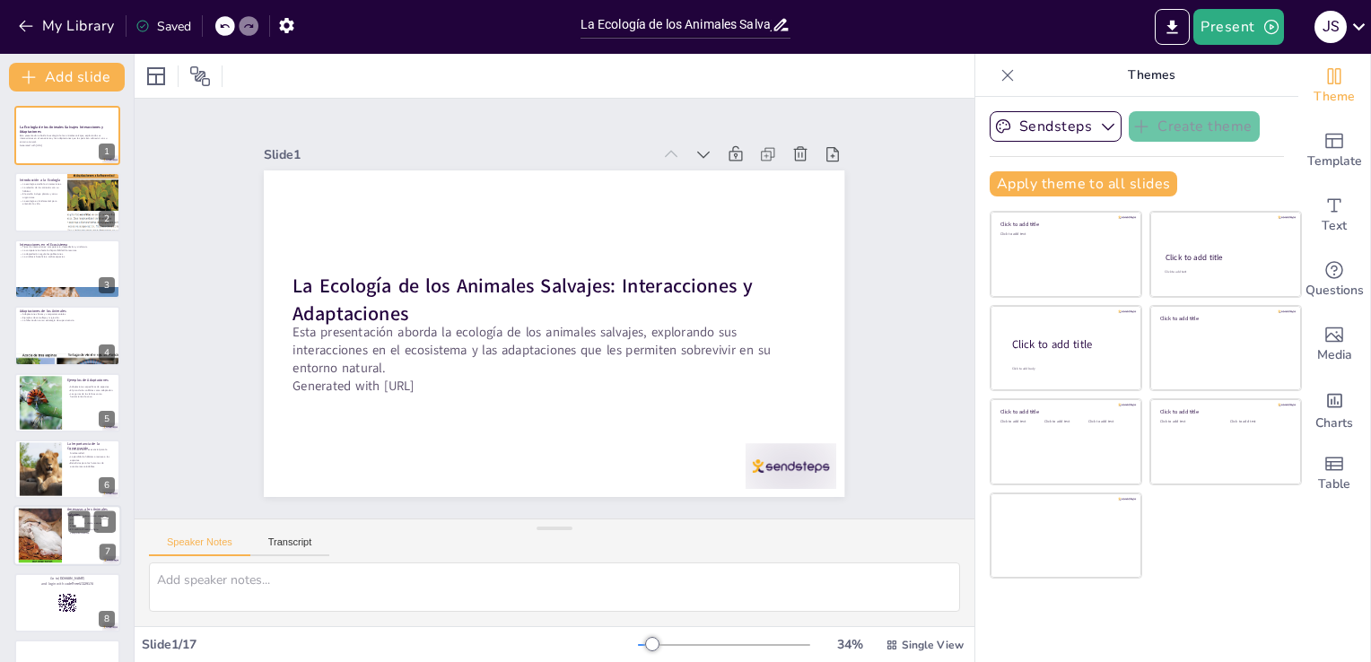
checkbox input "true"
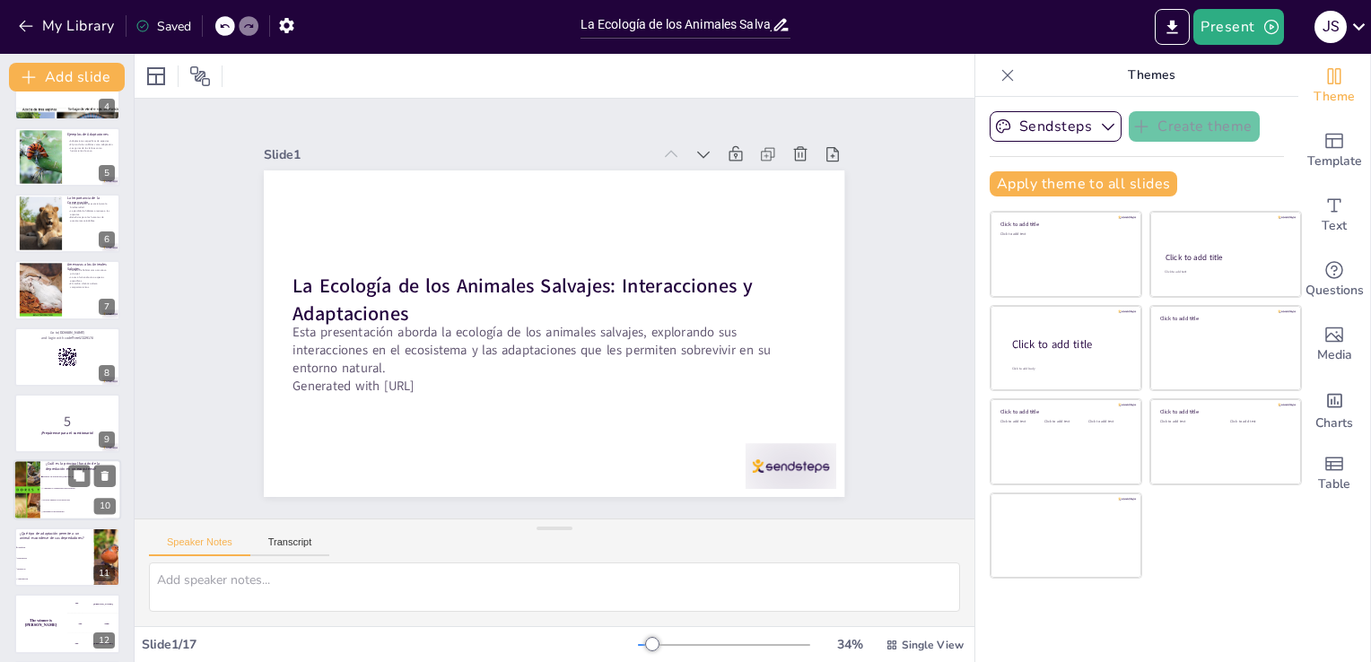
checkbox input "true"
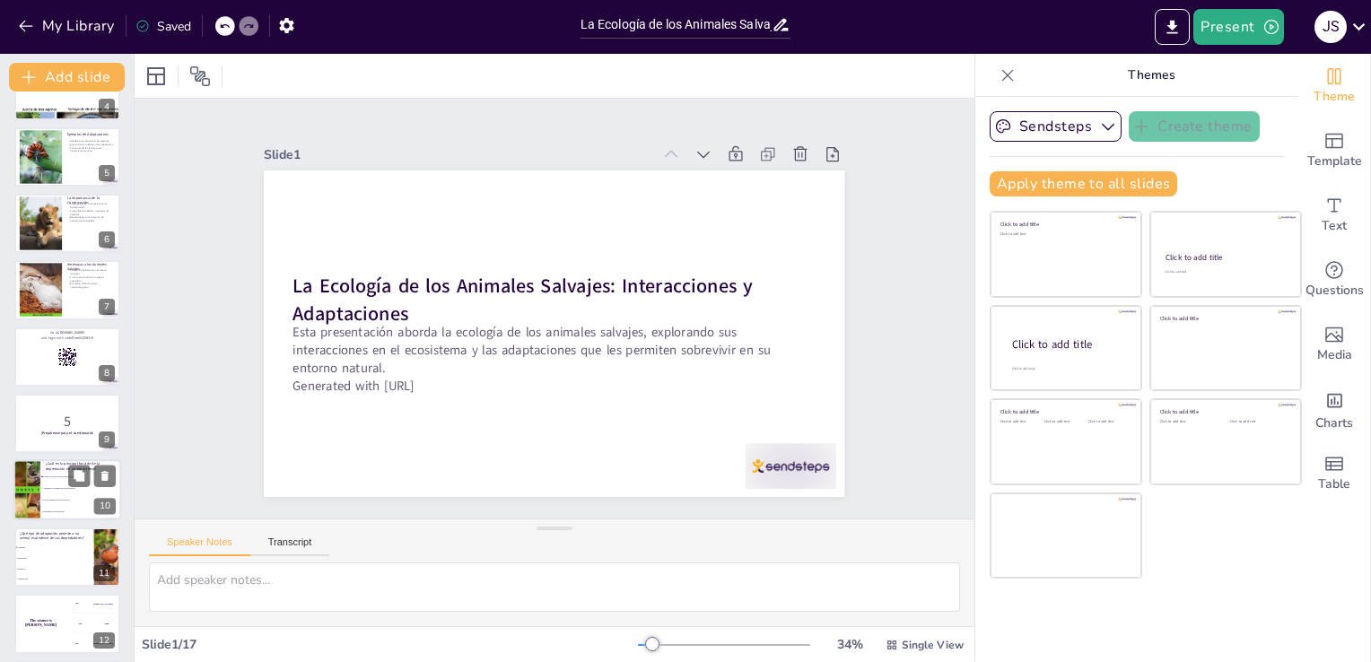
checkbox input "true"
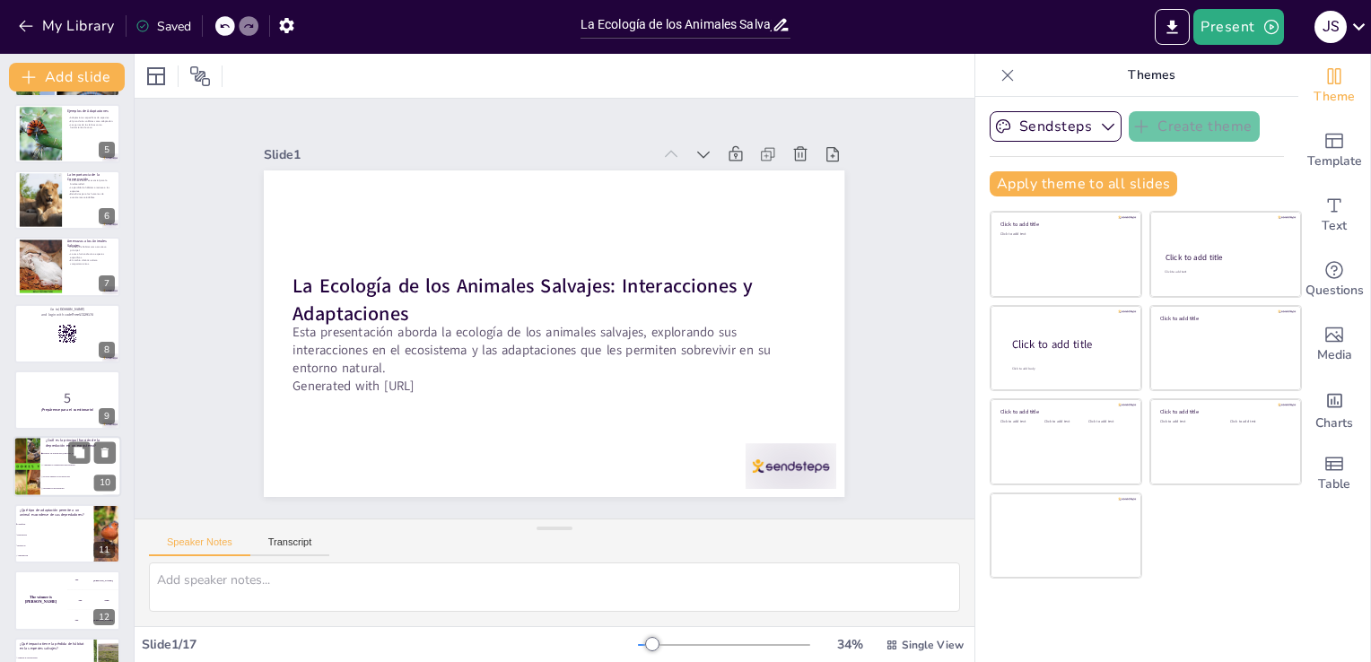
checkbox input "true"
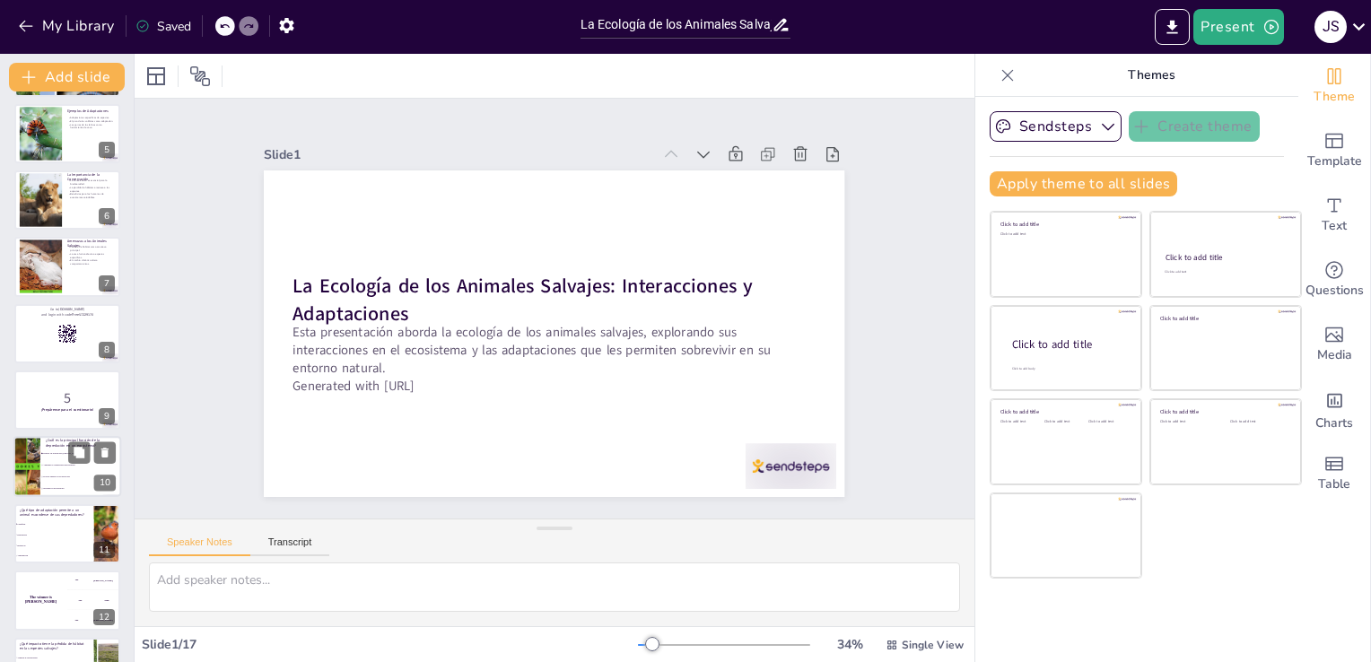
checkbox input "true"
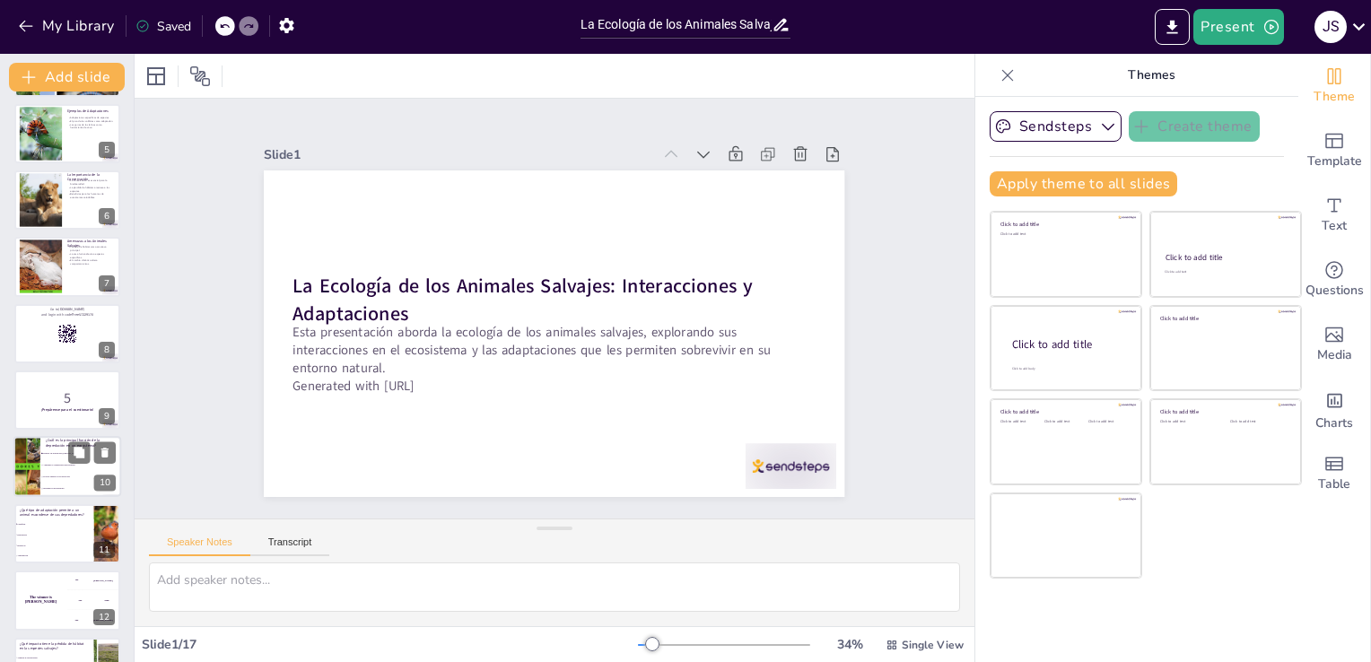
checkbox input "true"
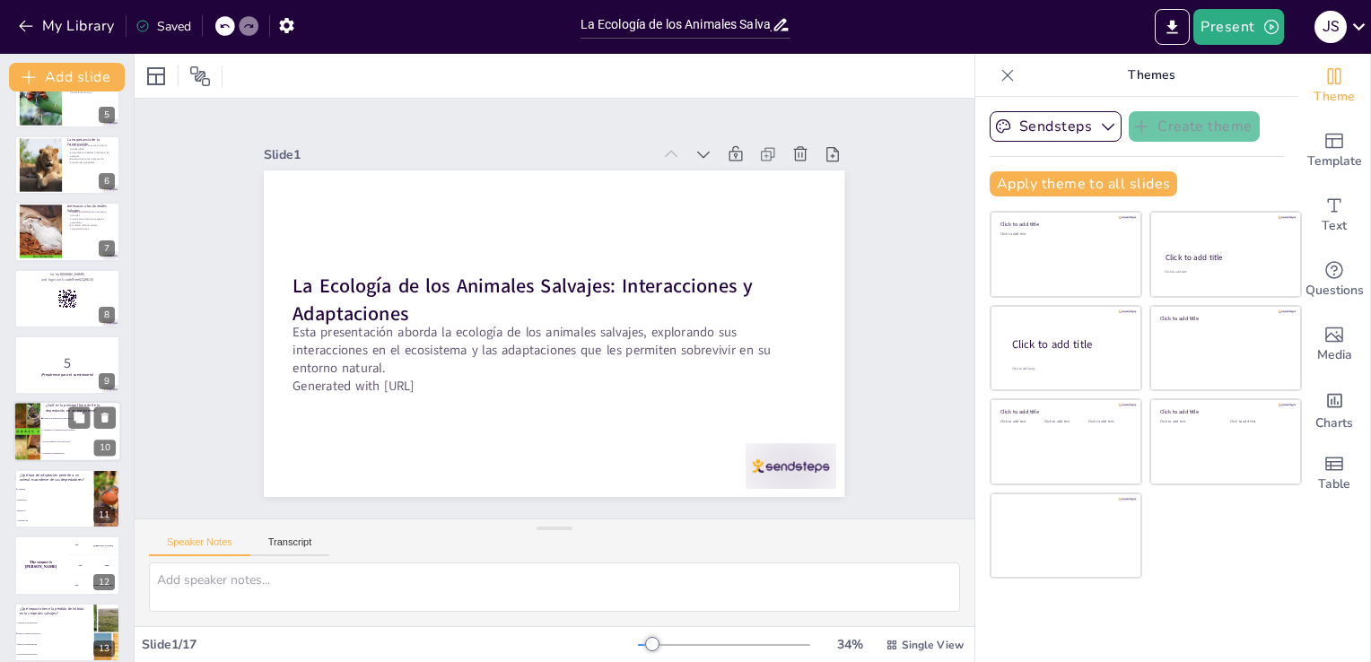
scroll to position [359, 0]
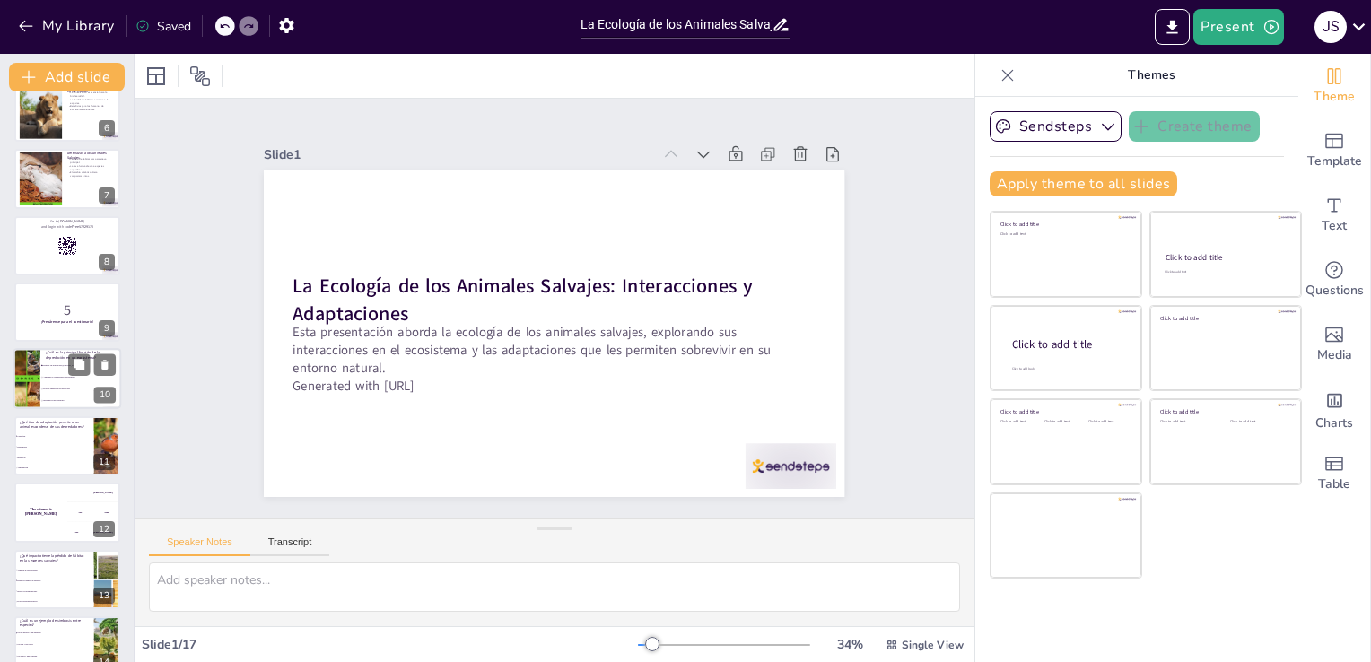
checkbox input "true"
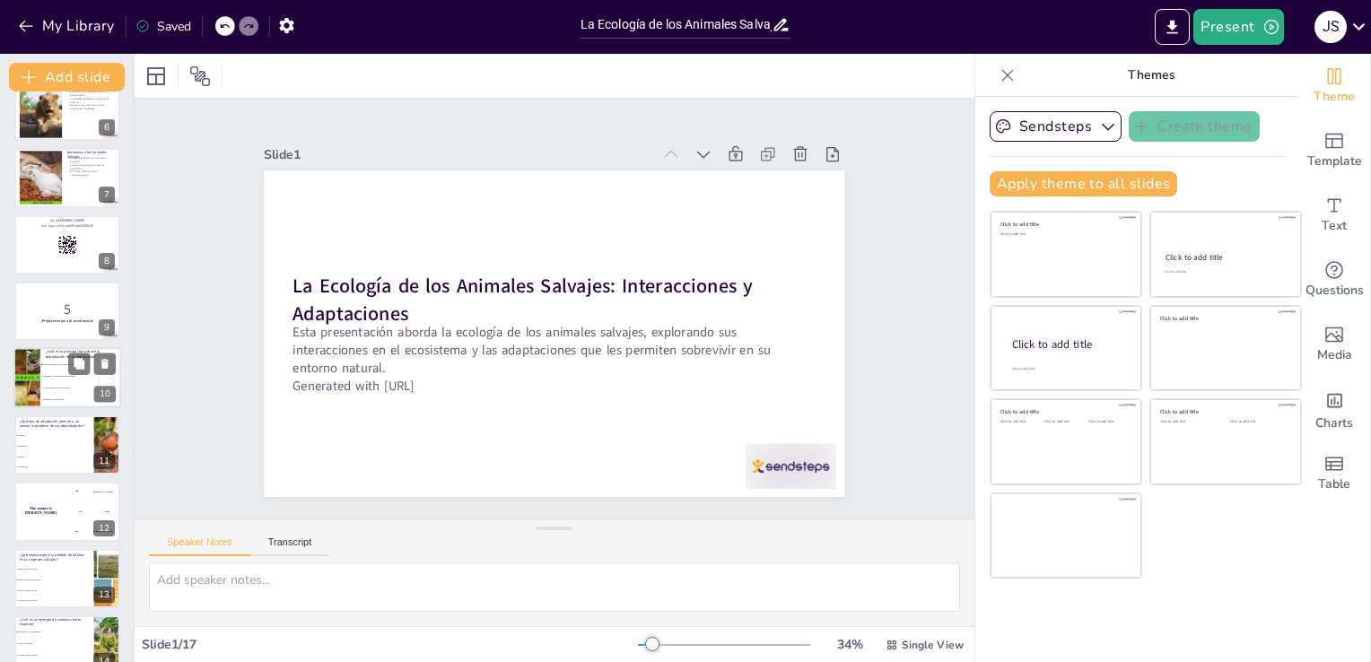
checkbox input "true"
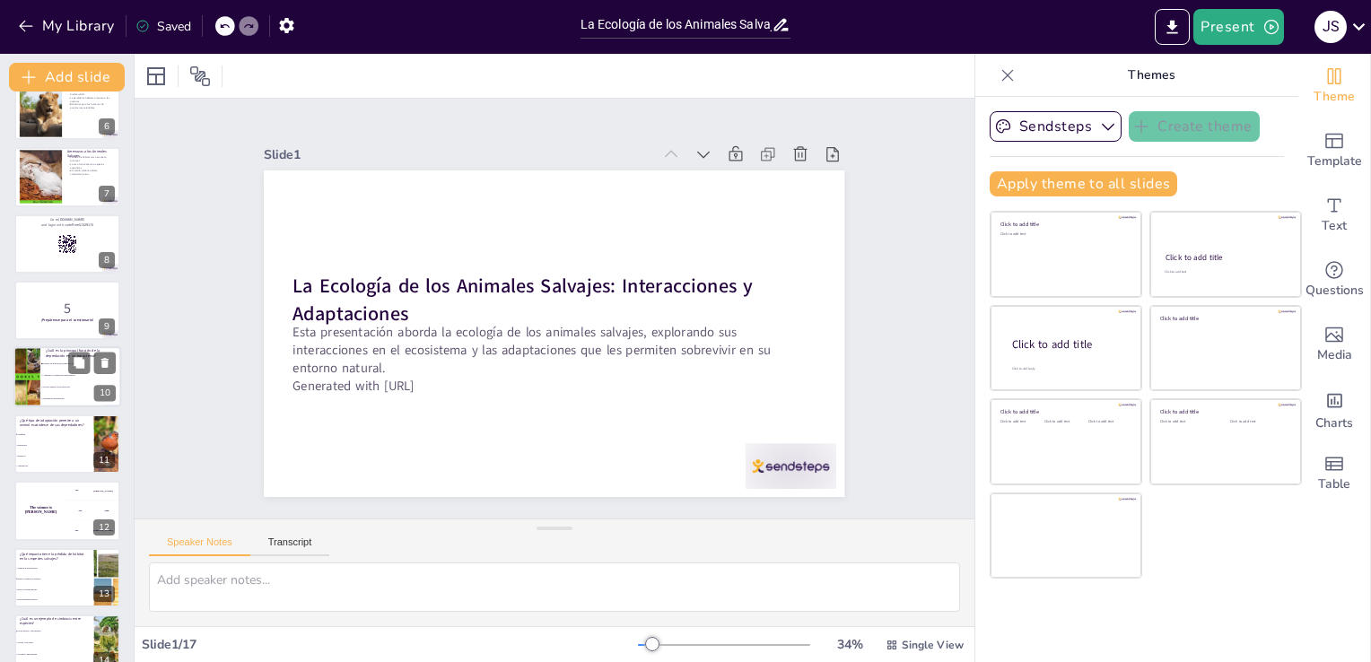
checkbox input "true"
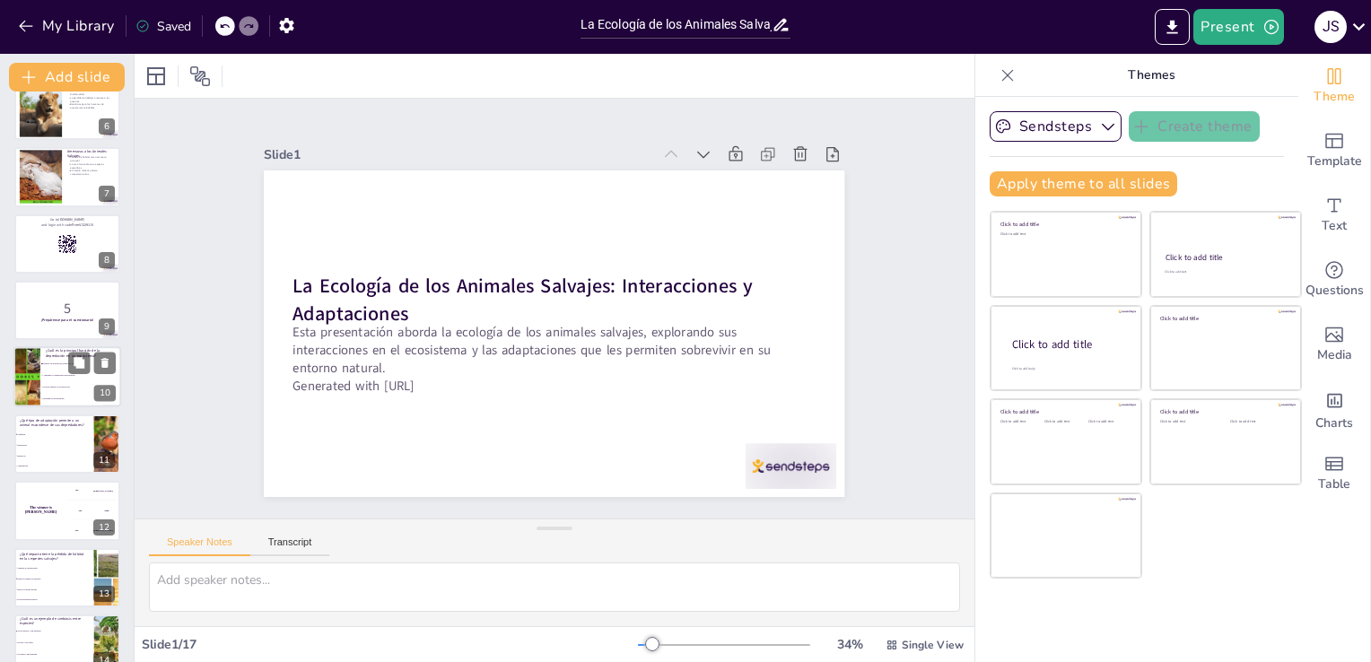
checkbox input "true"
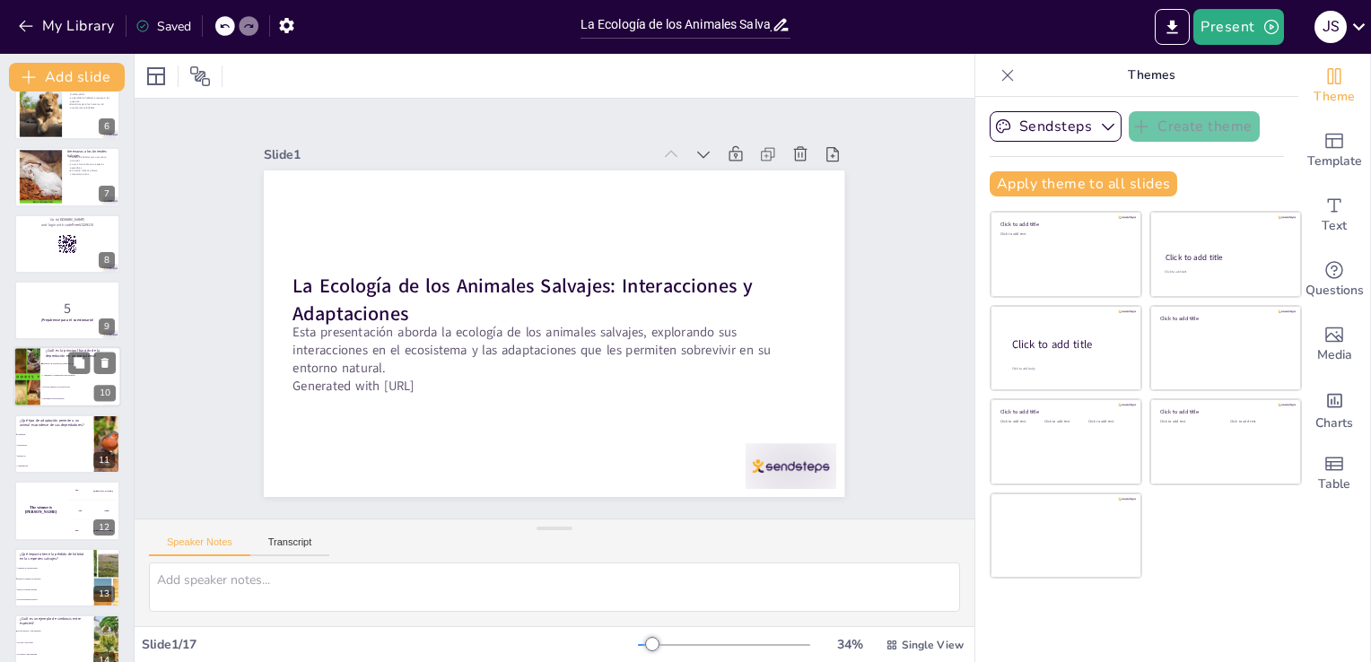
checkbox input "true"
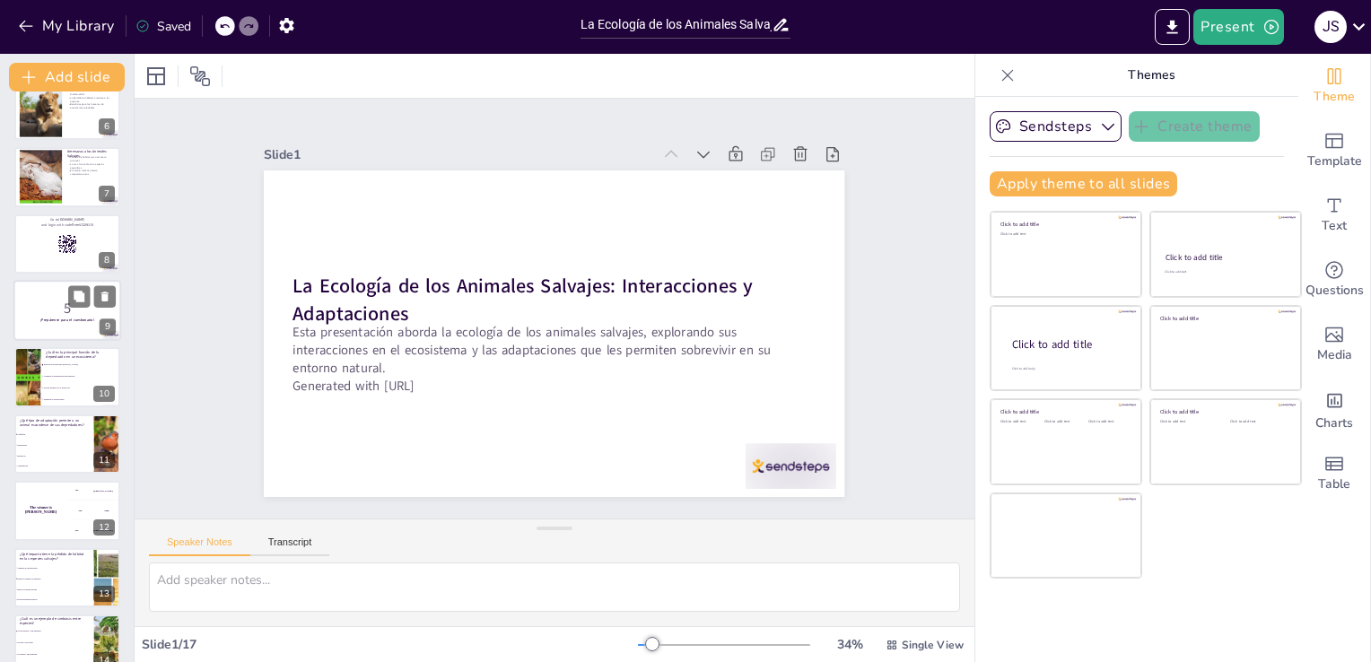
checkbox input "true"
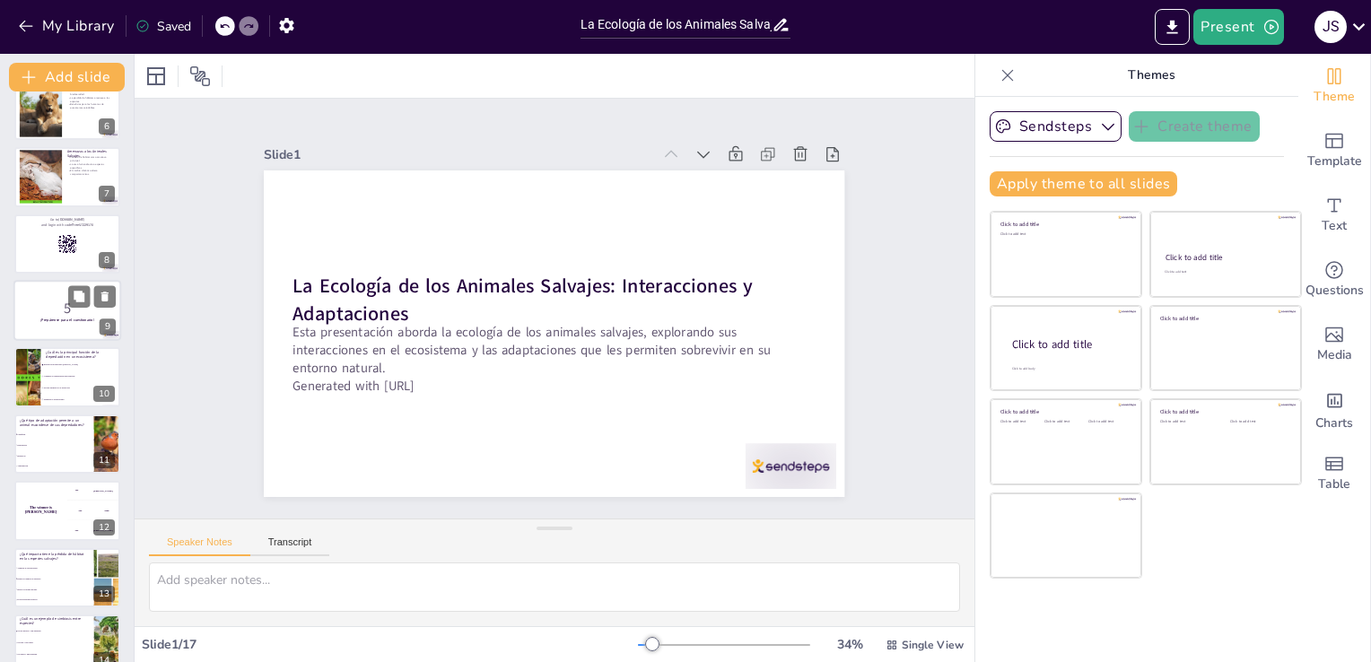
checkbox input "true"
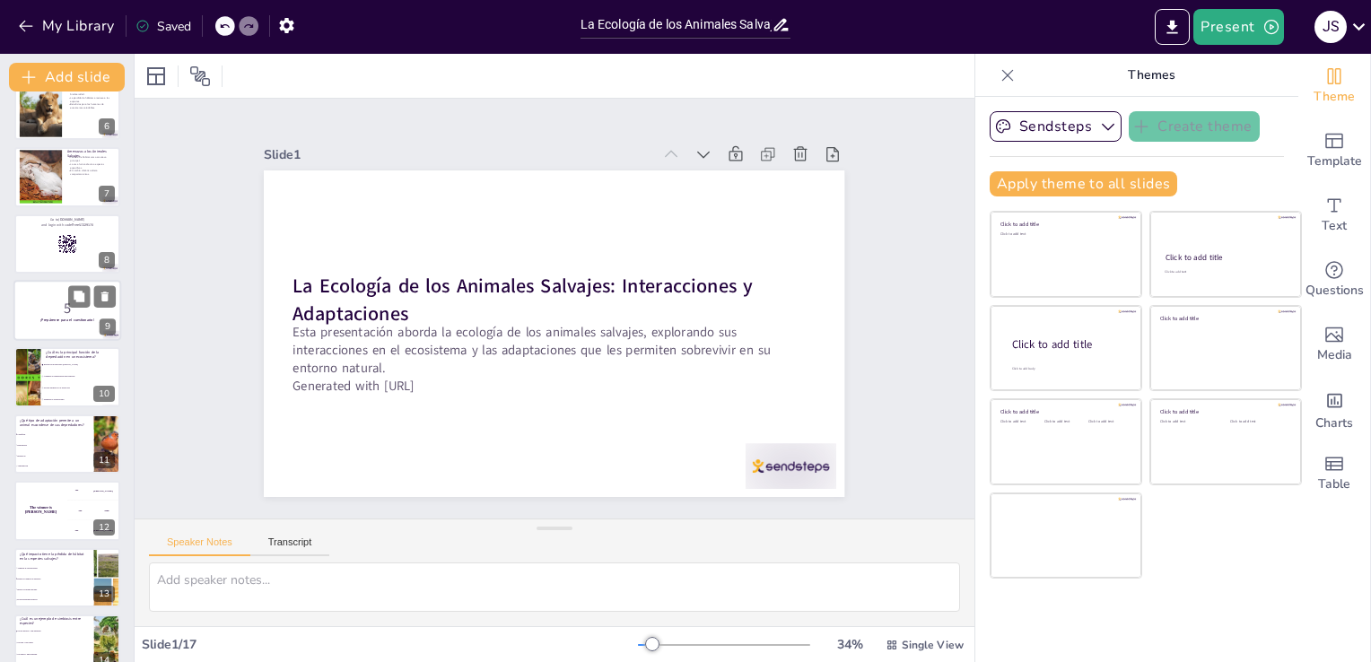
checkbox input "true"
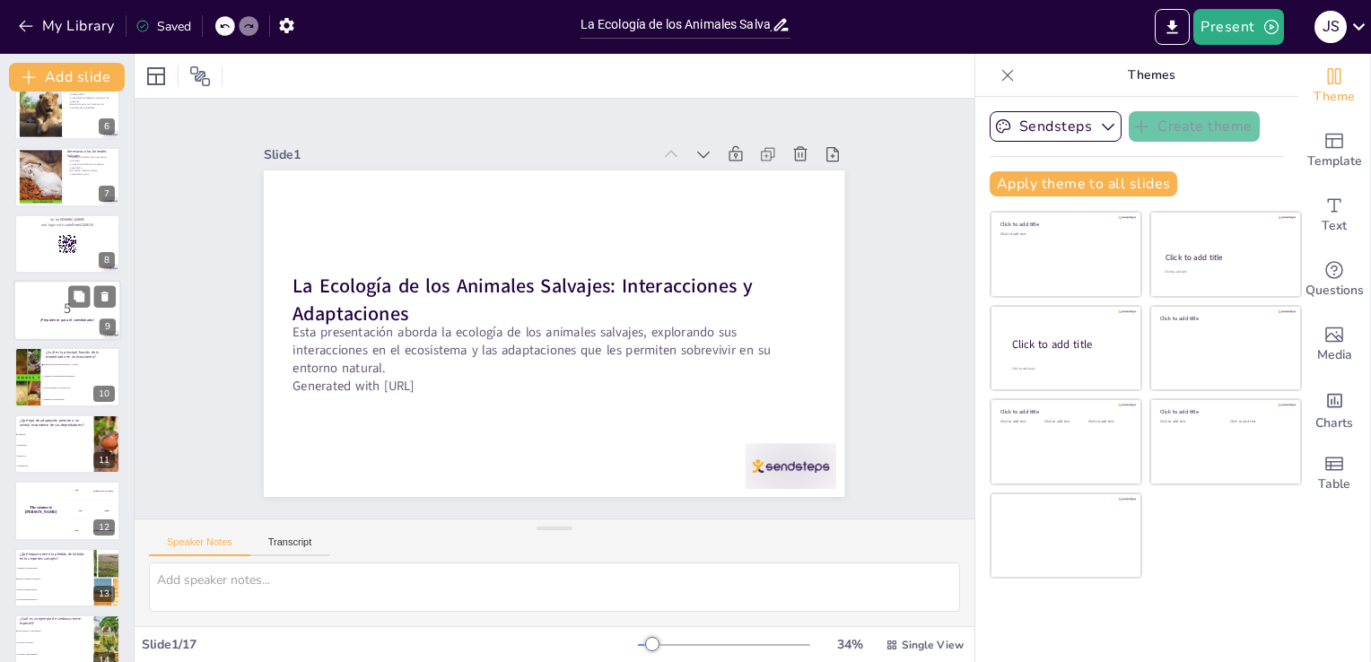
checkbox input "true"
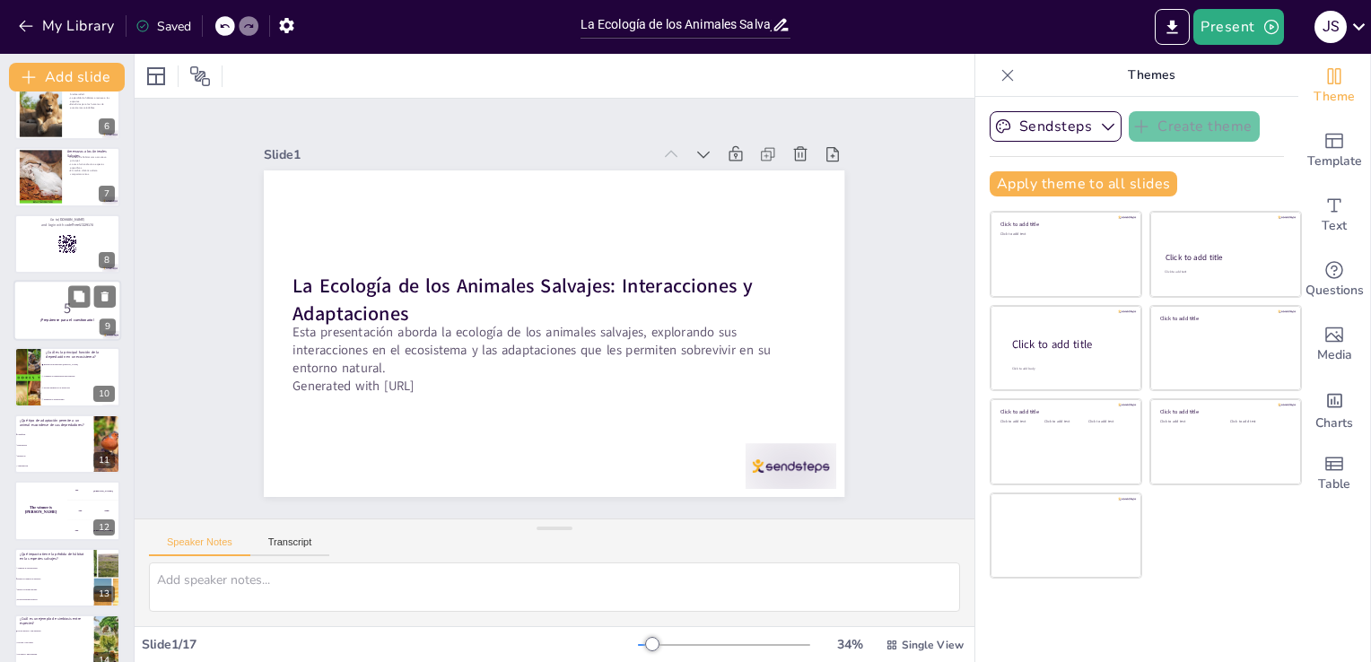
checkbox input "true"
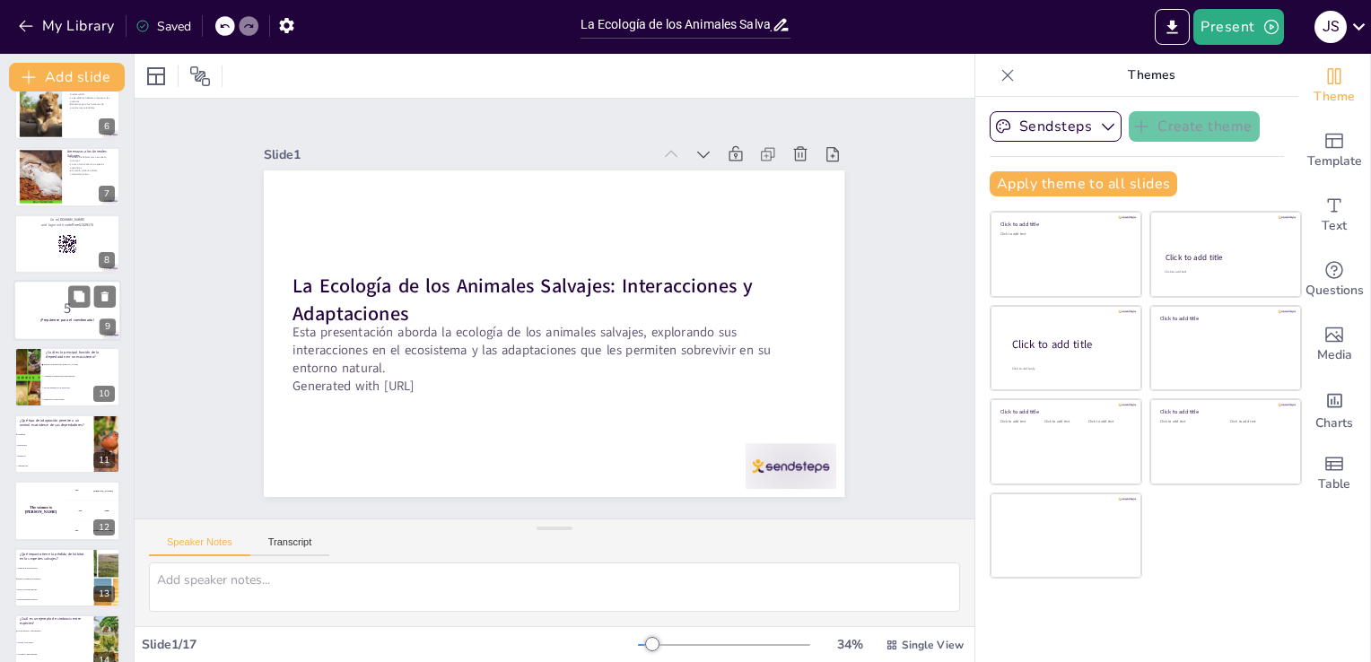
checkbox input "true"
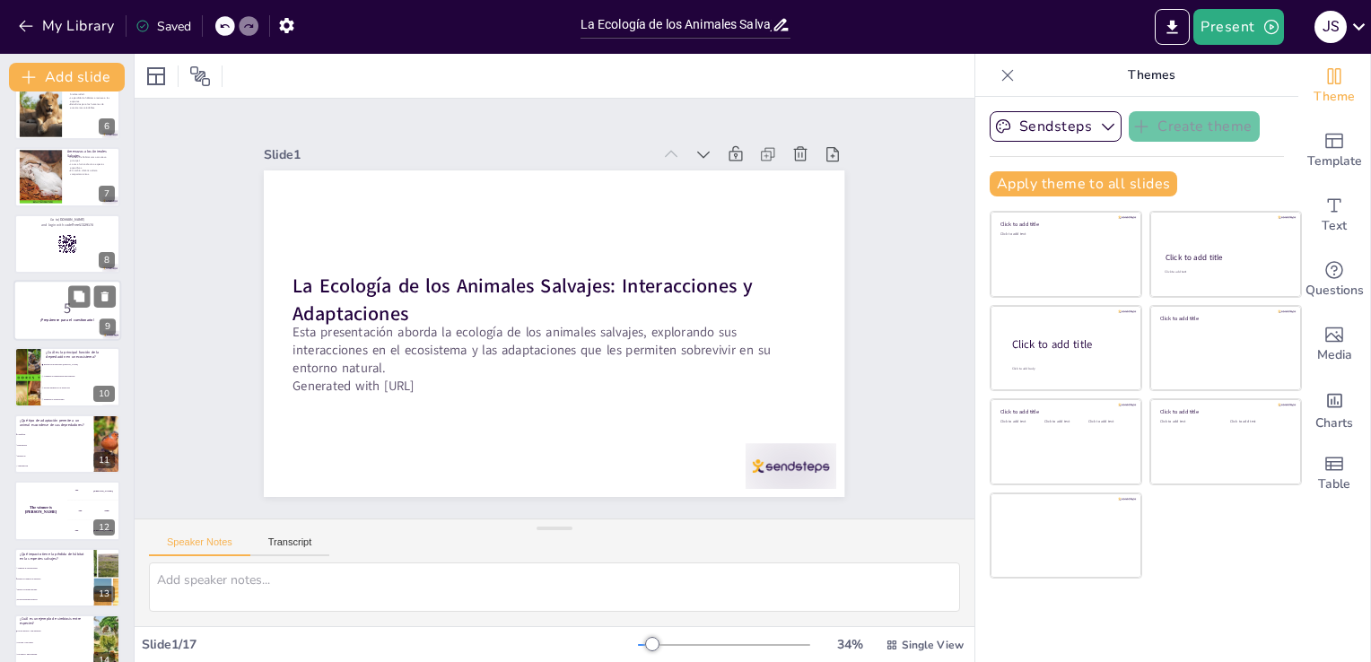
checkbox input "true"
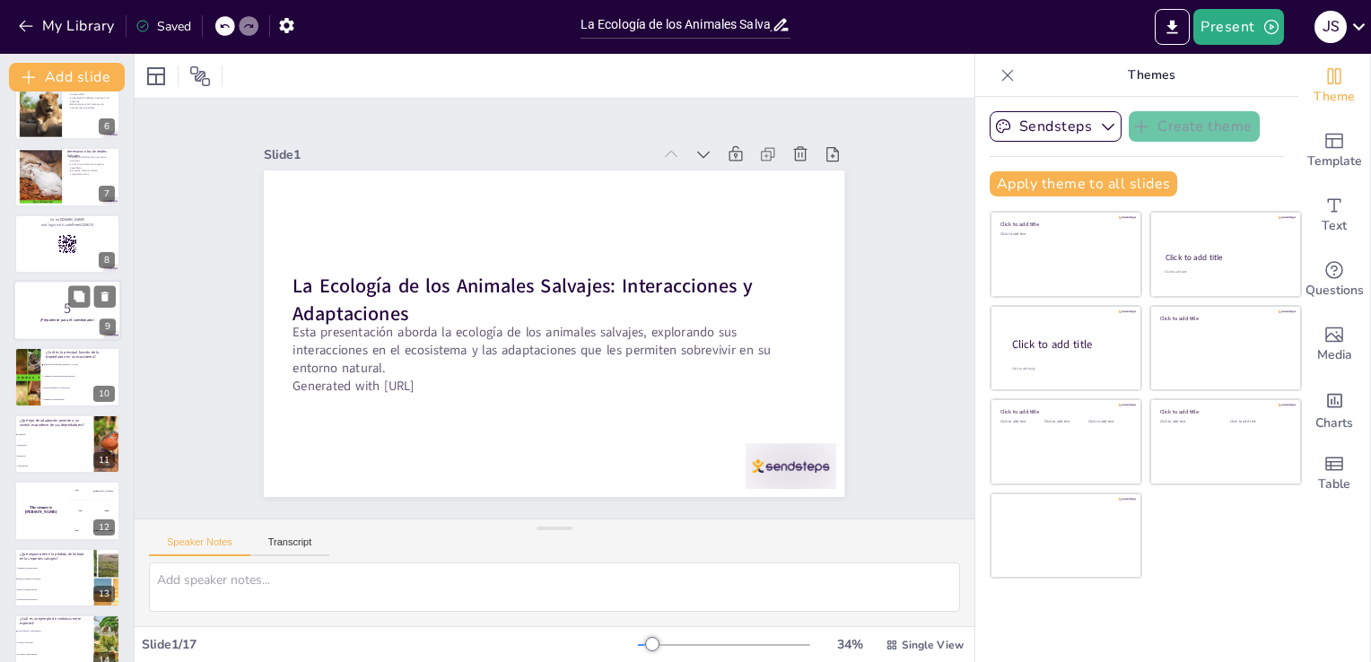
checkbox input "true"
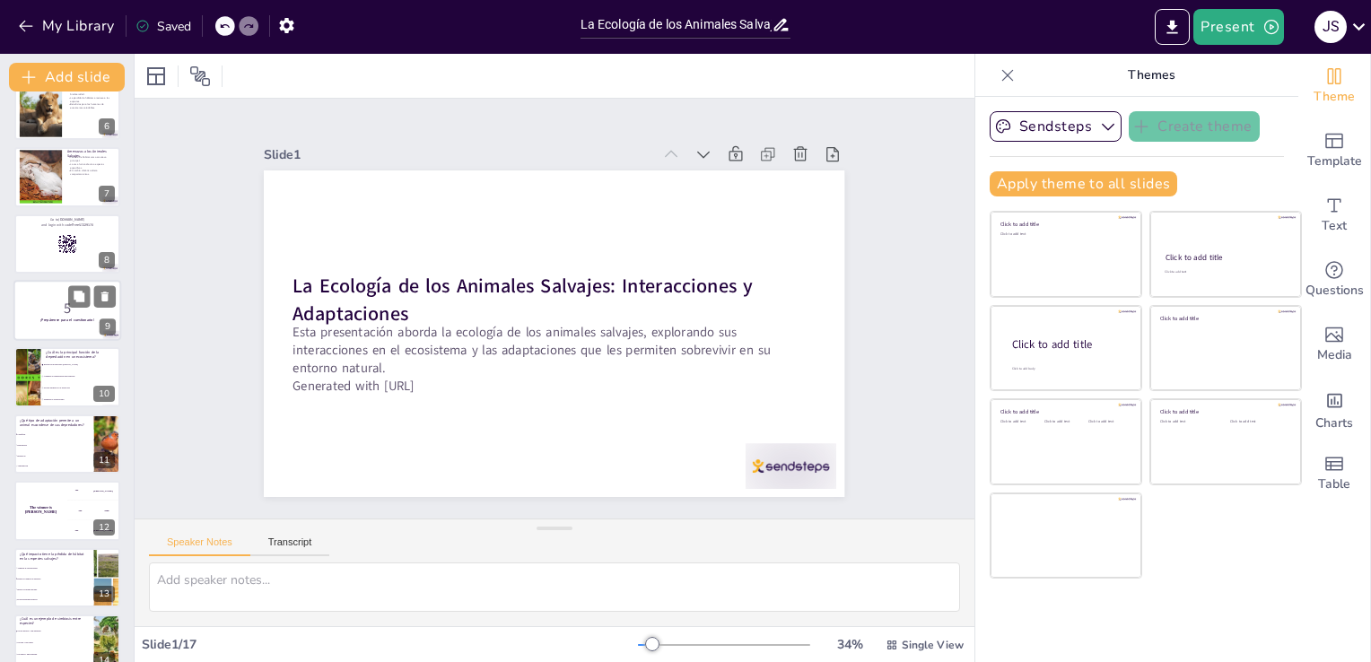
checkbox input "true"
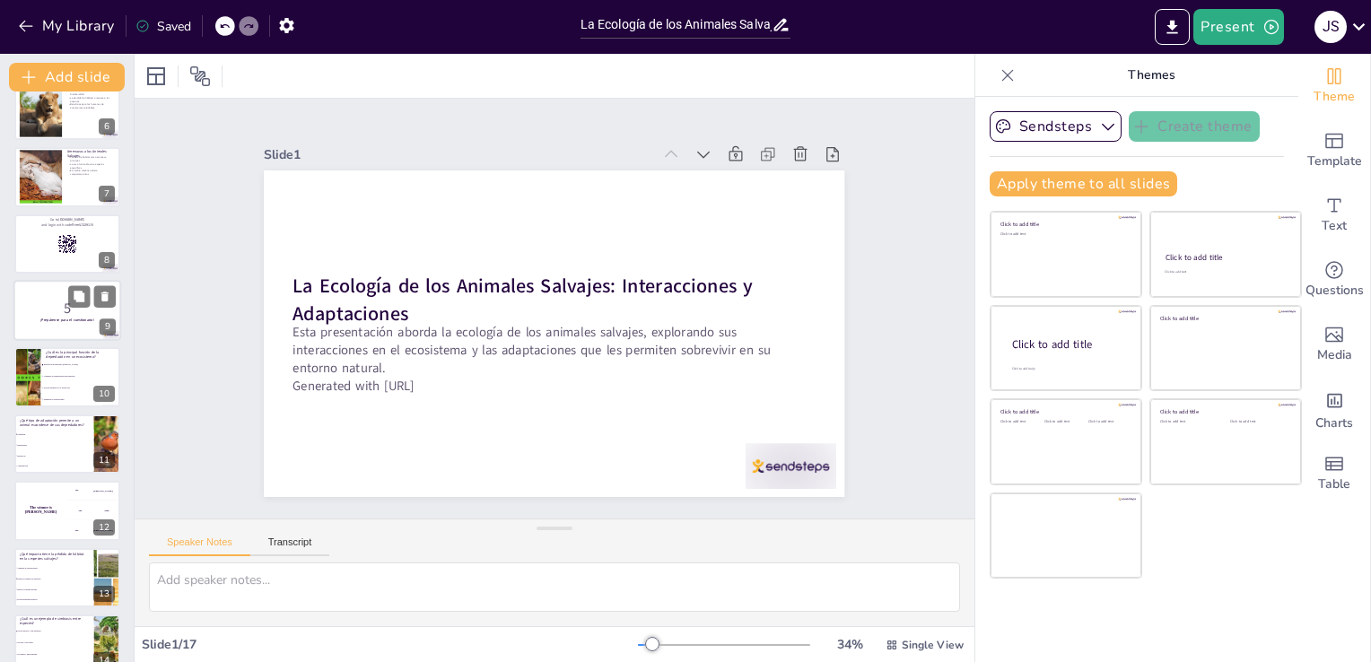
checkbox input "true"
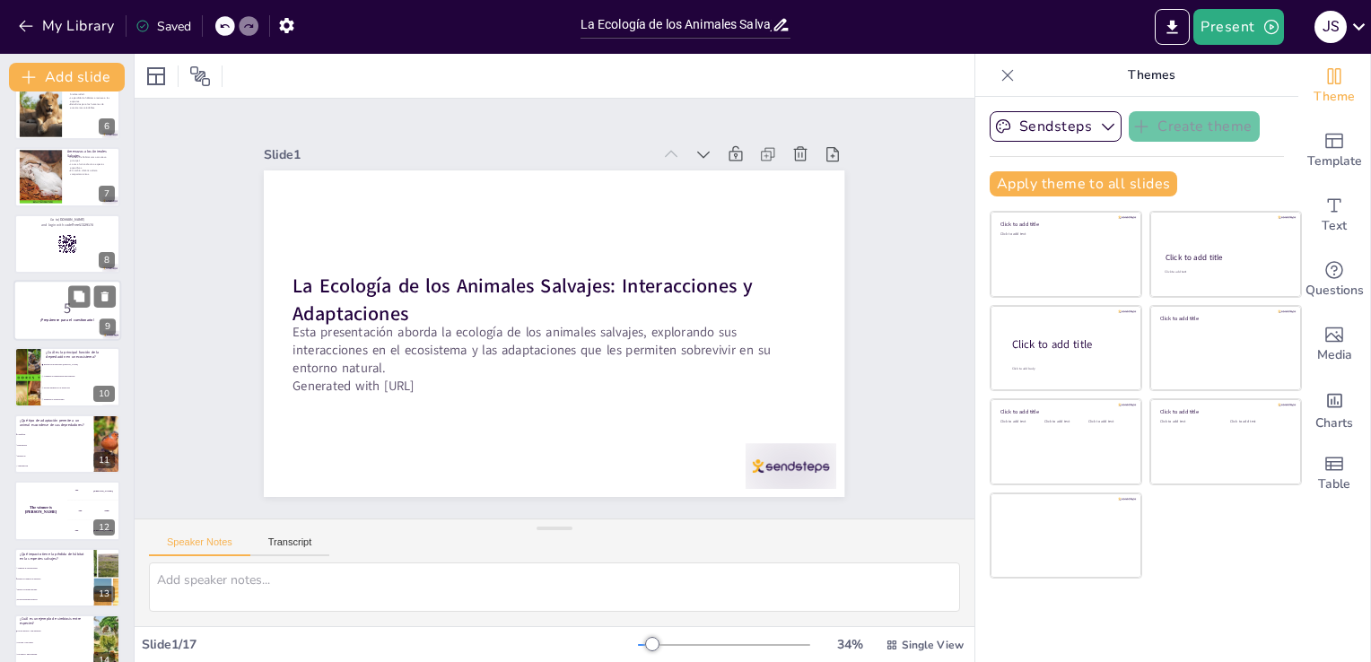
checkbox input "true"
click at [57, 316] on p "5" at bounding box center [67, 309] width 97 height 20
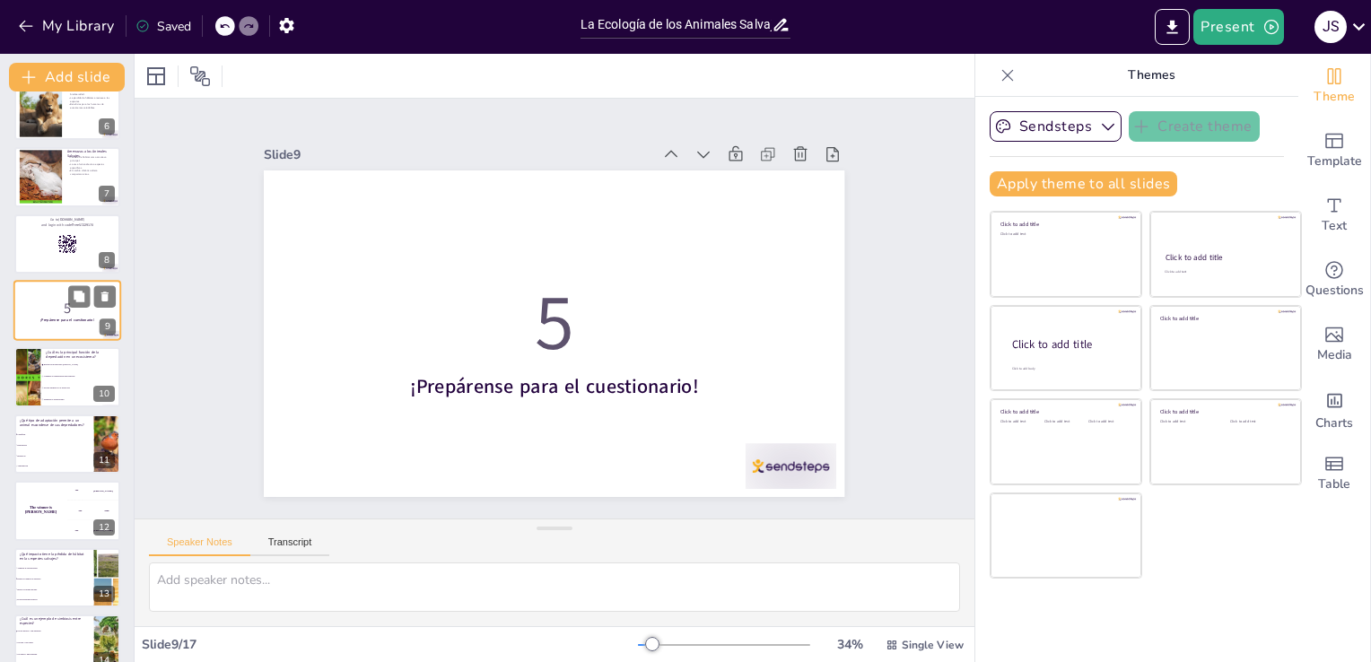
scroll to position [292, 0]
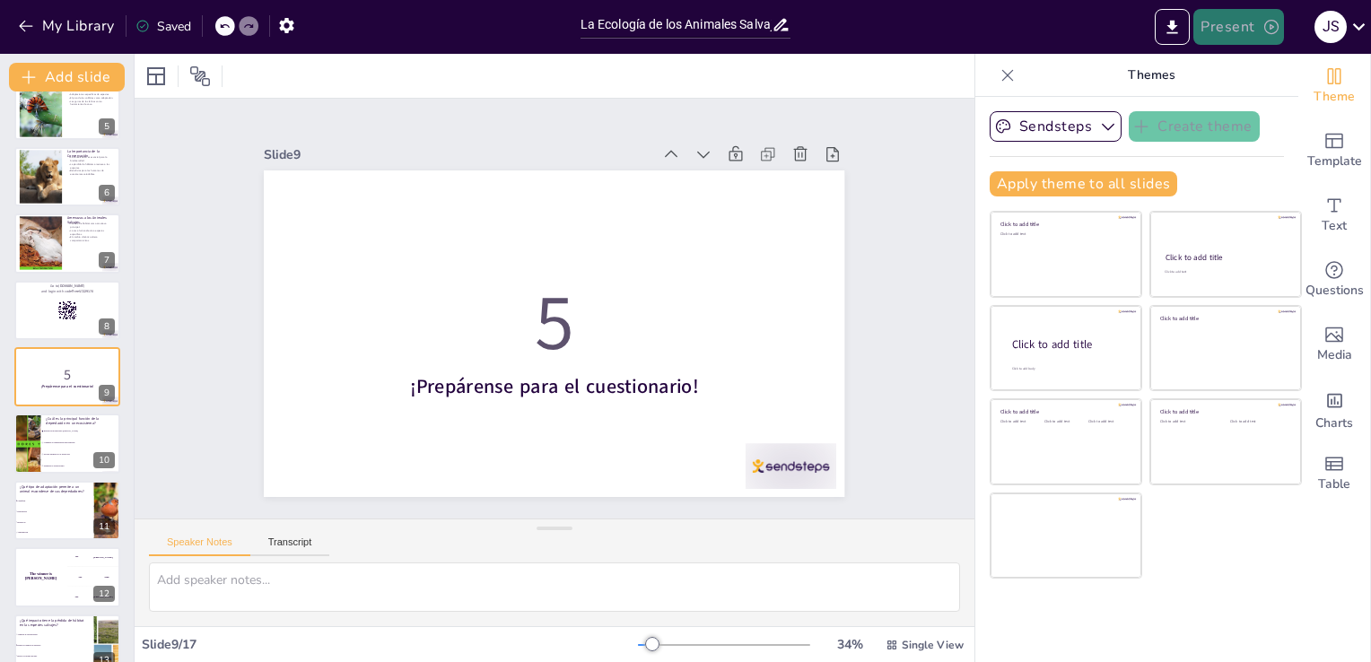
click at [1241, 25] on button "Present" at bounding box center [1238, 27] width 90 height 36
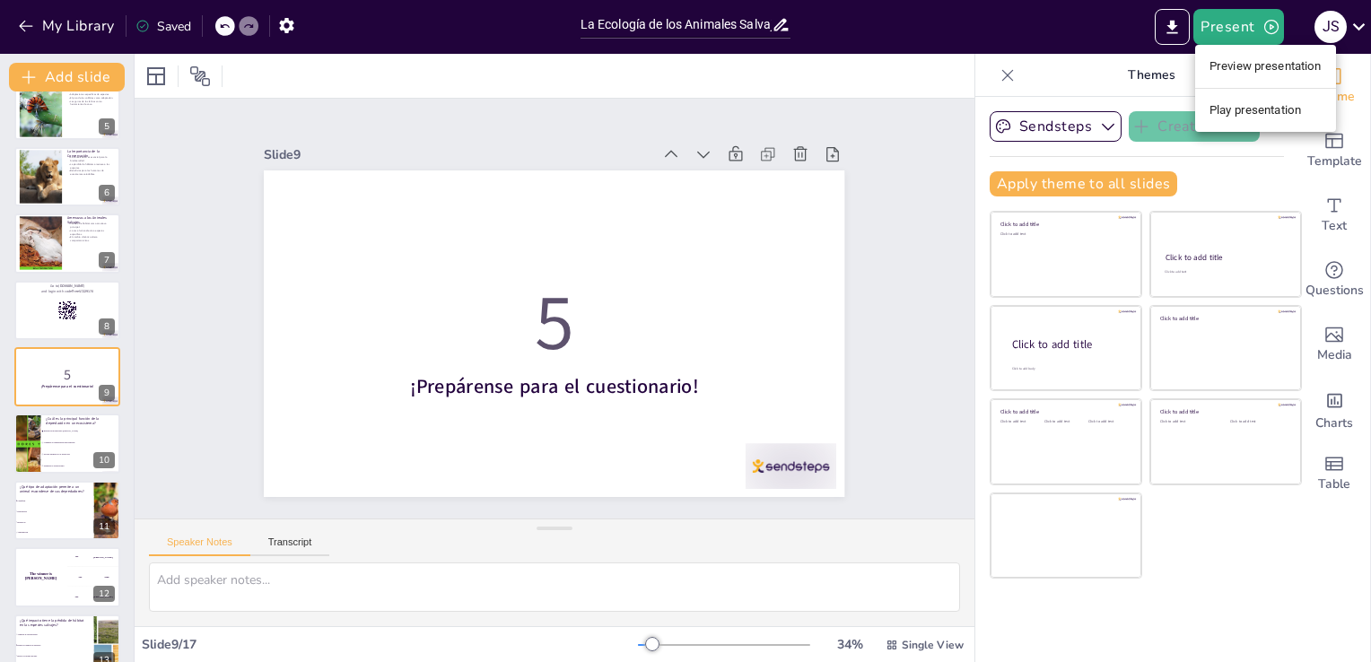
click at [1268, 113] on li "Play presentation" at bounding box center [1265, 110] width 141 height 29
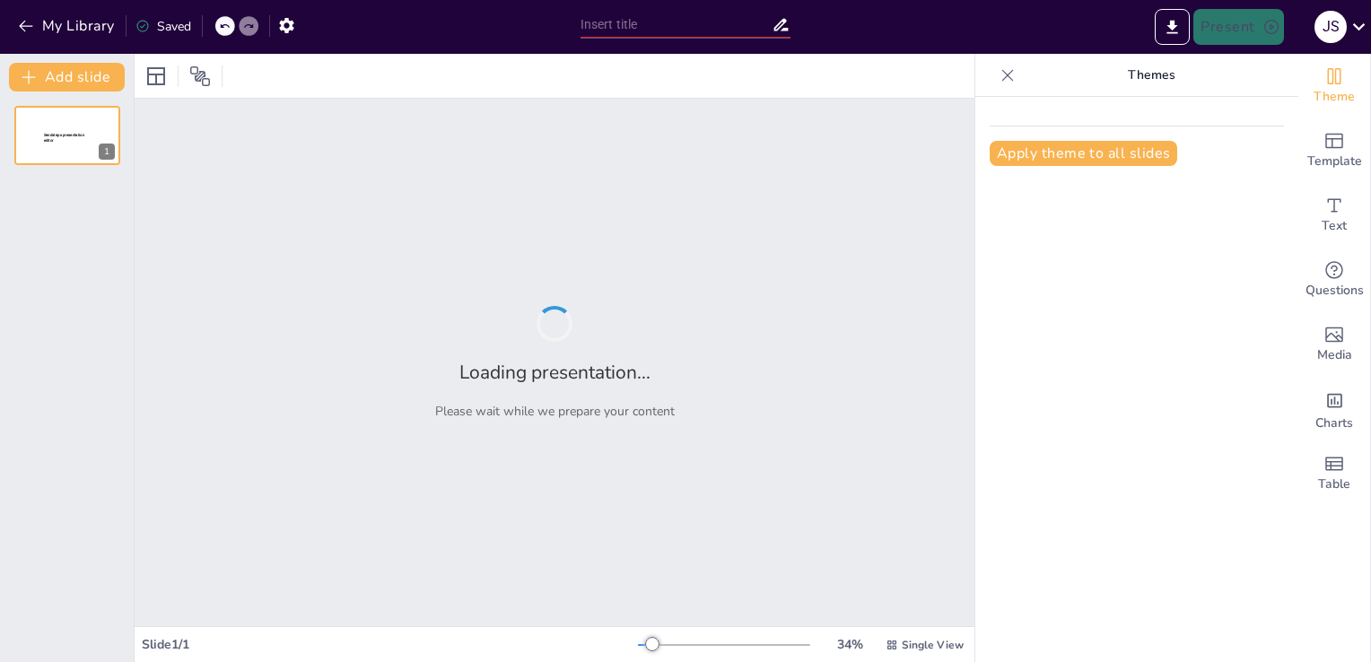
type input "La Ecología de los Animales Salvajes: Interacciones y Adaptaciones"
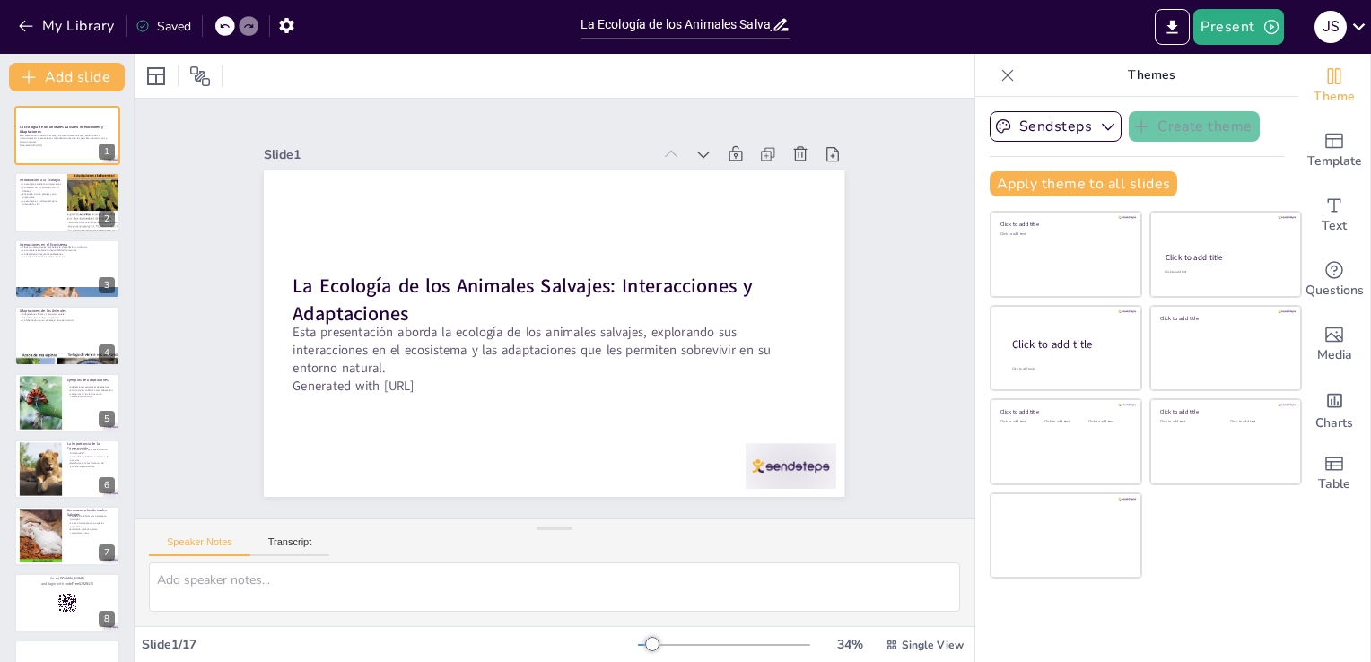
checkbox input "true"
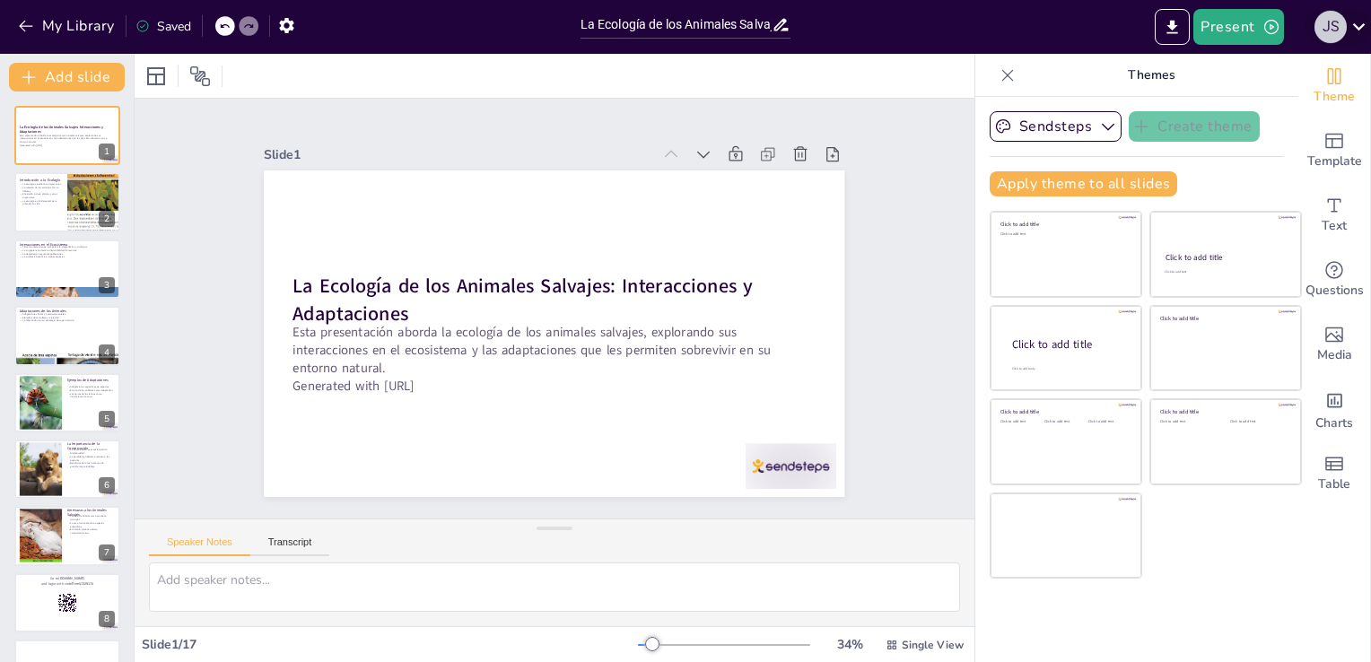
click at [1342, 33] on div "J S" at bounding box center [1330, 27] width 32 height 32
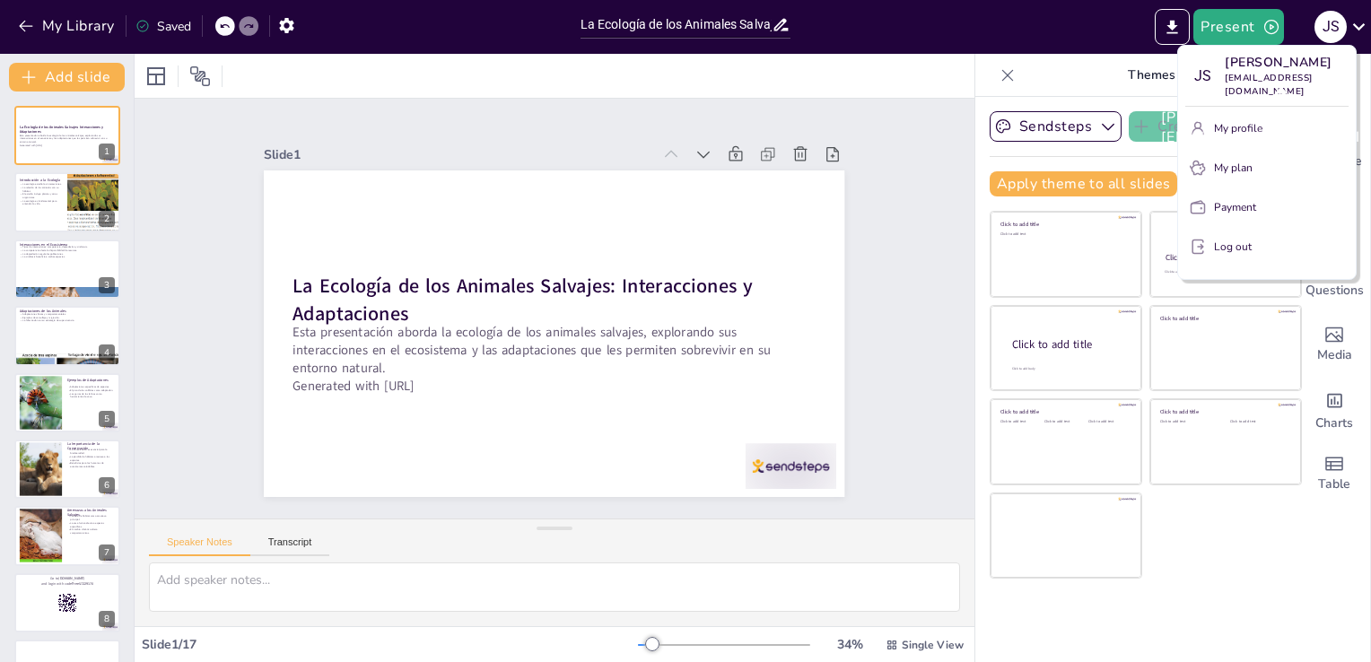
click at [1267, 74] on p "[EMAIL_ADDRESS][DOMAIN_NAME]" at bounding box center [1286, 85] width 124 height 27
click at [1299, 68] on p "[PERSON_NAME]" at bounding box center [1286, 62] width 124 height 19
checkbox input "true"
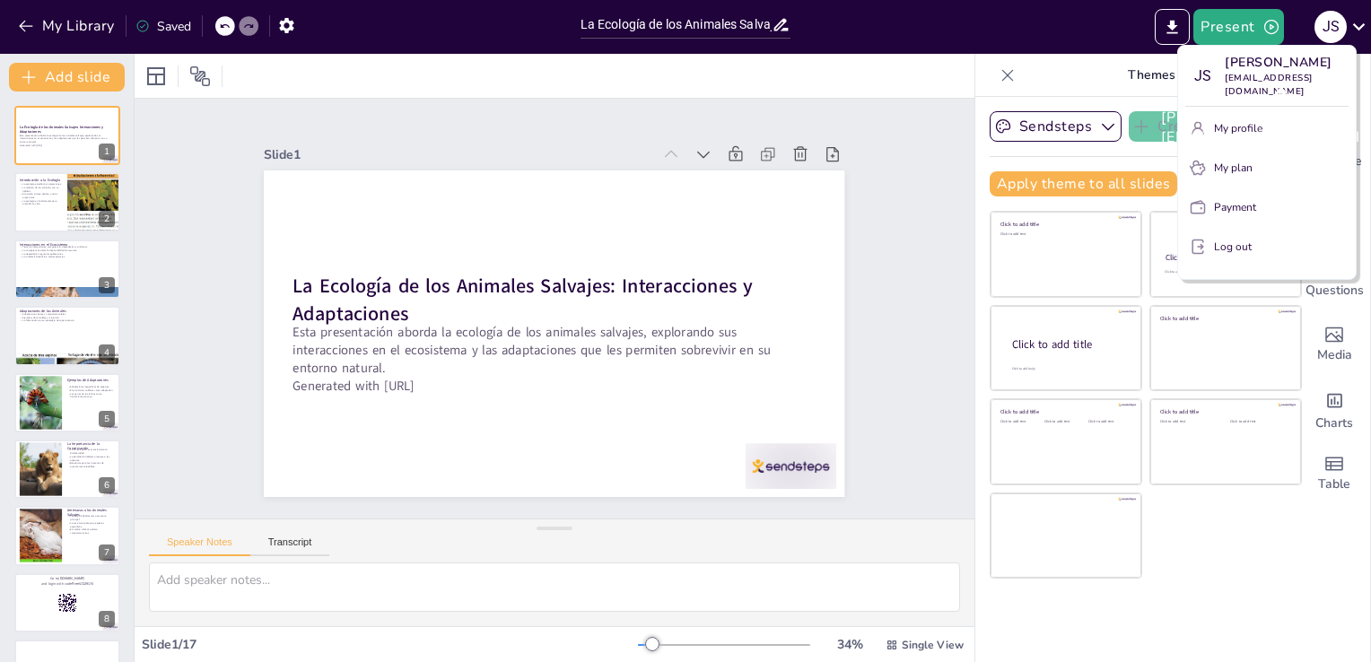
checkbox input "true"
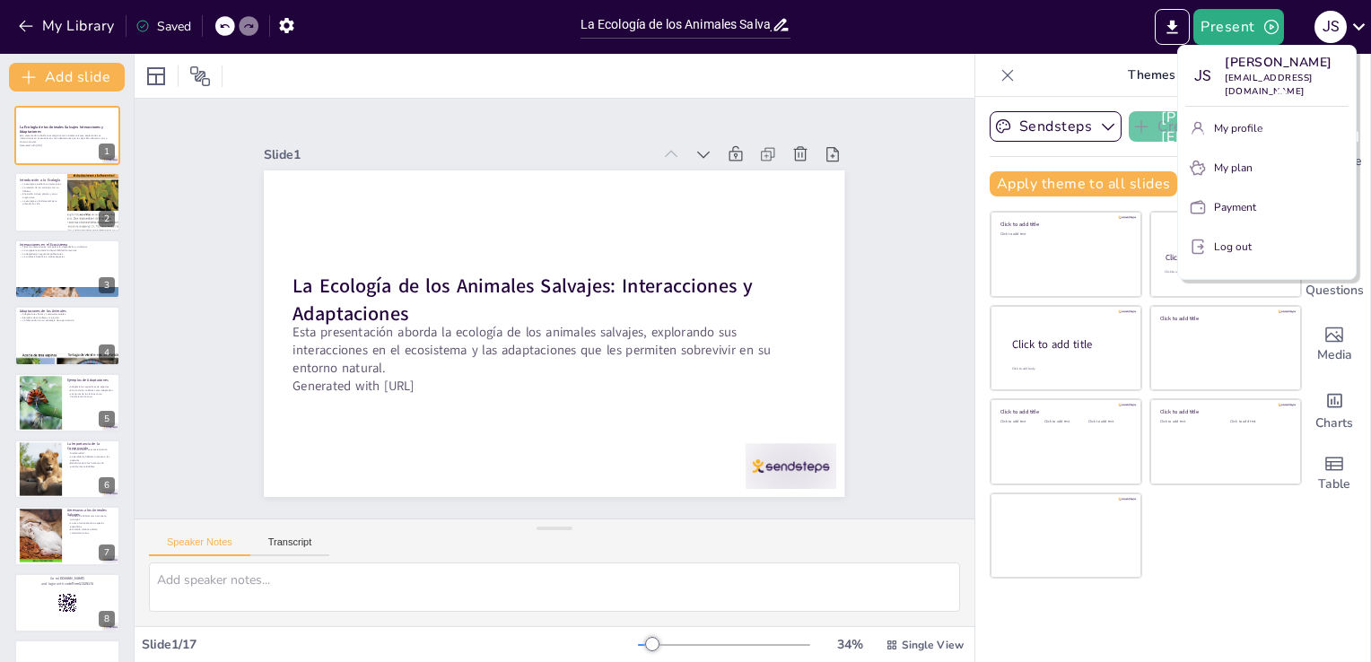
checkbox input "true"
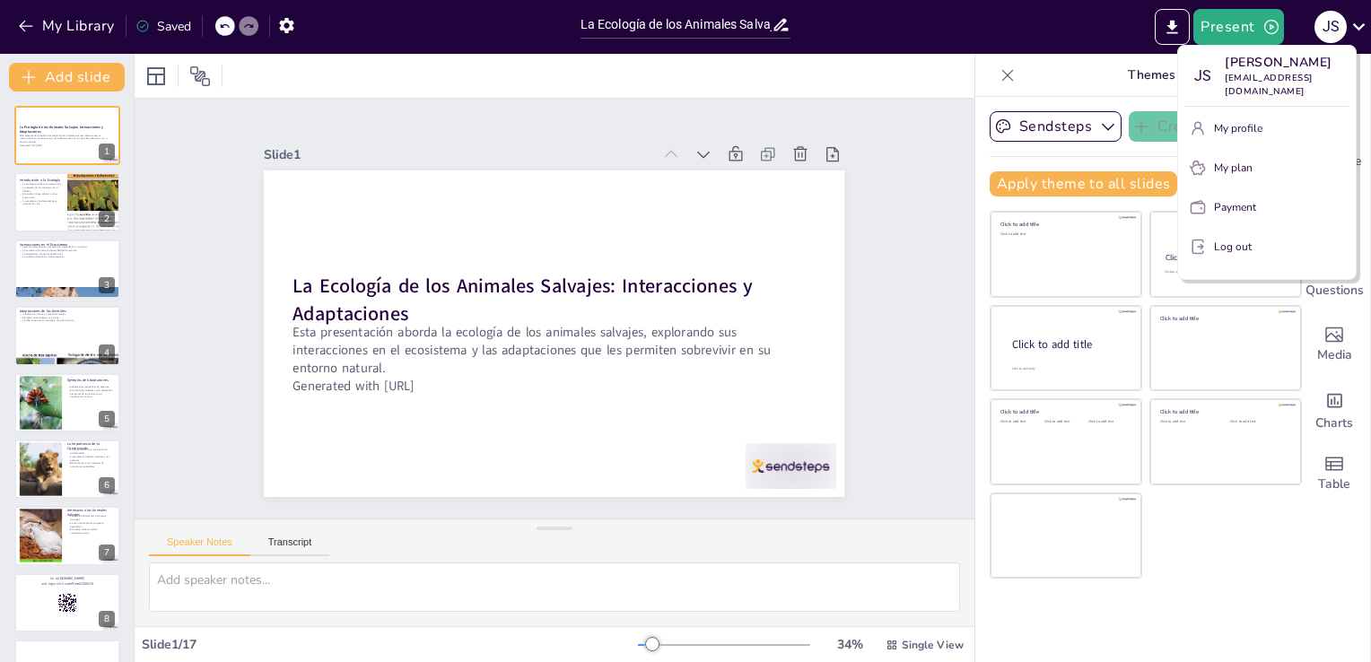
checkbox input "true"
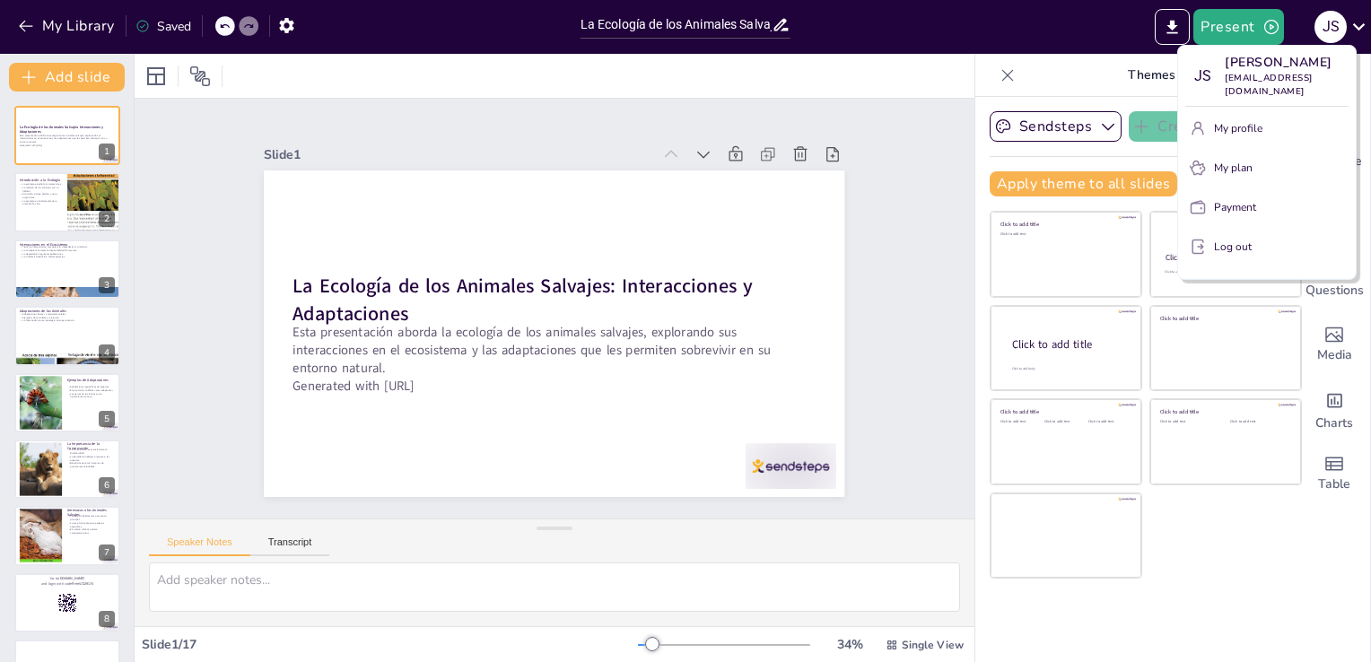
checkbox input "true"
